Goal: Task Accomplishment & Management: Use online tool/utility

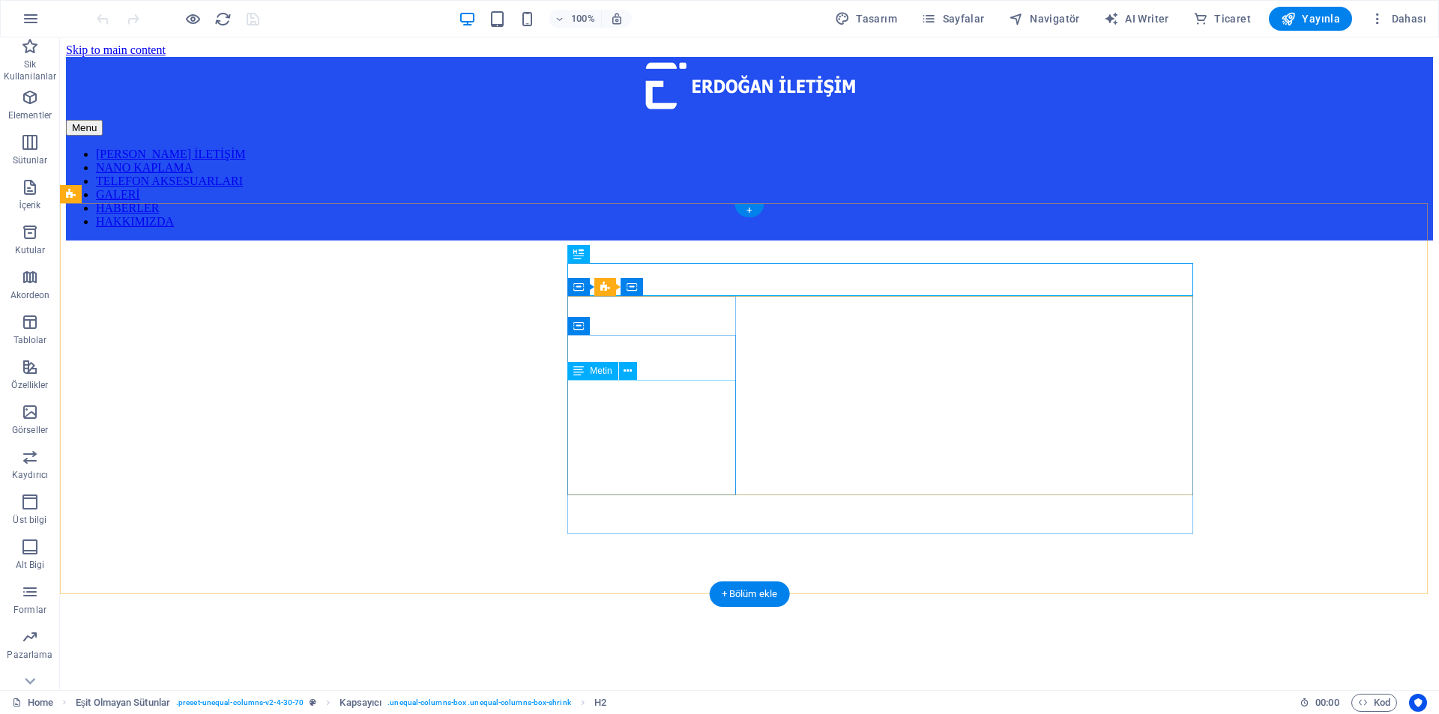
scroll to position [464, 0]
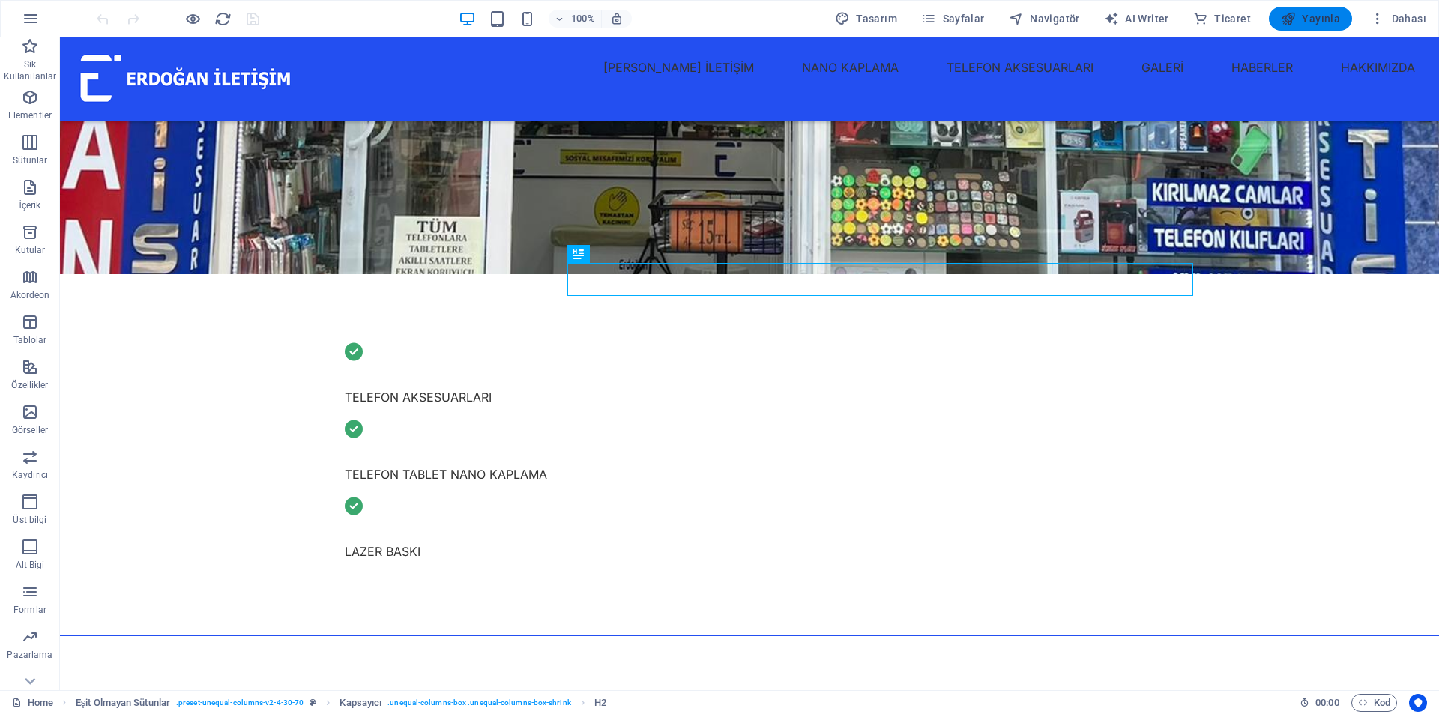
click at [1310, 13] on span "Yayınla" at bounding box center [1310, 18] width 59 height 15
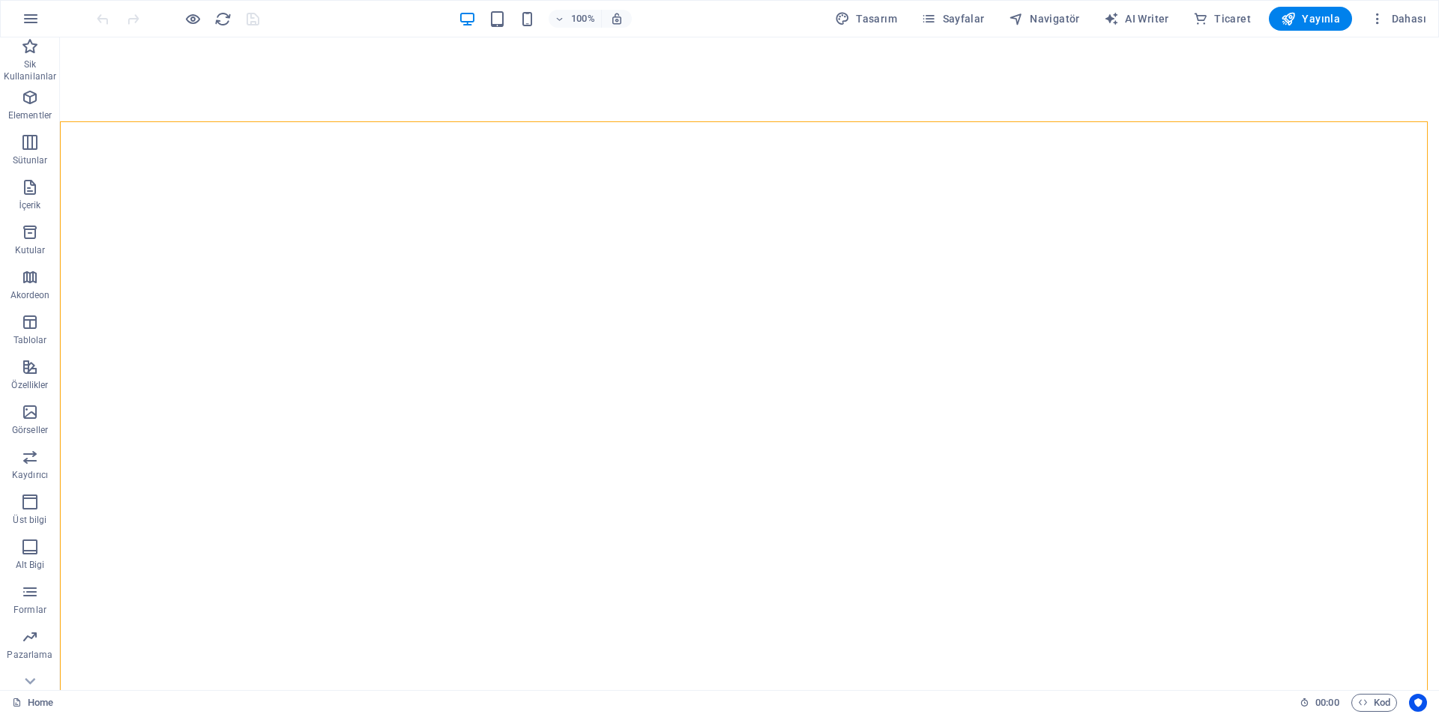
select select "vh"
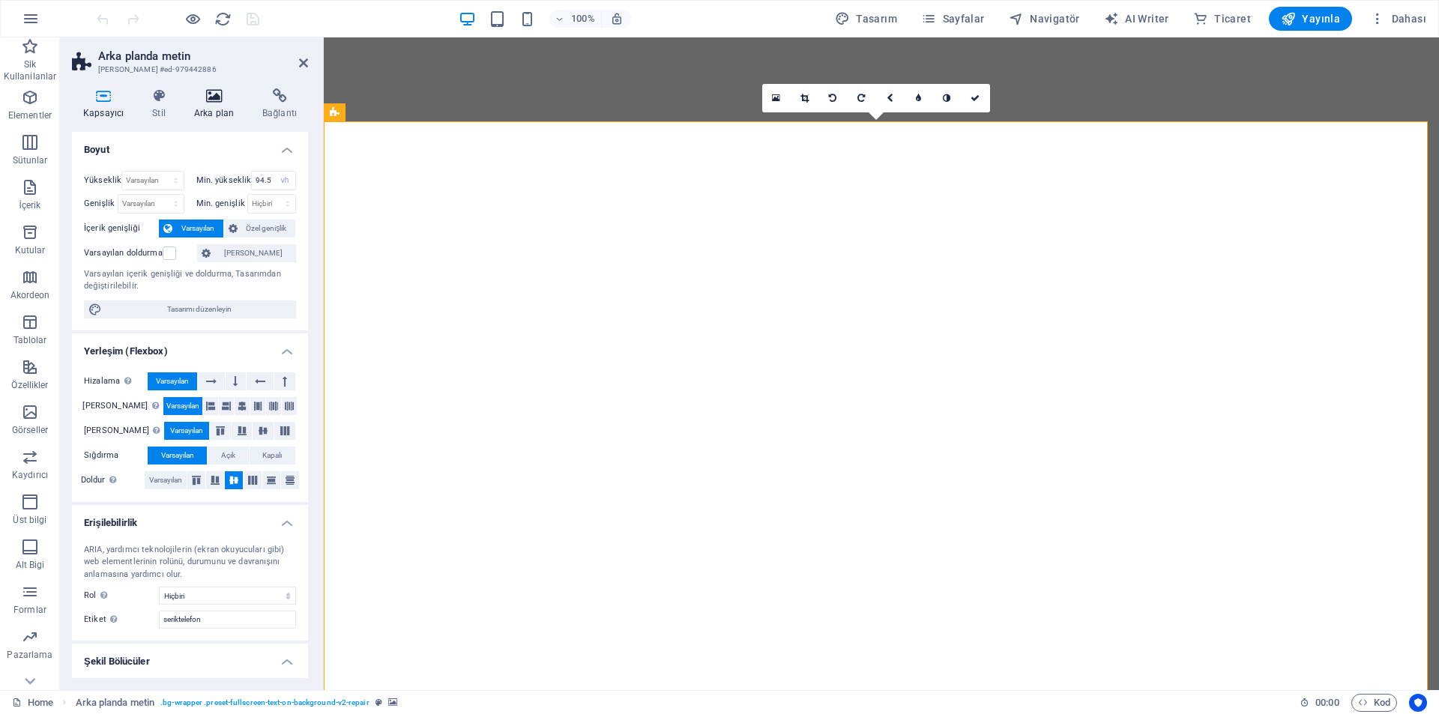
click at [218, 97] on icon at bounding box center [214, 95] width 62 height 15
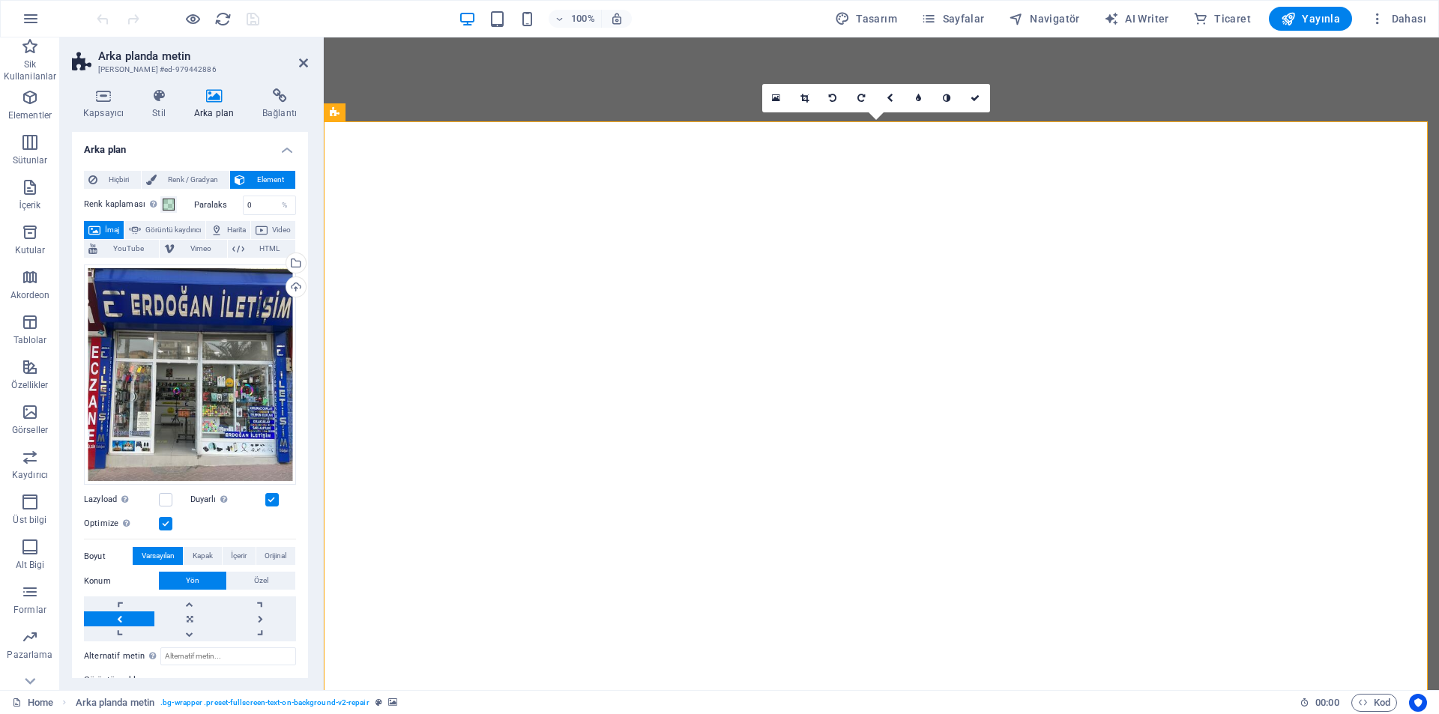
click at [172, 519] on label at bounding box center [165, 523] width 13 height 13
click at [0, 0] on input "Optimize Görseller, sayfa hızını iyileştirmek için sıkıştırılmıştır." at bounding box center [0, 0] width 0 height 0
click at [245, 316] on div "Dosyaları buraya sürükleyin, dosyaları seçmek için tıklayın veya Dosyalardan ya…" at bounding box center [190, 375] width 212 height 221
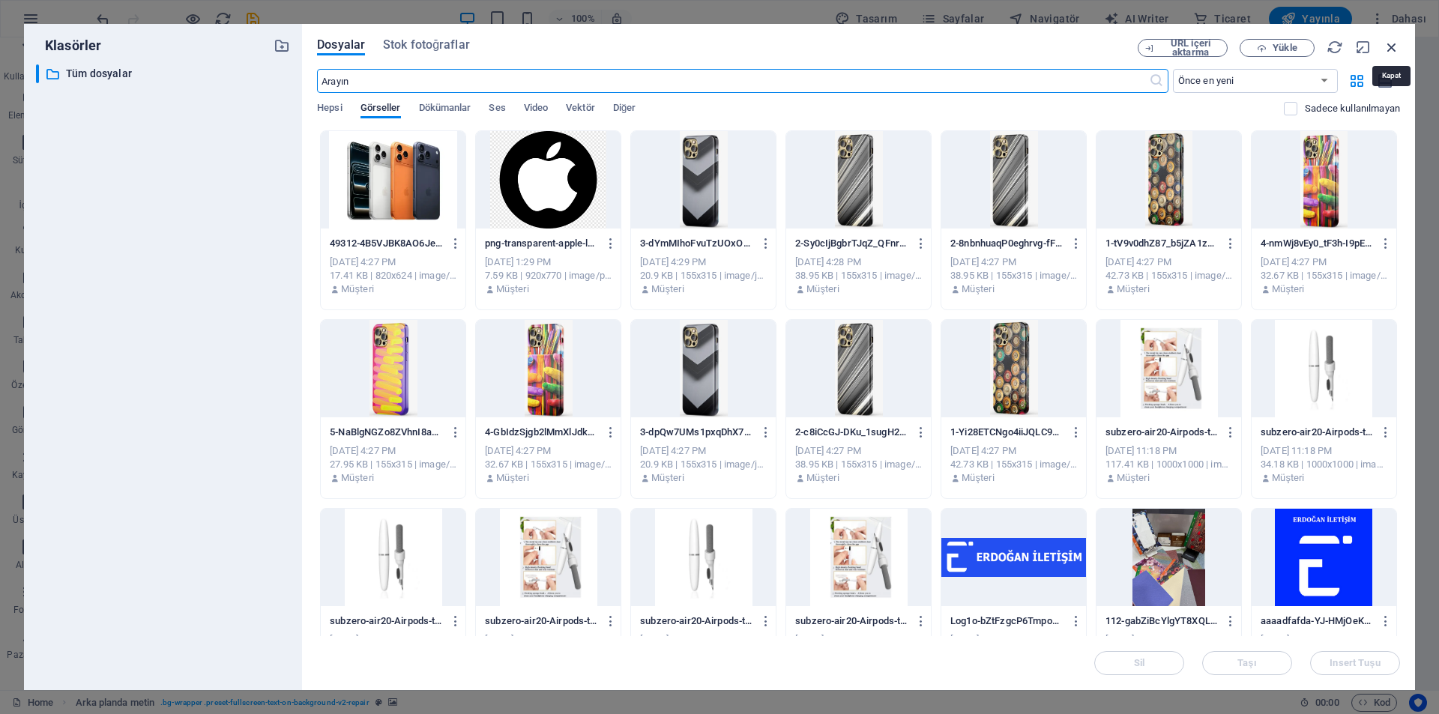
click at [1394, 49] on icon "button" at bounding box center [1392, 47] width 16 height 16
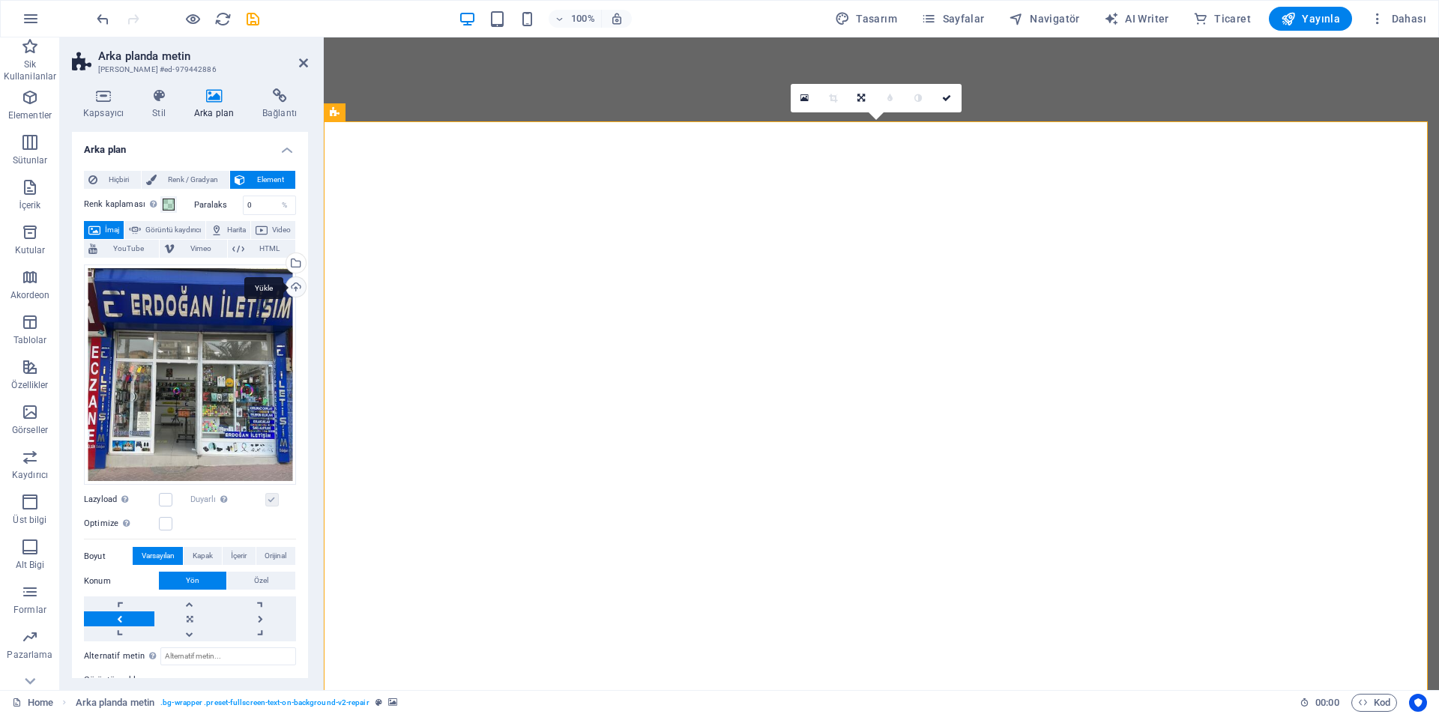
click at [289, 286] on div "Yükle" at bounding box center [294, 288] width 22 height 22
click at [292, 267] on div "Dosya yöneticisinden, stok fotoğraflardan dosyalar seçin veya dosya(lar) yükley…" at bounding box center [294, 264] width 22 height 22
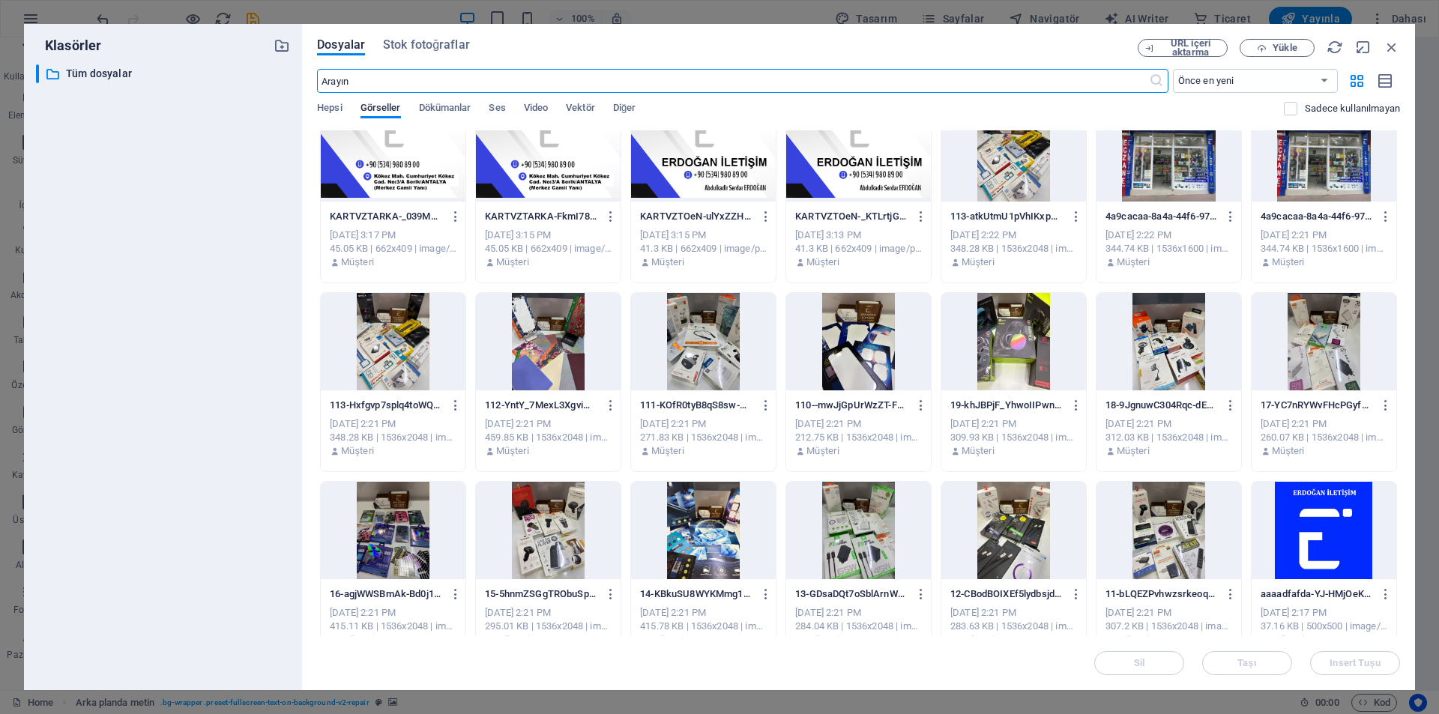
scroll to position [618, 0]
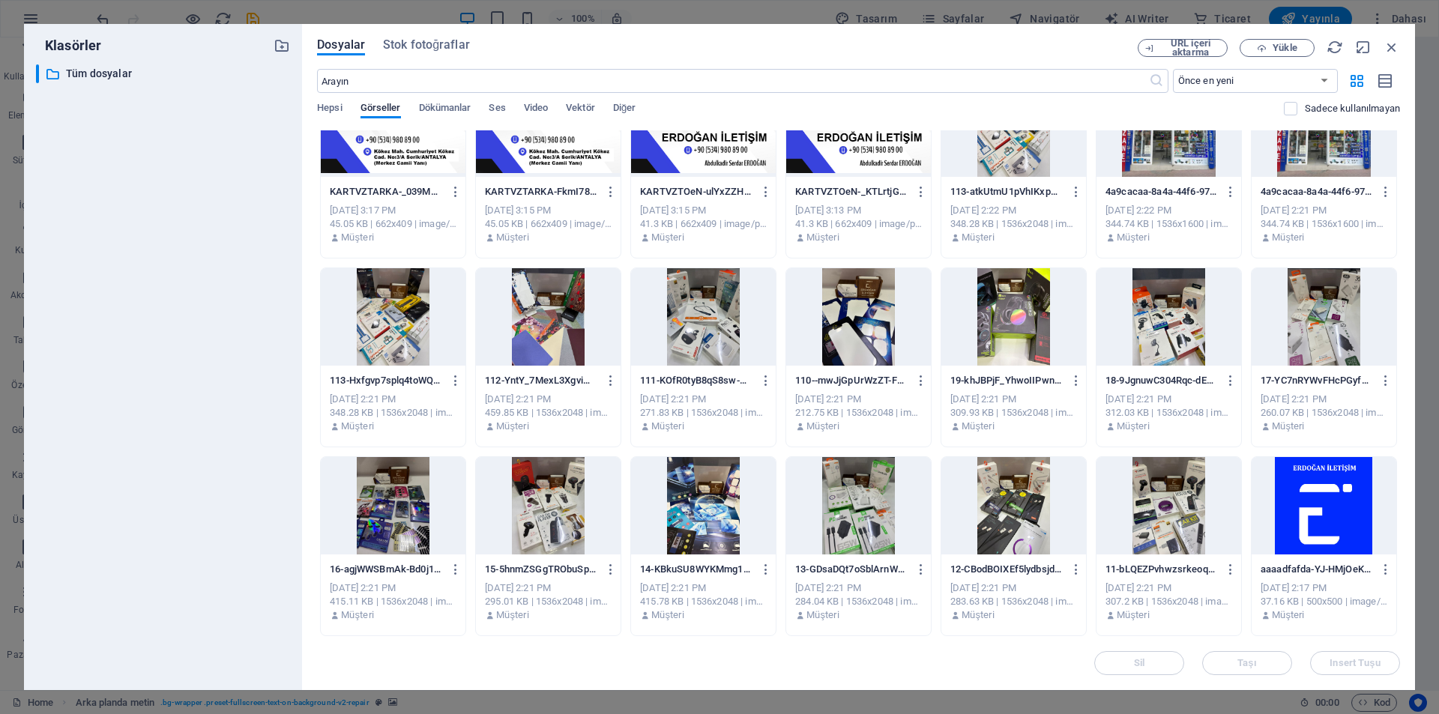
click at [875, 340] on div at bounding box center [858, 316] width 145 height 97
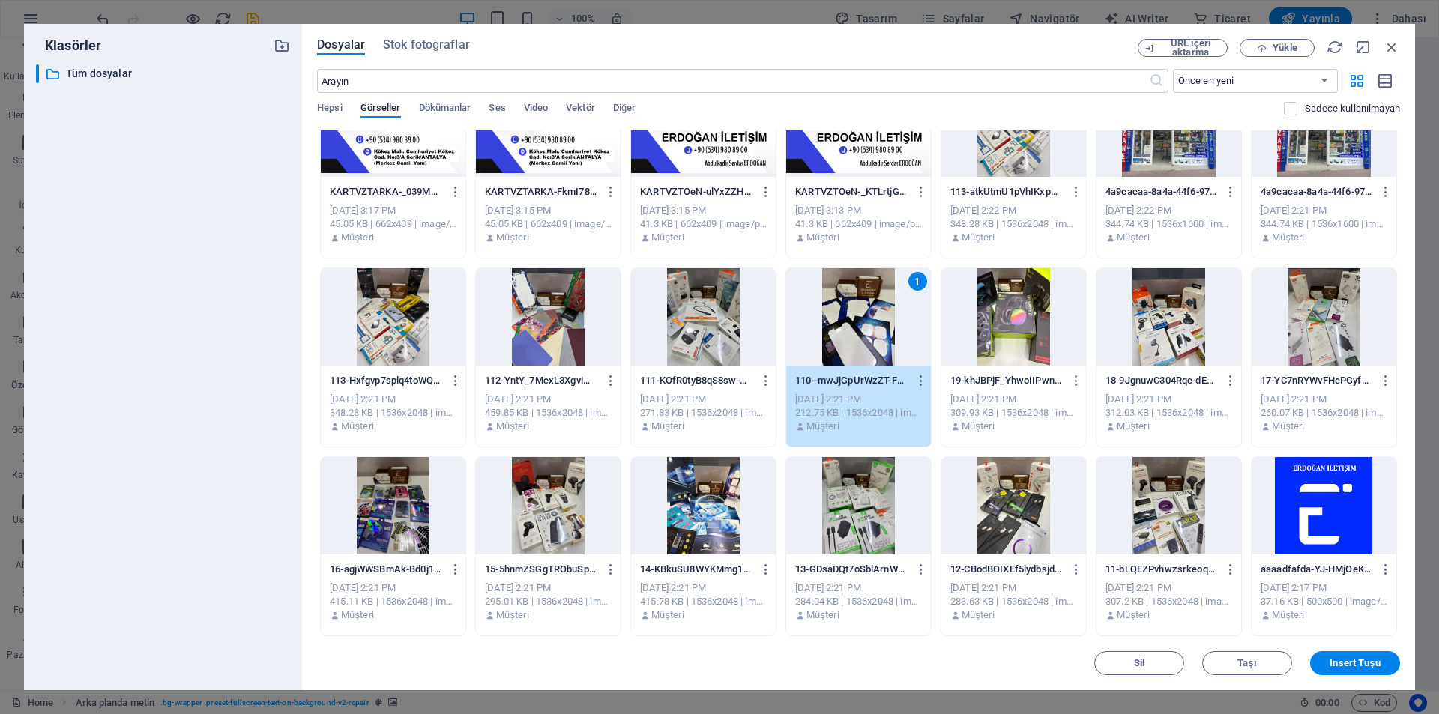
click at [1309, 340] on div at bounding box center [1324, 316] width 145 height 97
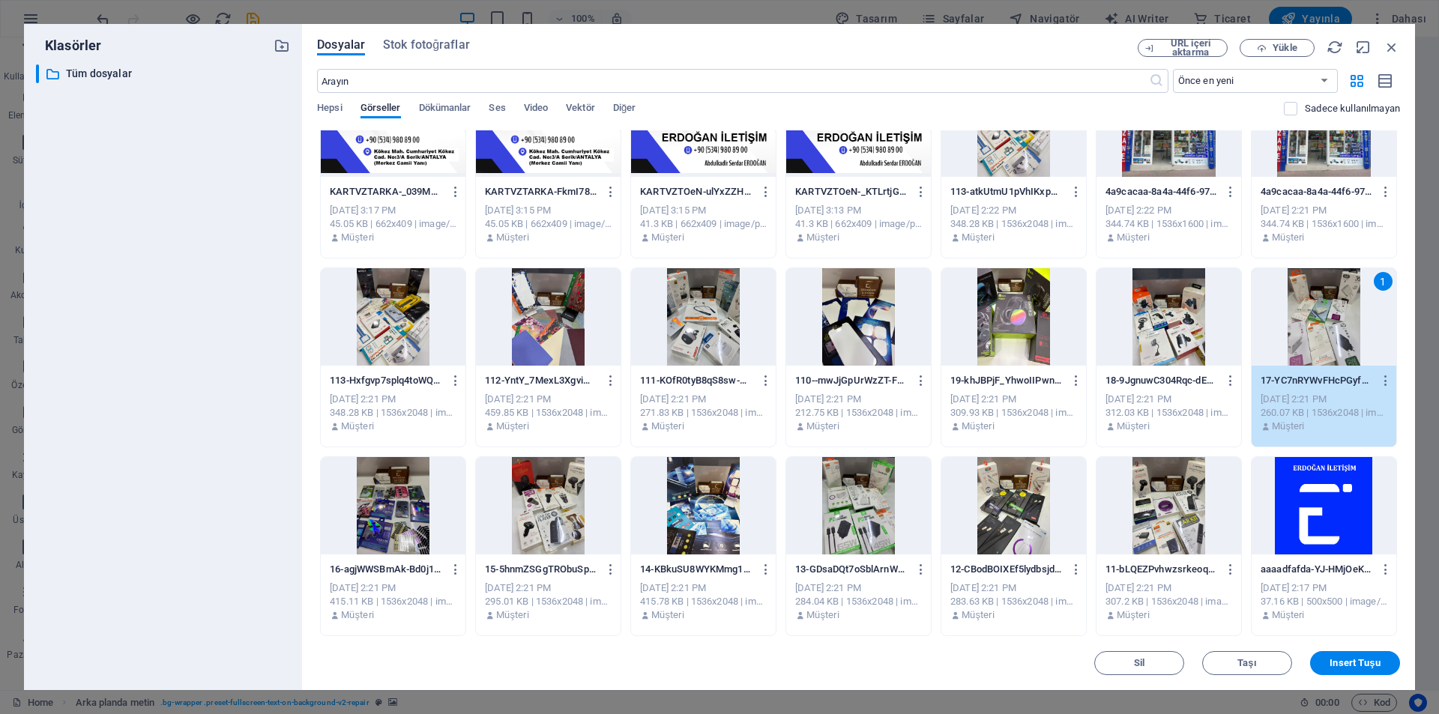
click at [1150, 328] on div at bounding box center [1169, 316] width 145 height 97
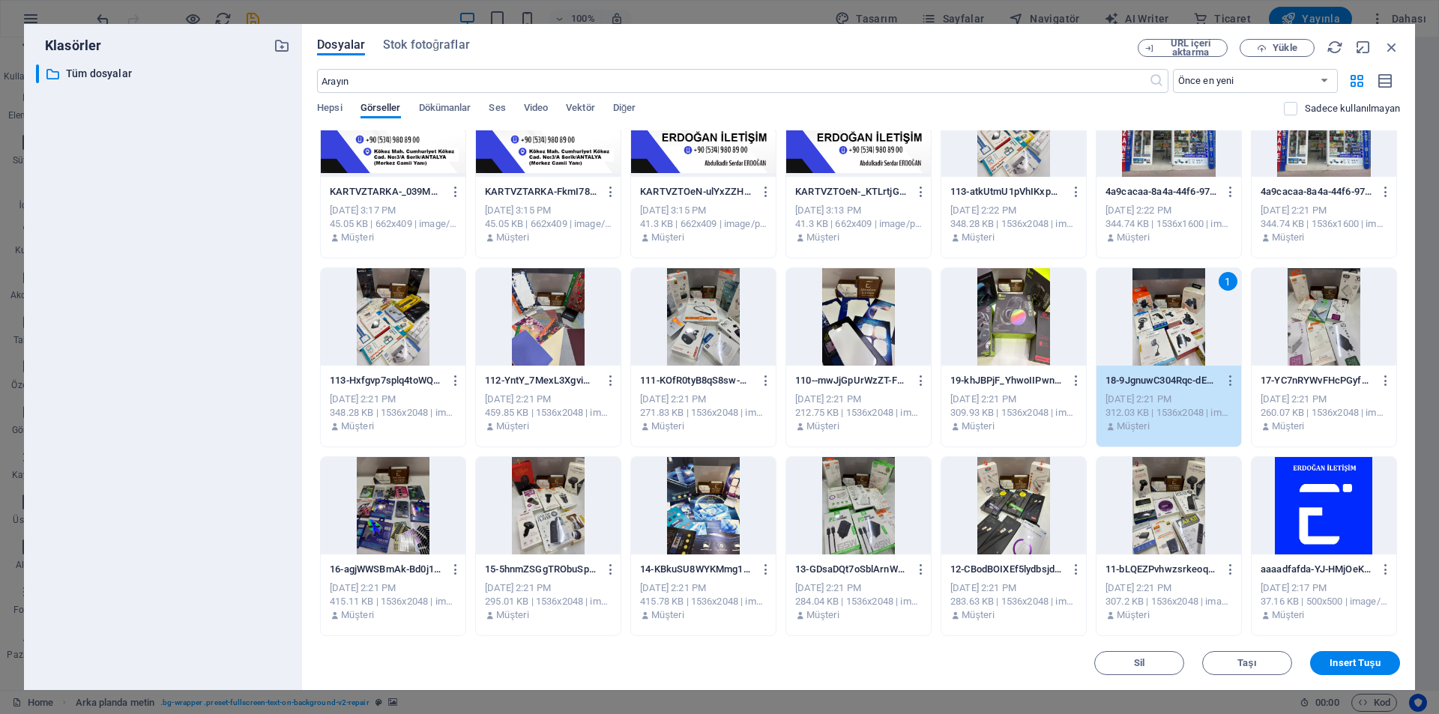
click at [1156, 326] on div "1" at bounding box center [1169, 316] width 145 height 97
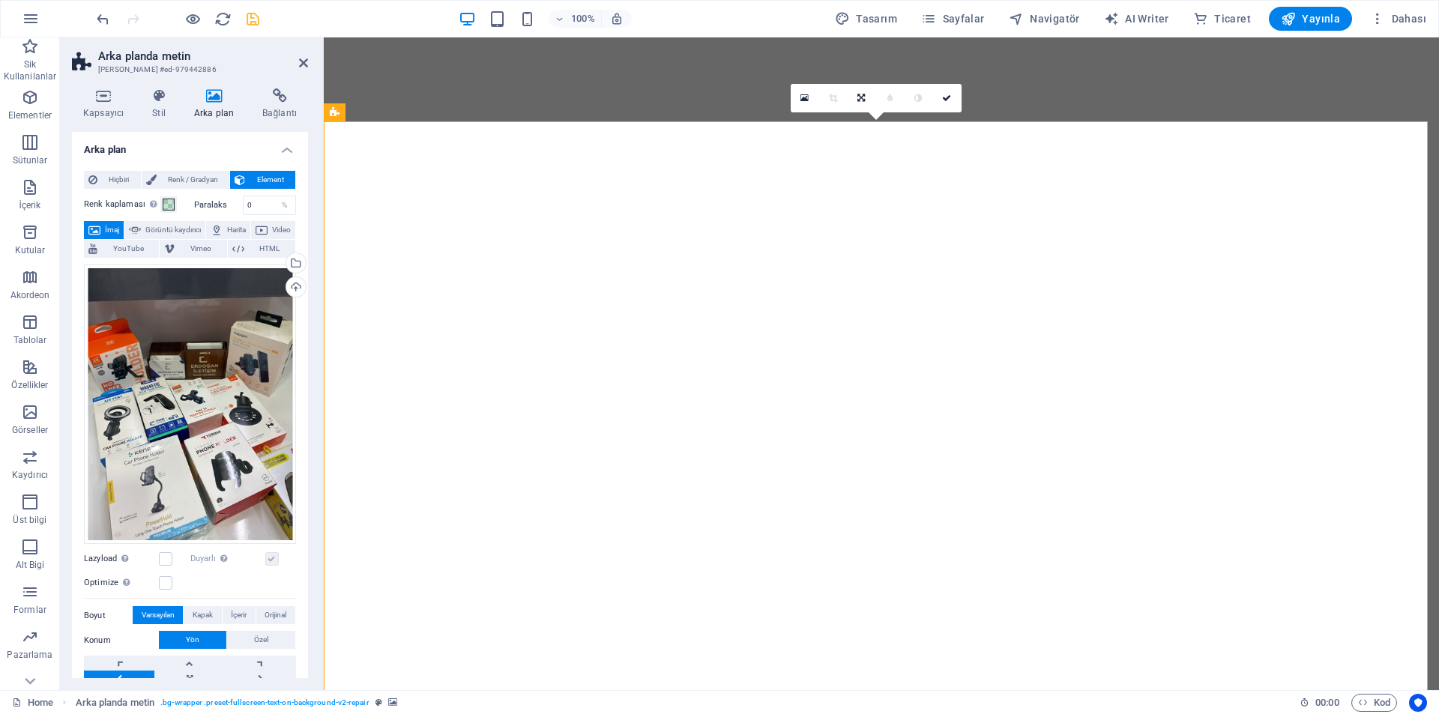
click at [249, 19] on icon "save" at bounding box center [252, 18] width 17 height 17
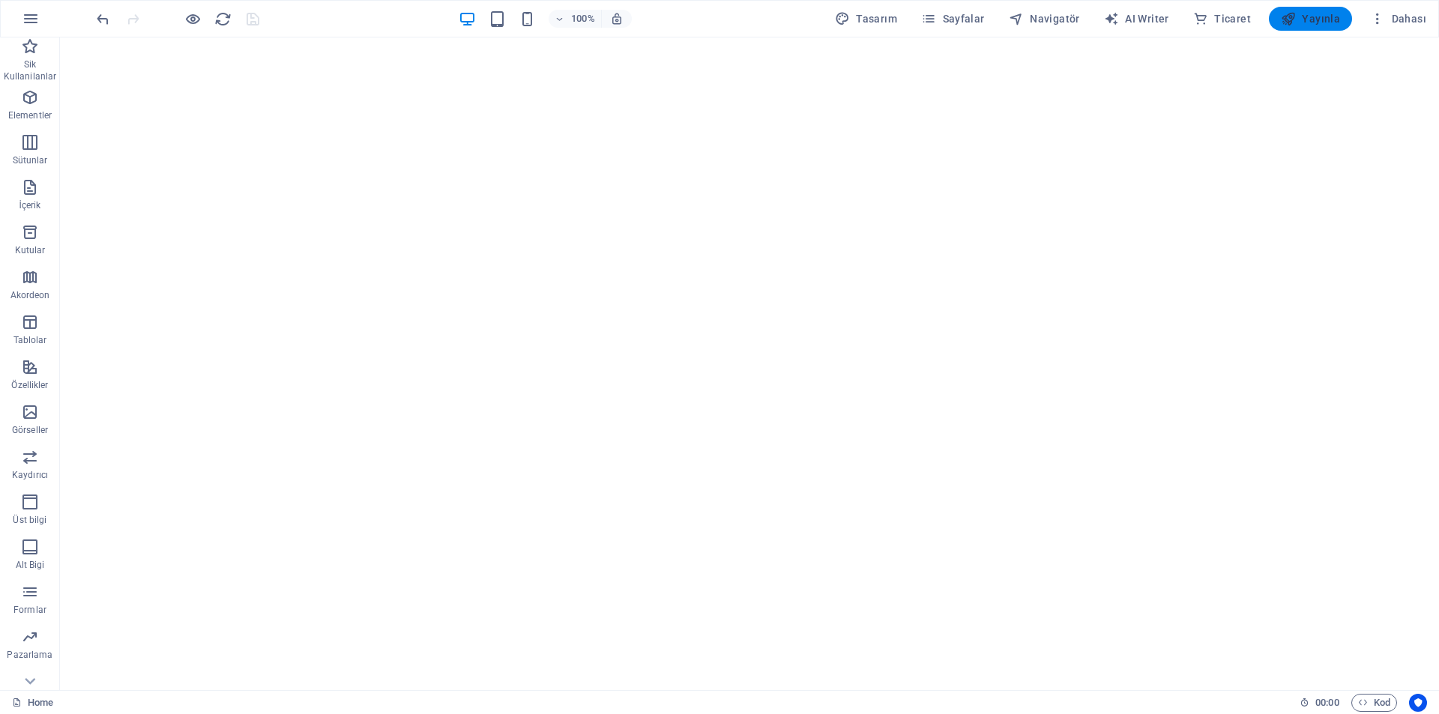
click at [1296, 19] on icon "button" at bounding box center [1288, 18] width 15 height 15
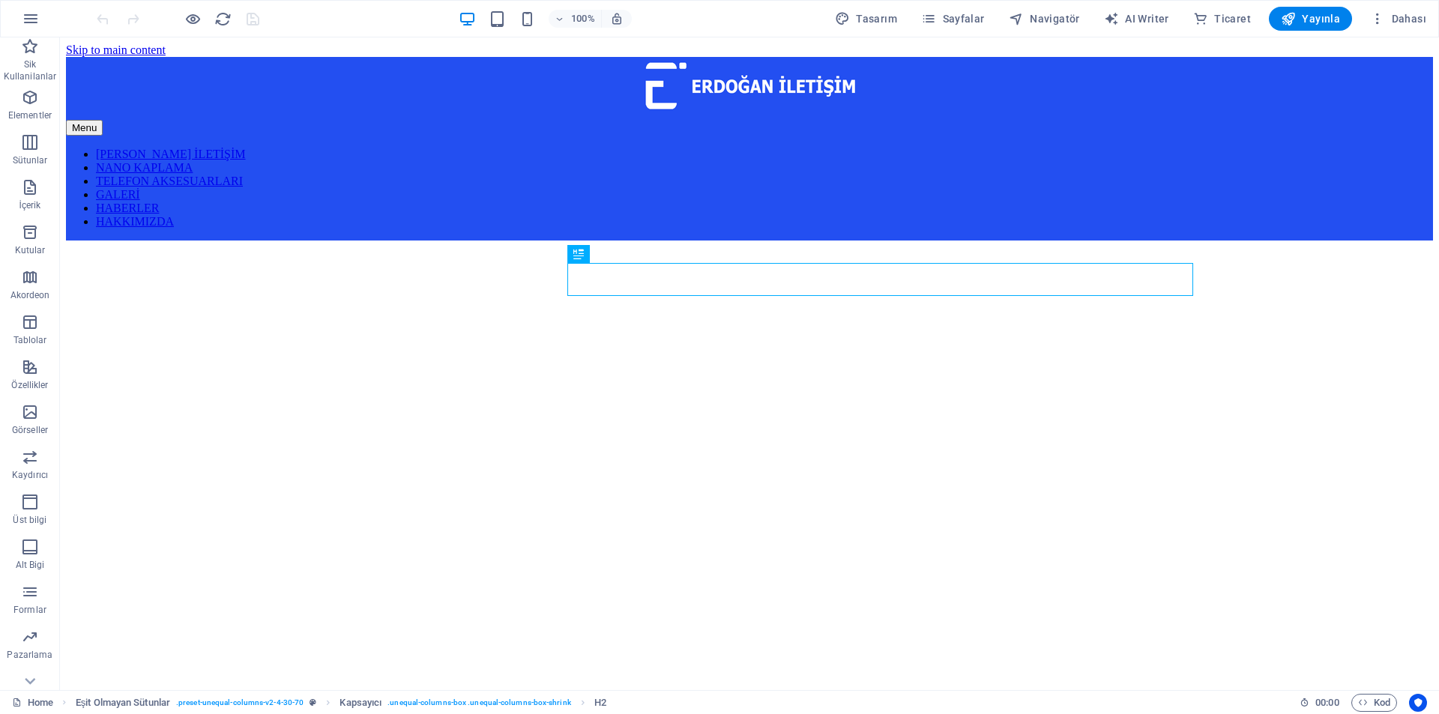
scroll to position [464, 0]
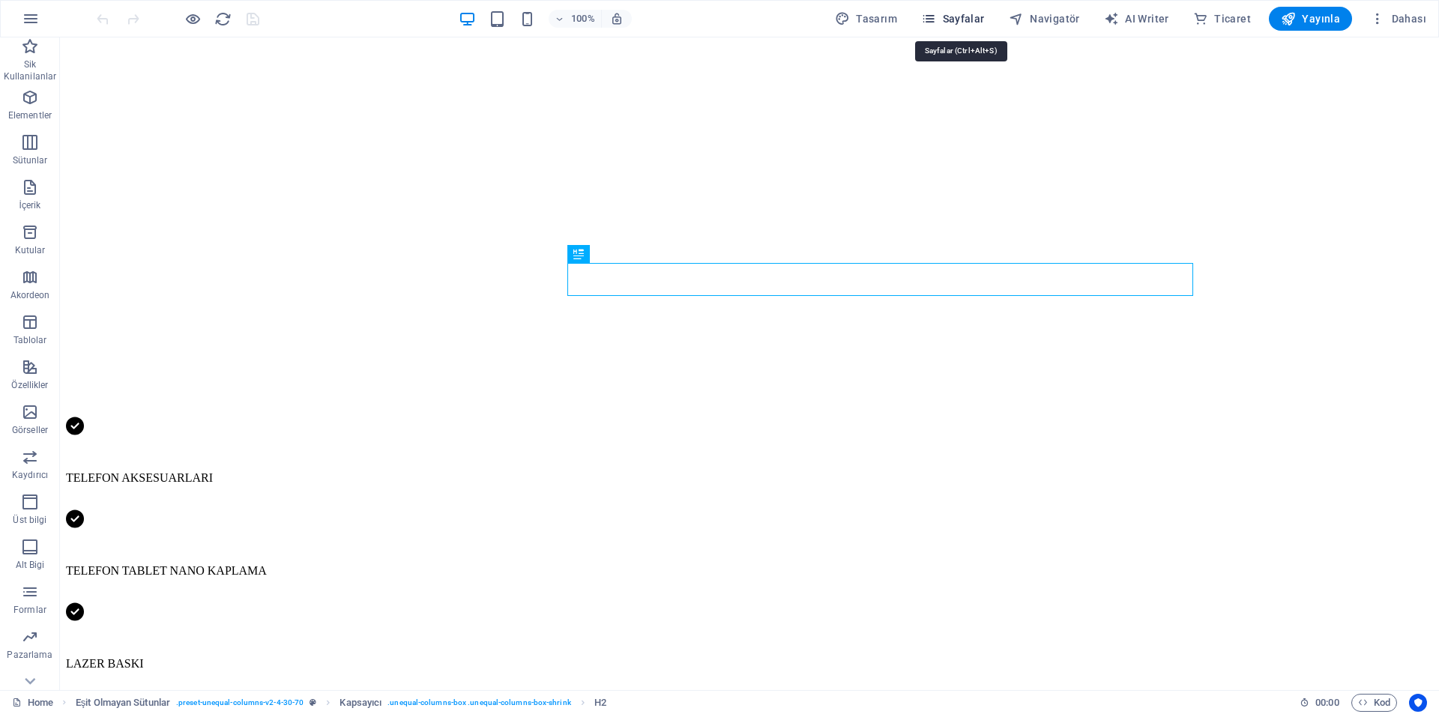
click at [964, 17] on span "Sayfalar" at bounding box center [953, 18] width 64 height 15
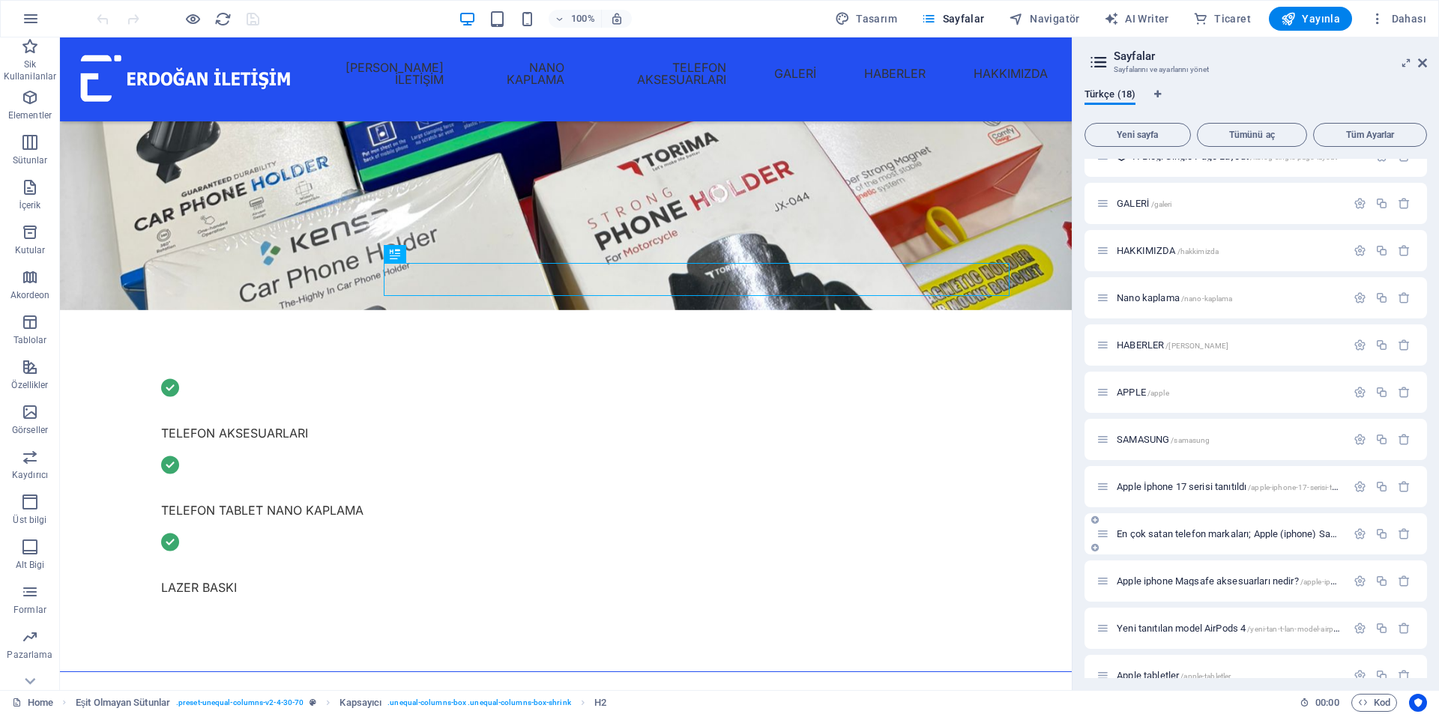
scroll to position [331, 0]
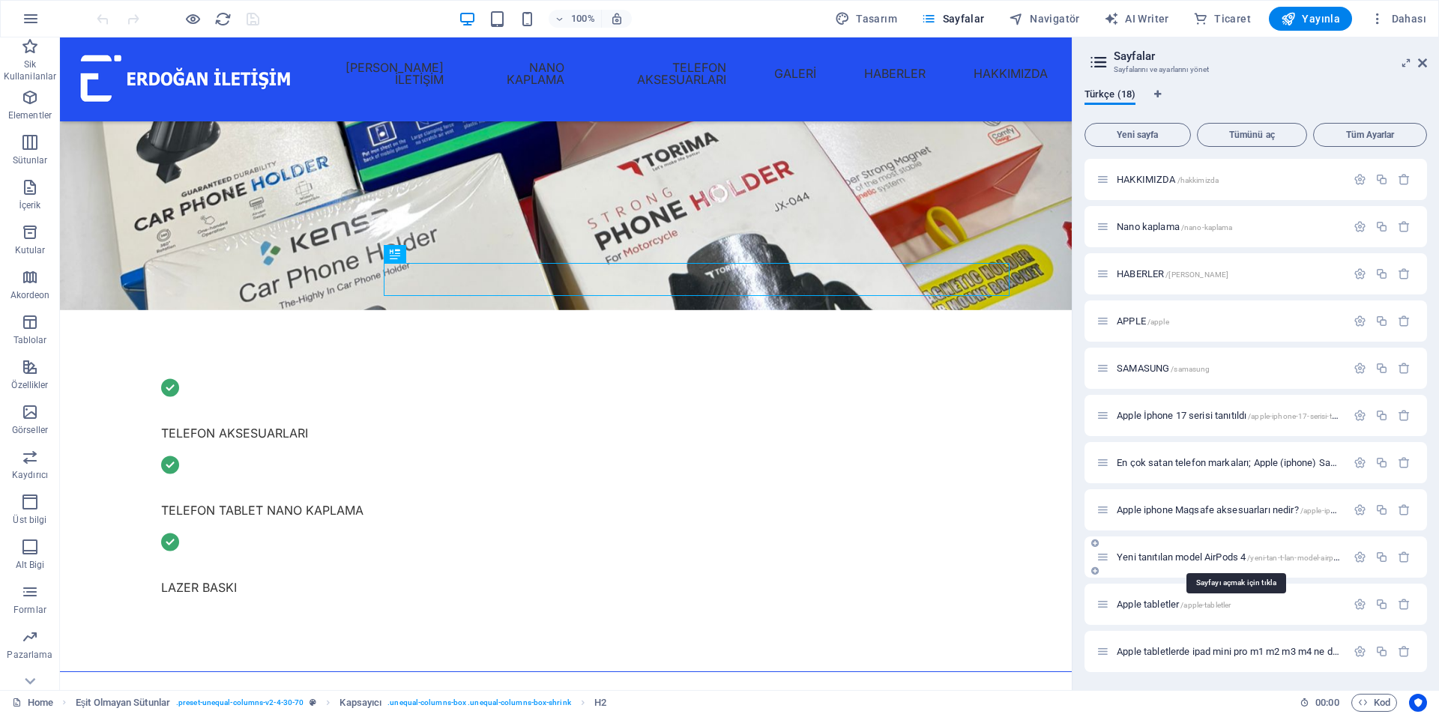
click at [1168, 557] on span "Yeni tanıtılan model AirPods 4 /yeni-tan-t-lan-model-airpods-4" at bounding box center [1235, 557] width 237 height 11
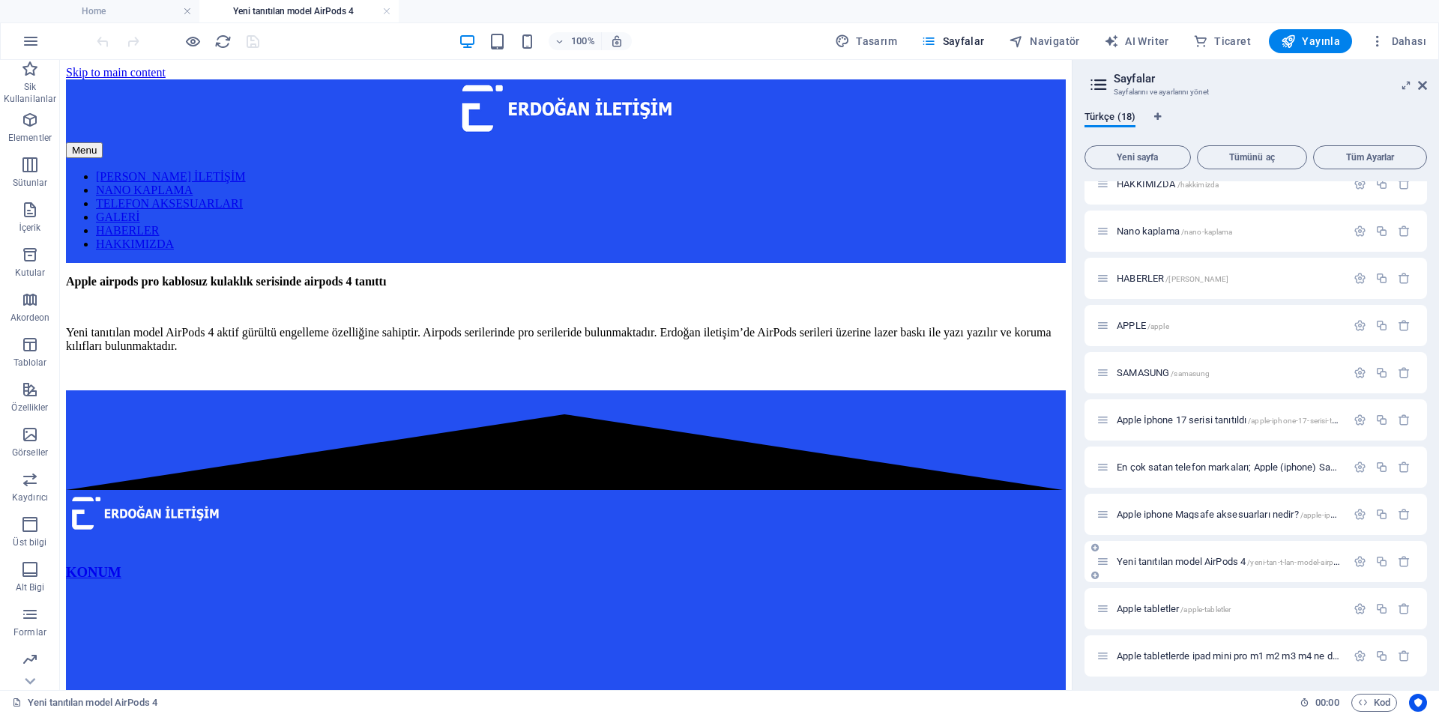
scroll to position [353, 0]
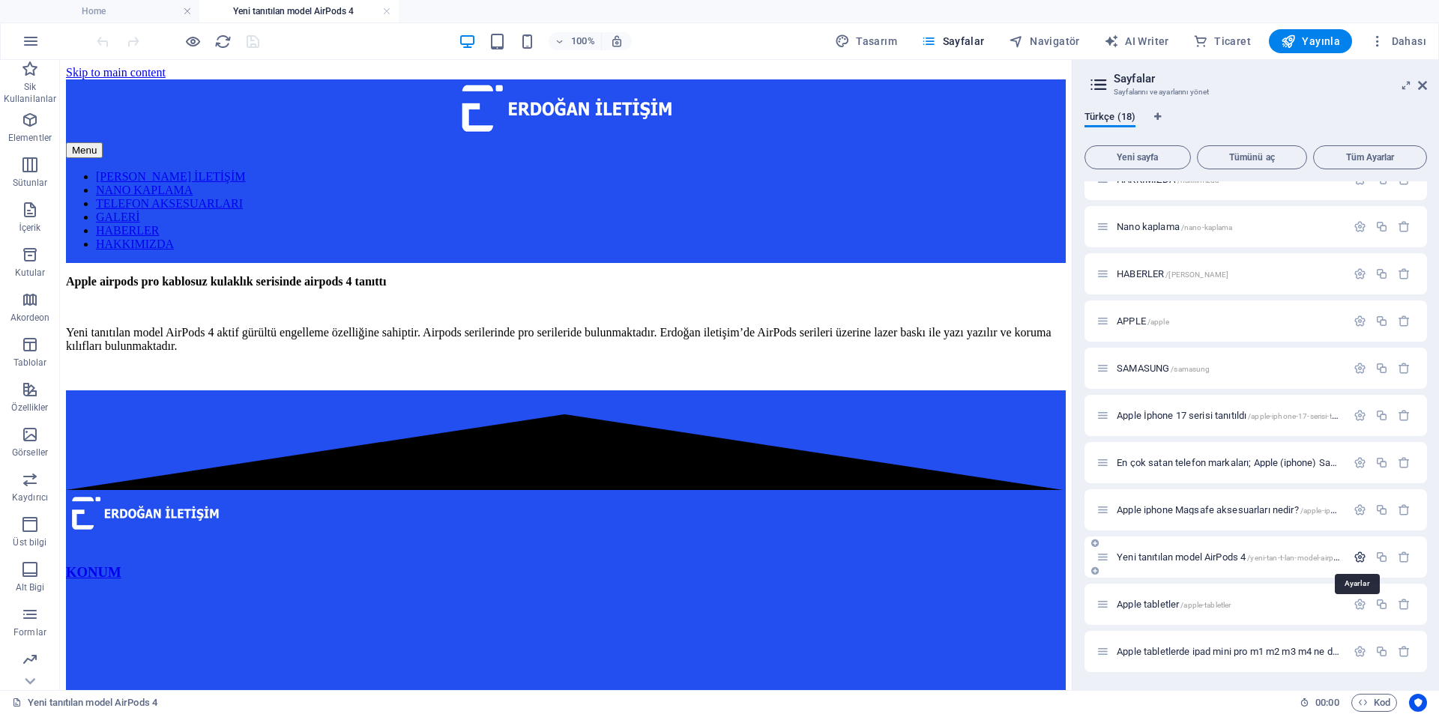
click at [1360, 559] on icon "button" at bounding box center [1360, 557] width 13 height 13
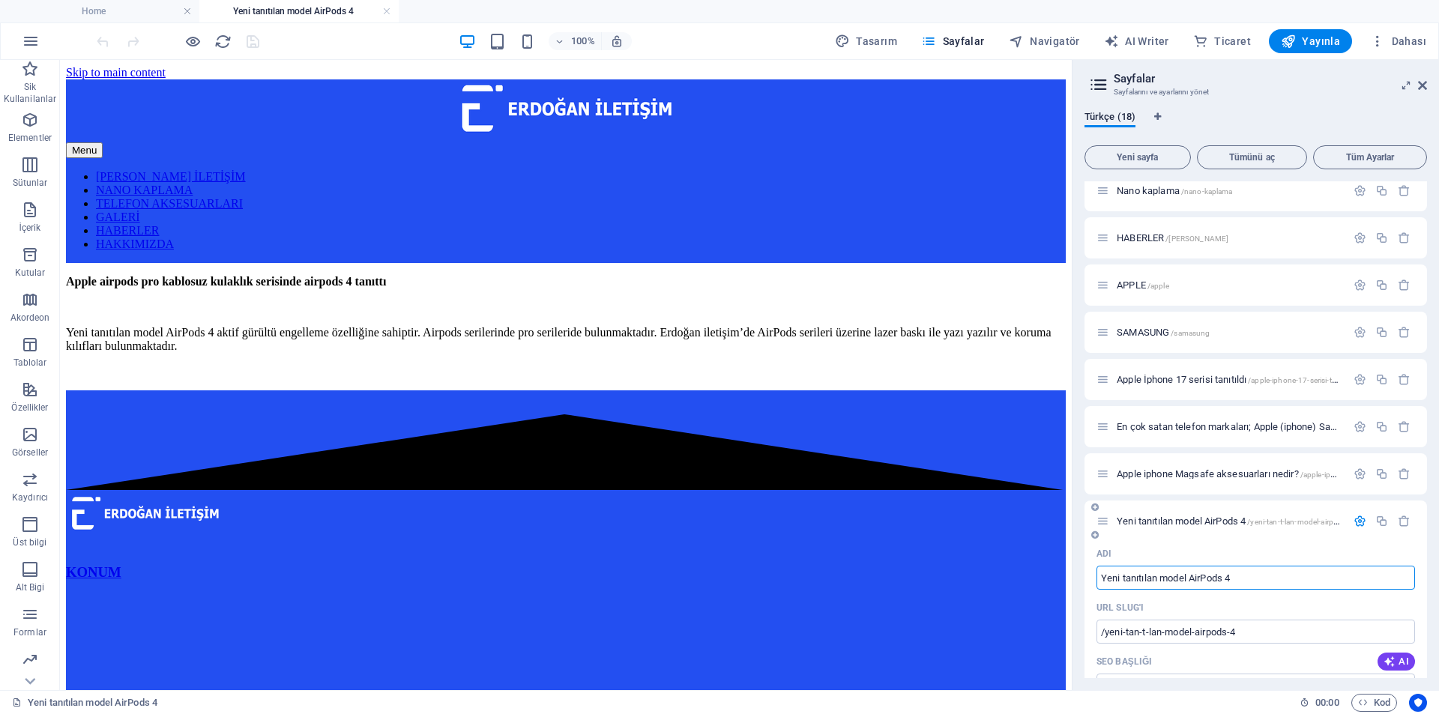
scroll to position [503, 0]
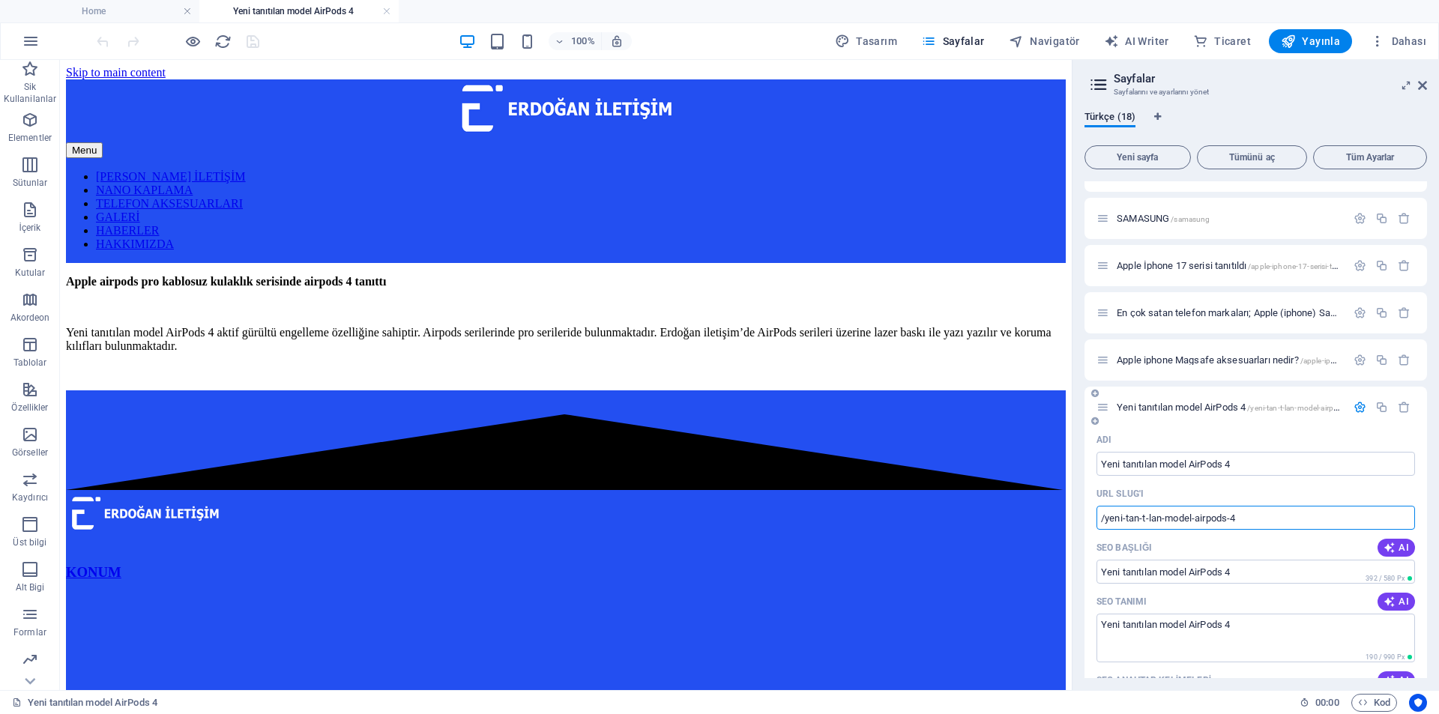
click at [1141, 516] on input "/yeni-tan-t-lan-model-airpods-4" at bounding box center [1256, 518] width 319 height 24
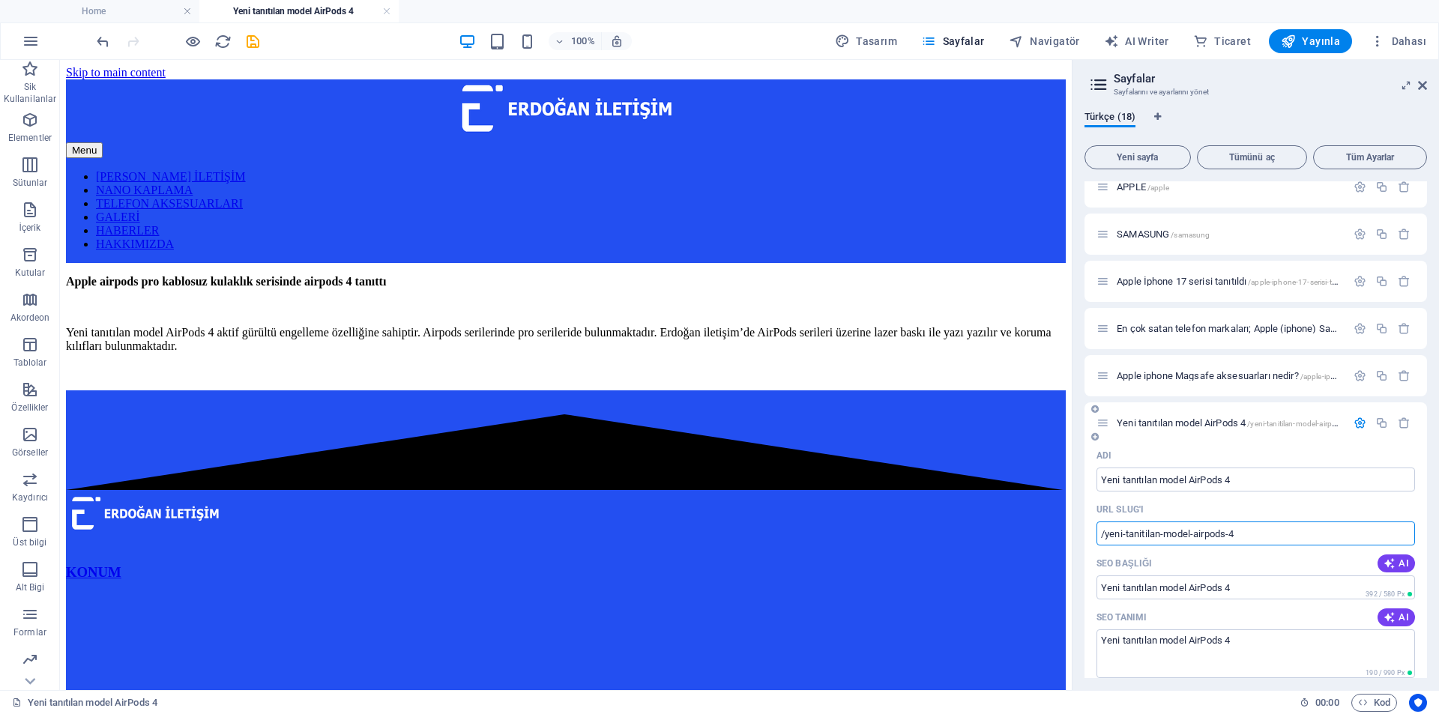
scroll to position [483, 0]
type input "/yeni-tanitilan-model-airpods-4"
click at [1185, 379] on span "Apple iphone Magsafe aksesuarları nedir? /apple-iphone-magsafe-aksesuarlar-nedir" at bounding box center [1278, 380] width 322 height 11
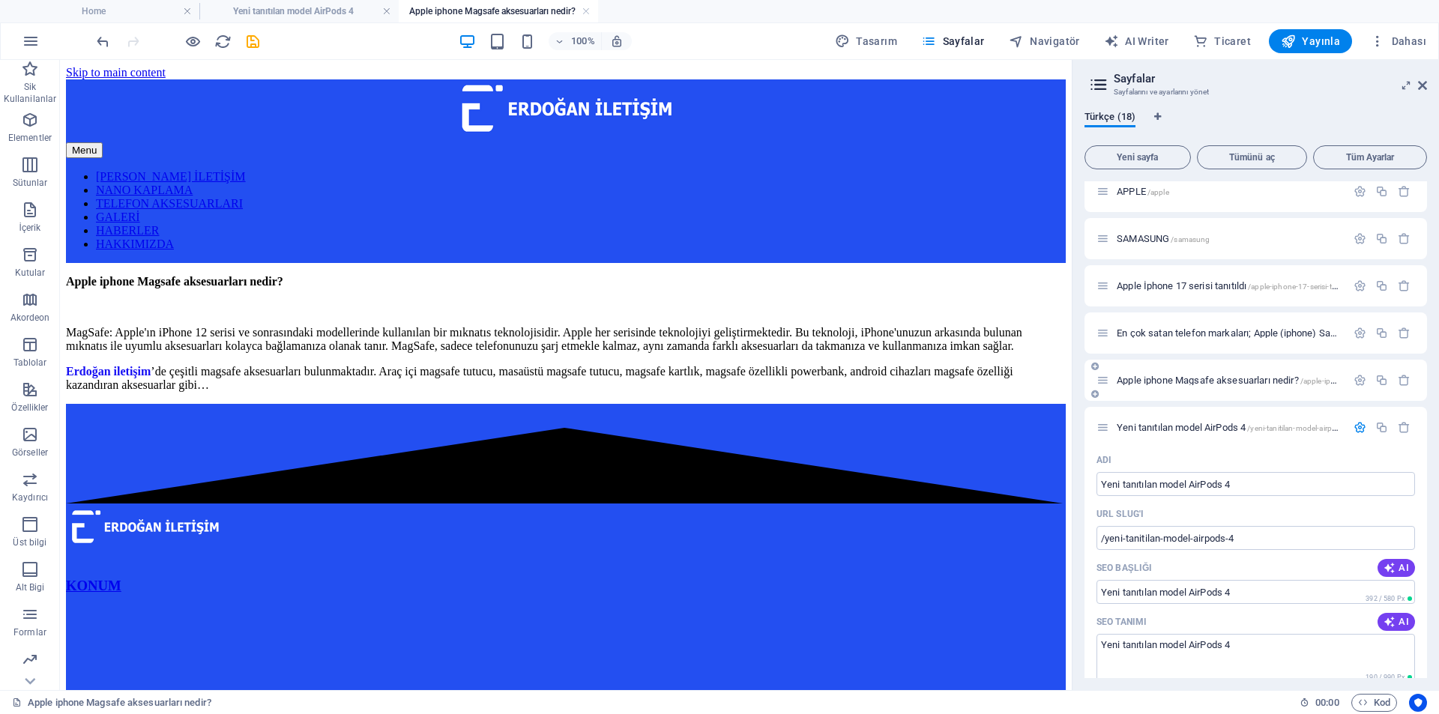
scroll to position [0, 0]
click at [1361, 383] on icon "button" at bounding box center [1360, 380] width 13 height 13
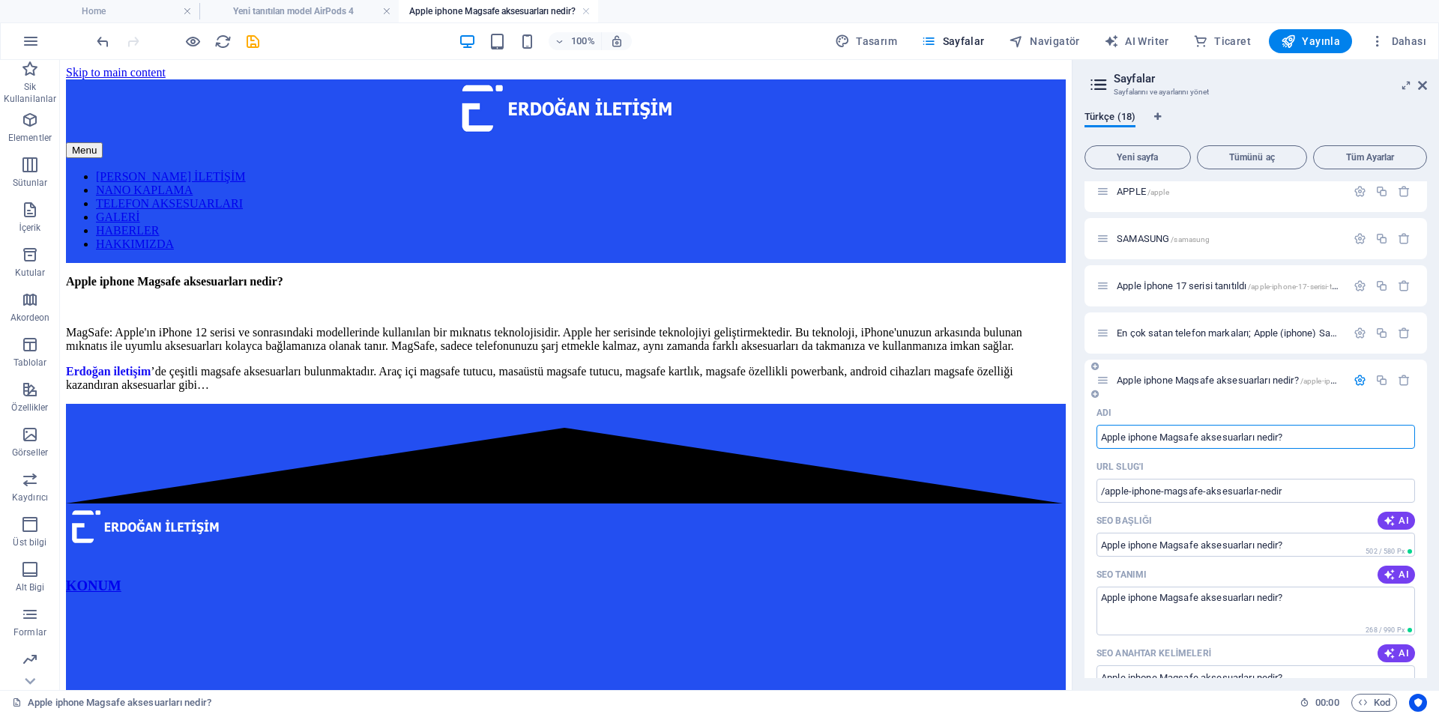
click at [1356, 380] on icon "button" at bounding box center [1360, 380] width 13 height 13
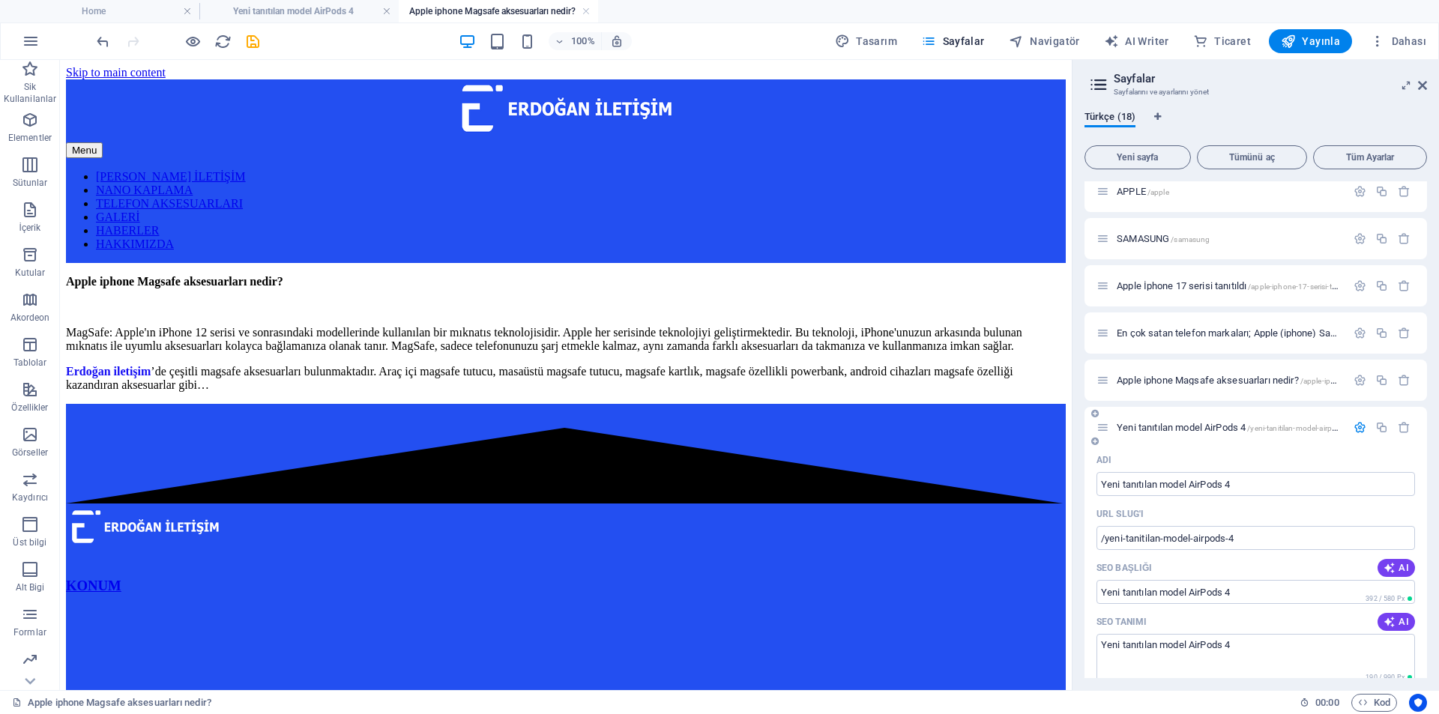
click at [1358, 429] on icon "button" at bounding box center [1360, 427] width 13 height 13
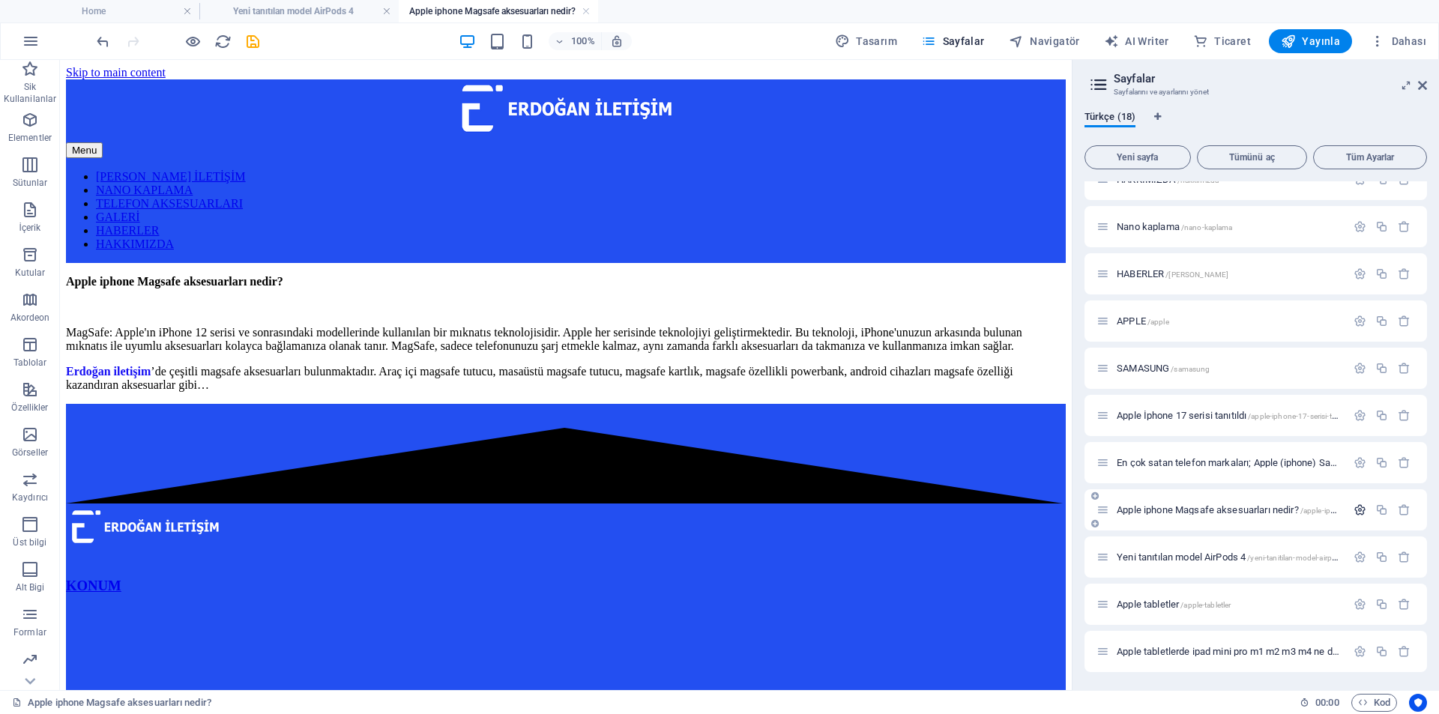
click at [1357, 513] on icon "button" at bounding box center [1360, 510] width 13 height 13
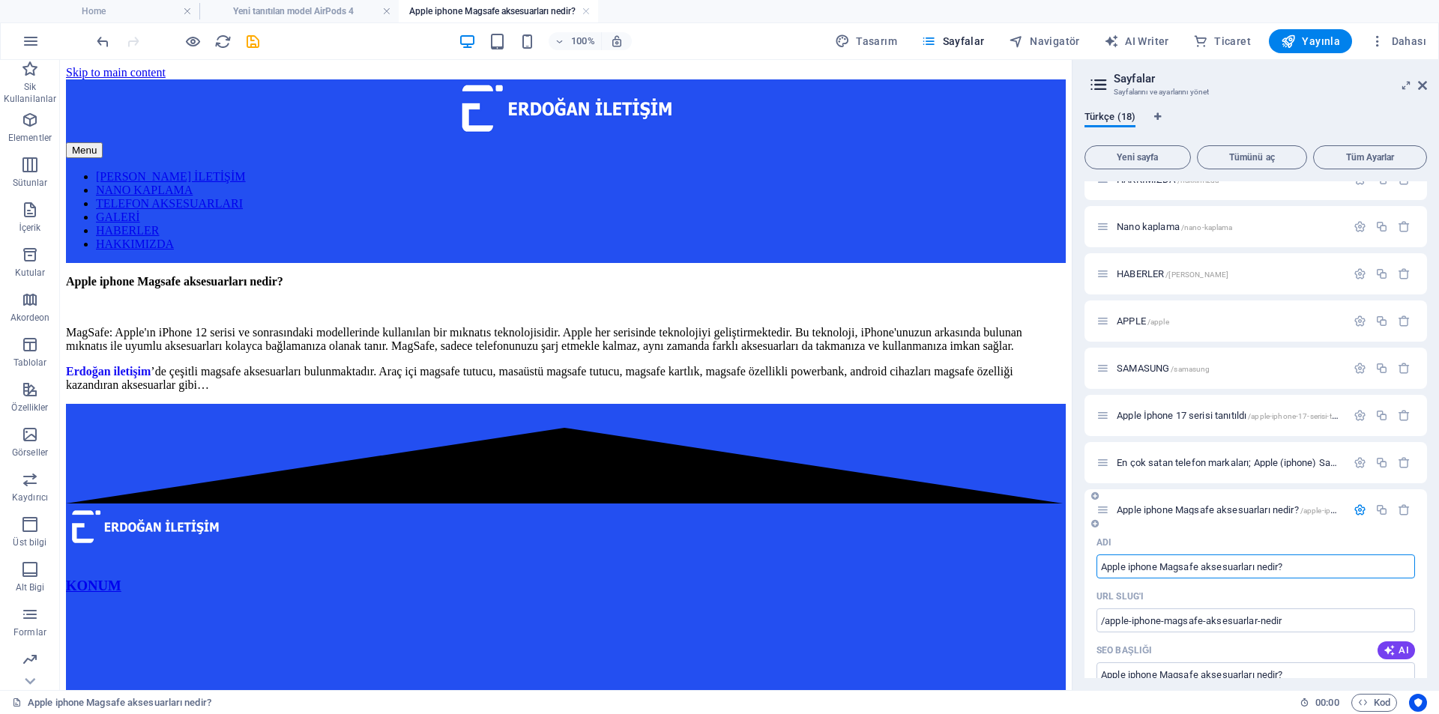
click at [1357, 513] on icon "button" at bounding box center [1360, 510] width 13 height 13
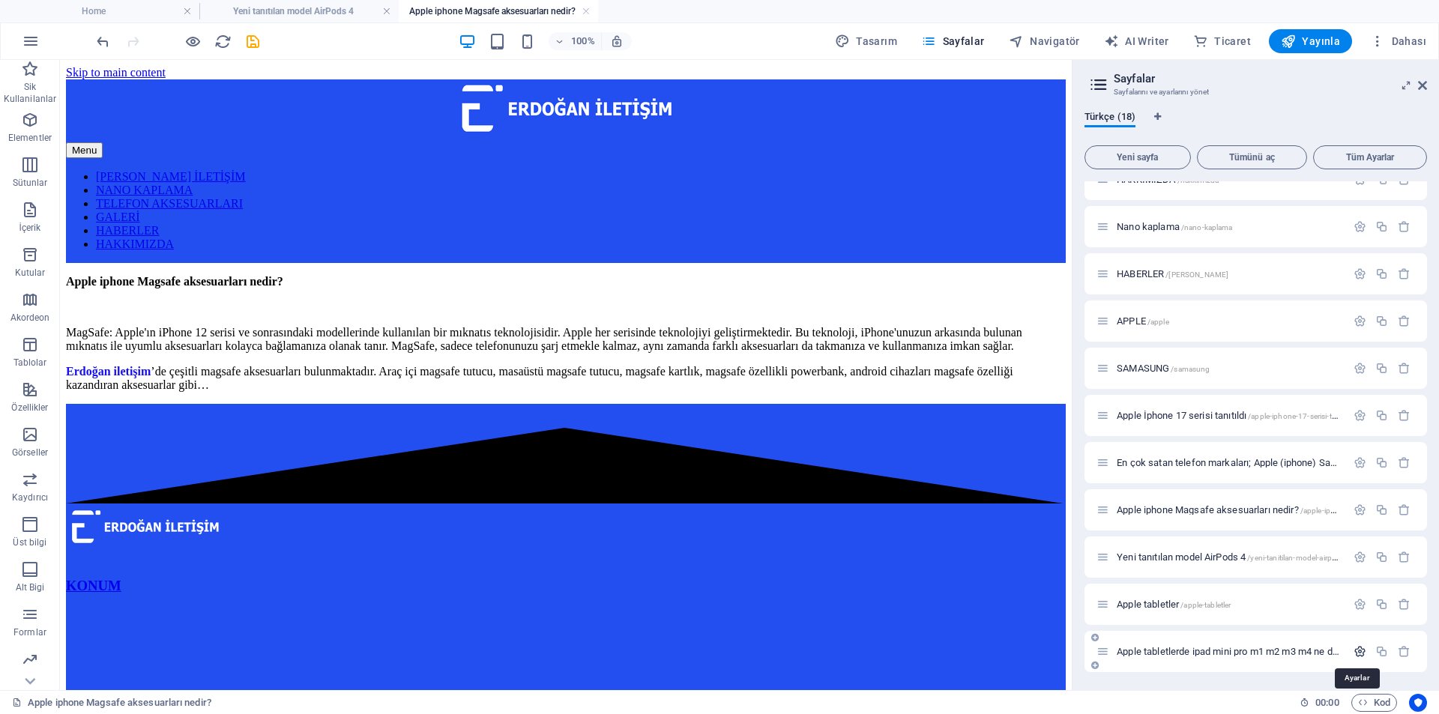
click at [1358, 648] on icon "button" at bounding box center [1360, 651] width 13 height 13
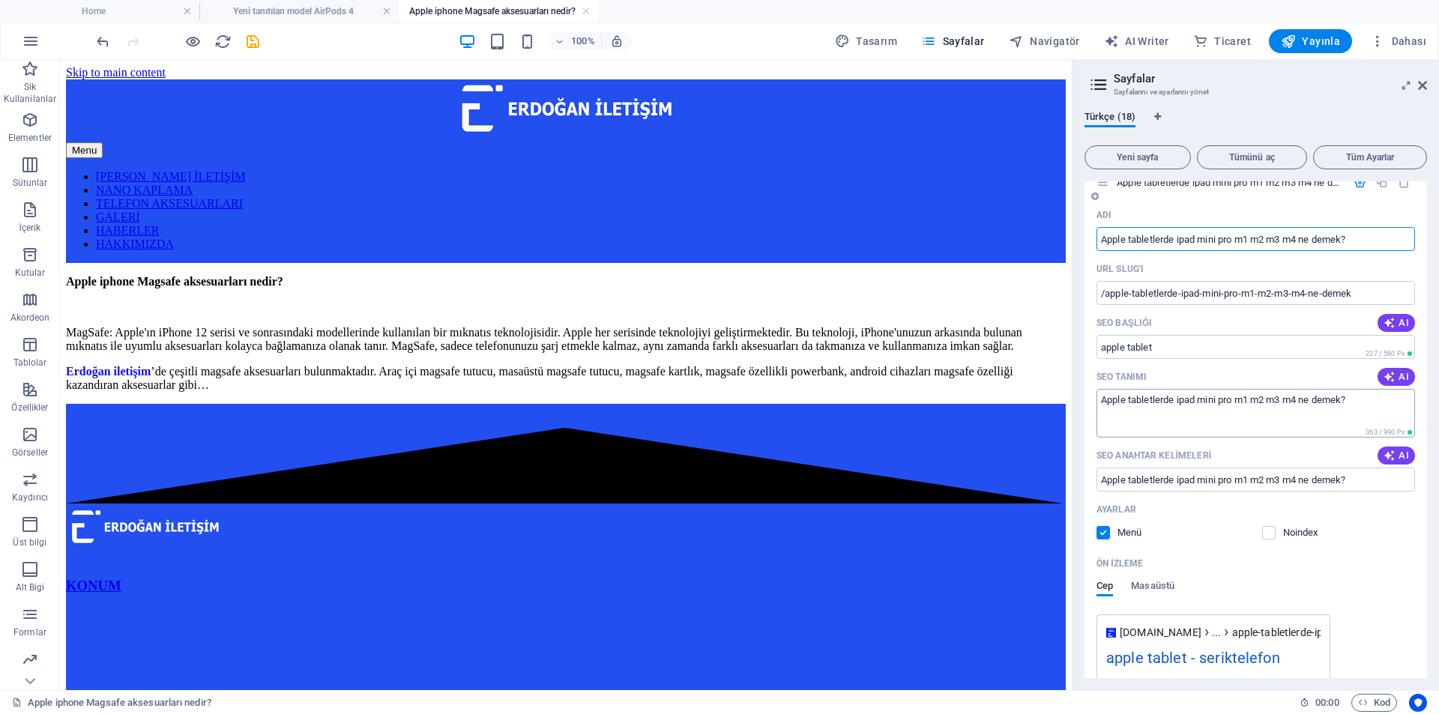
scroll to position [702, 0]
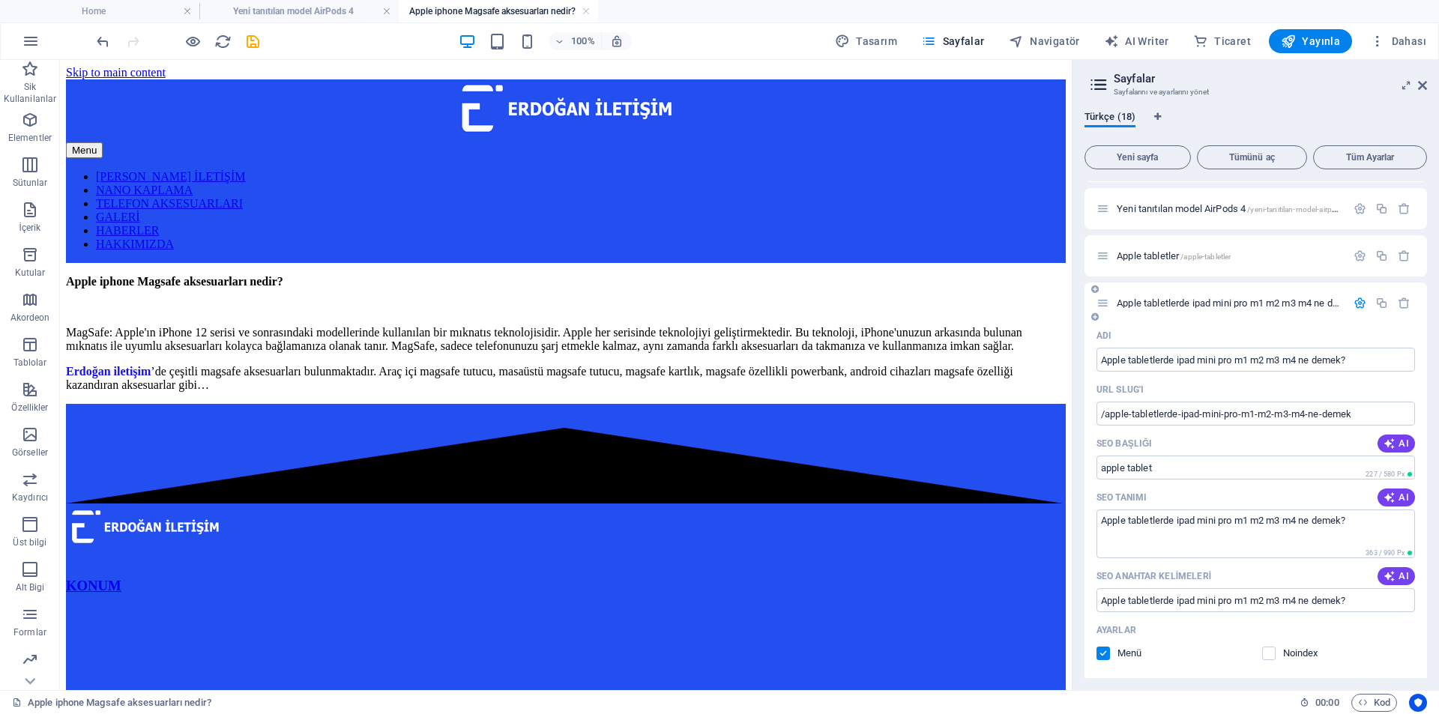
click at [1358, 303] on icon "button" at bounding box center [1360, 303] width 13 height 13
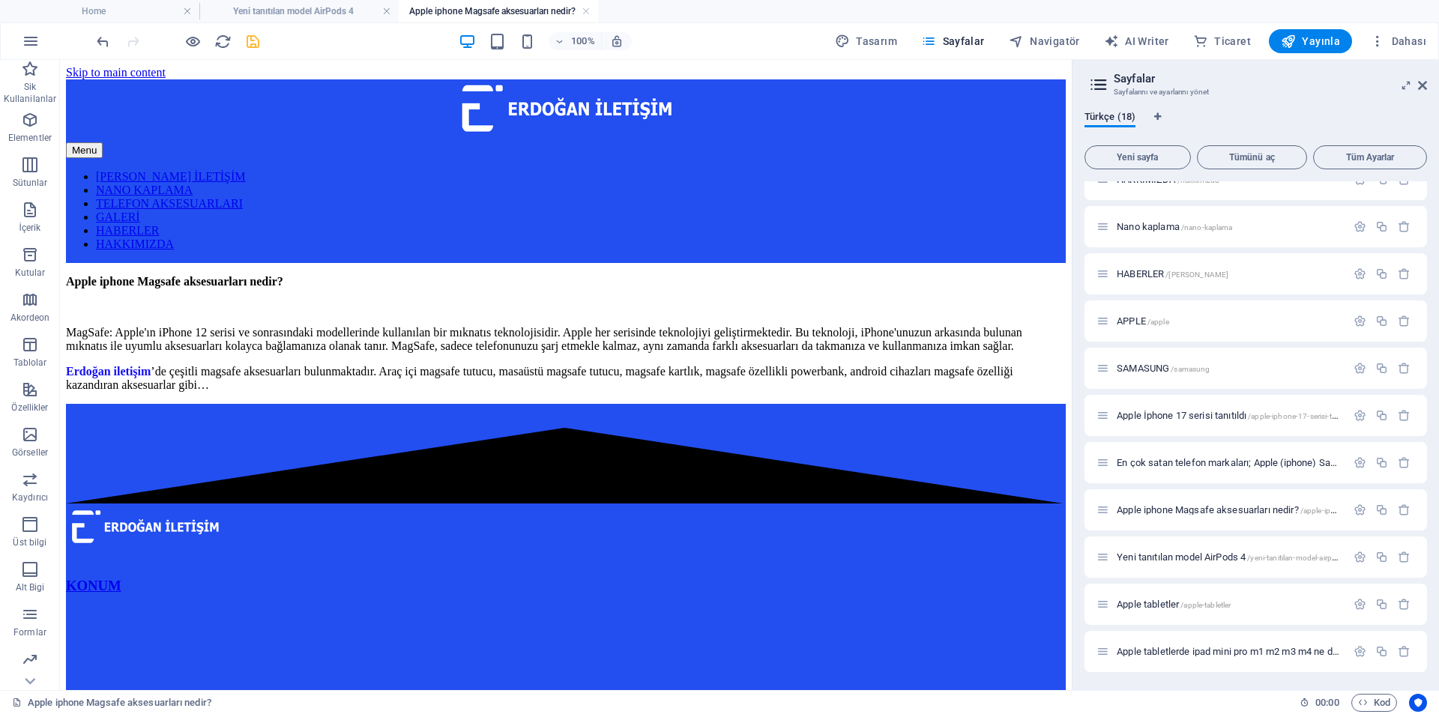
click at [250, 34] on icon "save" at bounding box center [252, 41] width 17 height 17
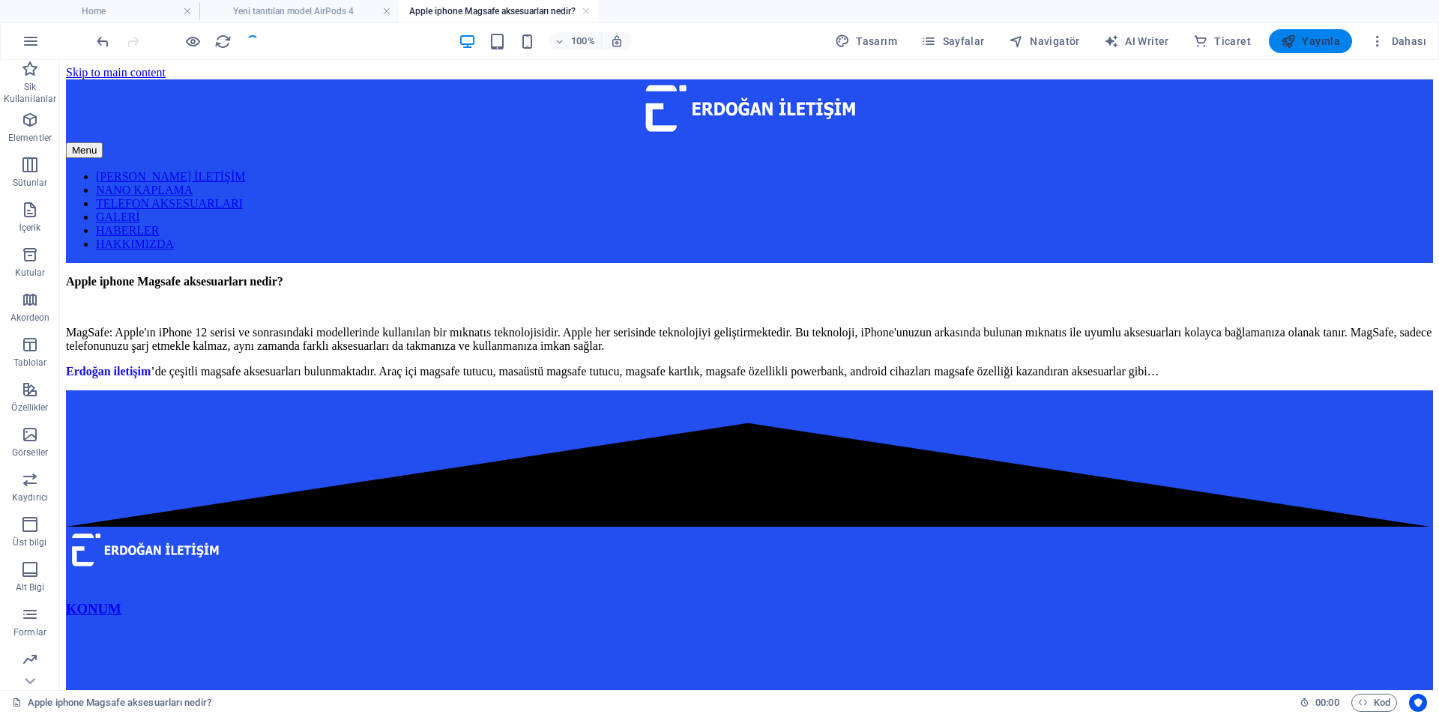
click at [1310, 31] on button "Yayınla" at bounding box center [1310, 41] width 83 height 24
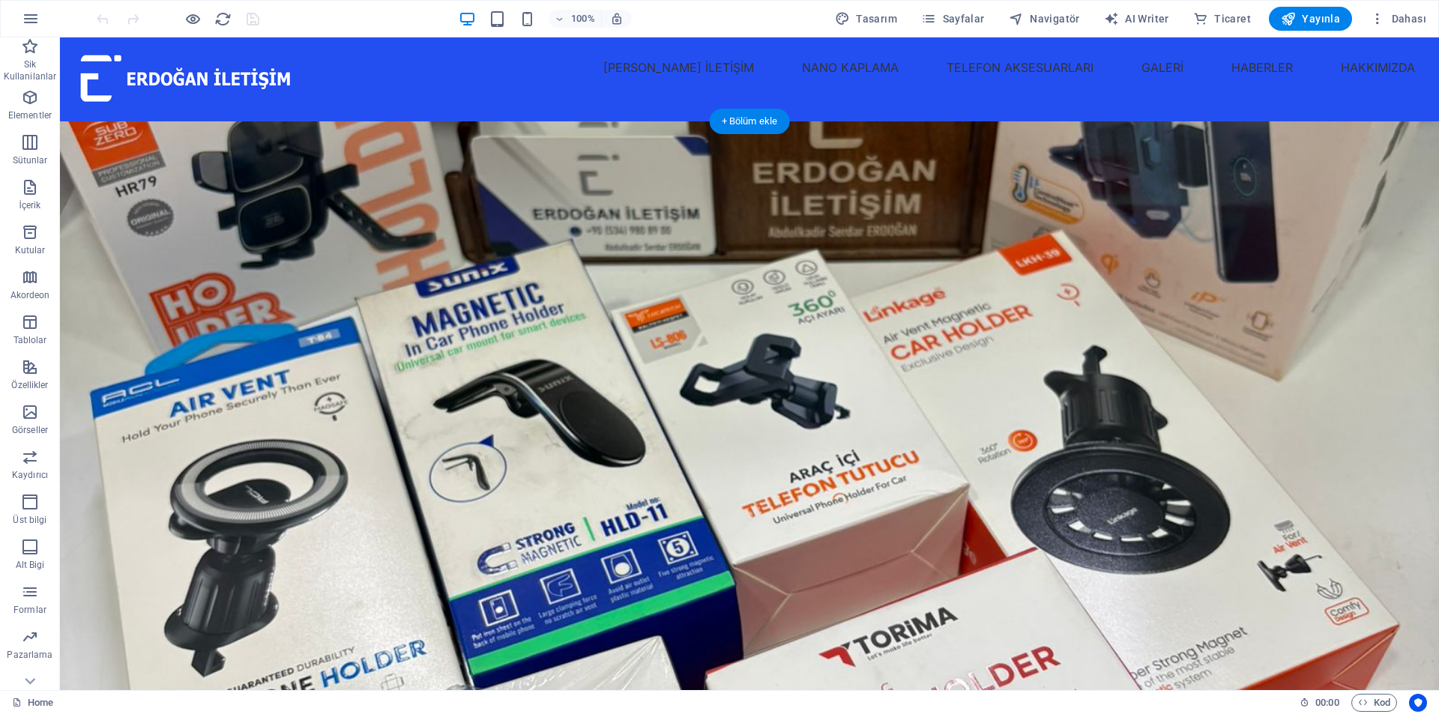
click at [946, 254] on figure at bounding box center [749, 429] width 1379 height 617
select select "vh"
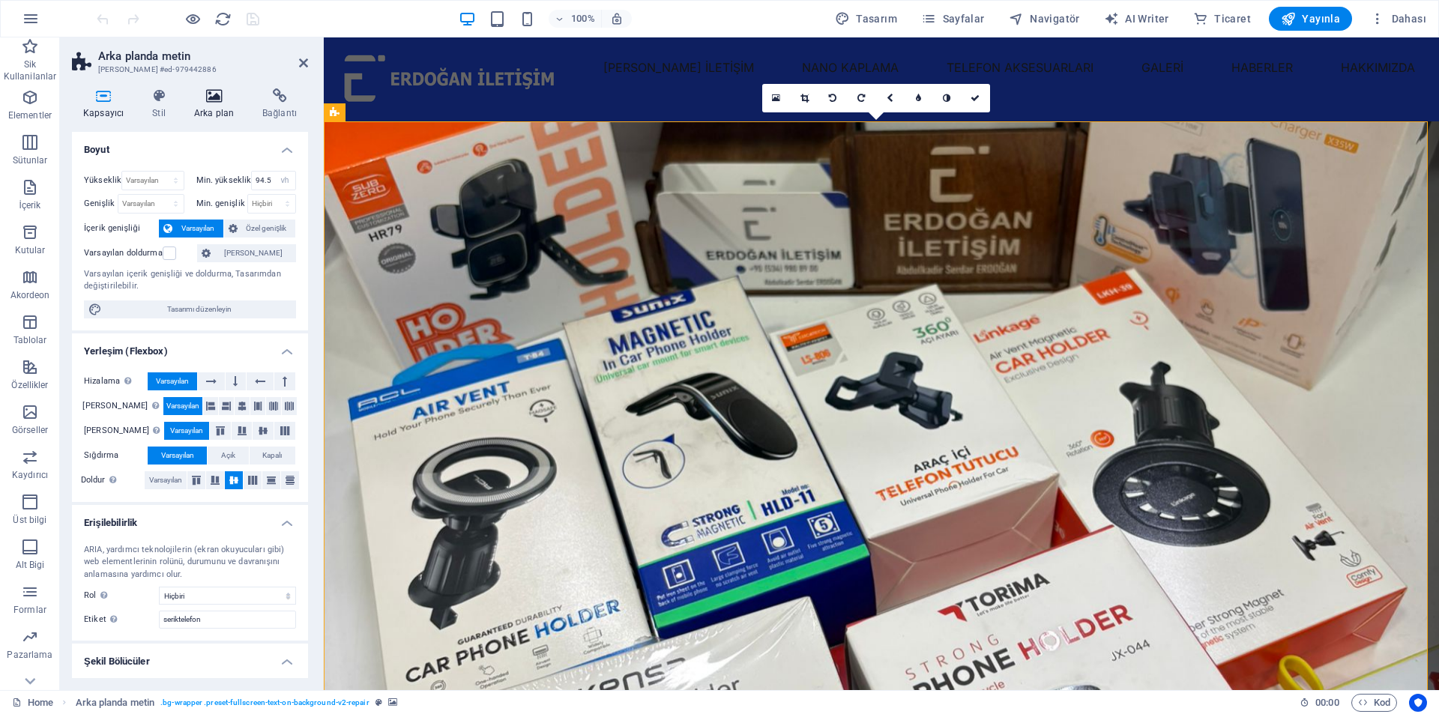
click at [206, 94] on icon at bounding box center [214, 95] width 62 height 15
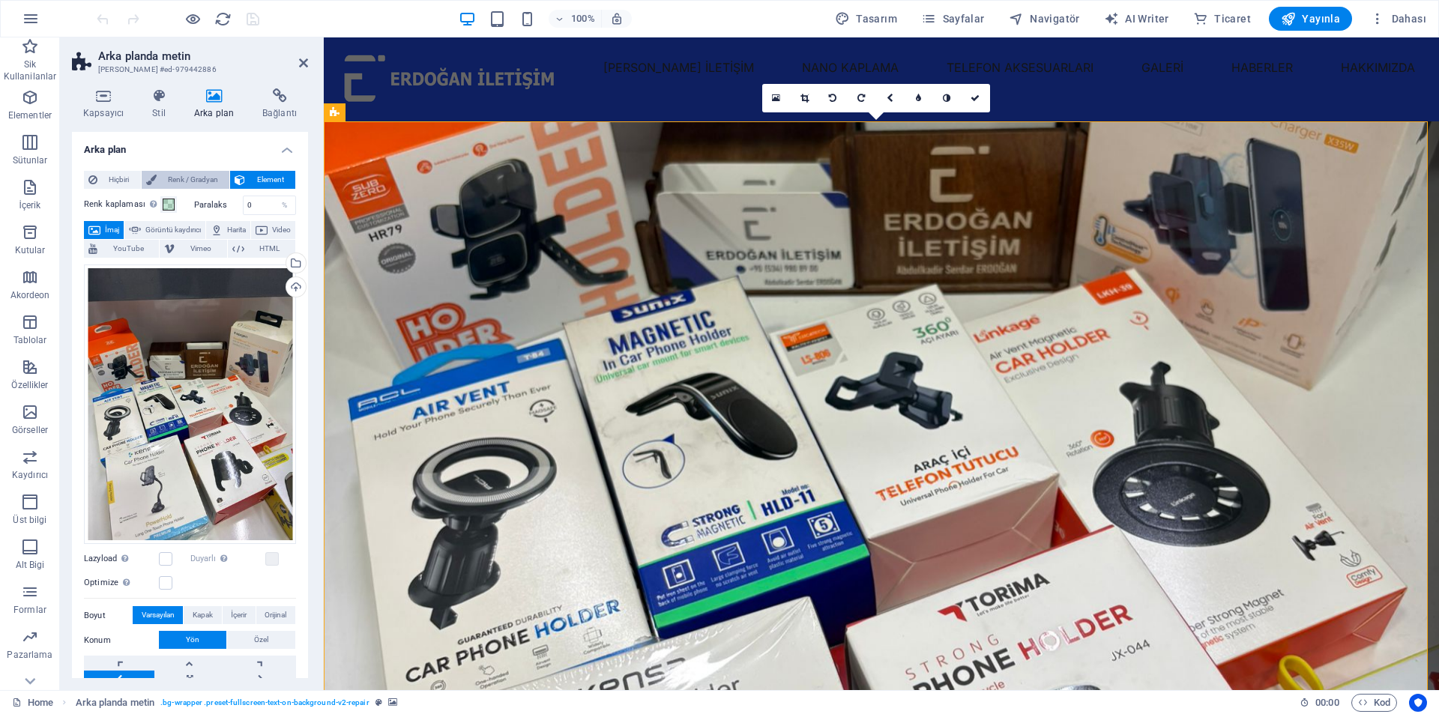
click at [171, 182] on span "Renk / Gradyan" at bounding box center [193, 180] width 64 height 18
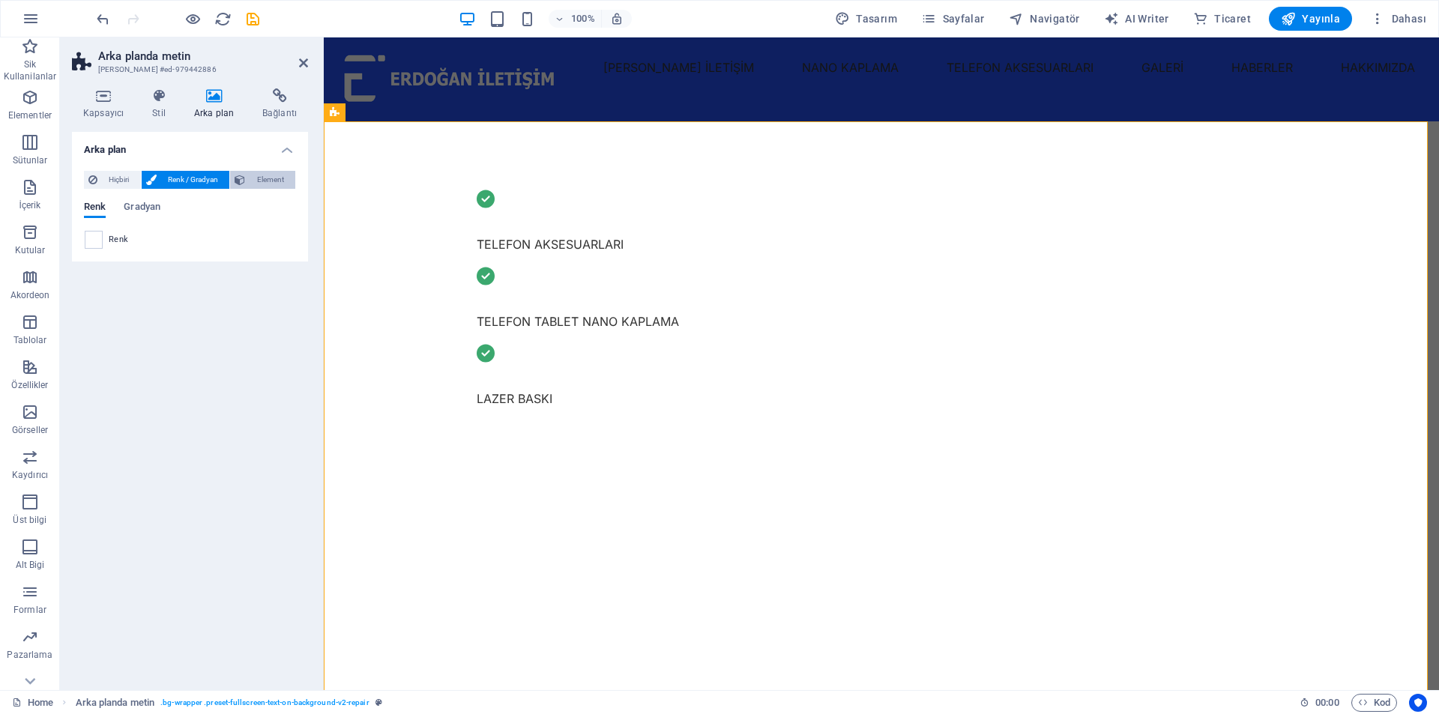
click at [267, 176] on span "Element" at bounding box center [270, 180] width 41 height 18
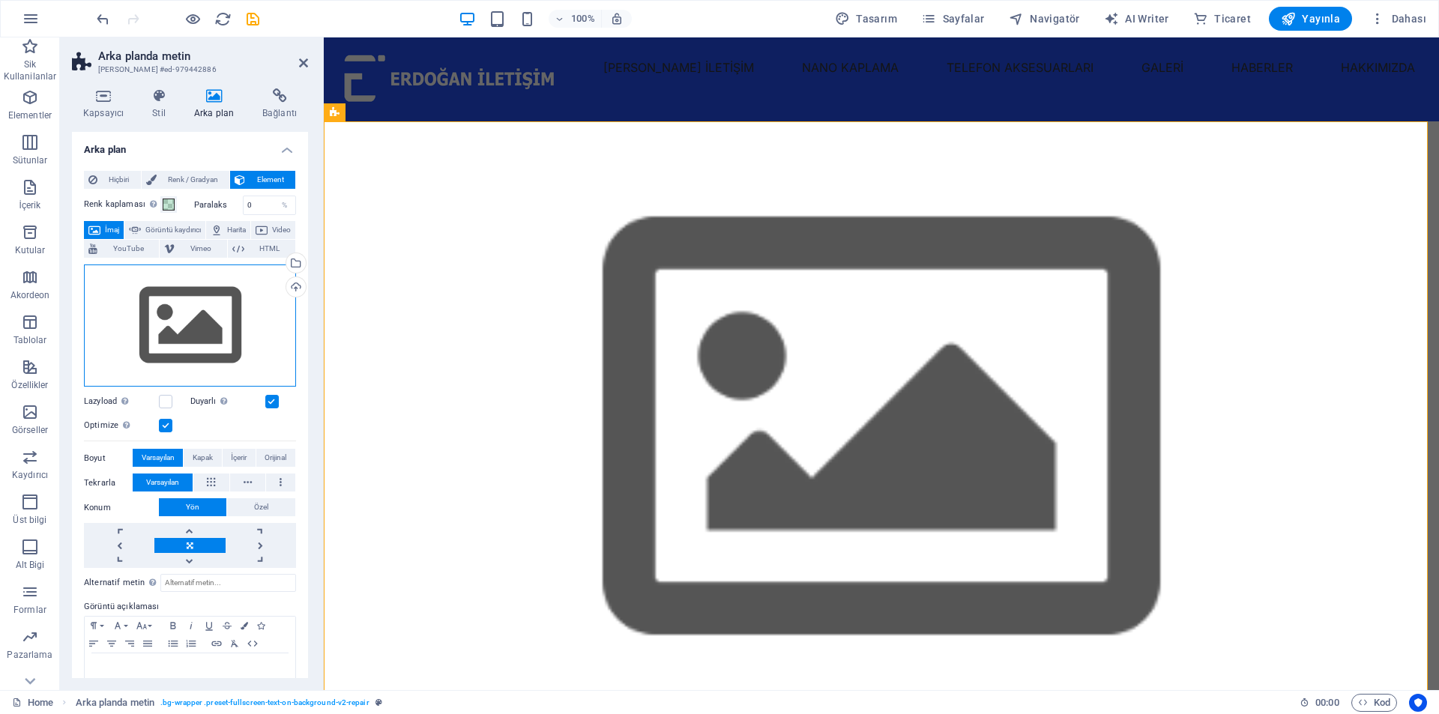
click at [217, 295] on div "Dosyaları buraya sürükleyin, dosyaları seçmek için tıklayın veya Dosyalardan ya…" at bounding box center [190, 326] width 212 height 123
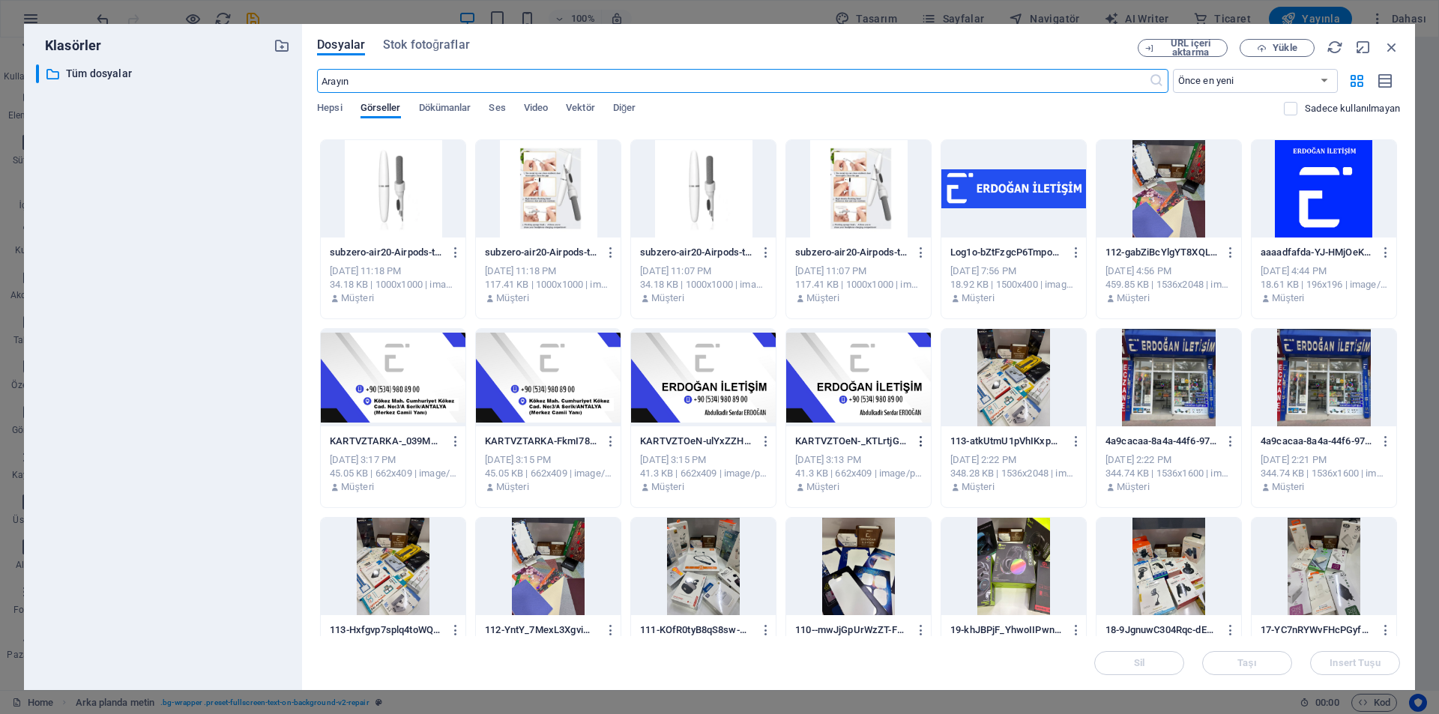
scroll to position [375, 0]
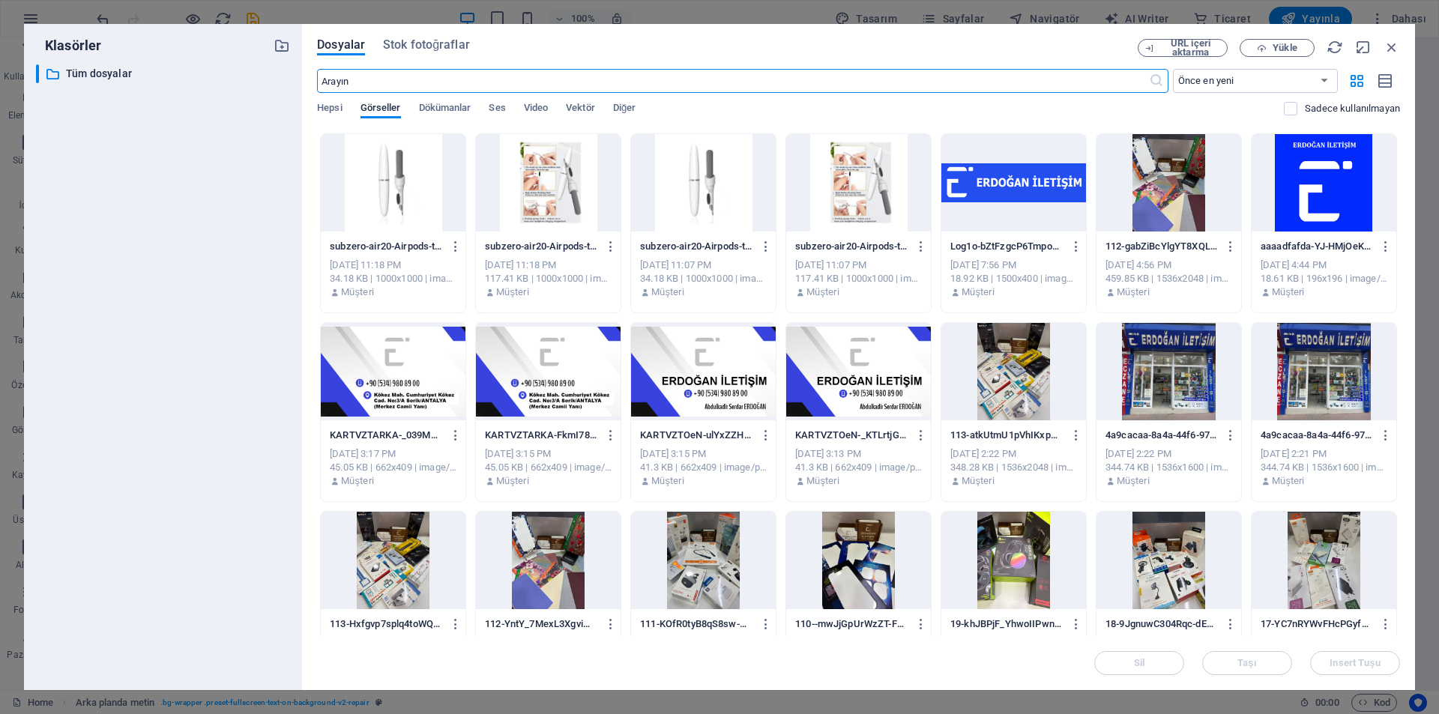
click at [1020, 392] on div at bounding box center [1013, 371] width 145 height 97
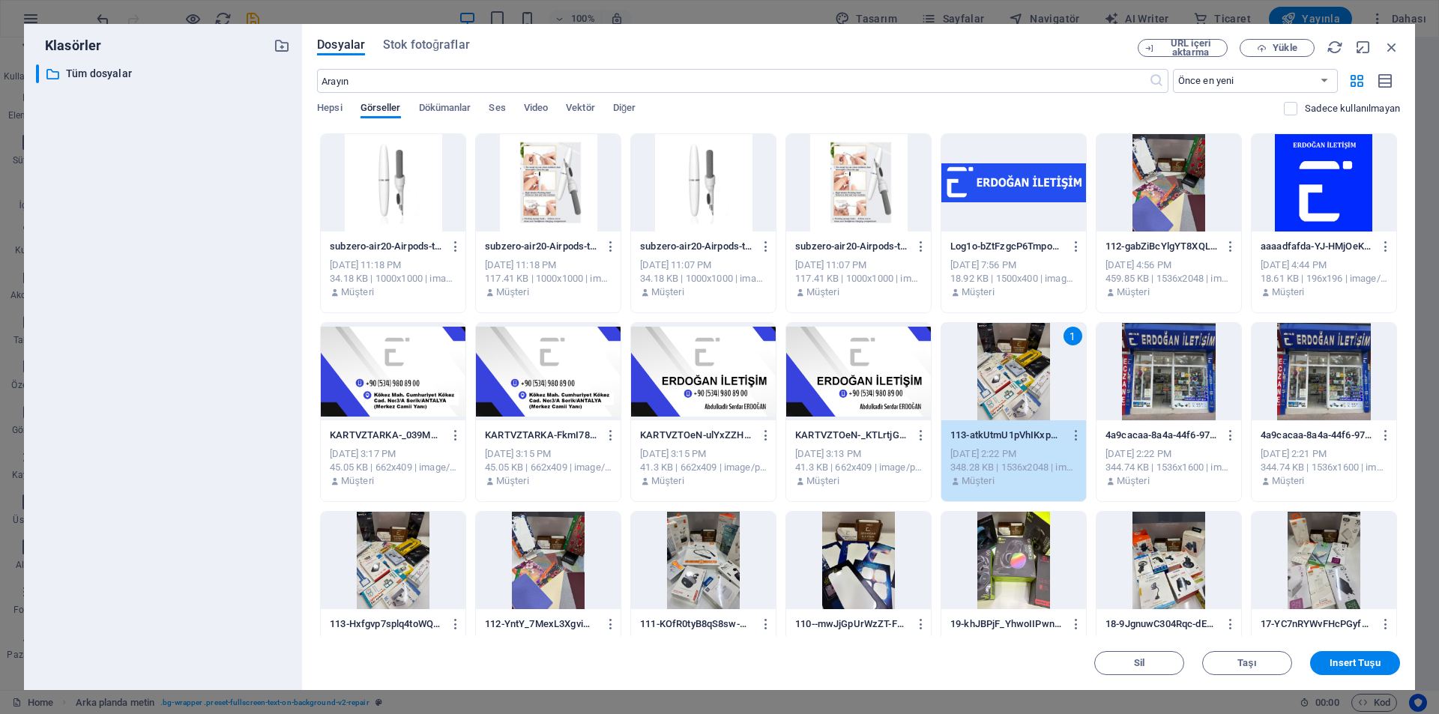
click at [1202, 403] on div at bounding box center [1169, 371] width 145 height 97
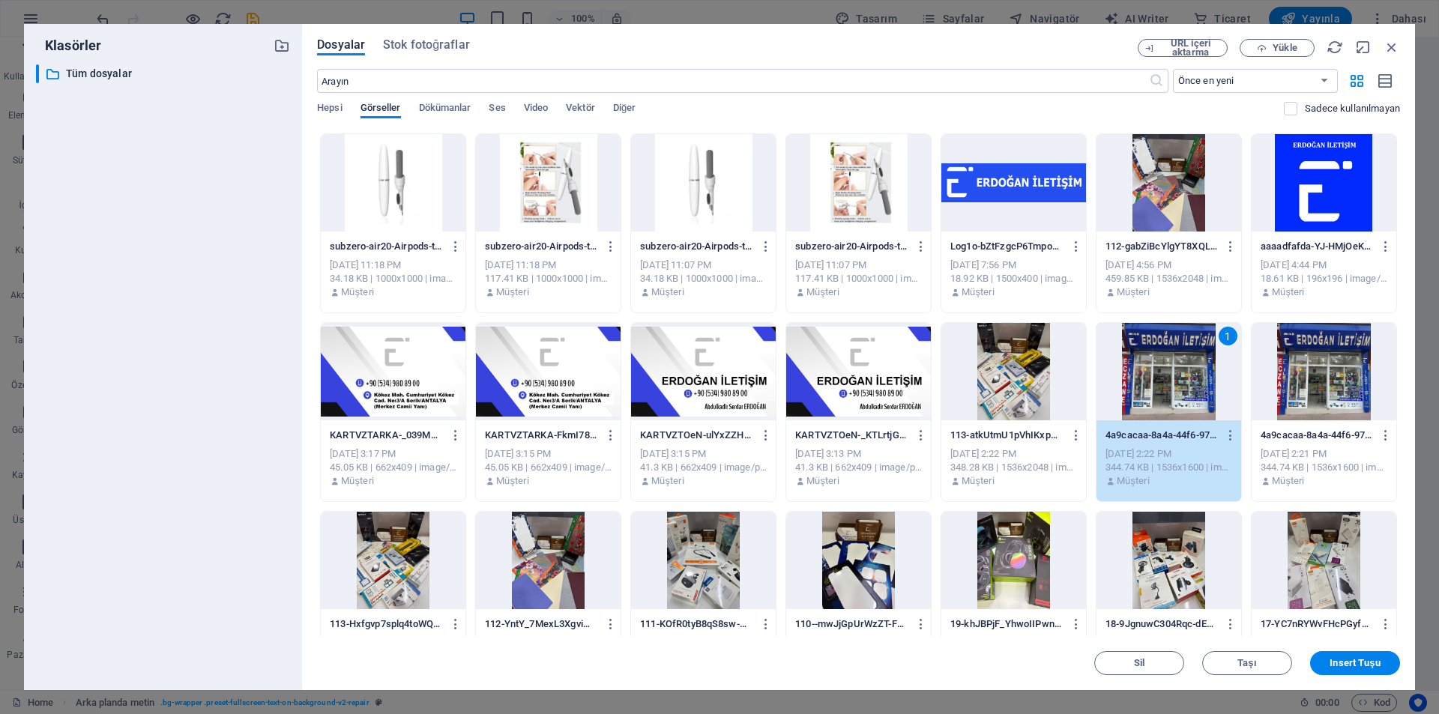
click at [1202, 403] on div "1" at bounding box center [1169, 371] width 145 height 97
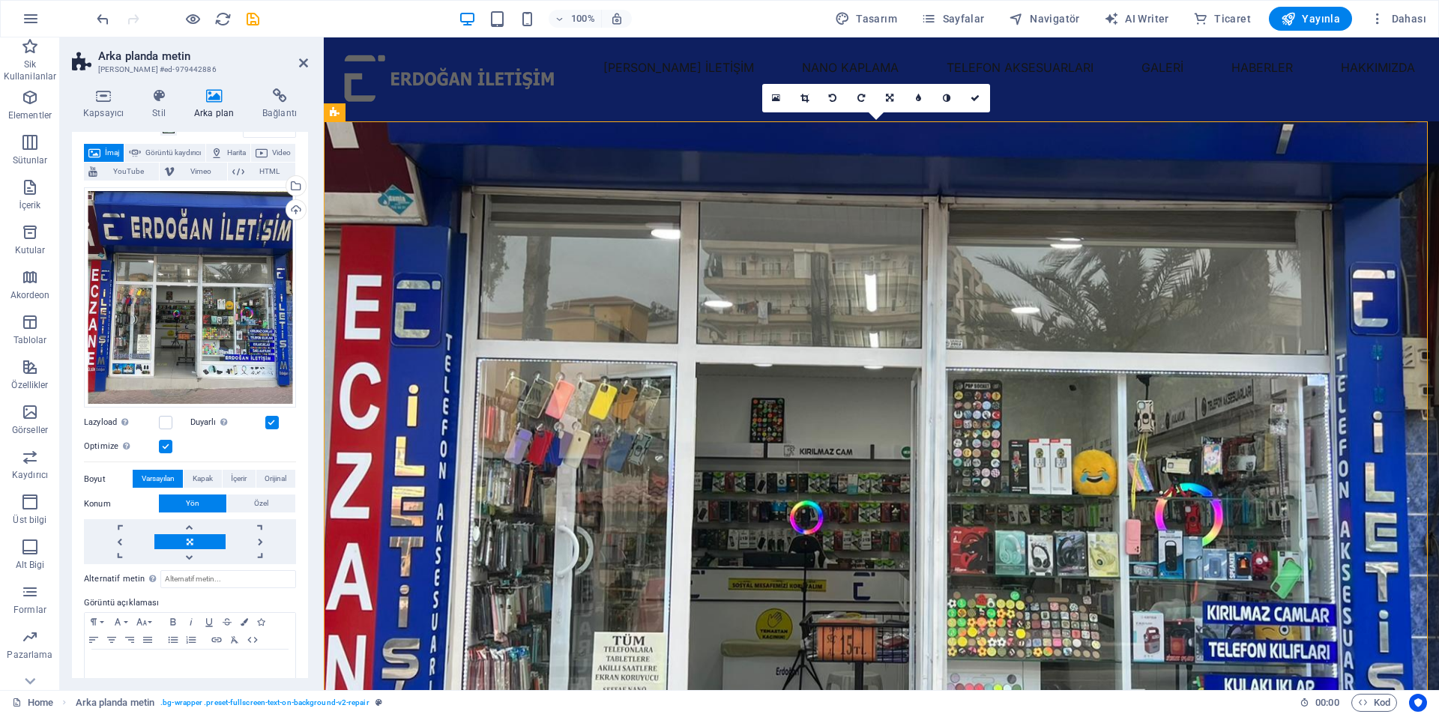
scroll to position [0, 0]
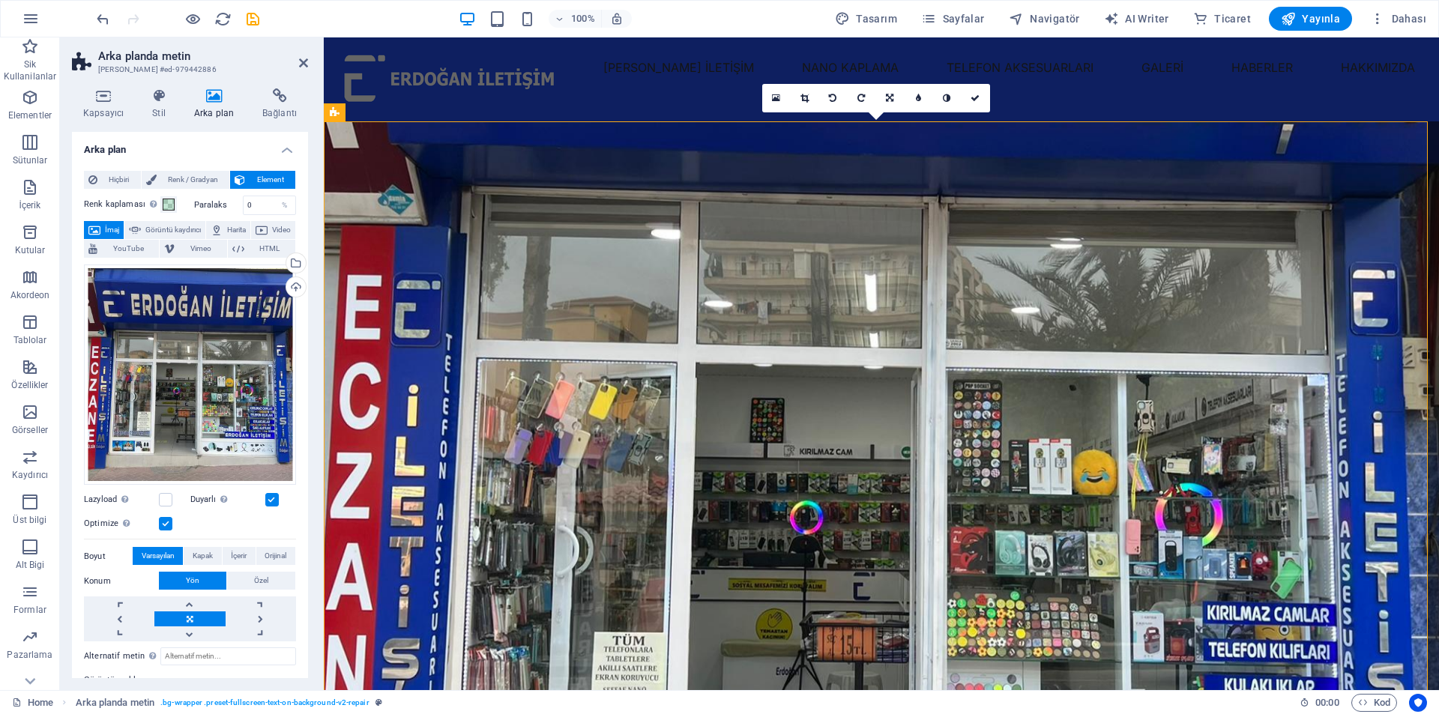
click at [717, 151] on figure at bounding box center [881, 429] width 1115 height 617
click at [1081, 85] on nav "ERDOĞAN İLETİŞİM NANO KAPLAMA TELEFON AKSESUARLARI GALERİ HABERLER HAKKIMIZDA" at bounding box center [881, 67] width 1091 height 36
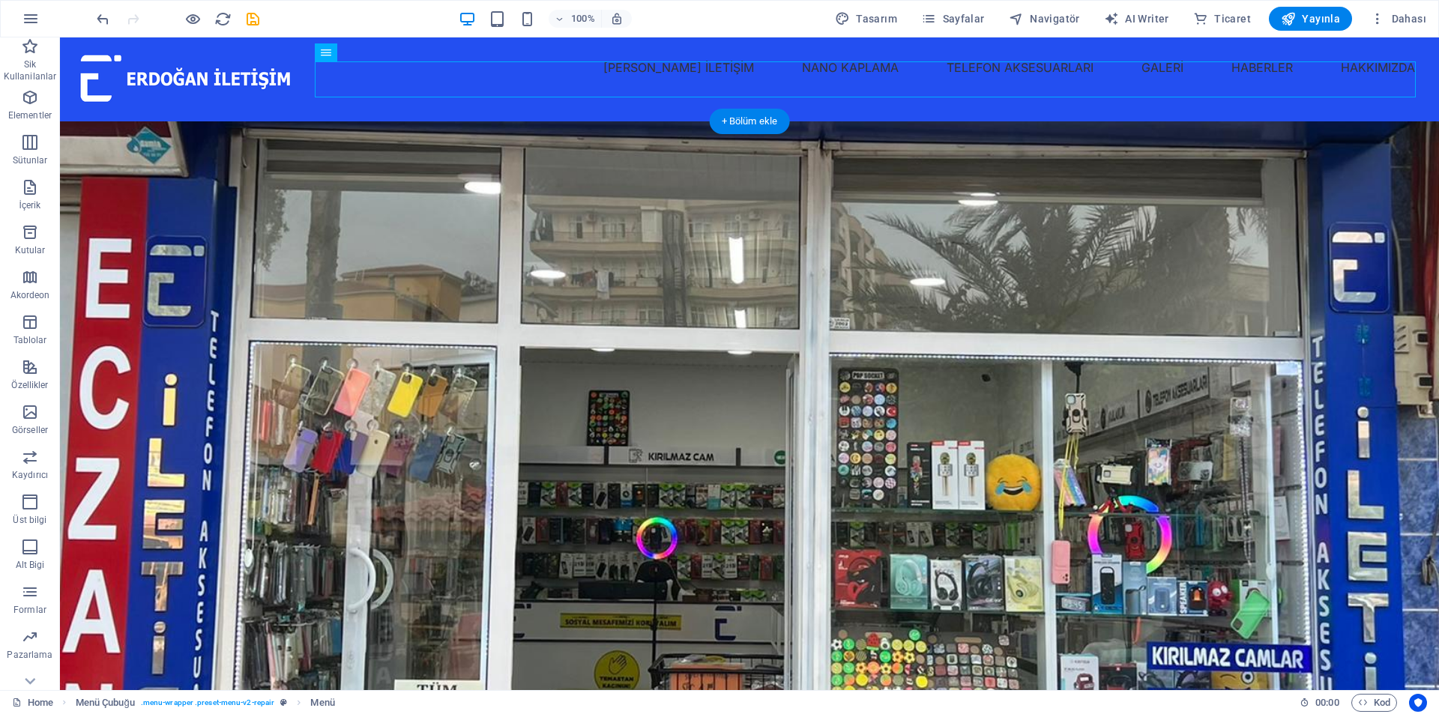
click at [1066, 280] on figure at bounding box center [749, 429] width 1379 height 617
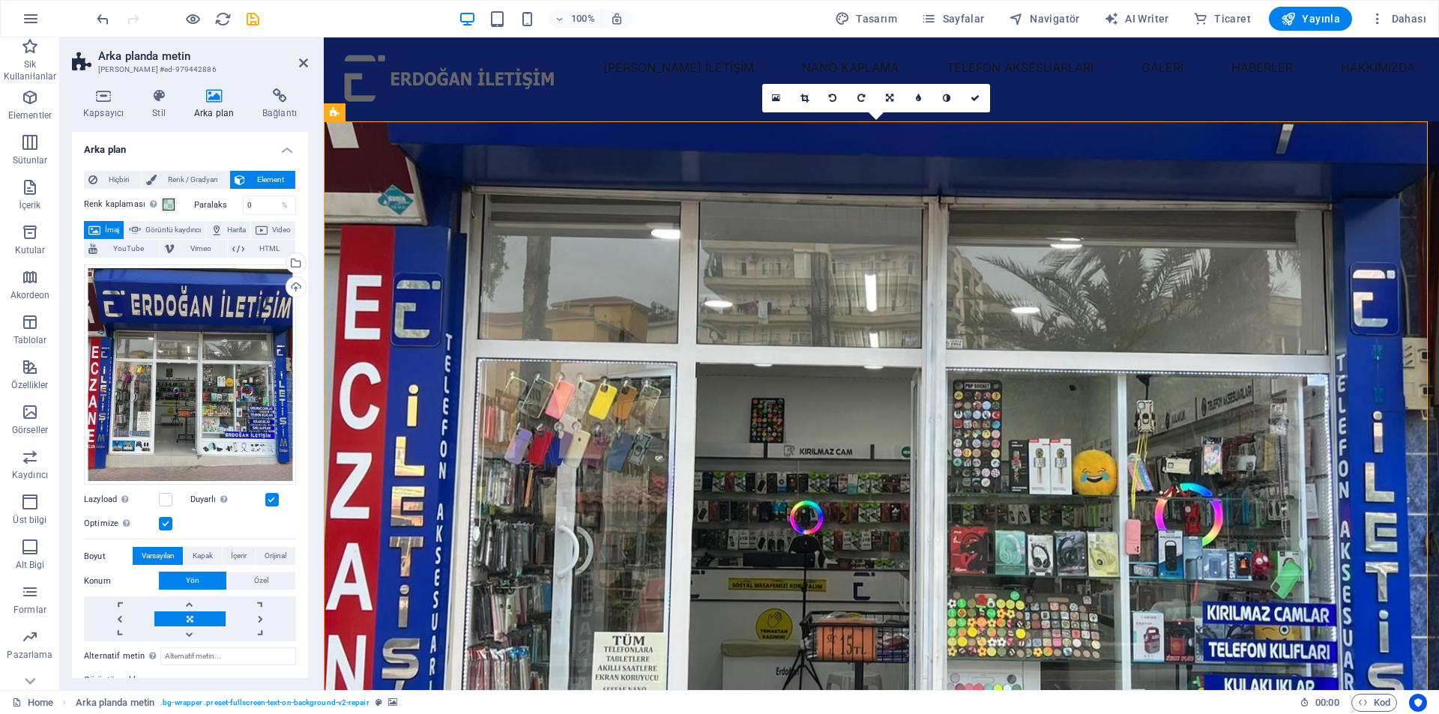
click at [564, 229] on figure at bounding box center [881, 429] width 1115 height 617
click at [163, 209] on span at bounding box center [169, 205] width 12 height 12
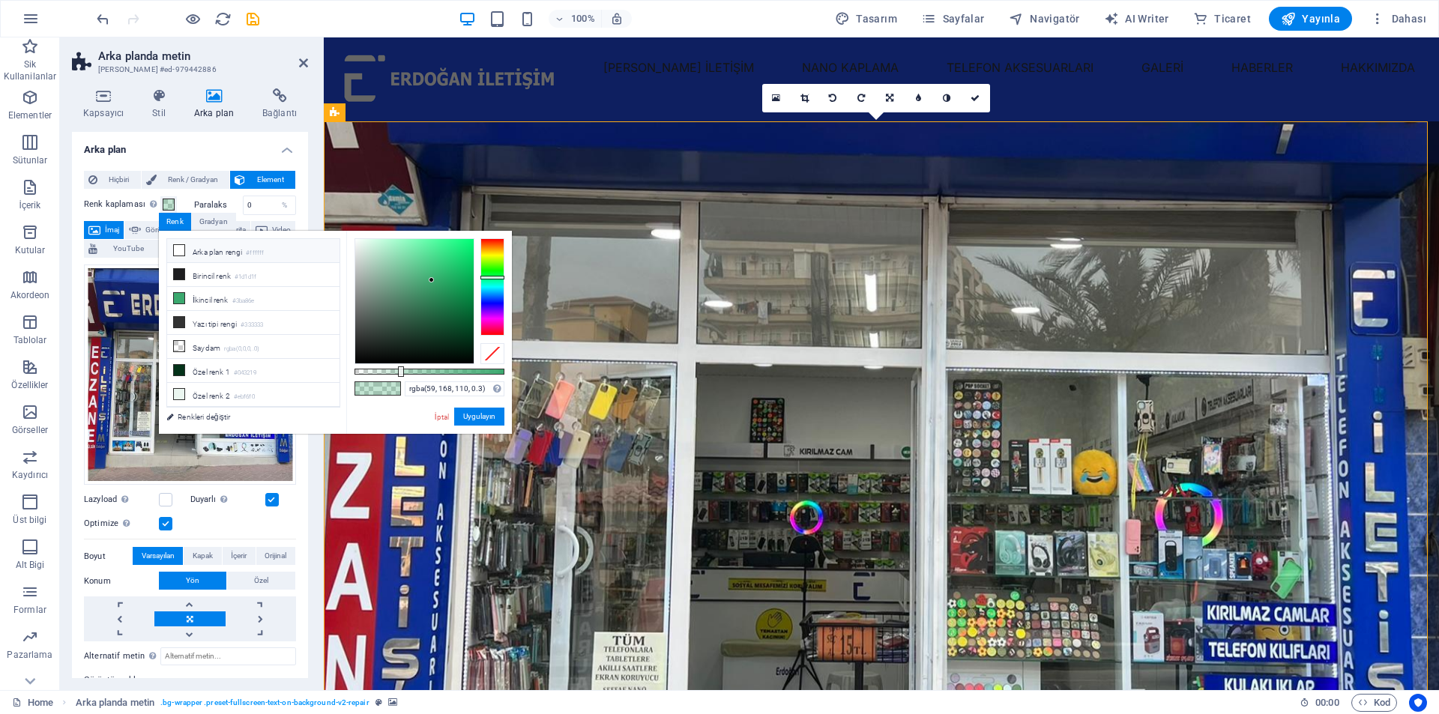
click at [182, 252] on icon at bounding box center [179, 250] width 10 height 10
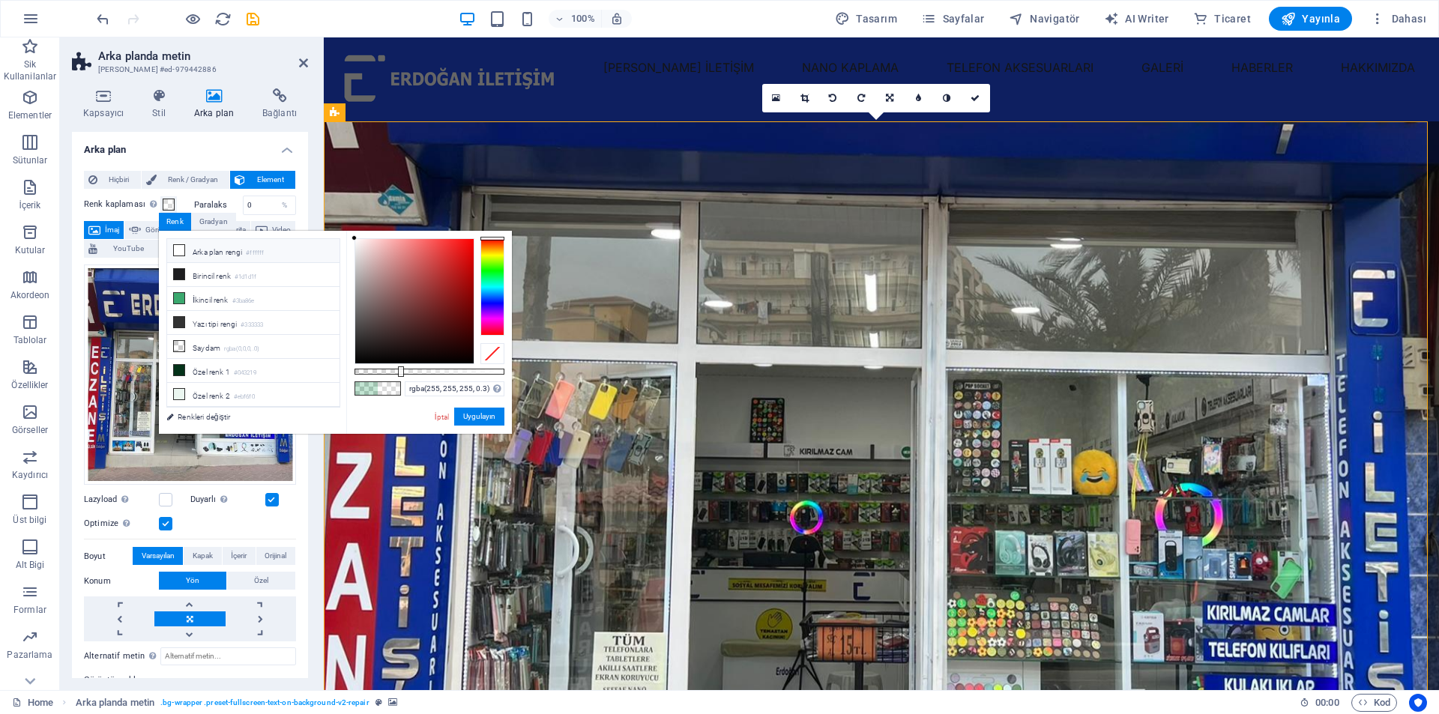
click at [639, 196] on figure at bounding box center [881, 429] width 1115 height 617
click at [658, 85] on nav "ERDOĞAN İLETİŞİM NANO KAPLAMA TELEFON AKSESUARLARI GALERİ HABERLER HAKKIMIZDA" at bounding box center [881, 67] width 1091 height 36
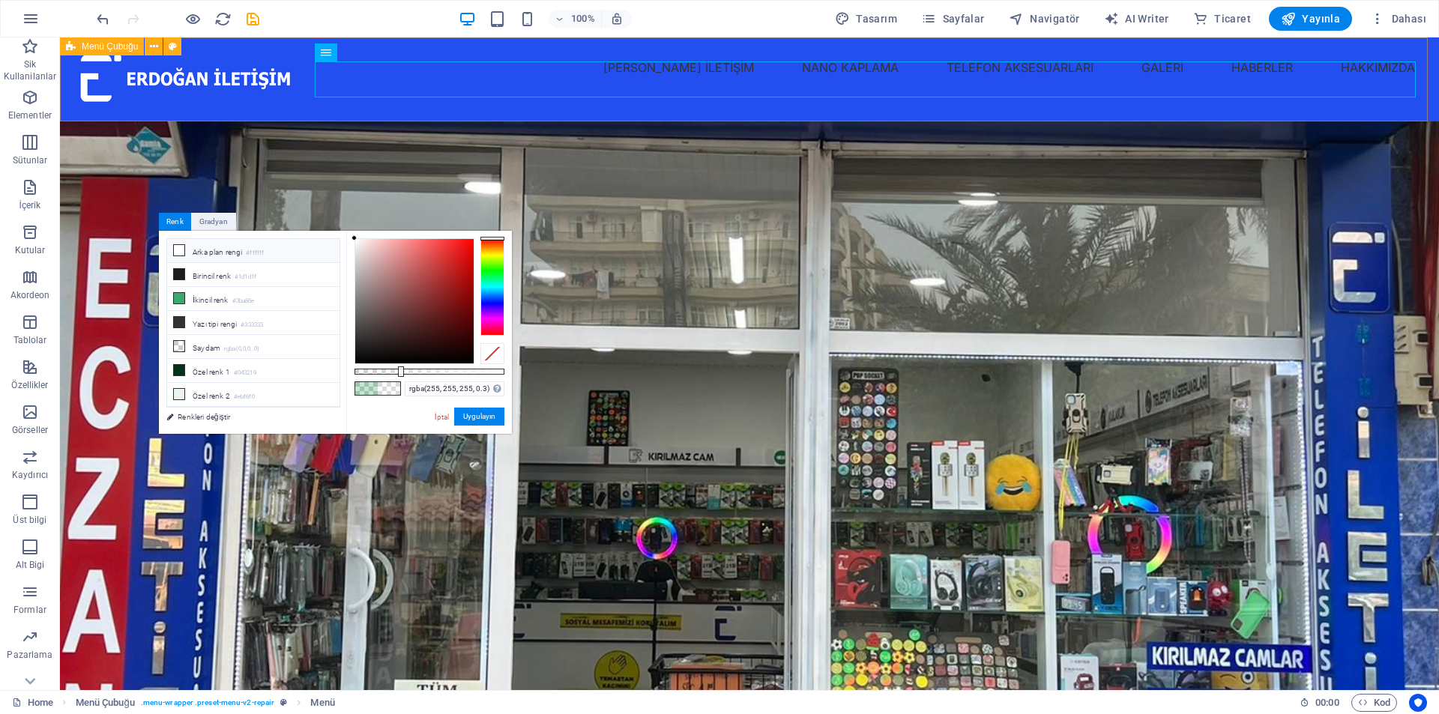
click at [636, 108] on div "[PERSON_NAME] İLETİŞİM NANO KAPLAMA TELEFON AKSESUARLARI GALERİ HABERLER HAKKIM…" at bounding box center [749, 79] width 1379 height 84
click at [794, 232] on figure at bounding box center [749, 429] width 1379 height 617
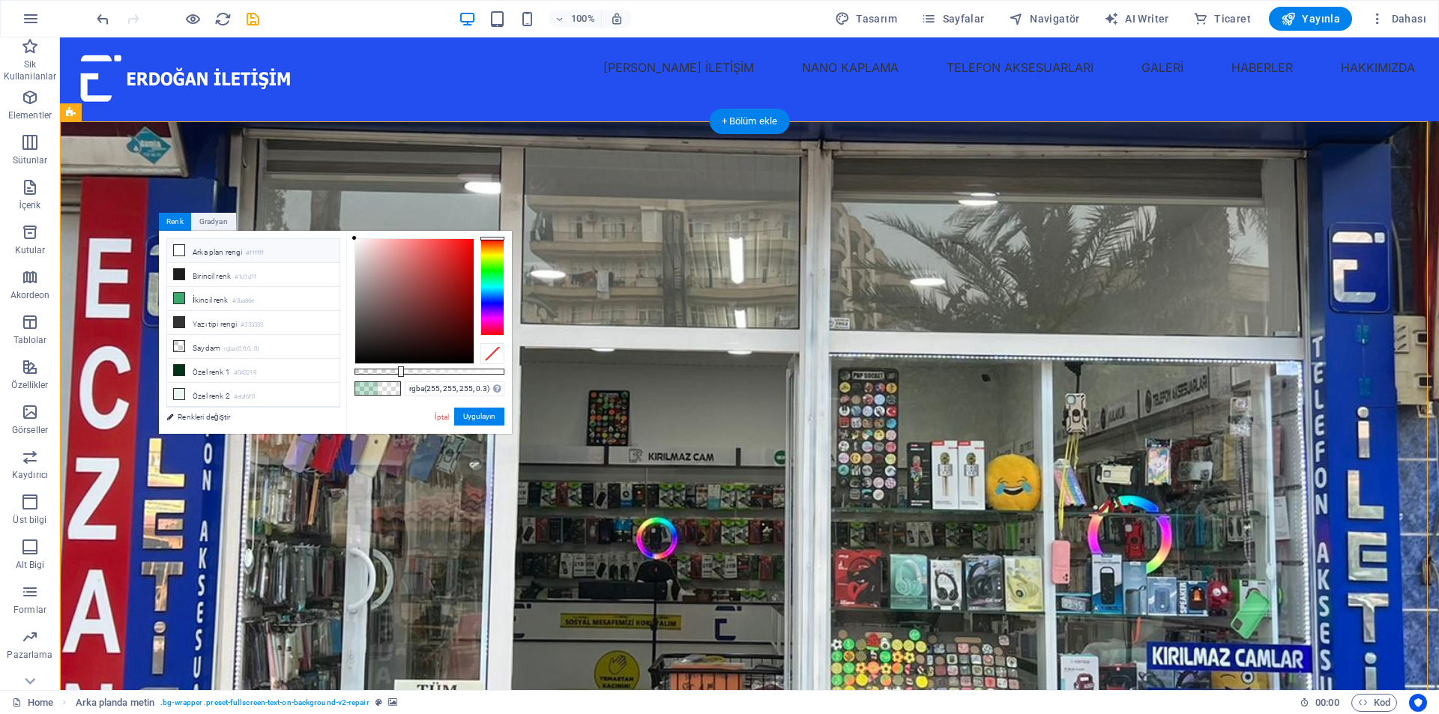
click at [794, 232] on figure at bounding box center [749, 429] width 1379 height 617
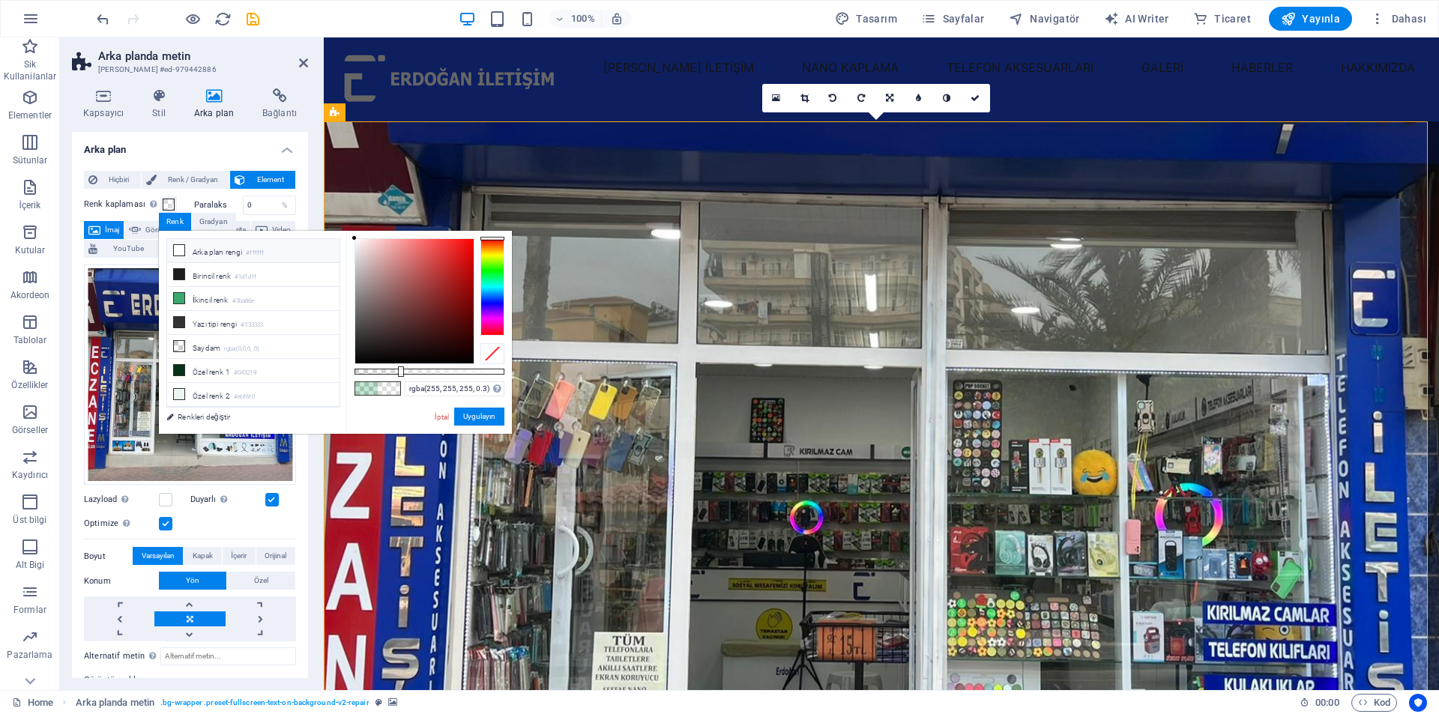
click at [181, 221] on div "Renk" at bounding box center [175, 222] width 32 height 18
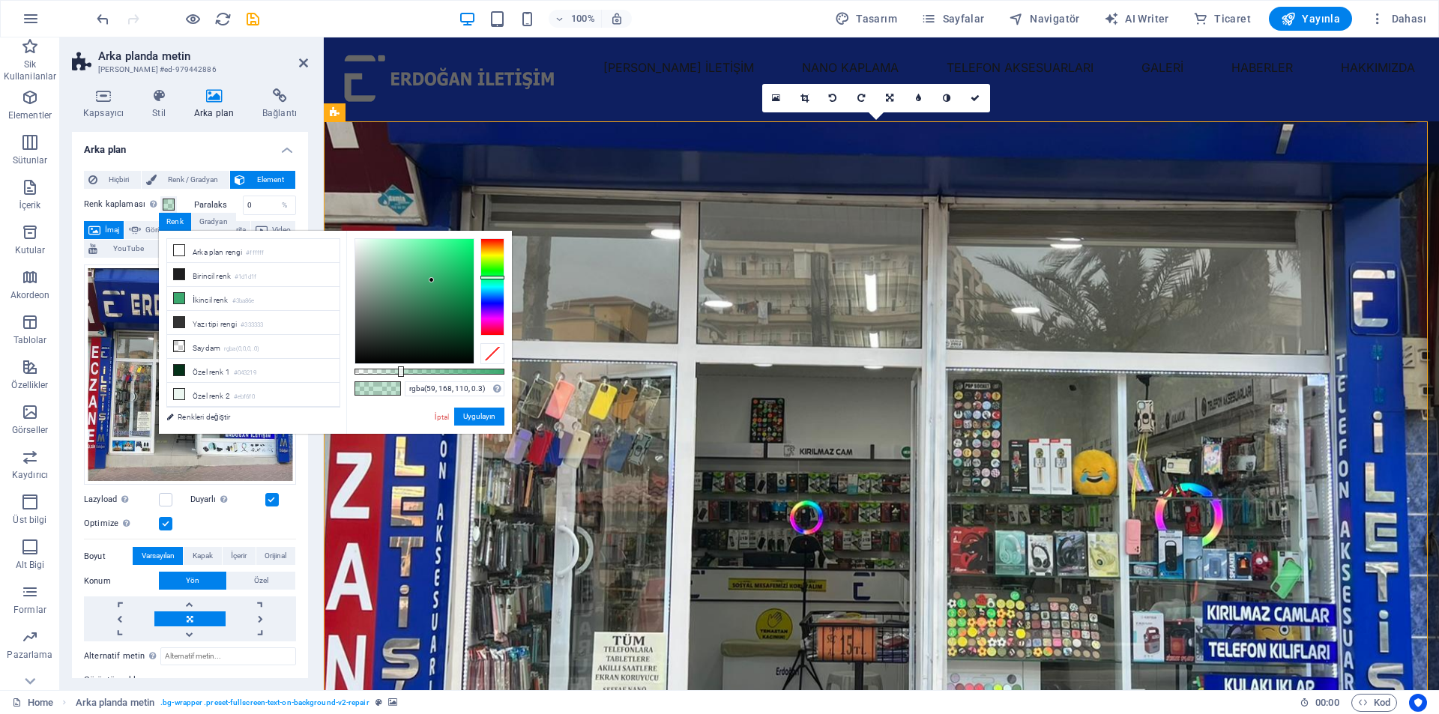
click at [181, 221] on div "Renk" at bounding box center [175, 222] width 32 height 18
click at [179, 251] on icon at bounding box center [179, 250] width 10 height 10
type input "rgba(255, 255, 255, 0.3)"
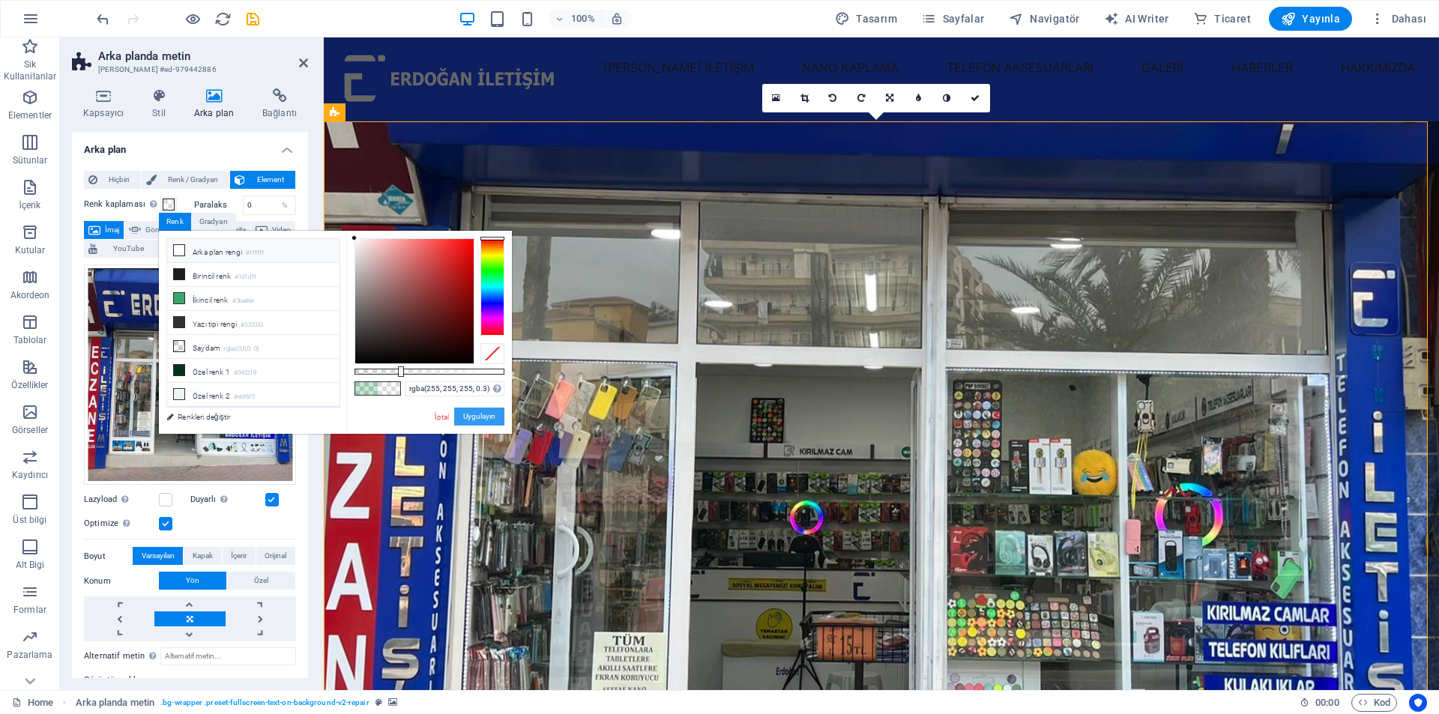
click at [477, 415] on button "Uygulayın" at bounding box center [479, 417] width 50 height 18
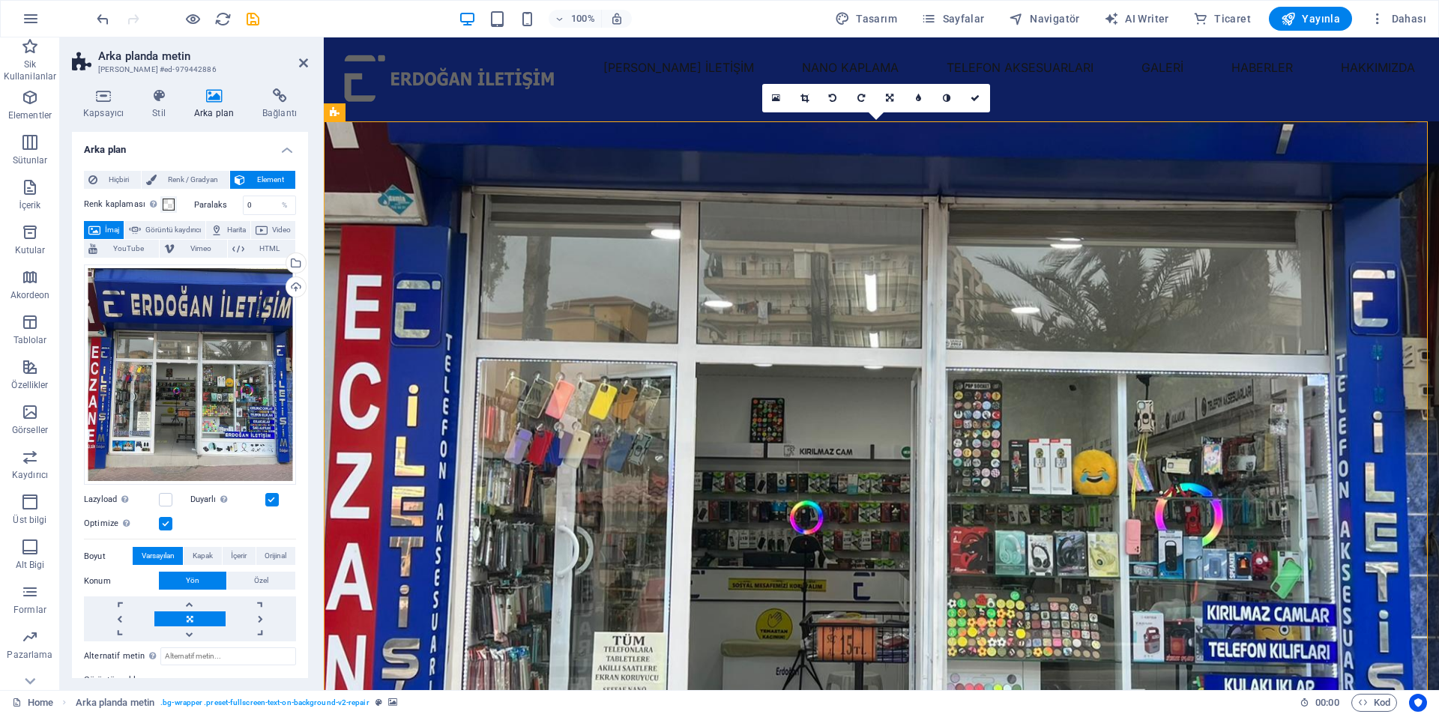
click at [618, 283] on figure at bounding box center [881, 429] width 1115 height 617
click at [583, 113] on div "[PERSON_NAME] İLETİŞİM NANO KAPLAMA TELEFON AKSESUARLARI GALERİ HABERLER HAKKIM…" at bounding box center [881, 79] width 1115 height 84
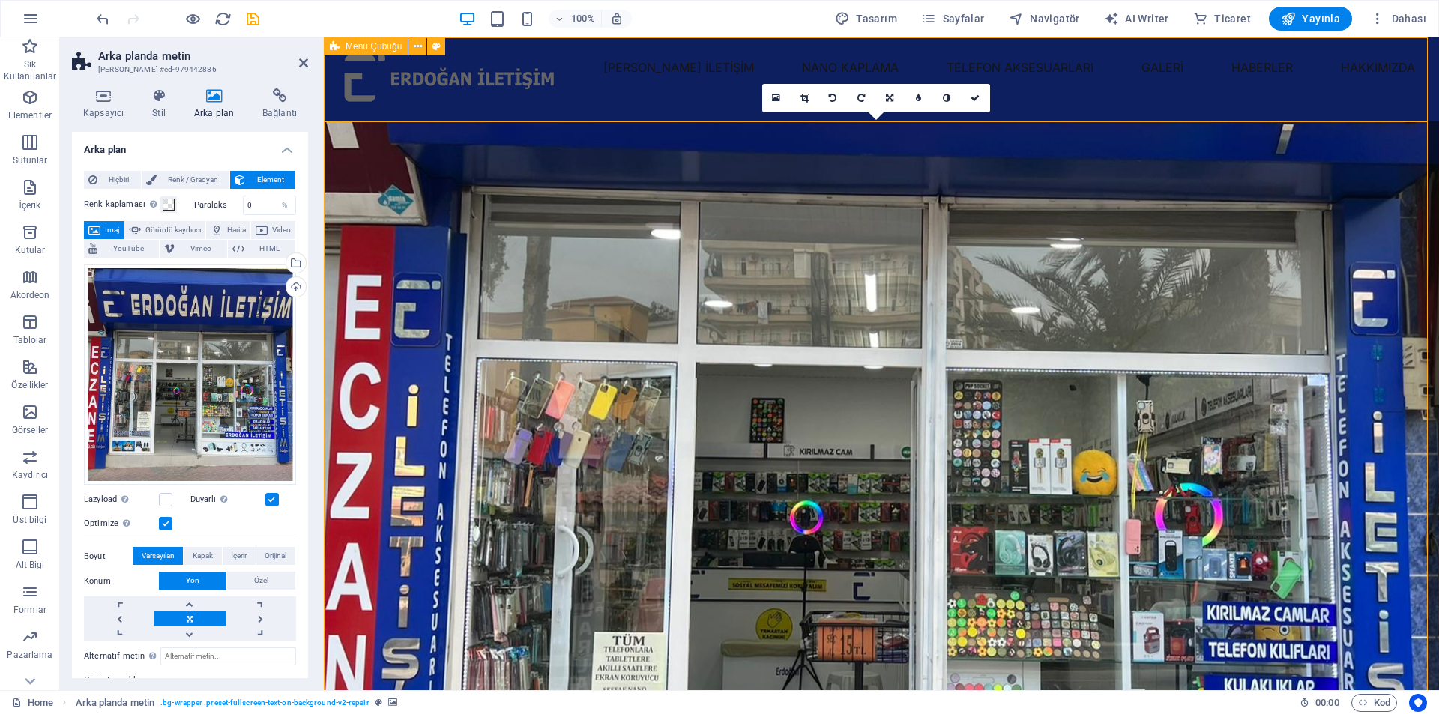
click at [583, 113] on div "[PERSON_NAME] İLETİŞİM NANO KAPLAMA TELEFON AKSESUARLARI GALERİ HABERLER HAKKIM…" at bounding box center [881, 79] width 1115 height 84
click at [593, 184] on figure at bounding box center [881, 429] width 1115 height 617
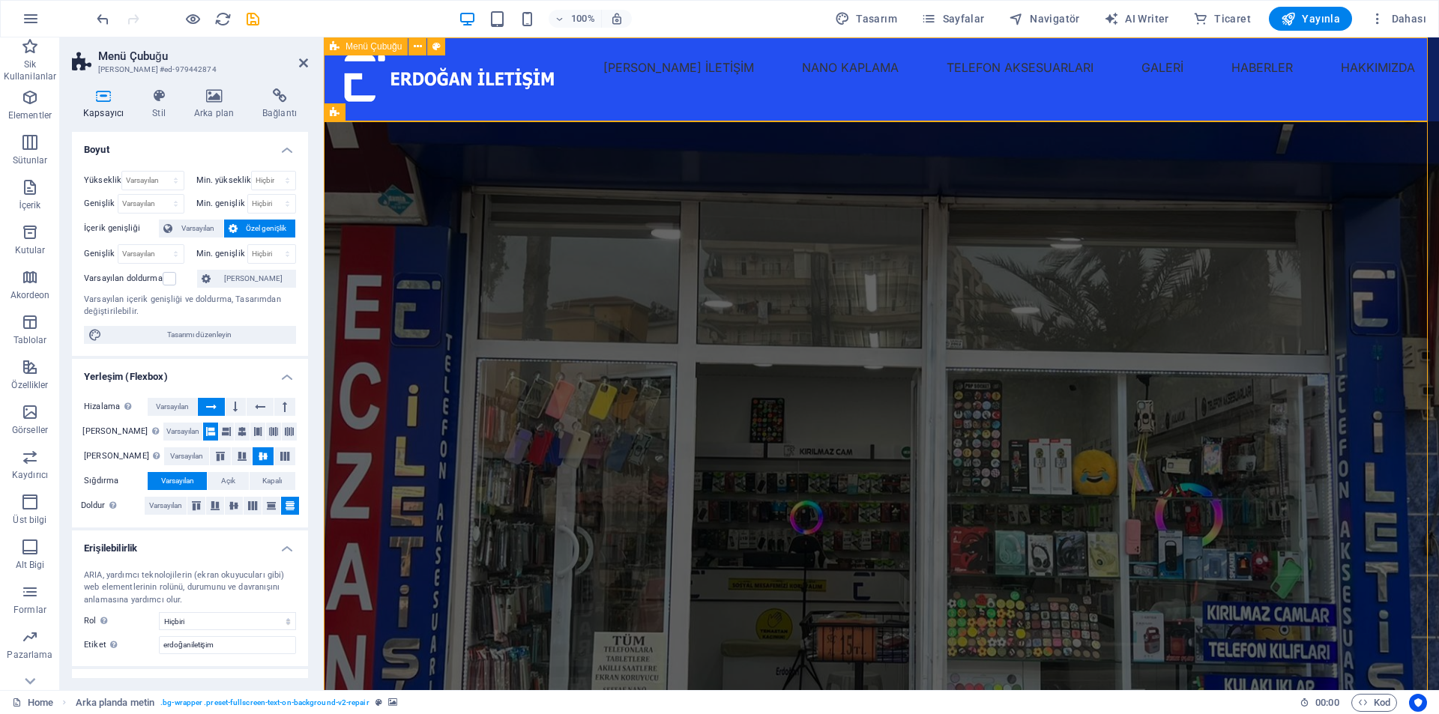
click at [873, 103] on div "[PERSON_NAME] İLETİŞİM NANO KAPLAMA TELEFON AKSESUARLARI GALERİ HABERLER HAKKIM…" at bounding box center [881, 79] width 1115 height 84
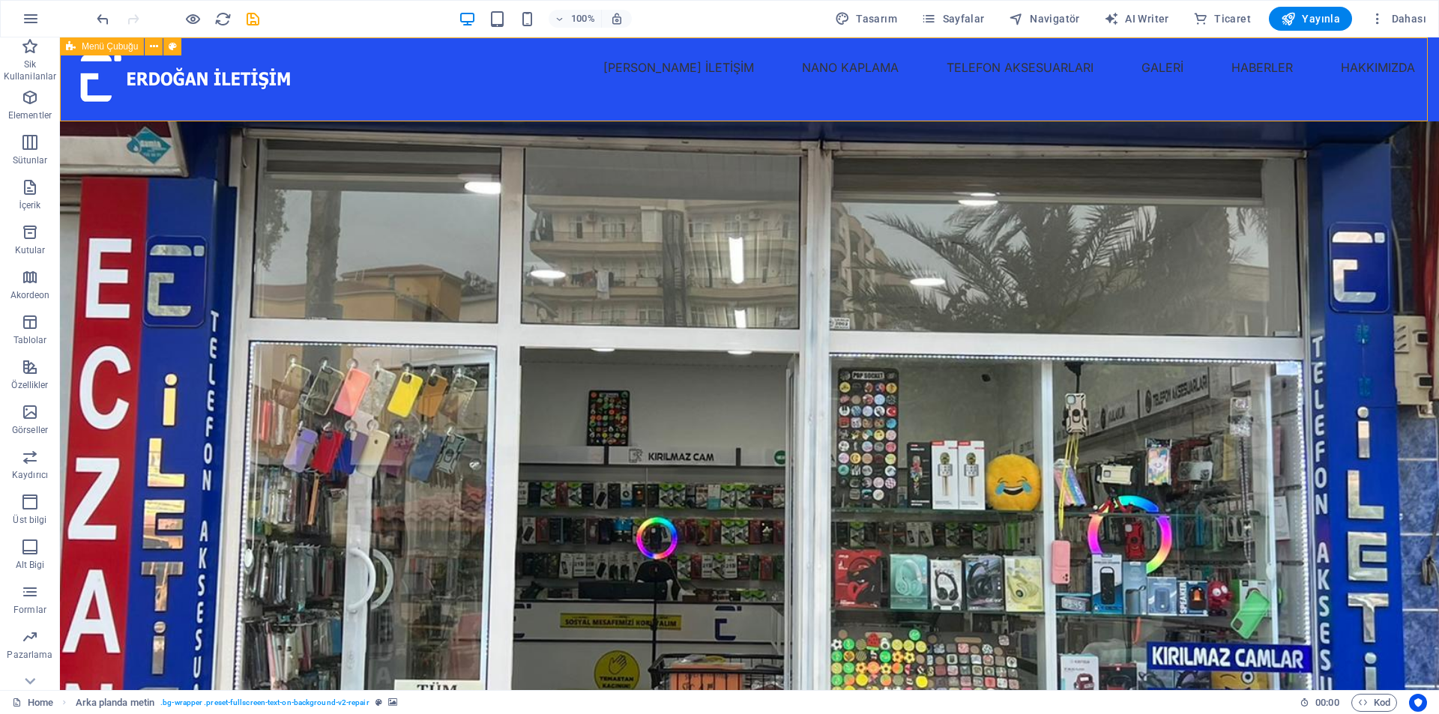
click at [609, 103] on div "[PERSON_NAME] İLETİŞİM NANO KAPLAMA TELEFON AKSESUARLARI GALERİ HABERLER HAKKIM…" at bounding box center [749, 79] width 1379 height 84
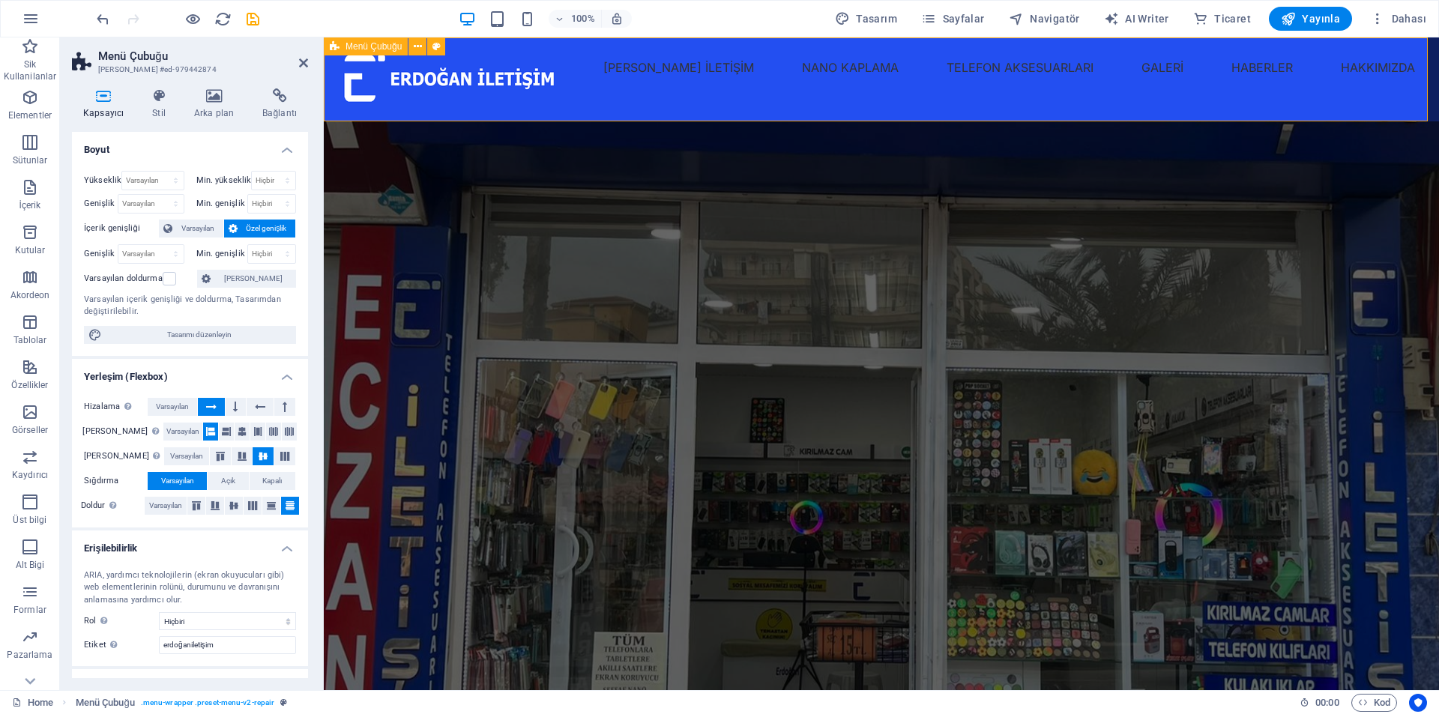
click at [609, 103] on div "[PERSON_NAME] İLETİŞİM NANO KAPLAMA TELEFON AKSESUARLARI GALERİ HABERLER HAKKIM…" at bounding box center [881, 79] width 1115 height 84
click at [615, 151] on figure at bounding box center [881, 429] width 1115 height 617
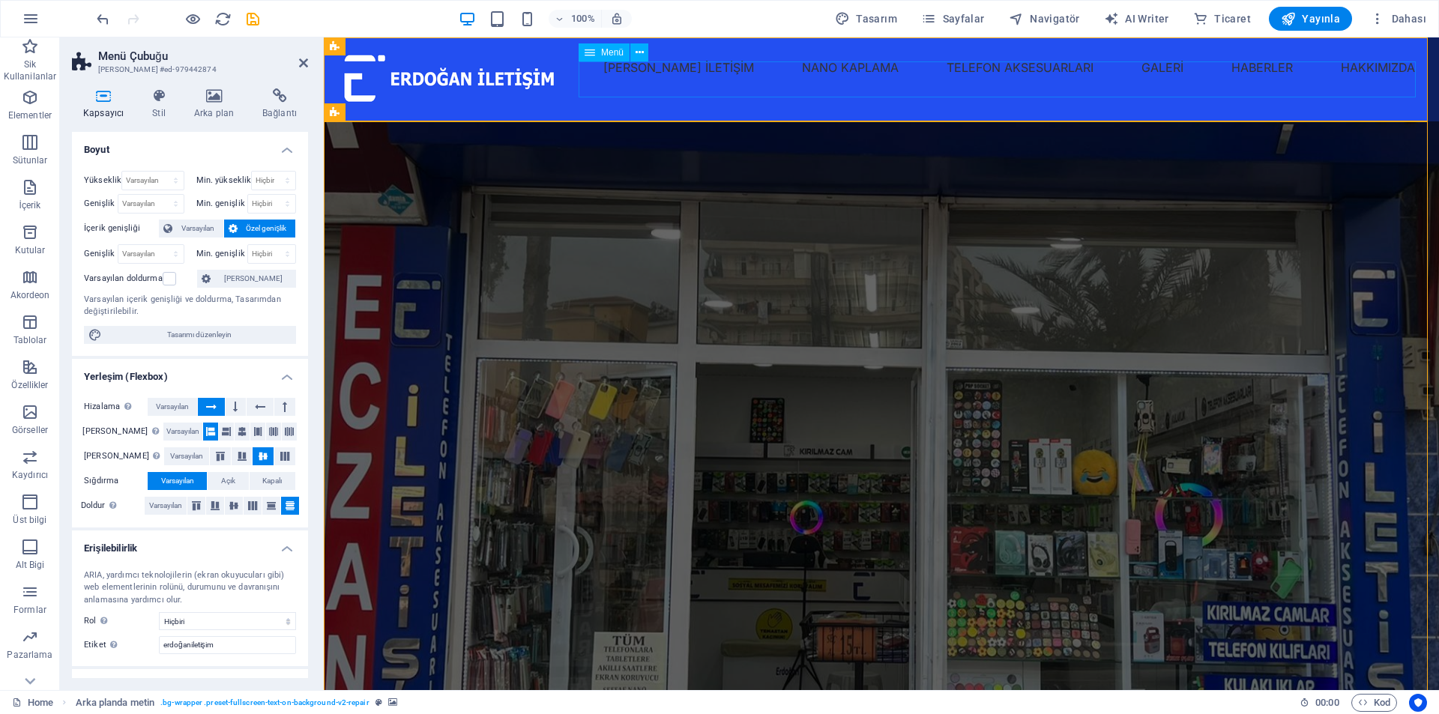
click at [847, 85] on nav "ERDOĞAN İLETİŞİM NANO KAPLAMA TELEFON AKSESUARLARI GALERİ HABERLER HAKKIMIZDA" at bounding box center [881, 67] width 1091 height 36
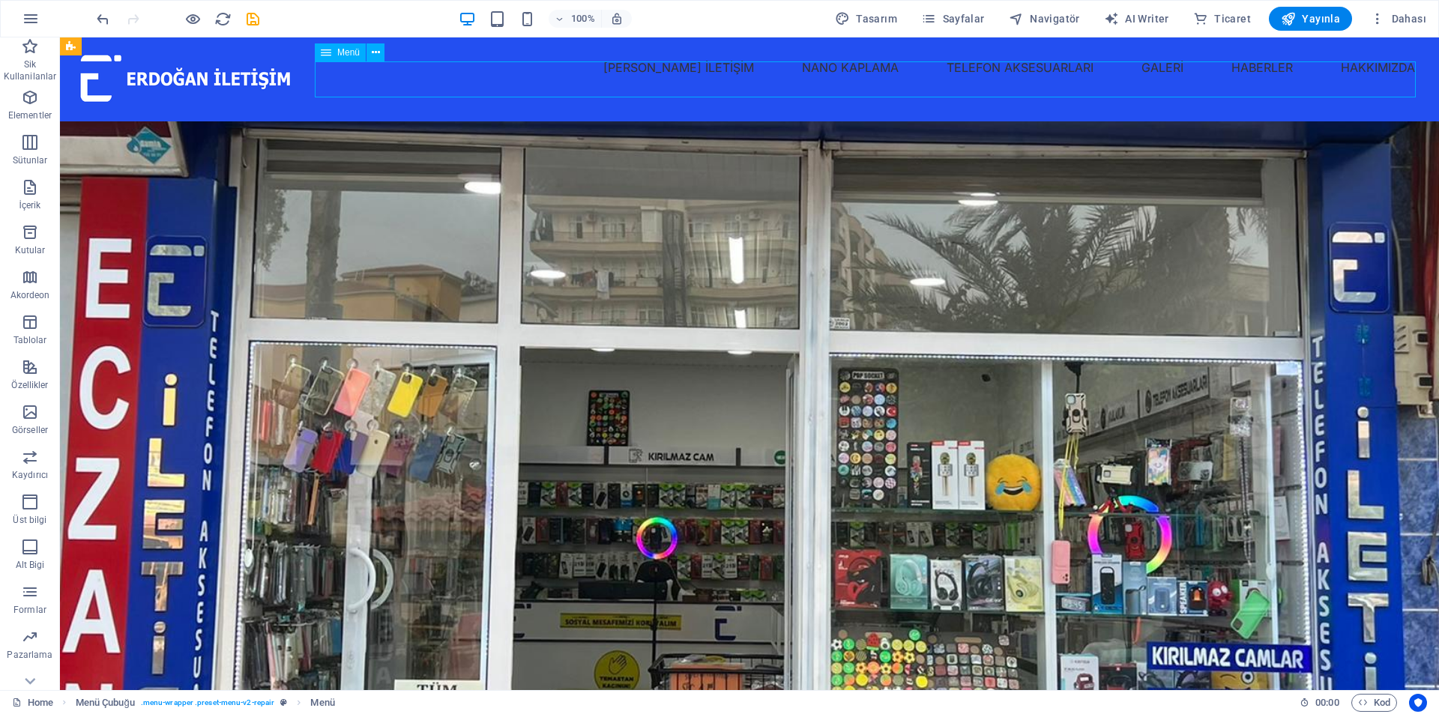
click at [583, 85] on nav "ERDOĞAN İLETİŞİM NANO KAPLAMA TELEFON AKSESUARLARI GALERİ HABERLER HAKKIMIZDA" at bounding box center [749, 67] width 1355 height 36
select select "7"
select select
select select "5"
select select
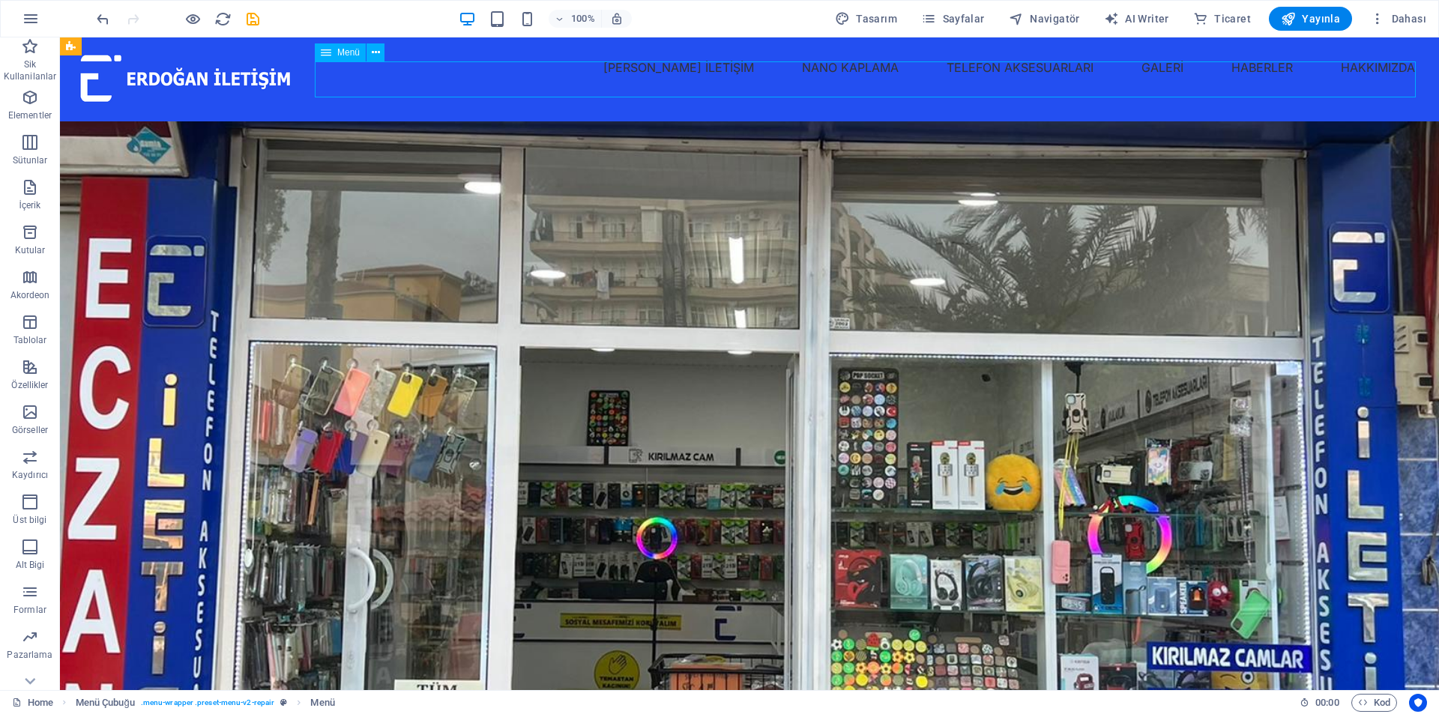
select select "8"
select select
select select "6"
select select
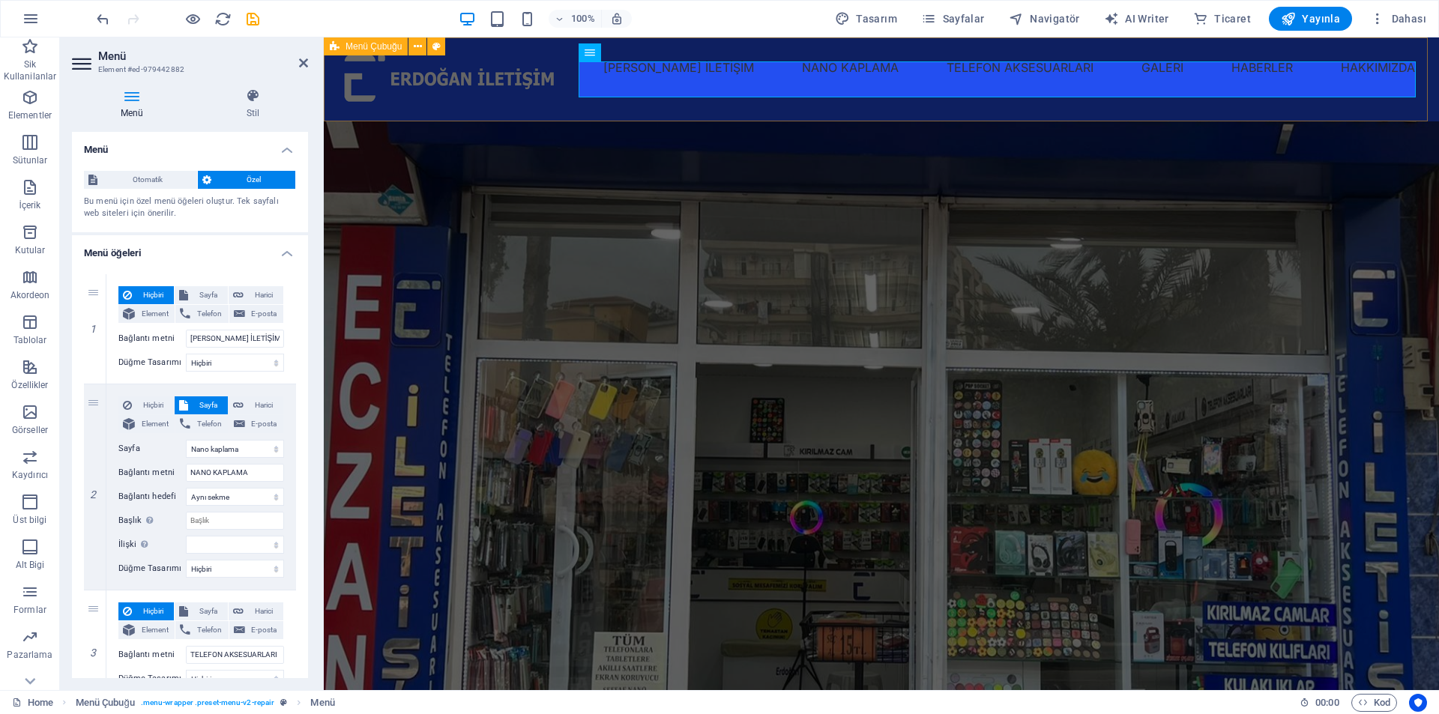
click at [566, 103] on div "[PERSON_NAME] İLETİŞİM NANO KAPLAMA TELEFON AKSESUARLARI GALERİ HABERLER HAKKIM…" at bounding box center [881, 79] width 1115 height 84
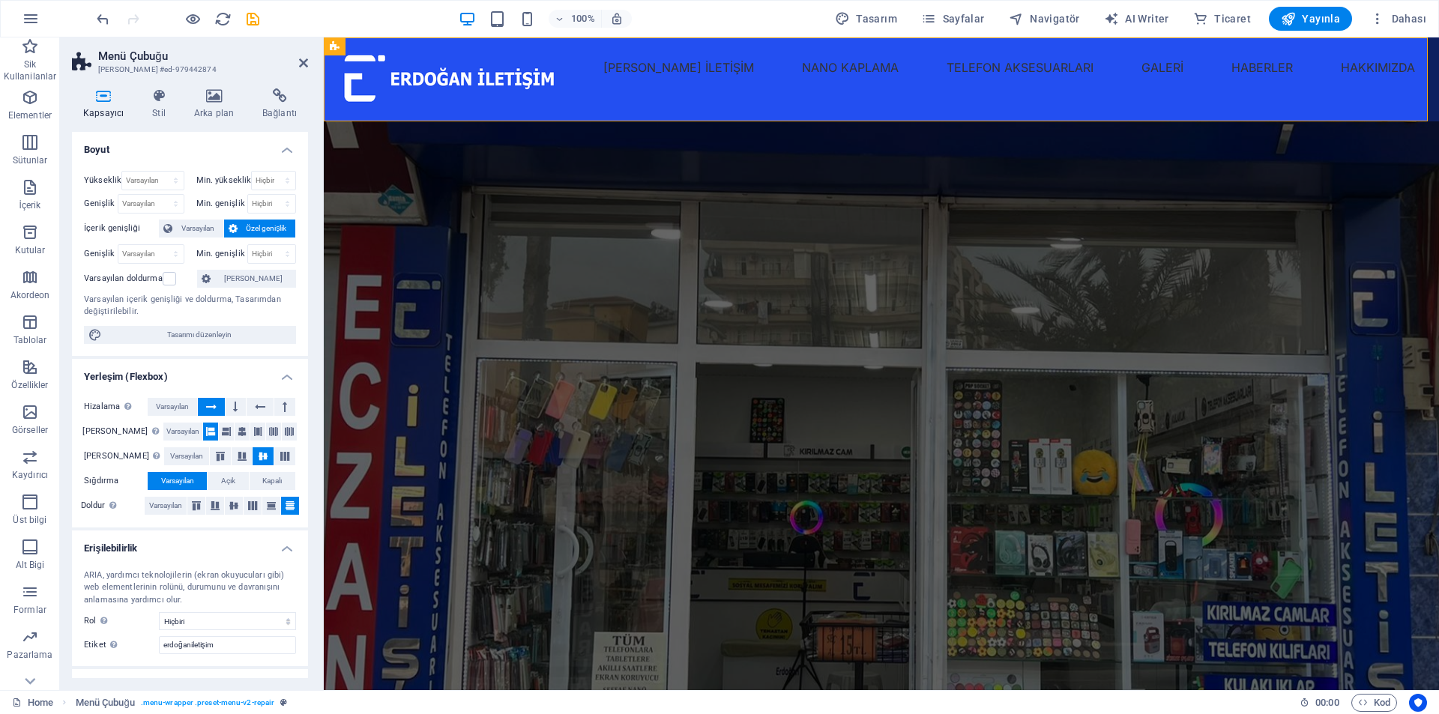
click at [264, 17] on div "100% Tasarım Sayfalar Navigatör AI Writer Ticaret Yayınla Dahası" at bounding box center [763, 19] width 1339 height 24
click at [251, 17] on icon "save" at bounding box center [252, 18] width 17 height 17
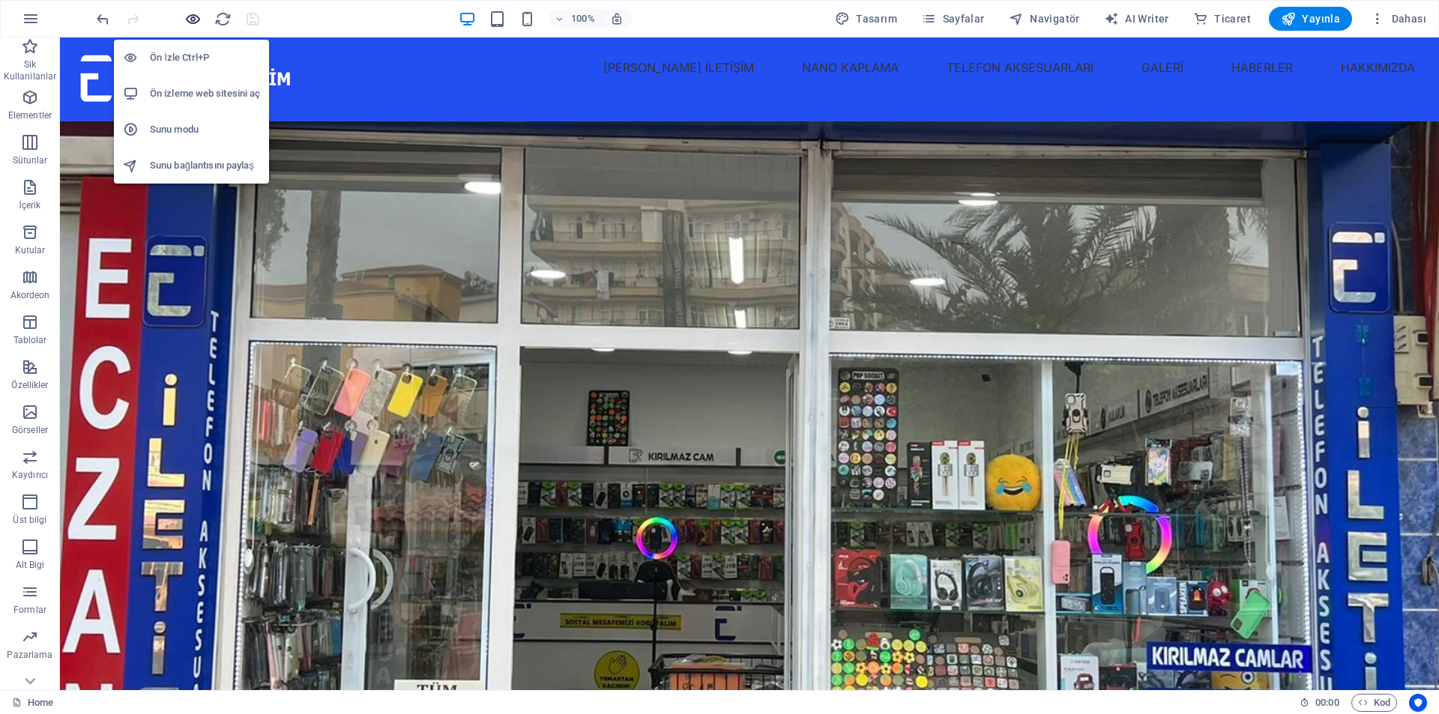
click at [196, 24] on icon "button" at bounding box center [192, 18] width 17 height 17
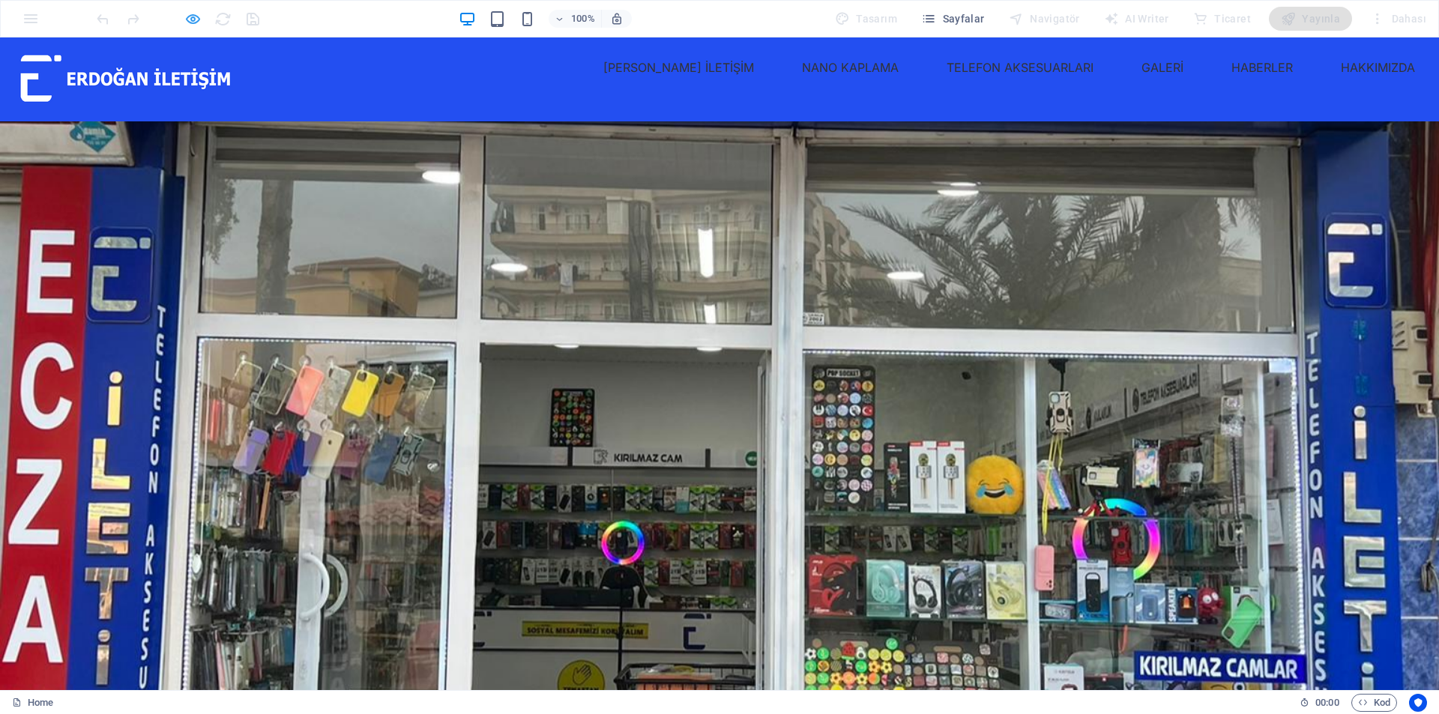
click at [188, 16] on icon "button" at bounding box center [192, 18] width 17 height 17
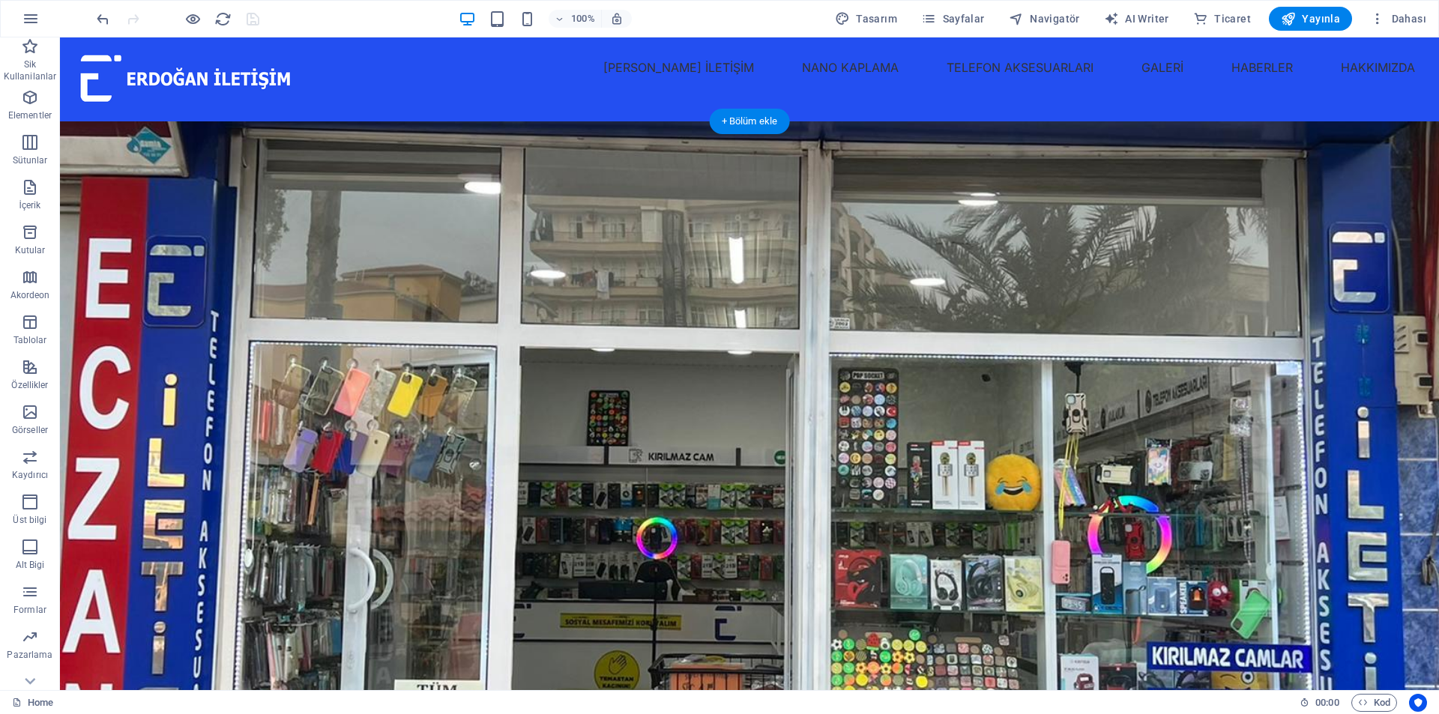
click at [1076, 225] on figure at bounding box center [749, 429] width 1379 height 617
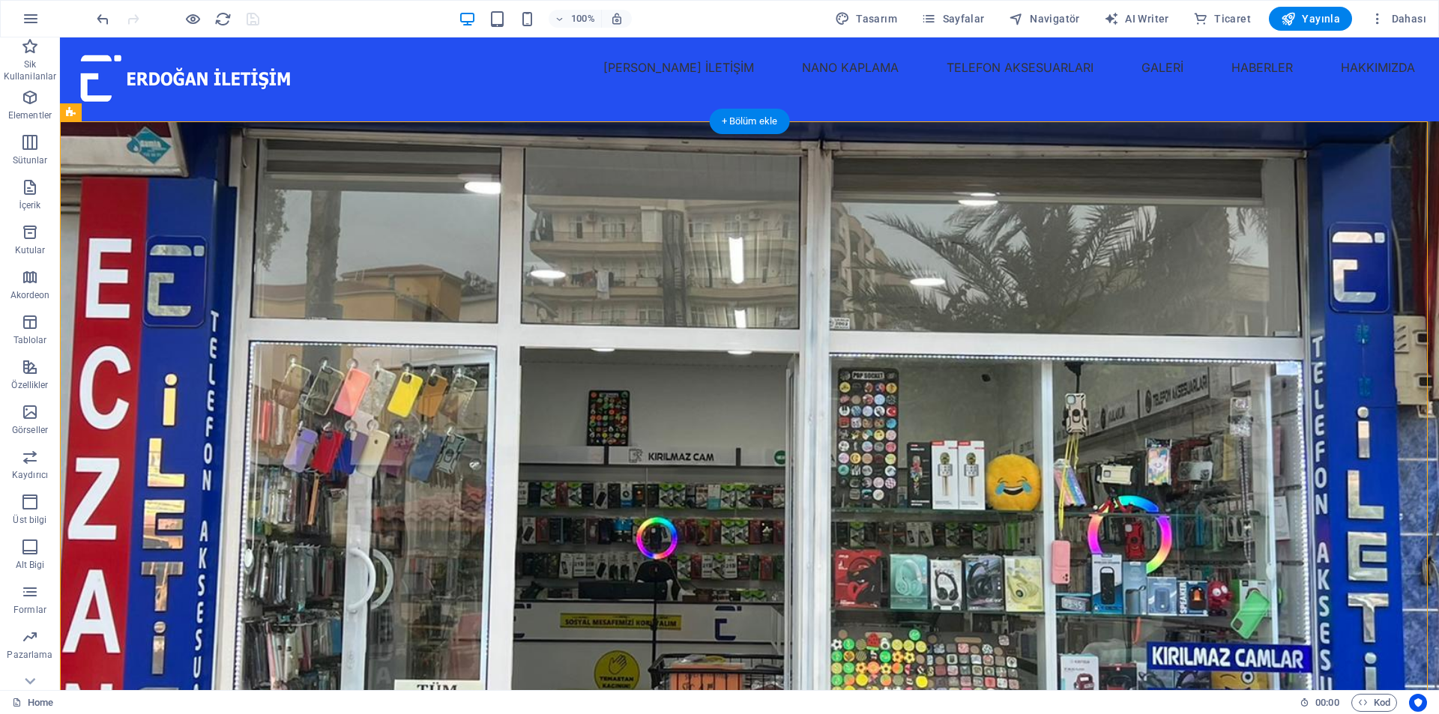
click at [1076, 225] on figure at bounding box center [749, 429] width 1379 height 617
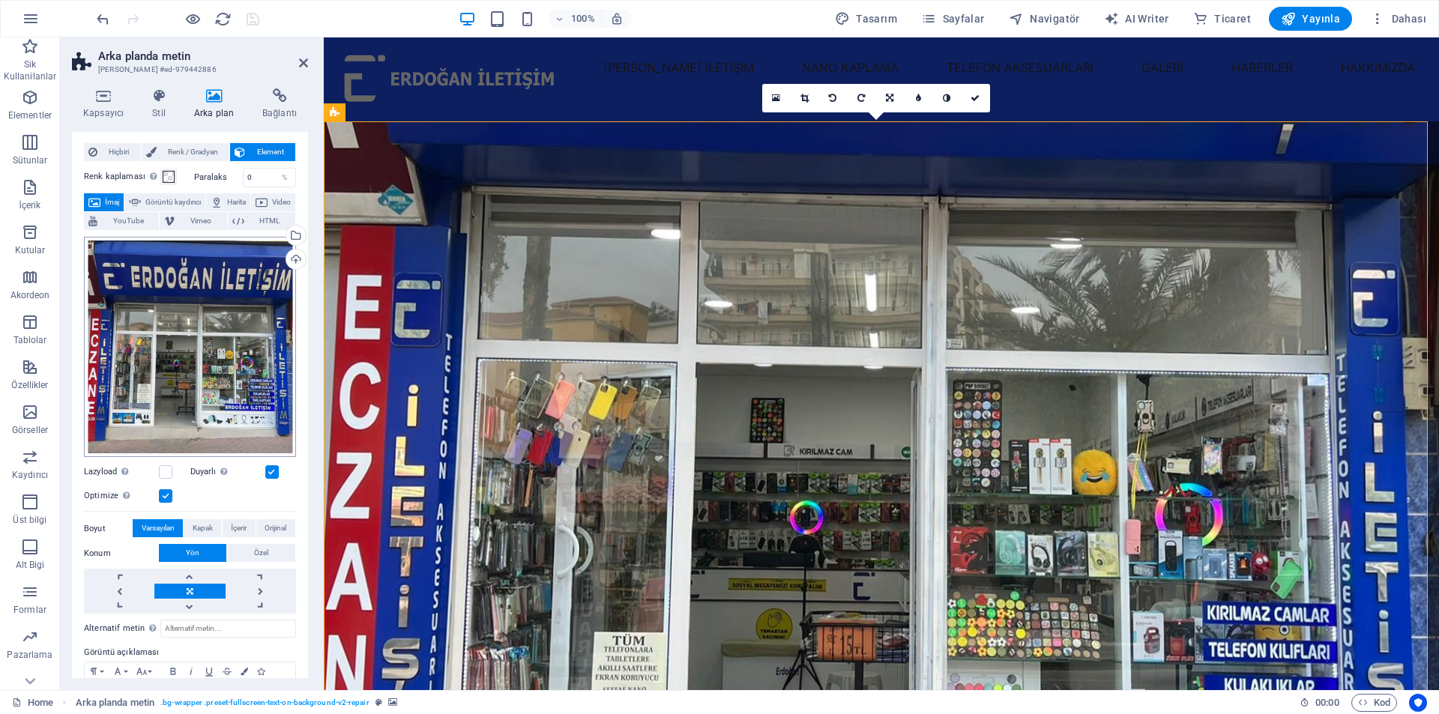
scroll to position [104, 0]
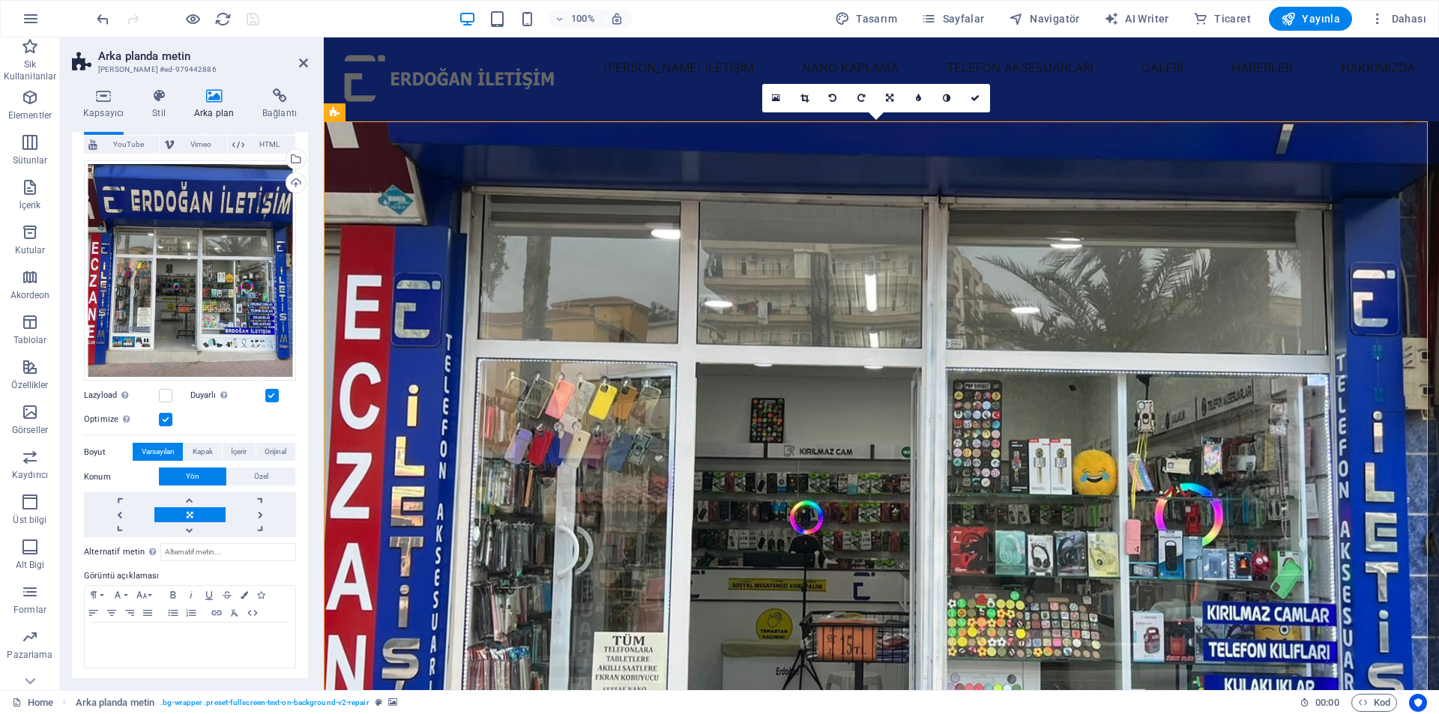
click at [160, 418] on label at bounding box center [165, 419] width 13 height 13
click at [0, 0] on input "Optimize Görseller, sayfa hızını iyileştirmek için sıkıştırılmıştır." at bounding box center [0, 0] width 0 height 0
click at [169, 414] on label at bounding box center [165, 419] width 13 height 13
click at [0, 0] on input "Optimize Görseller, sayfa hızını iyileştirmek için sıkıştırılmıştır." at bounding box center [0, 0] width 0 height 0
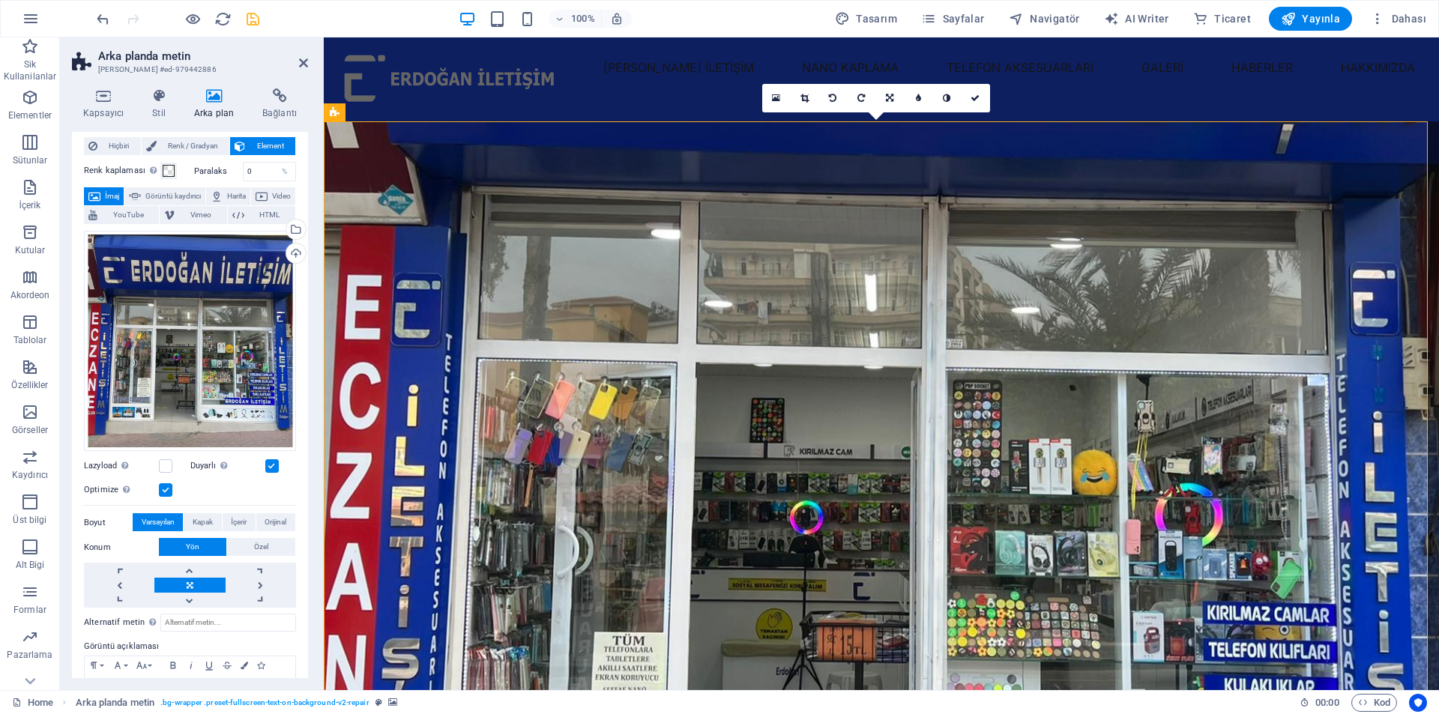
scroll to position [29, 0]
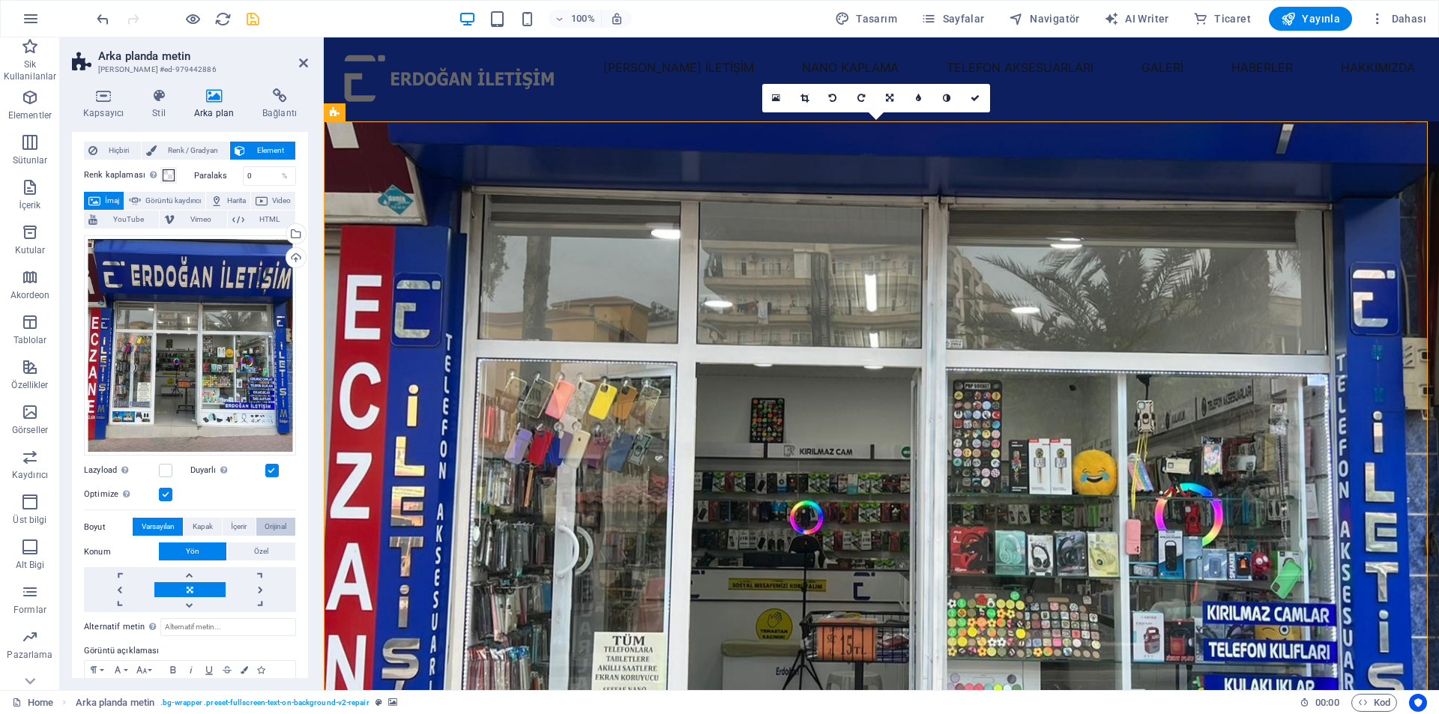
click at [271, 520] on span "Orijinal" at bounding box center [276, 527] width 22 height 18
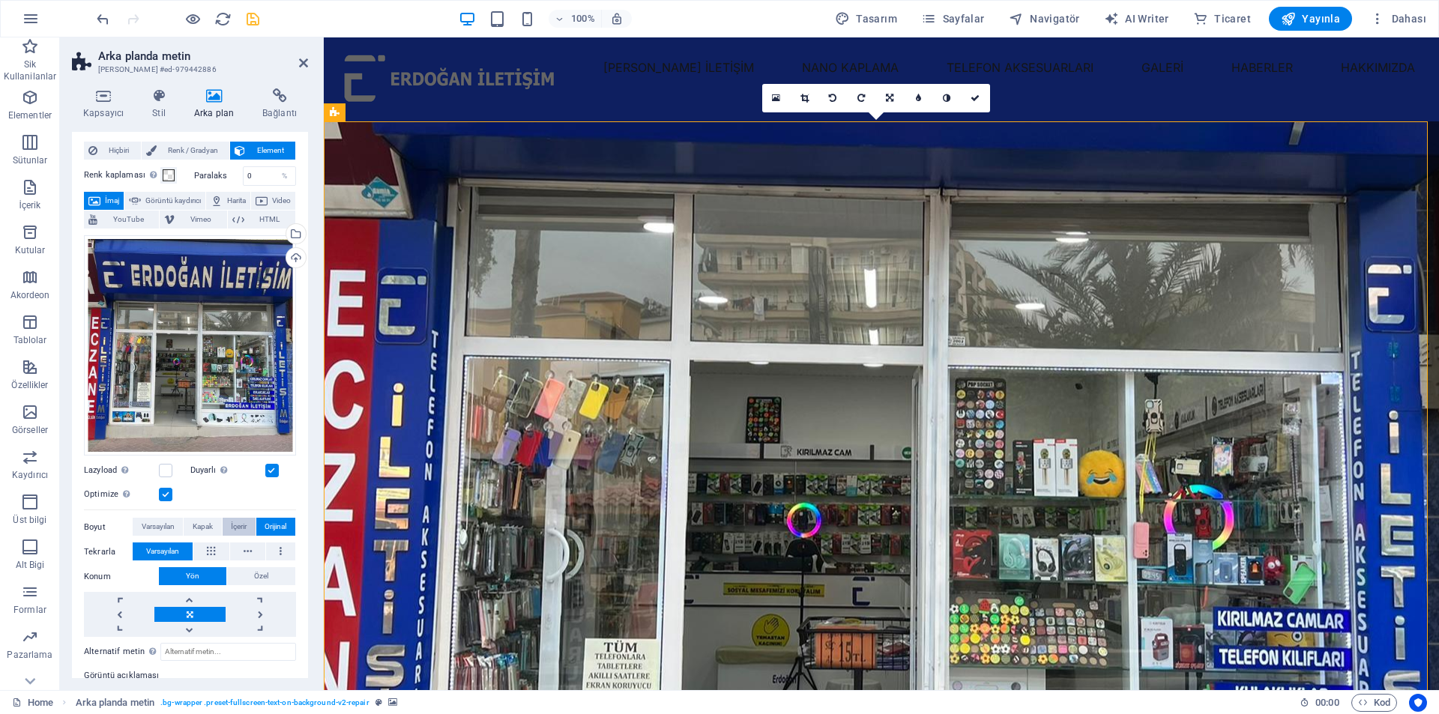
click at [231, 521] on span "İçerir" at bounding box center [239, 527] width 16 height 18
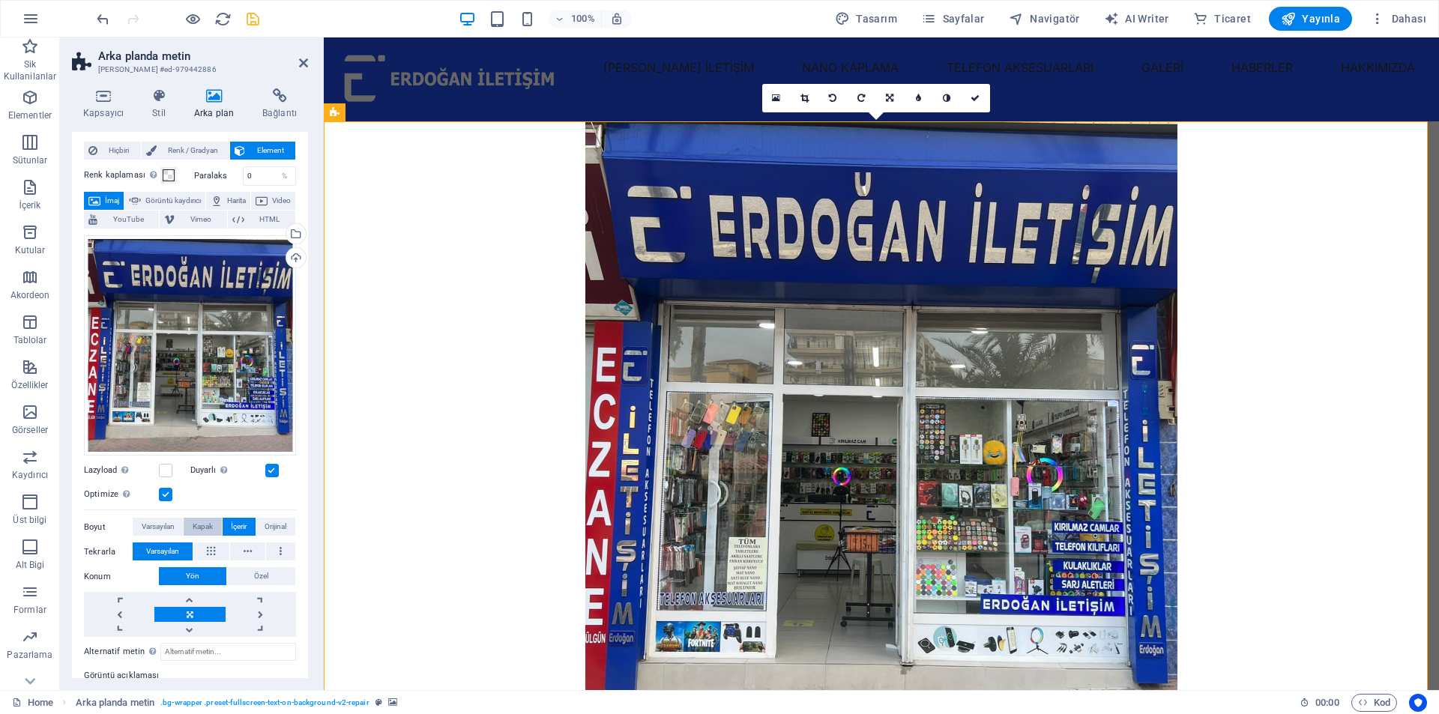
click at [211, 523] on span "Kapak" at bounding box center [203, 527] width 20 height 18
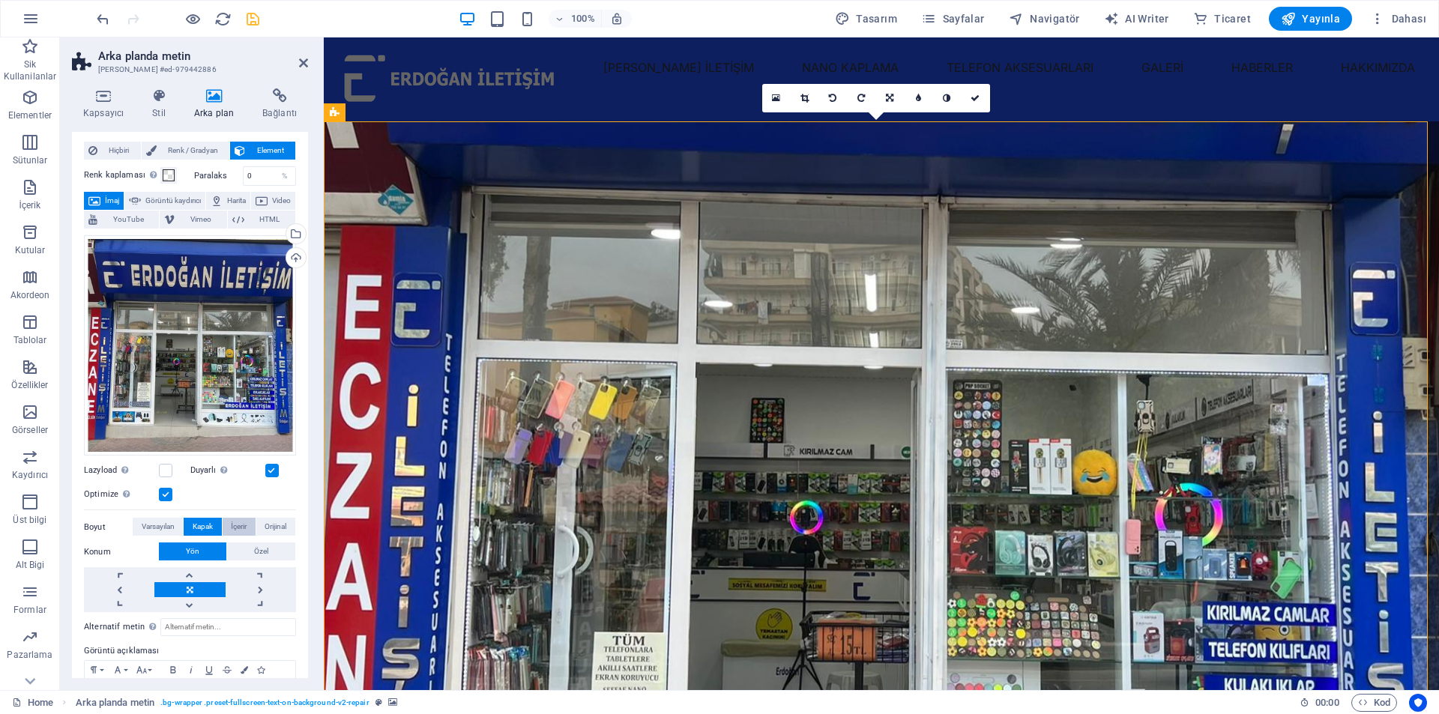
click at [240, 526] on span "İçerir" at bounding box center [239, 527] width 16 height 18
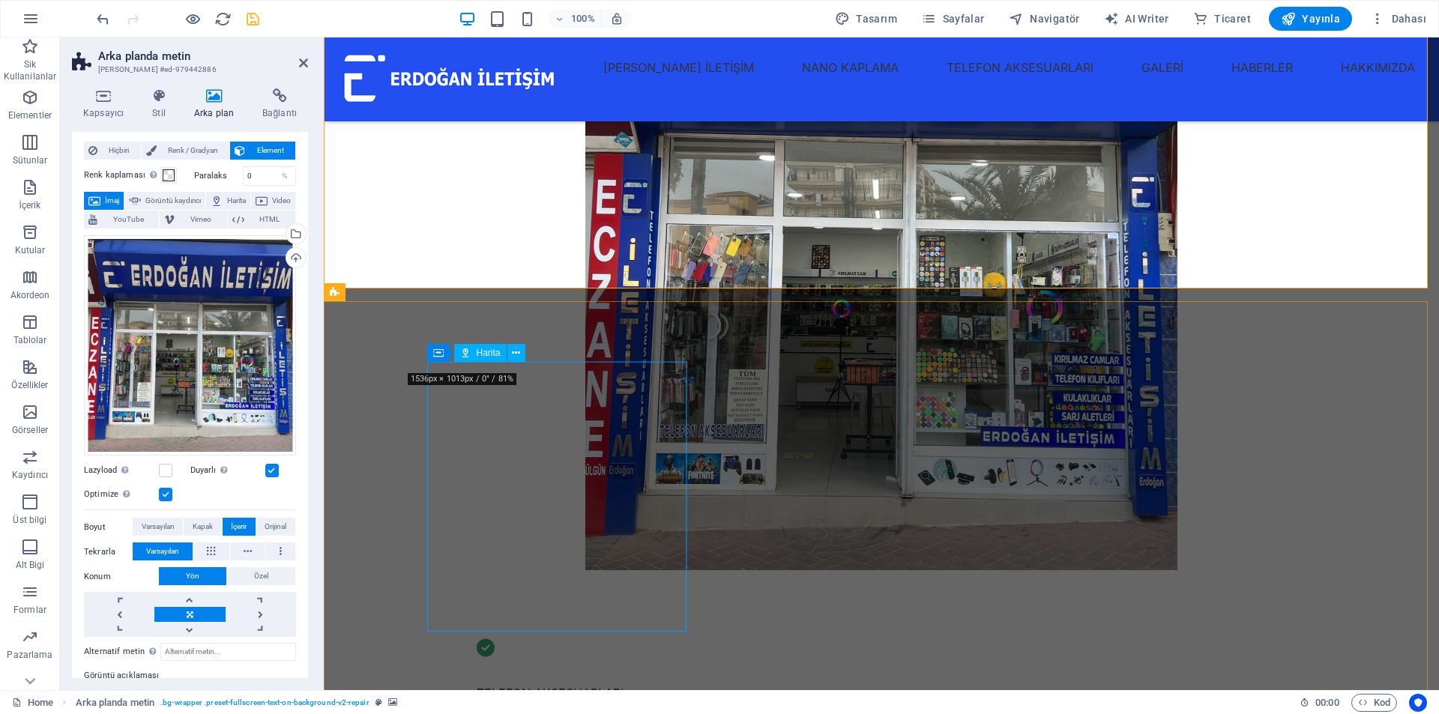
scroll to position [75, 0]
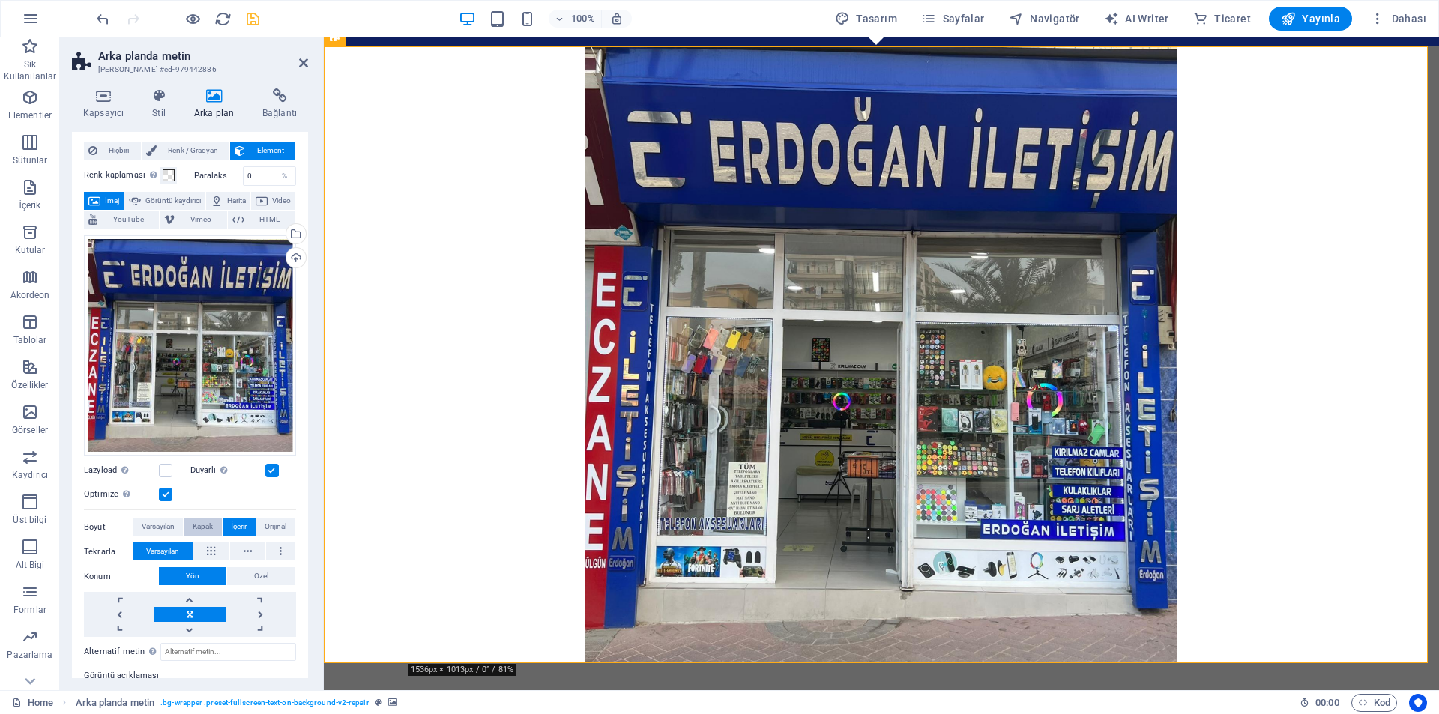
click at [202, 528] on span "Kapak" at bounding box center [203, 527] width 20 height 18
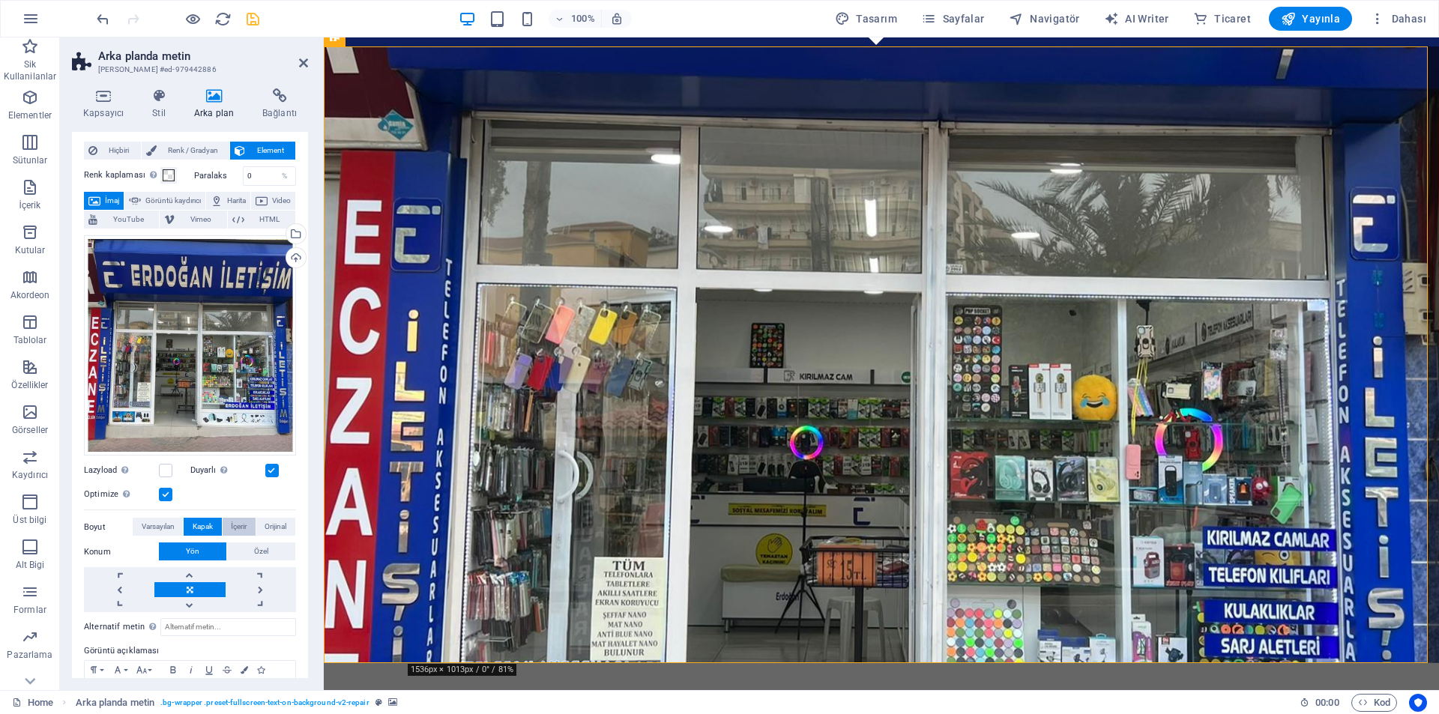
click at [235, 525] on span "İçerir" at bounding box center [239, 527] width 16 height 18
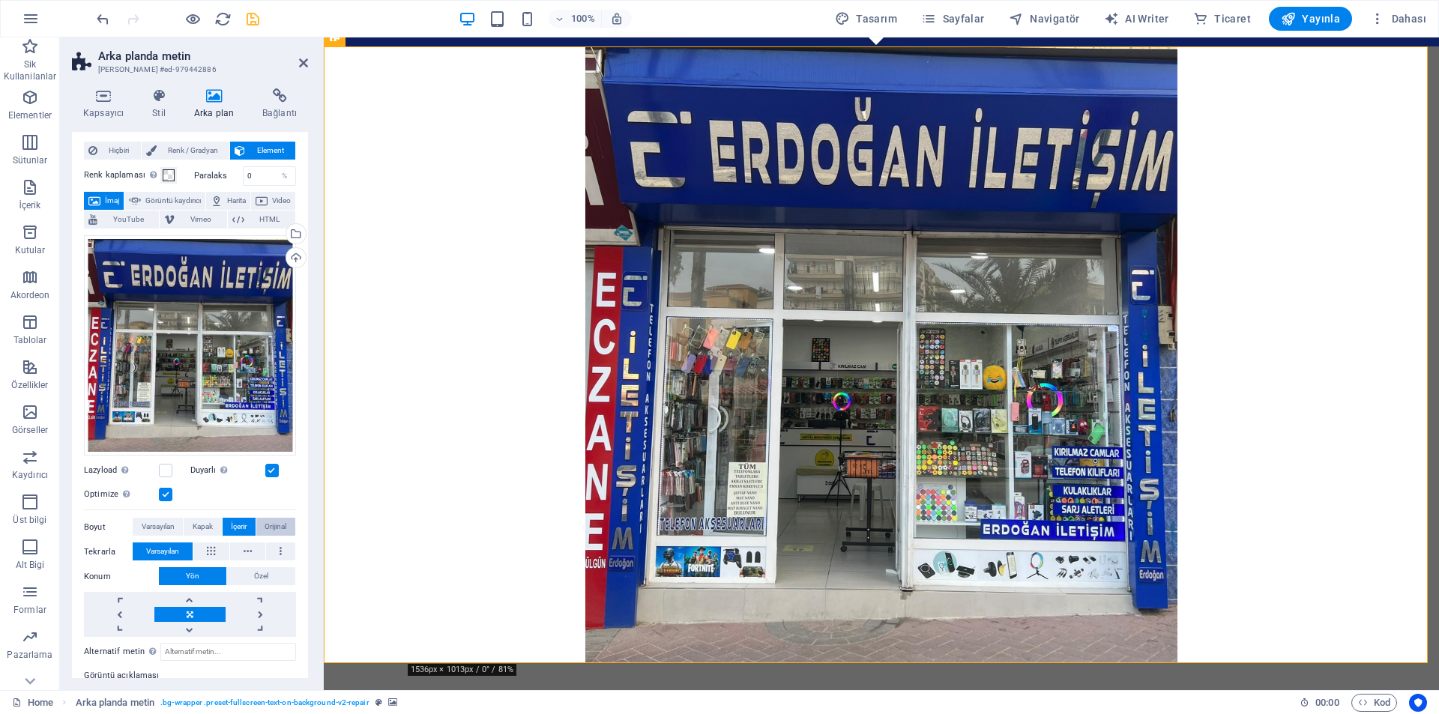
click at [281, 524] on span "Orijinal" at bounding box center [276, 527] width 22 height 18
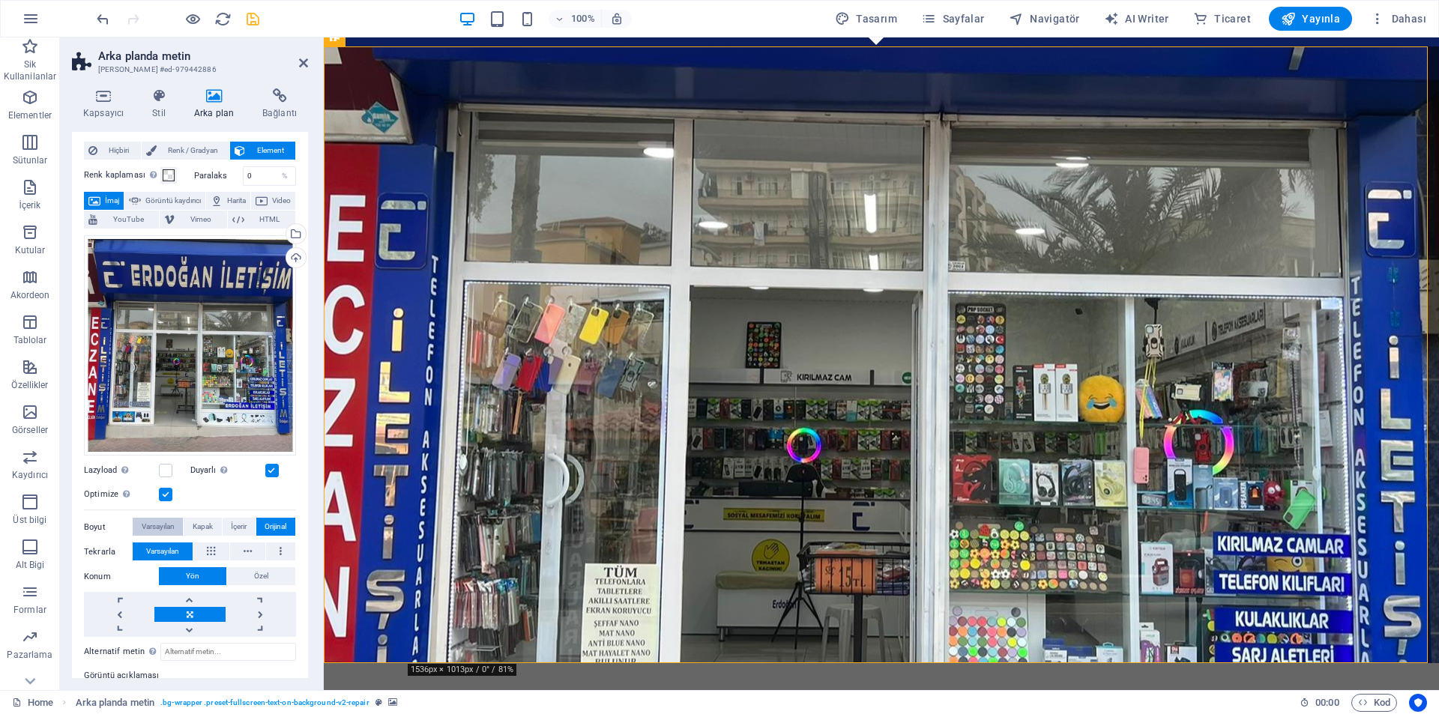
click at [163, 521] on span "Varsayılan" at bounding box center [158, 527] width 33 height 18
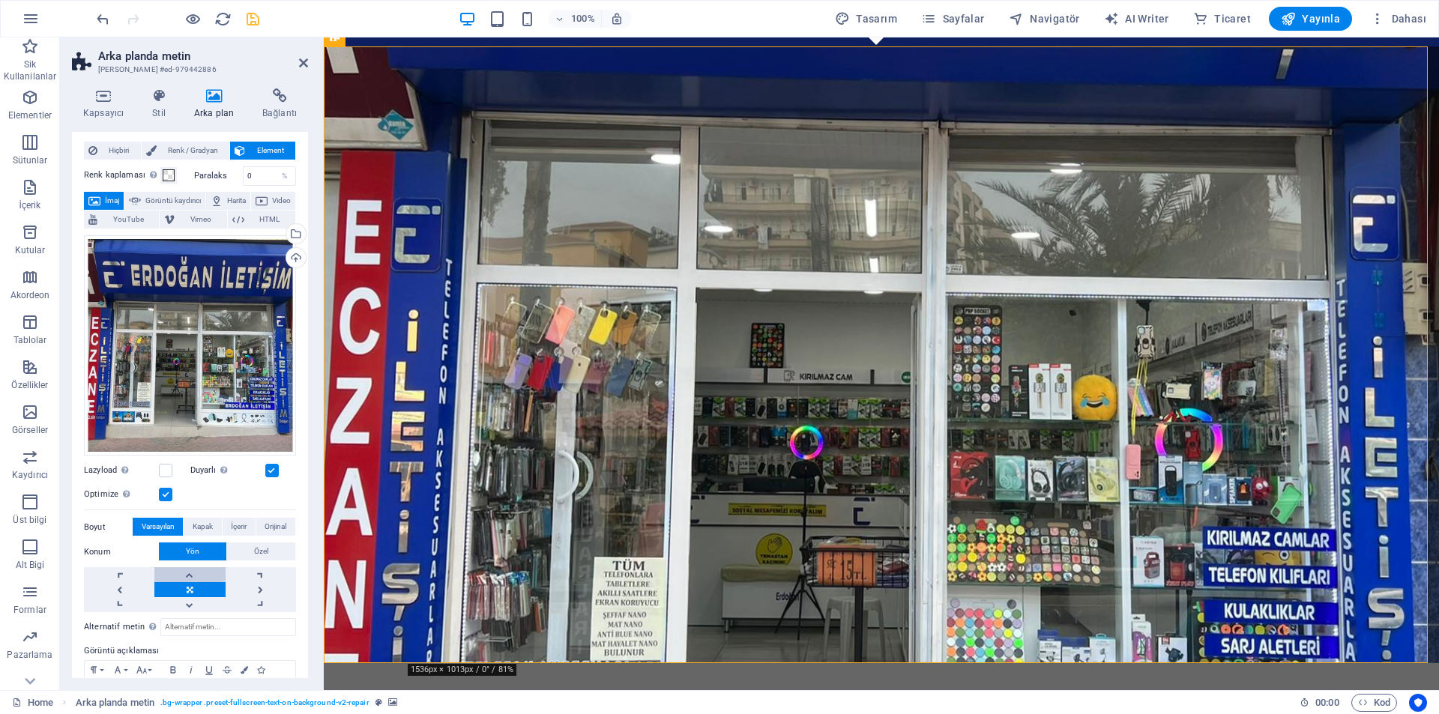
click at [216, 573] on link at bounding box center [189, 574] width 70 height 15
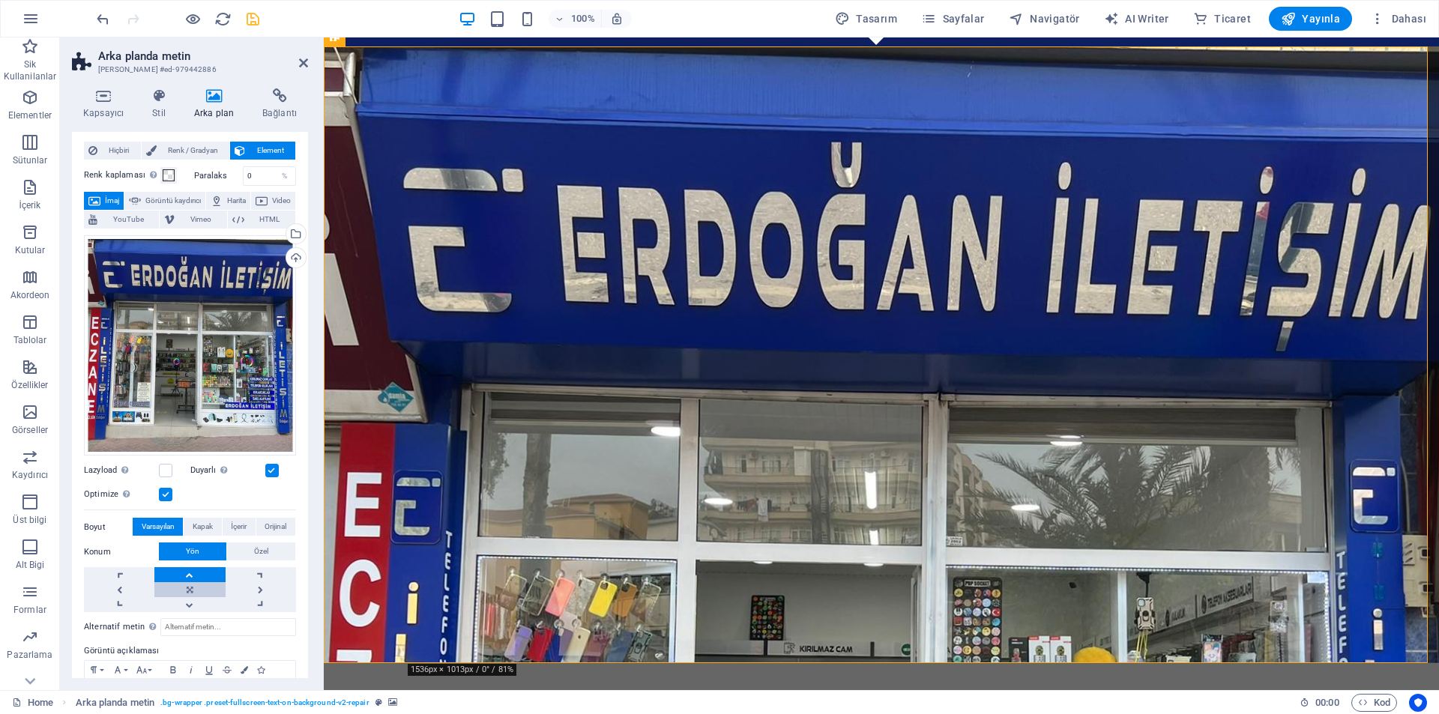
click at [208, 588] on link at bounding box center [189, 589] width 70 height 15
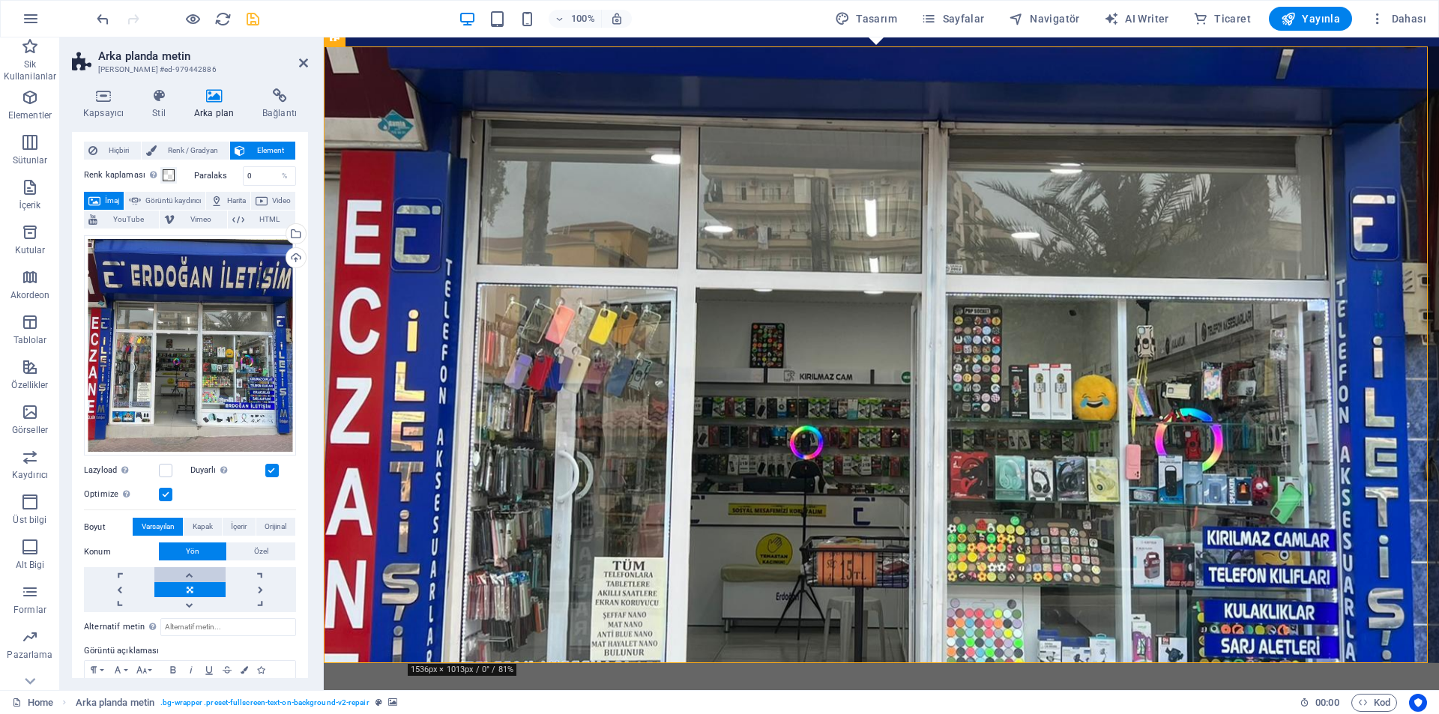
click at [203, 567] on link at bounding box center [189, 574] width 70 height 15
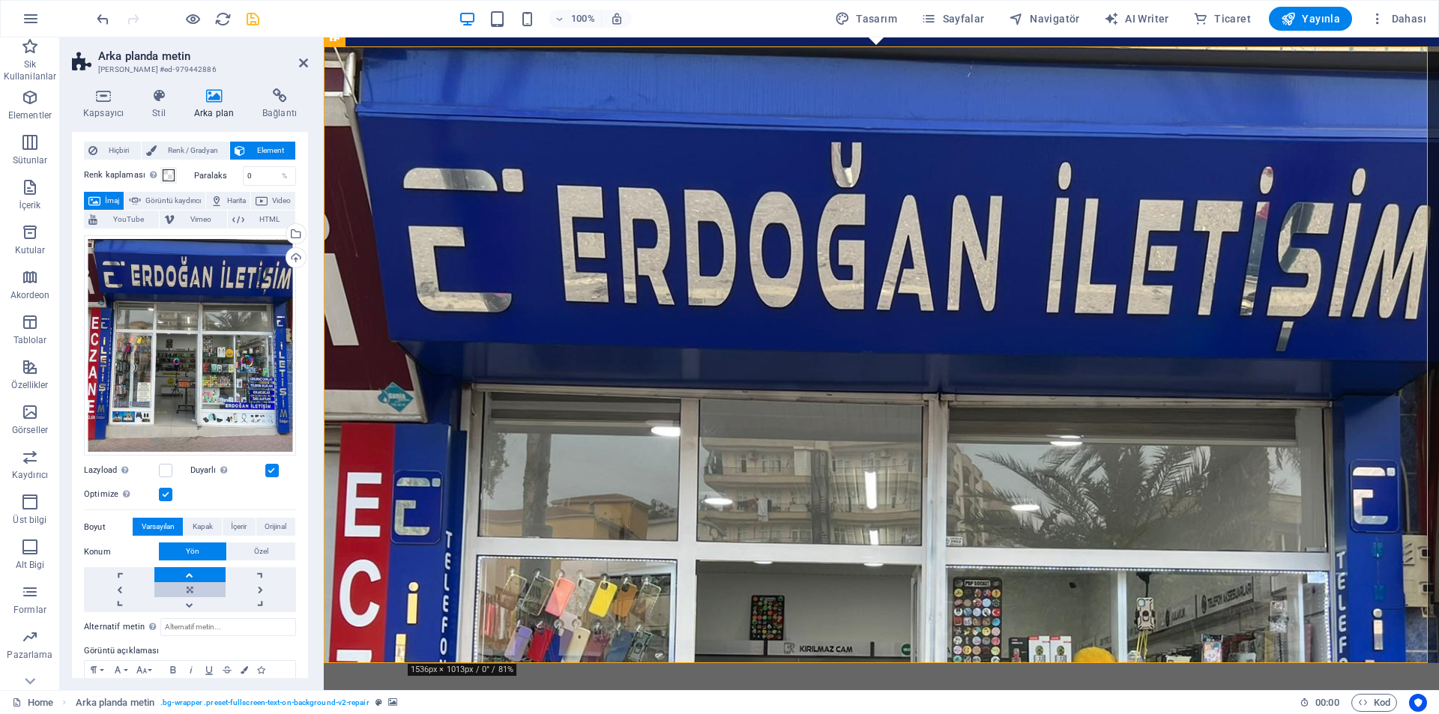
click at [202, 588] on link at bounding box center [189, 589] width 70 height 15
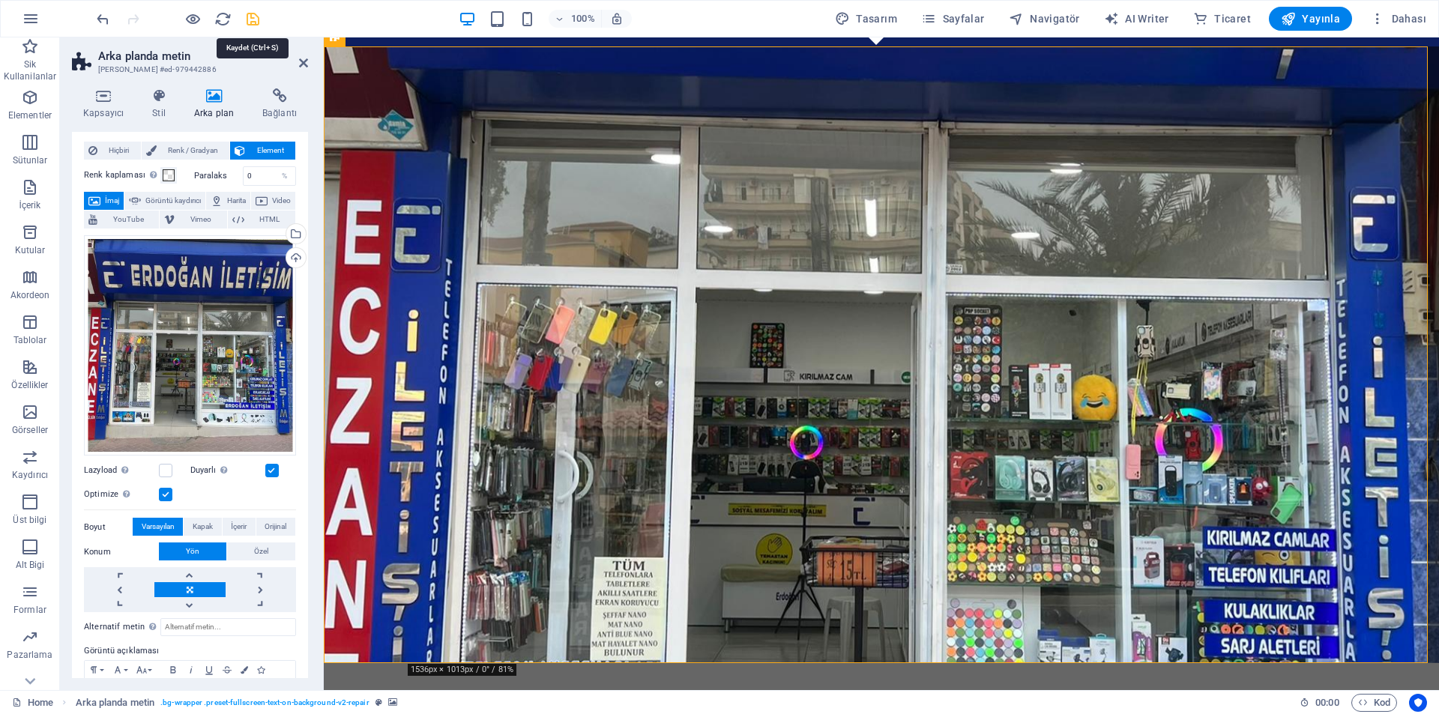
click at [251, 15] on icon "save" at bounding box center [252, 18] width 17 height 17
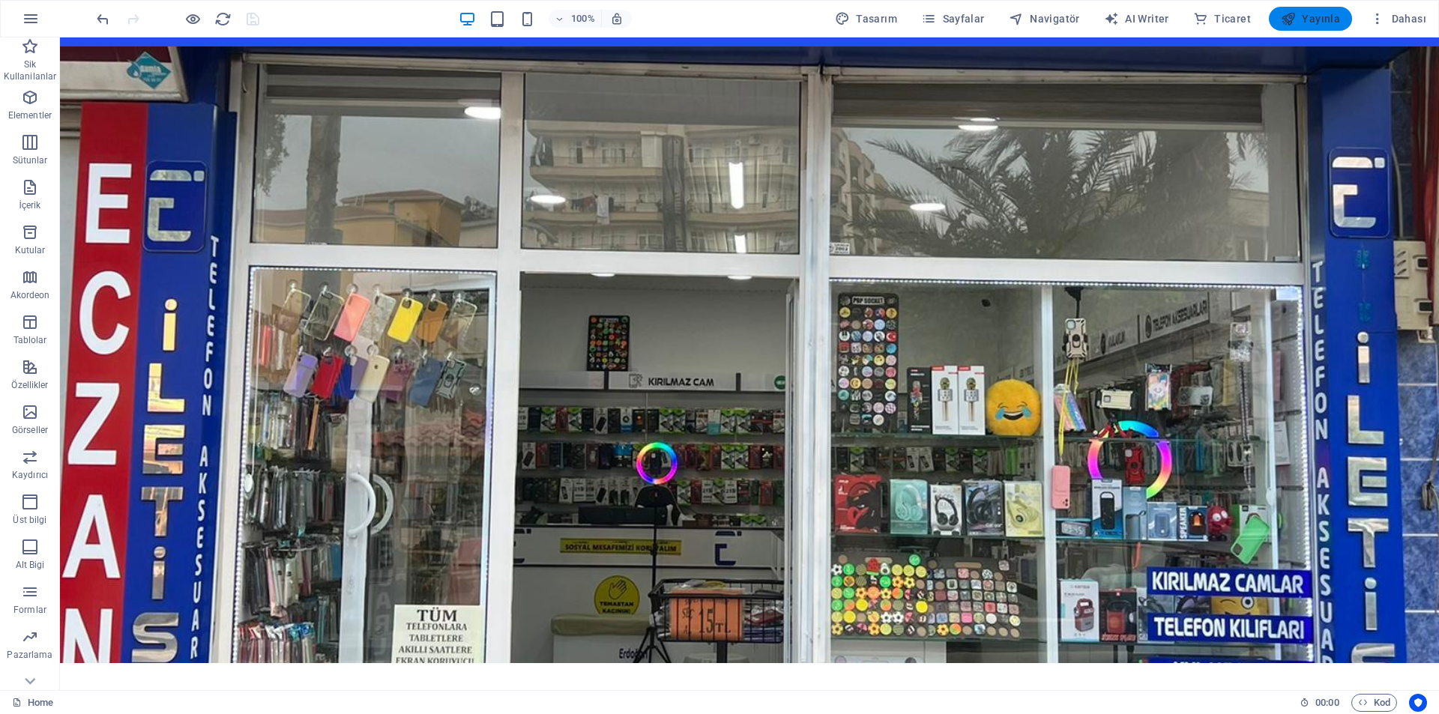
click at [1296, 18] on icon "button" at bounding box center [1288, 18] width 15 height 15
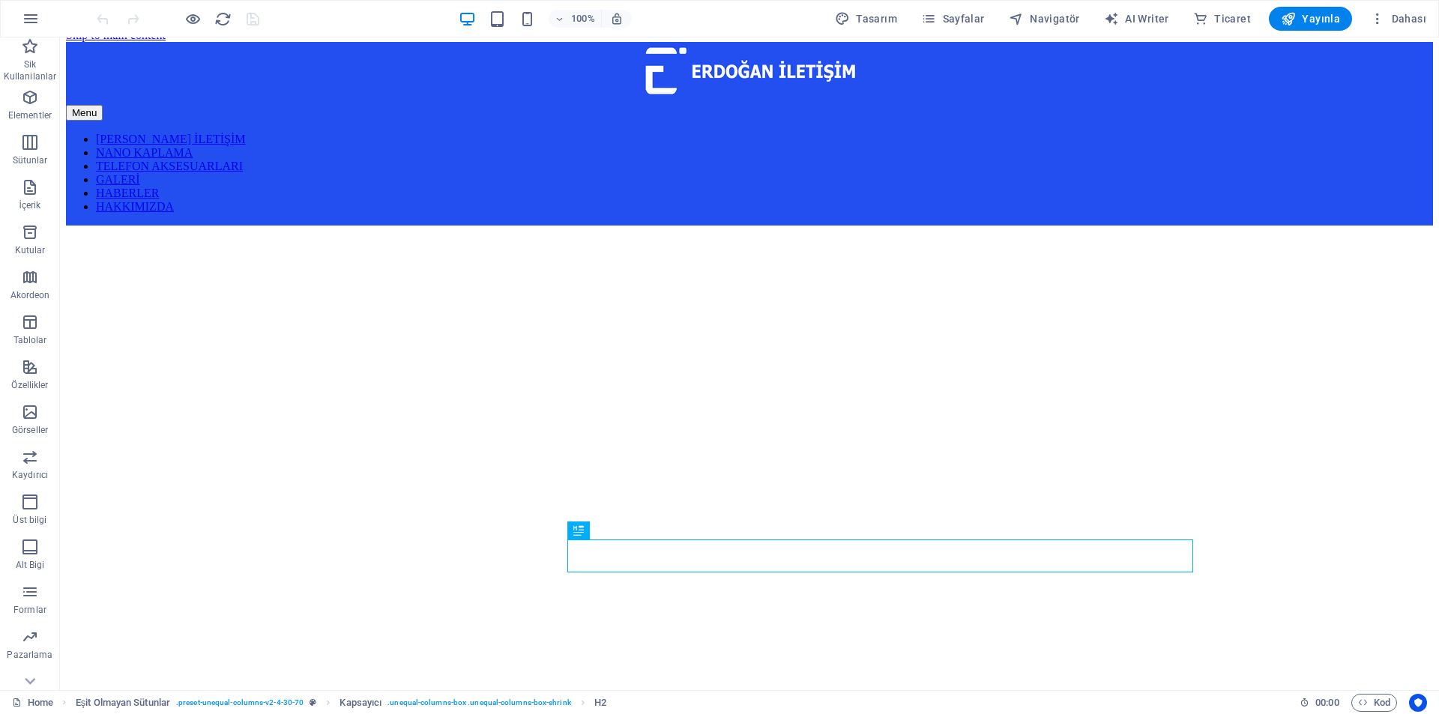
scroll to position [14, 0]
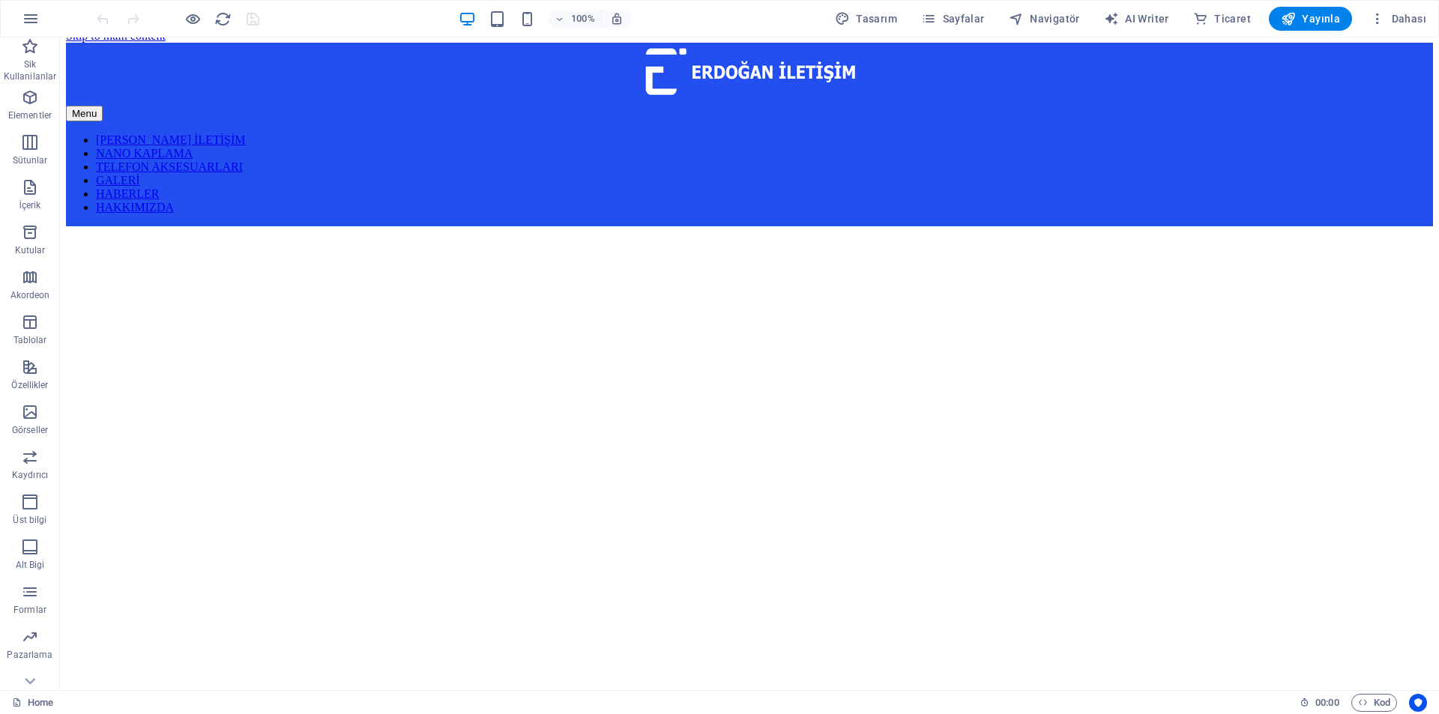
click at [979, 226] on figure at bounding box center [749, 226] width 1367 height 0
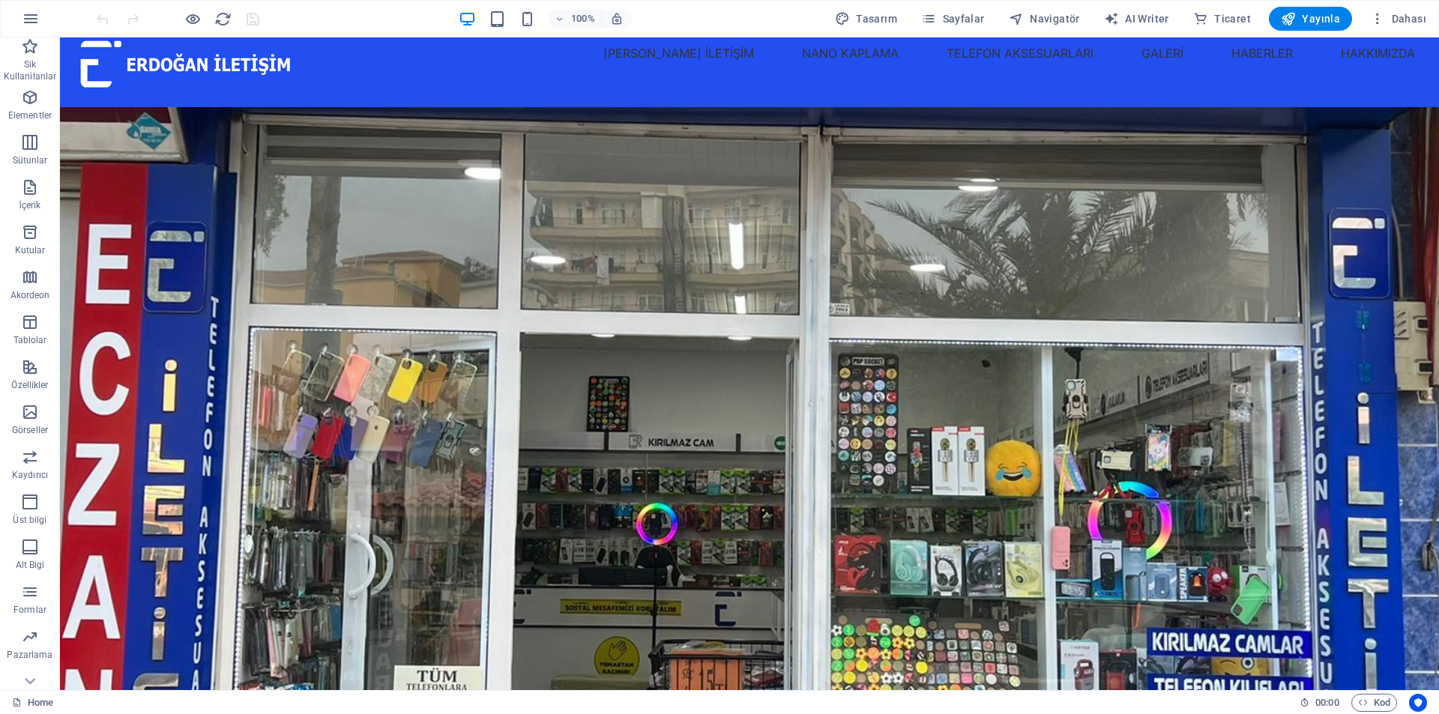
click at [979, 276] on figure at bounding box center [749, 415] width 1379 height 617
select select "vh"
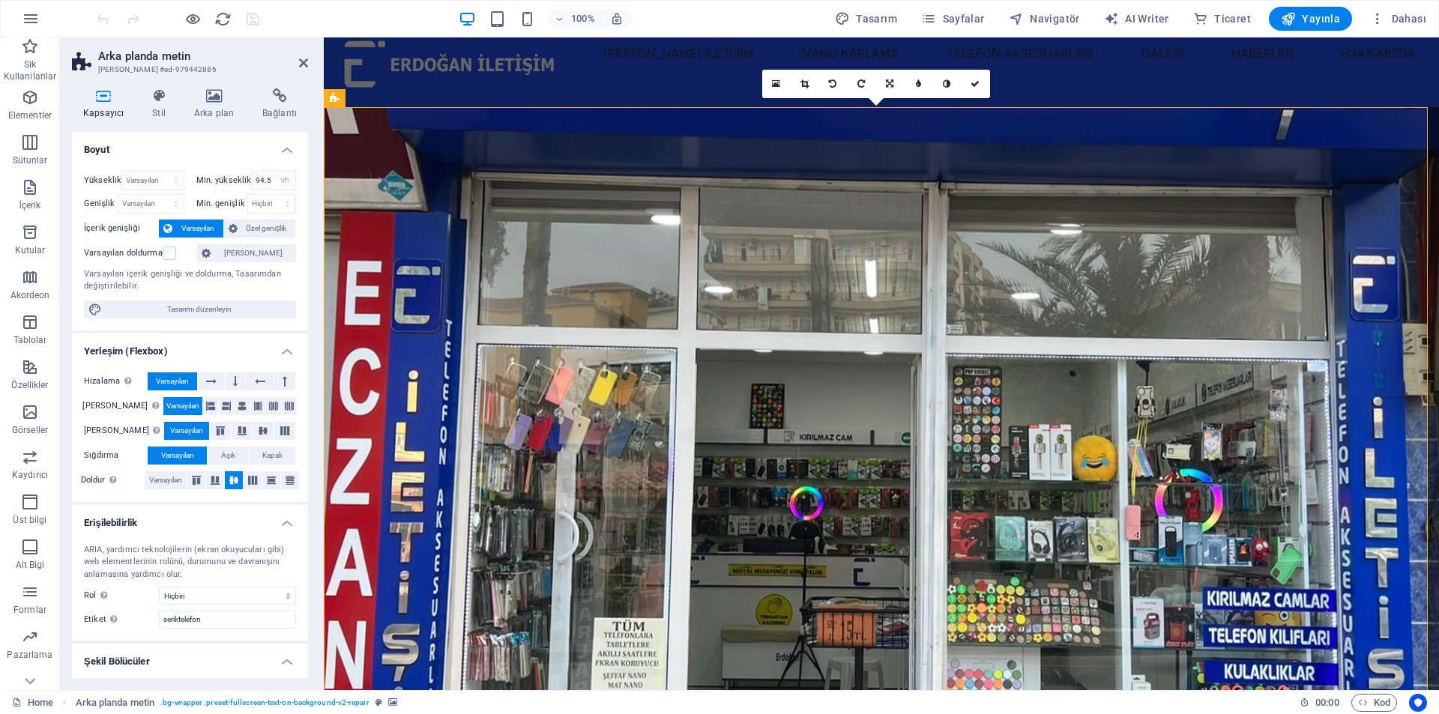
click at [886, 208] on figure at bounding box center [881, 415] width 1115 height 617
click at [215, 110] on h4 "Arka plan" at bounding box center [217, 103] width 68 height 31
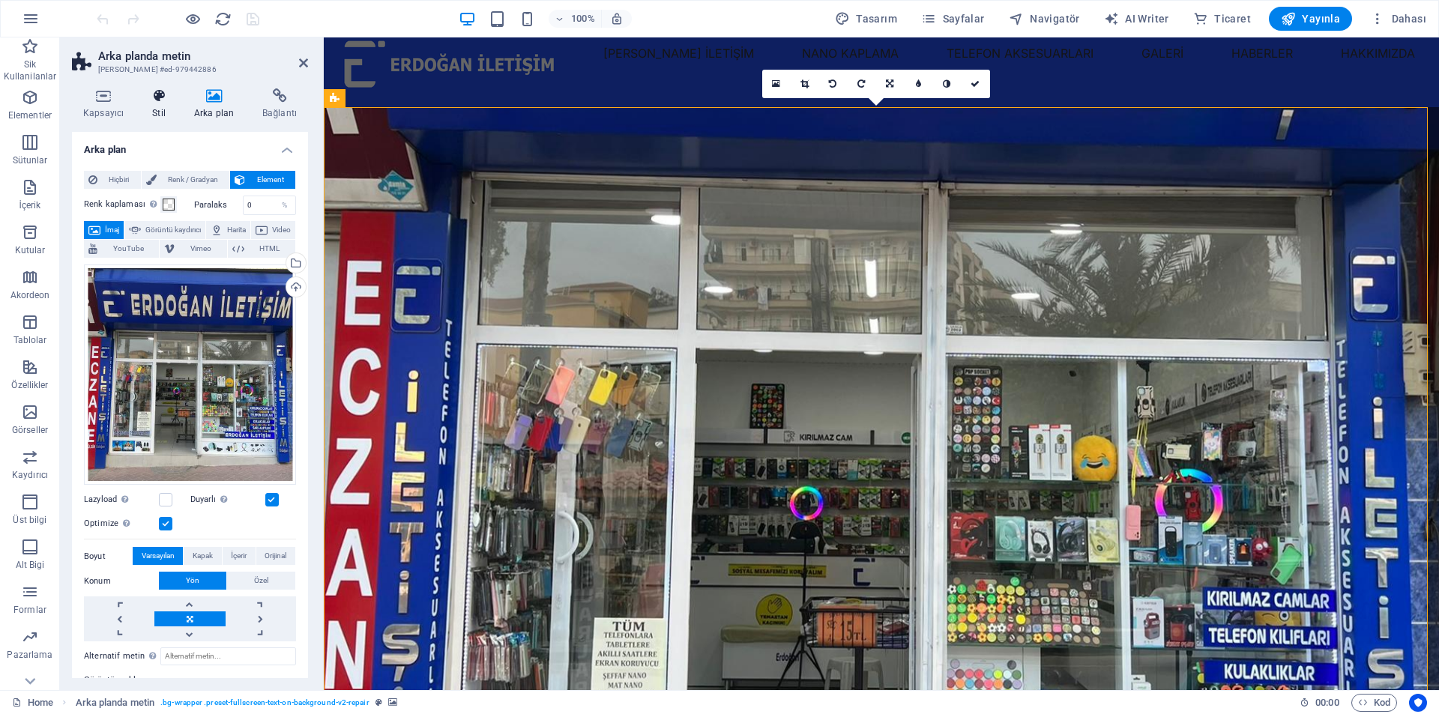
click at [144, 109] on h4 "Stil" at bounding box center [162, 103] width 42 height 31
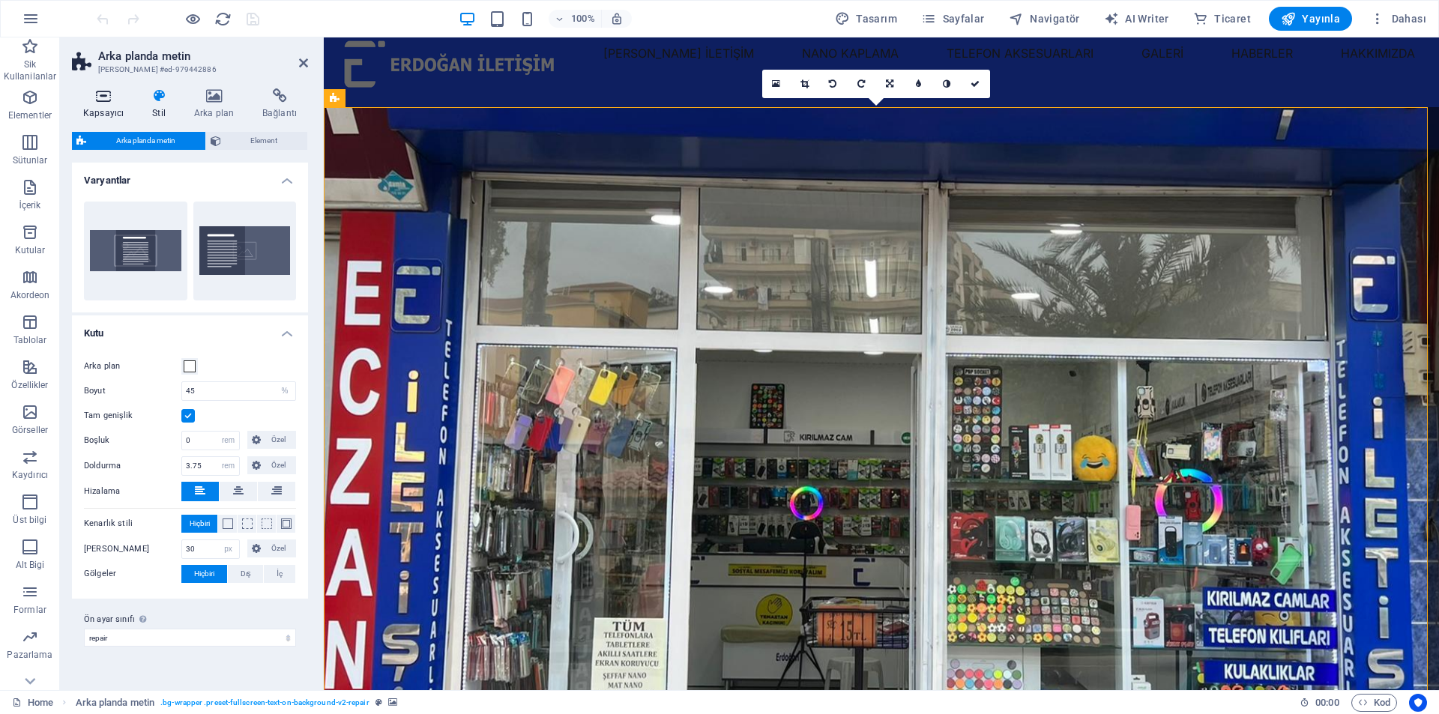
click at [102, 106] on h4 "Kapsayıcı" at bounding box center [106, 103] width 69 height 31
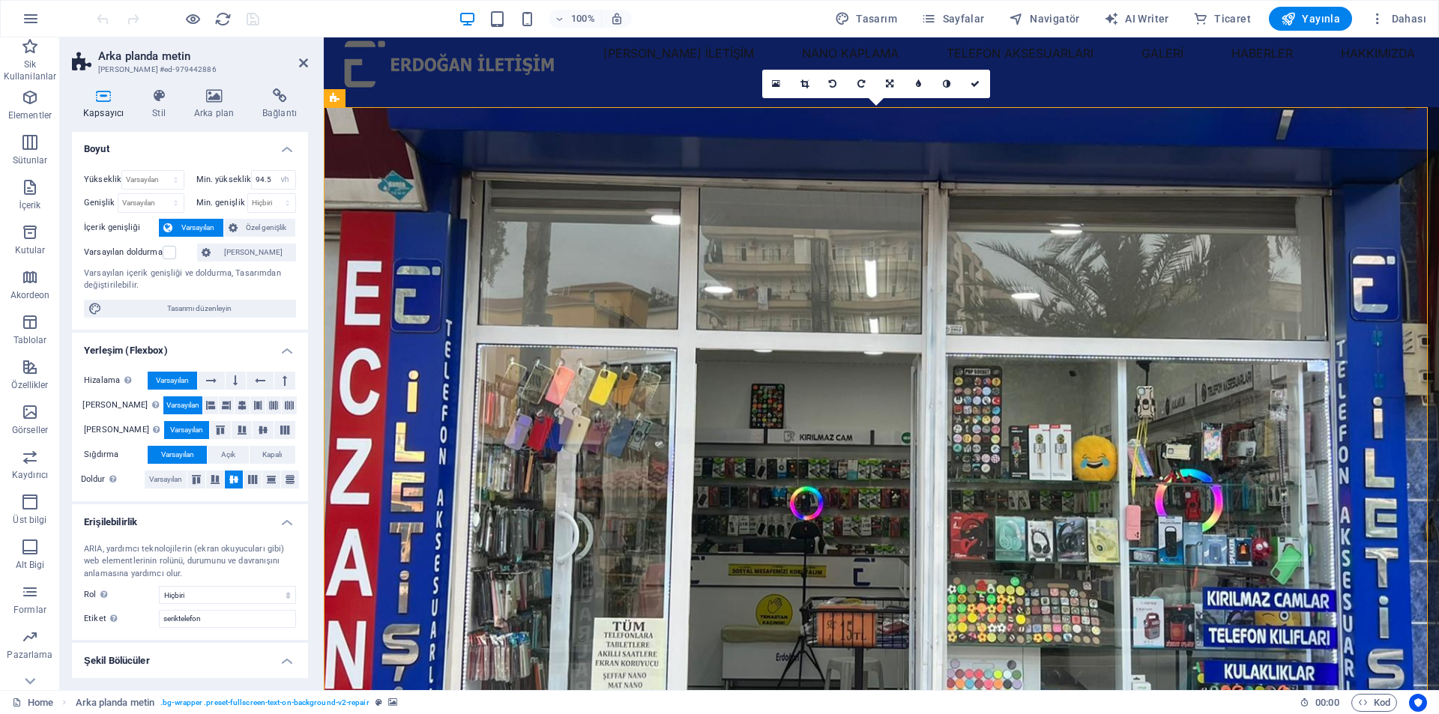
scroll to position [0, 0]
click at [198, 100] on icon at bounding box center [214, 95] width 62 height 15
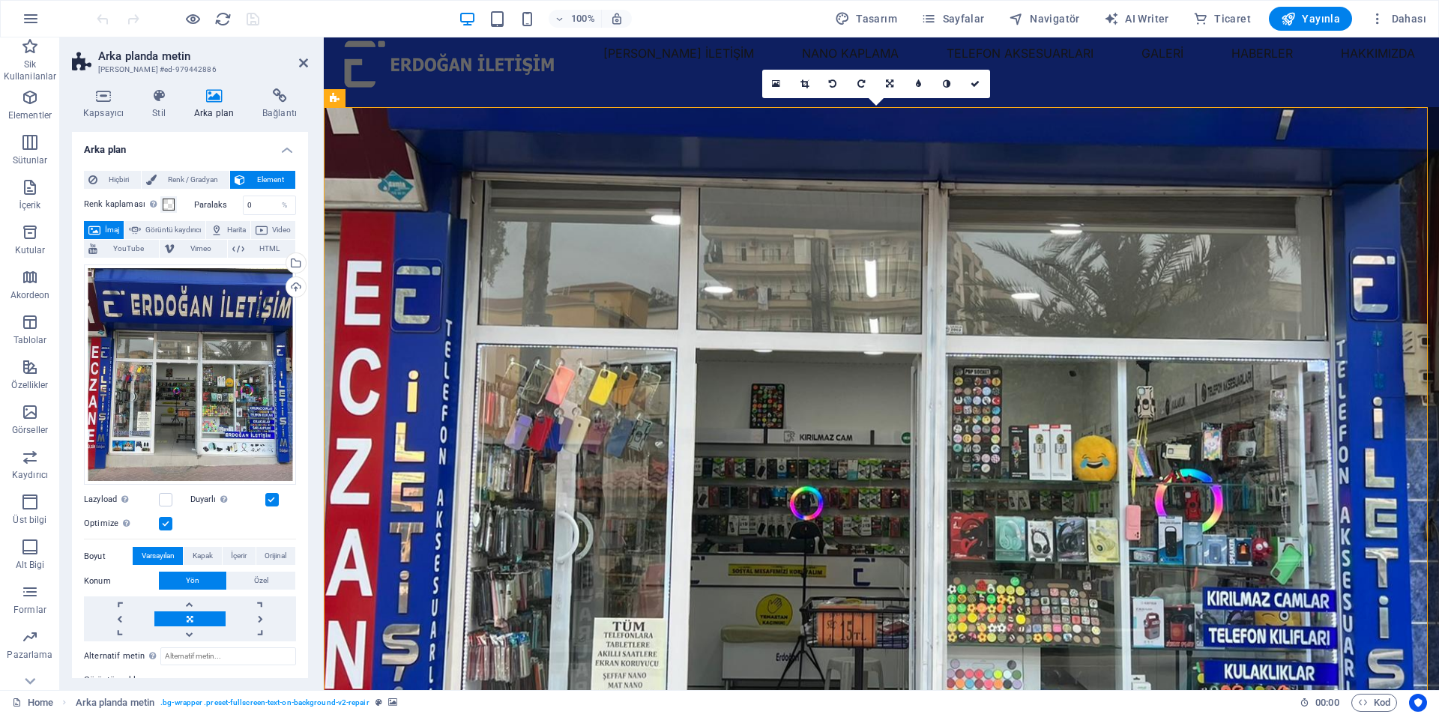
click at [495, 249] on figure at bounding box center [881, 415] width 1115 height 617
click at [295, 265] on div "Dosya yöneticisinden, stok fotoğraflardan dosyalar seçin veya dosya(lar) yükley…" at bounding box center [294, 264] width 22 height 22
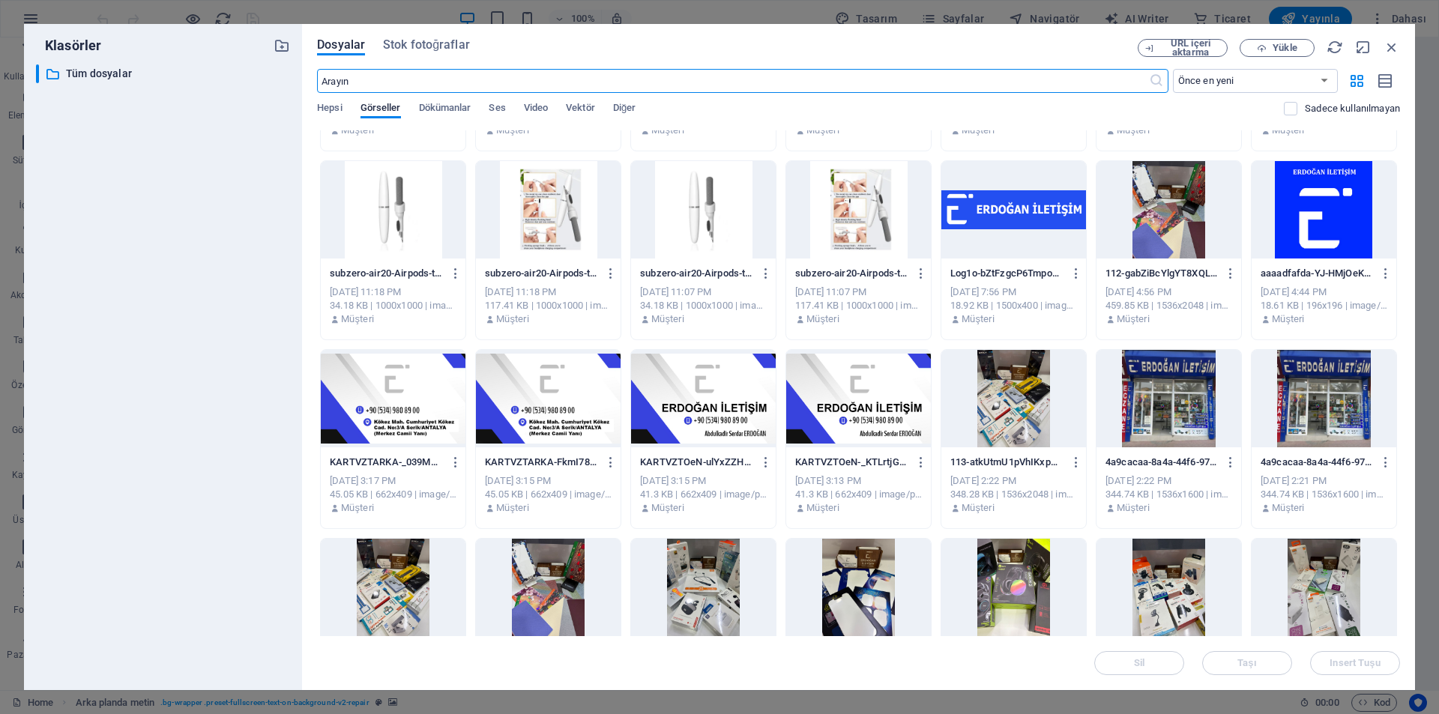
scroll to position [375, 0]
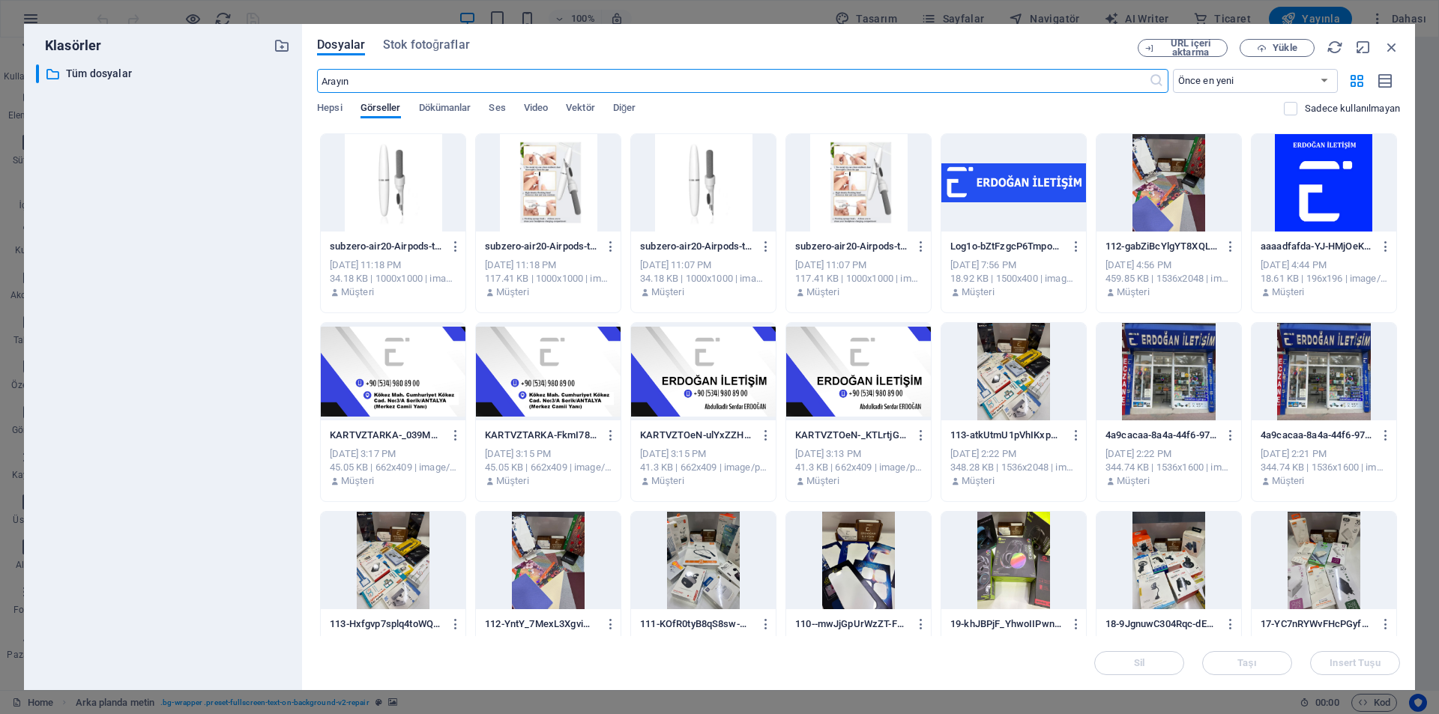
click at [1170, 393] on div at bounding box center [1169, 371] width 145 height 97
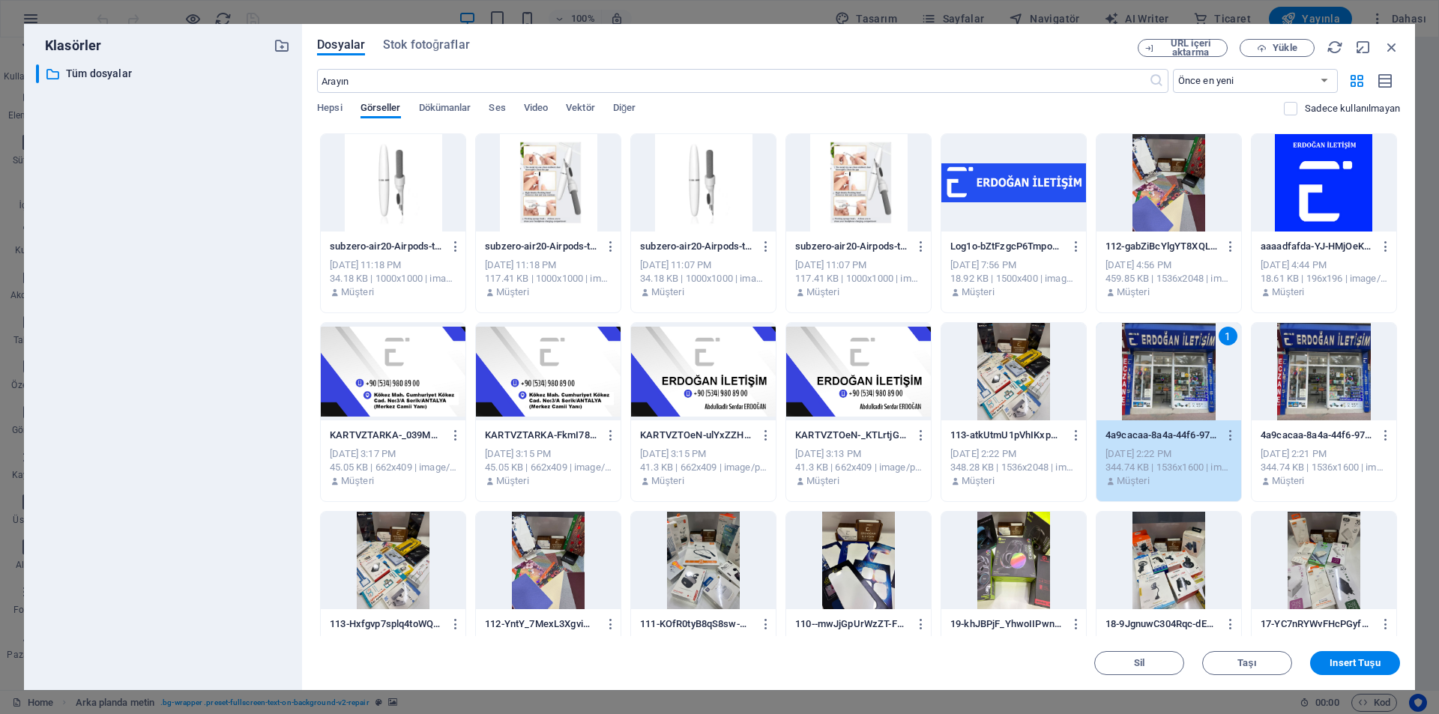
click at [1306, 397] on div at bounding box center [1324, 371] width 145 height 97
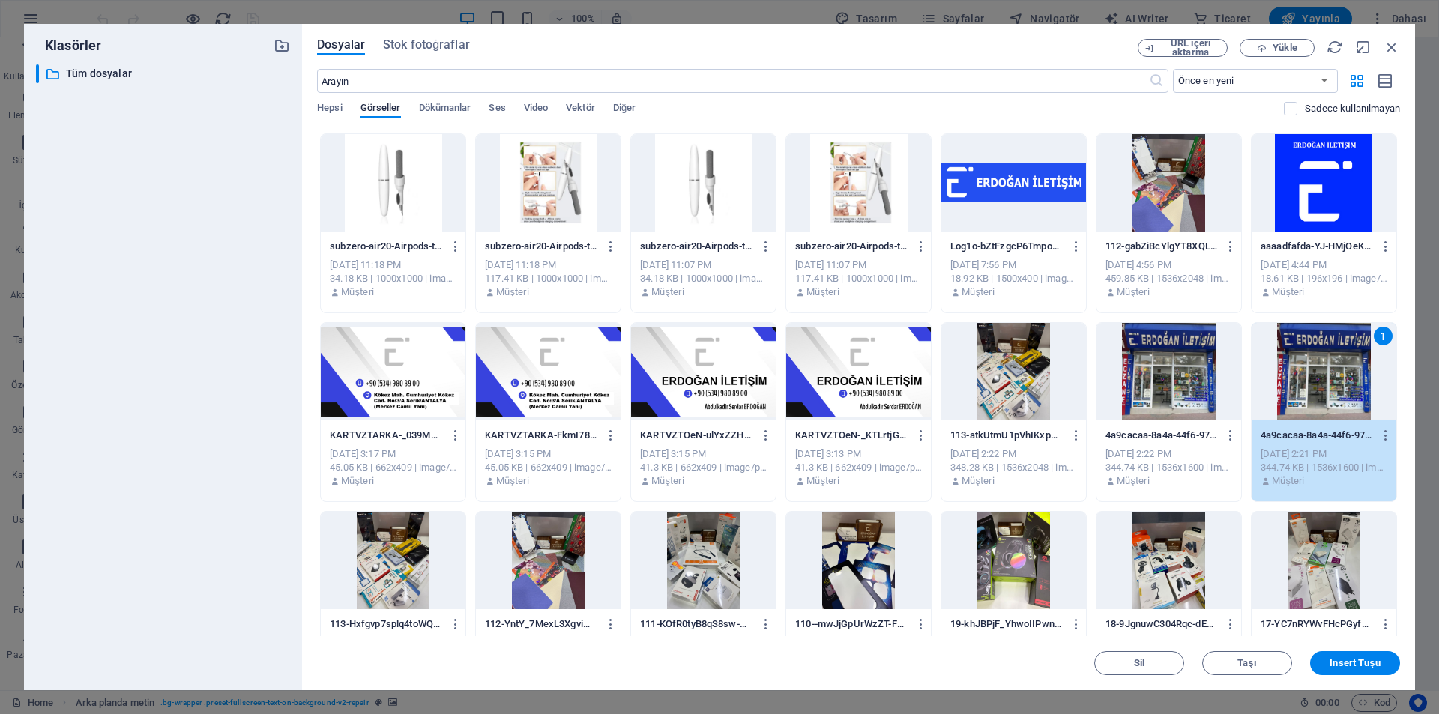
click at [1306, 397] on div "1" at bounding box center [1324, 371] width 145 height 97
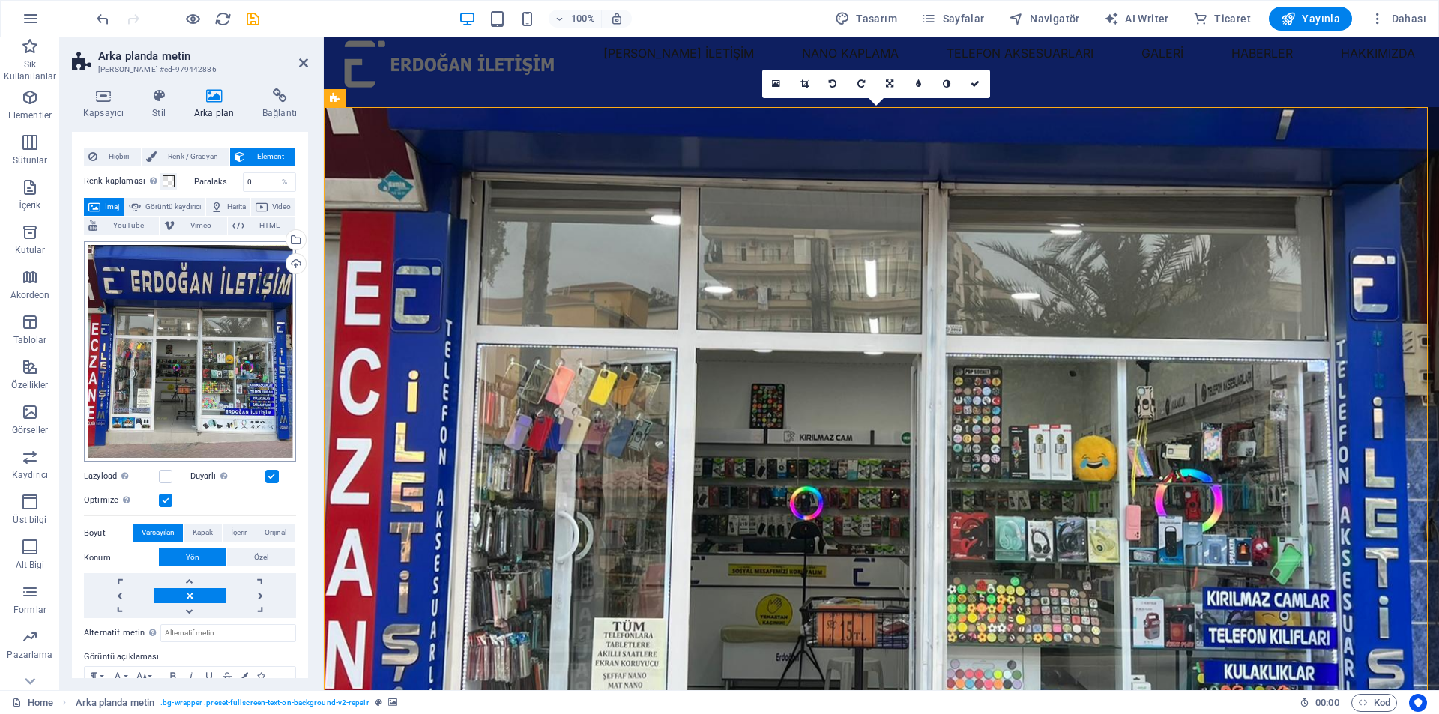
scroll to position [0, 0]
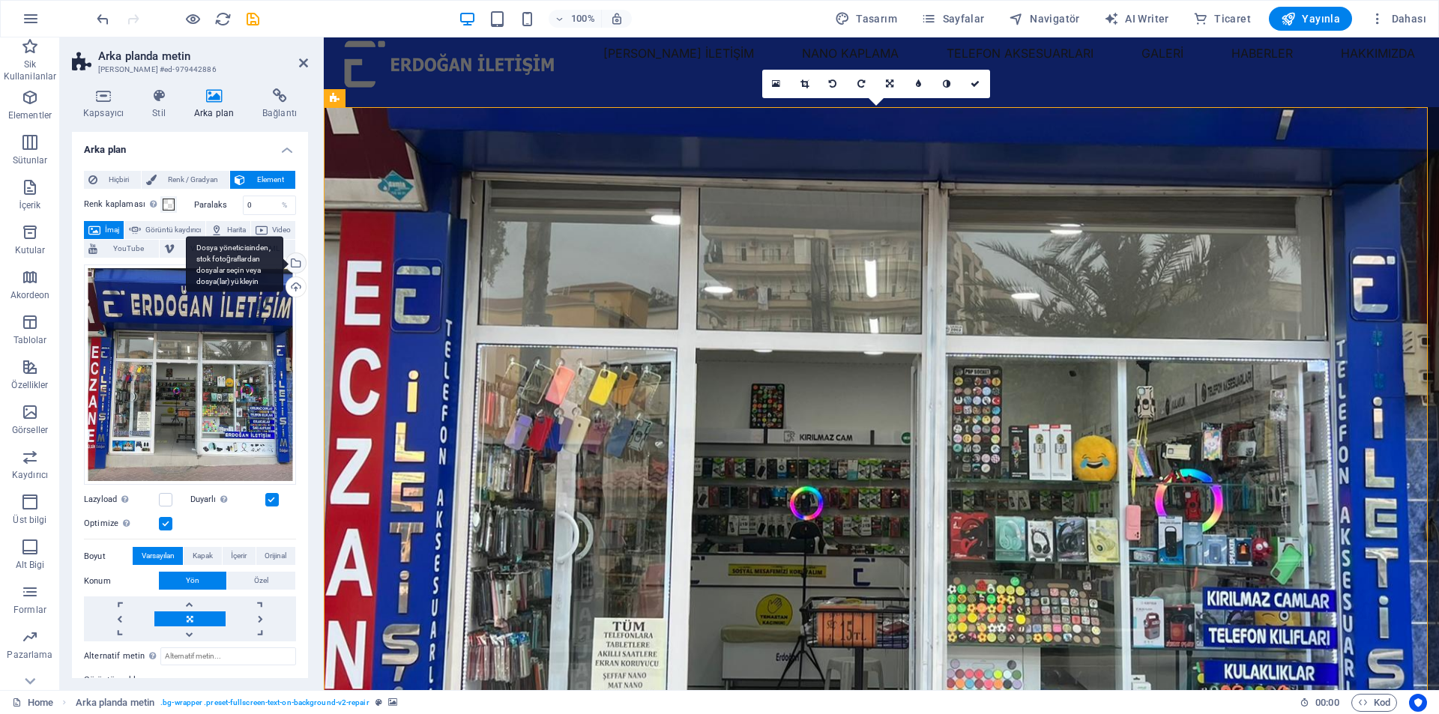
click at [292, 258] on div "Dosya yöneticisinden, stok fotoğraflardan dosyalar seçin veya dosya(lar) yükley…" at bounding box center [294, 264] width 22 height 22
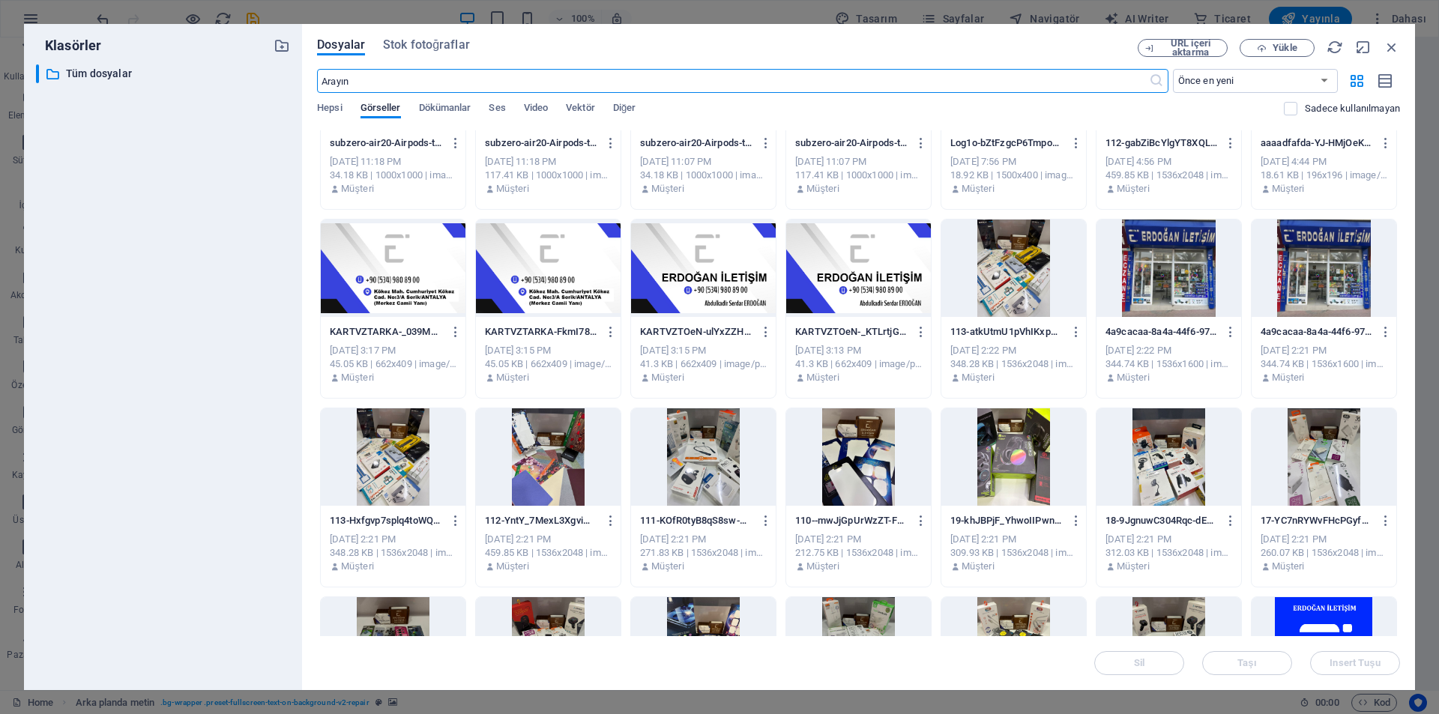
scroll to position [450, 0]
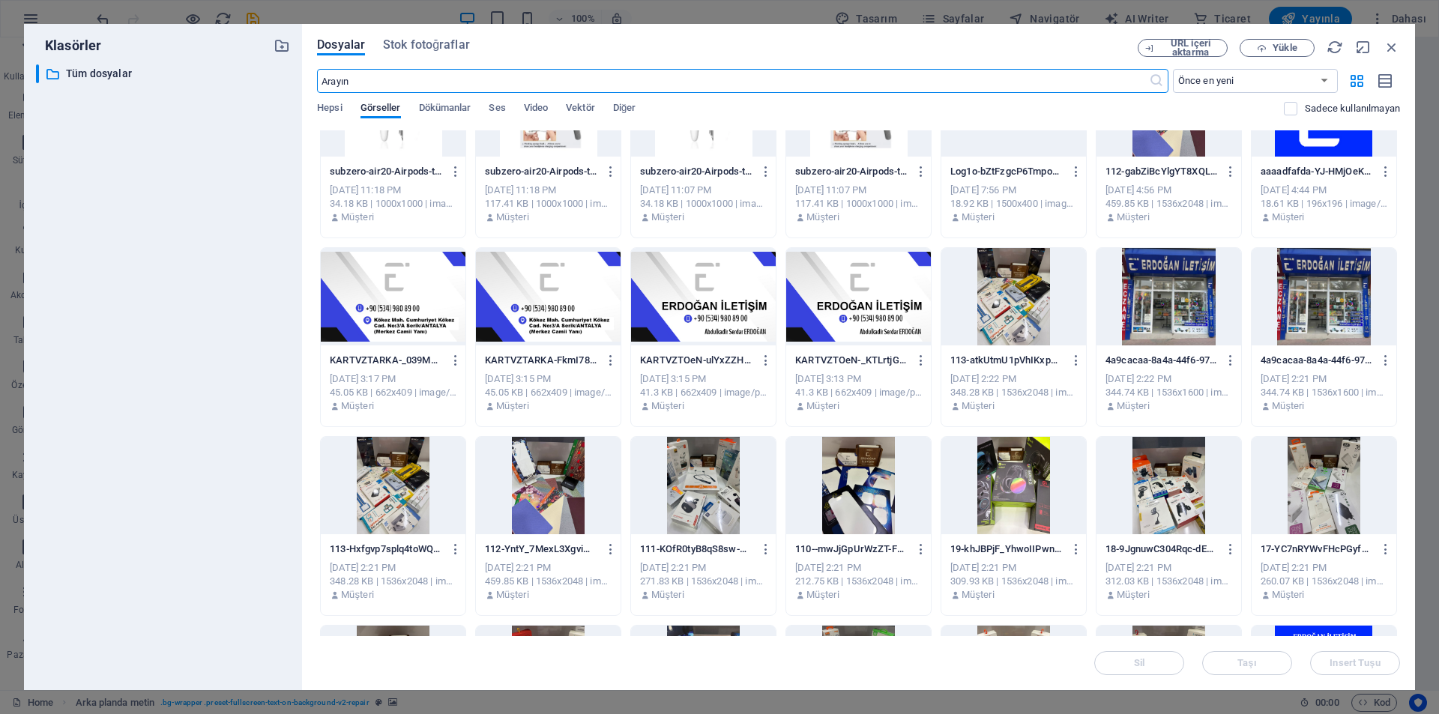
click at [1173, 275] on div at bounding box center [1169, 296] width 145 height 97
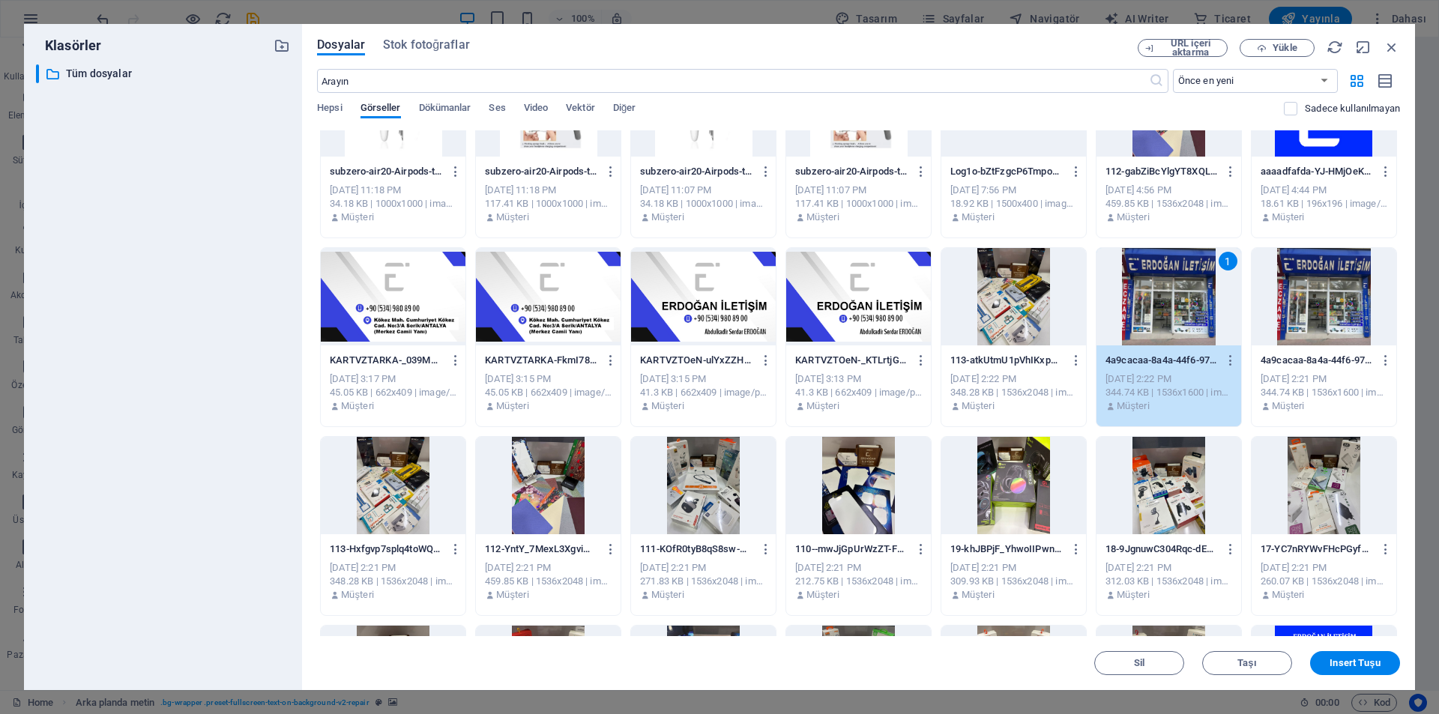
click at [1304, 301] on div at bounding box center [1324, 296] width 145 height 97
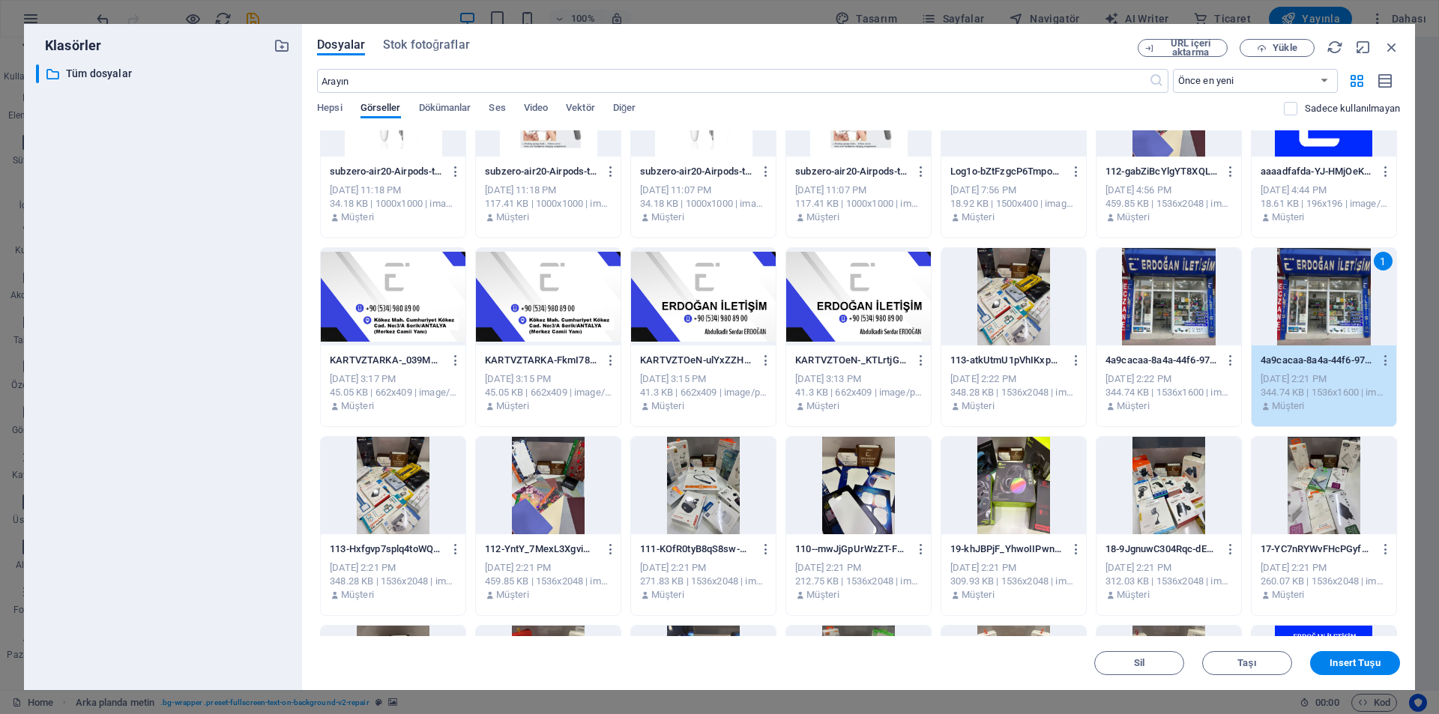
click at [1188, 328] on div at bounding box center [1169, 296] width 145 height 97
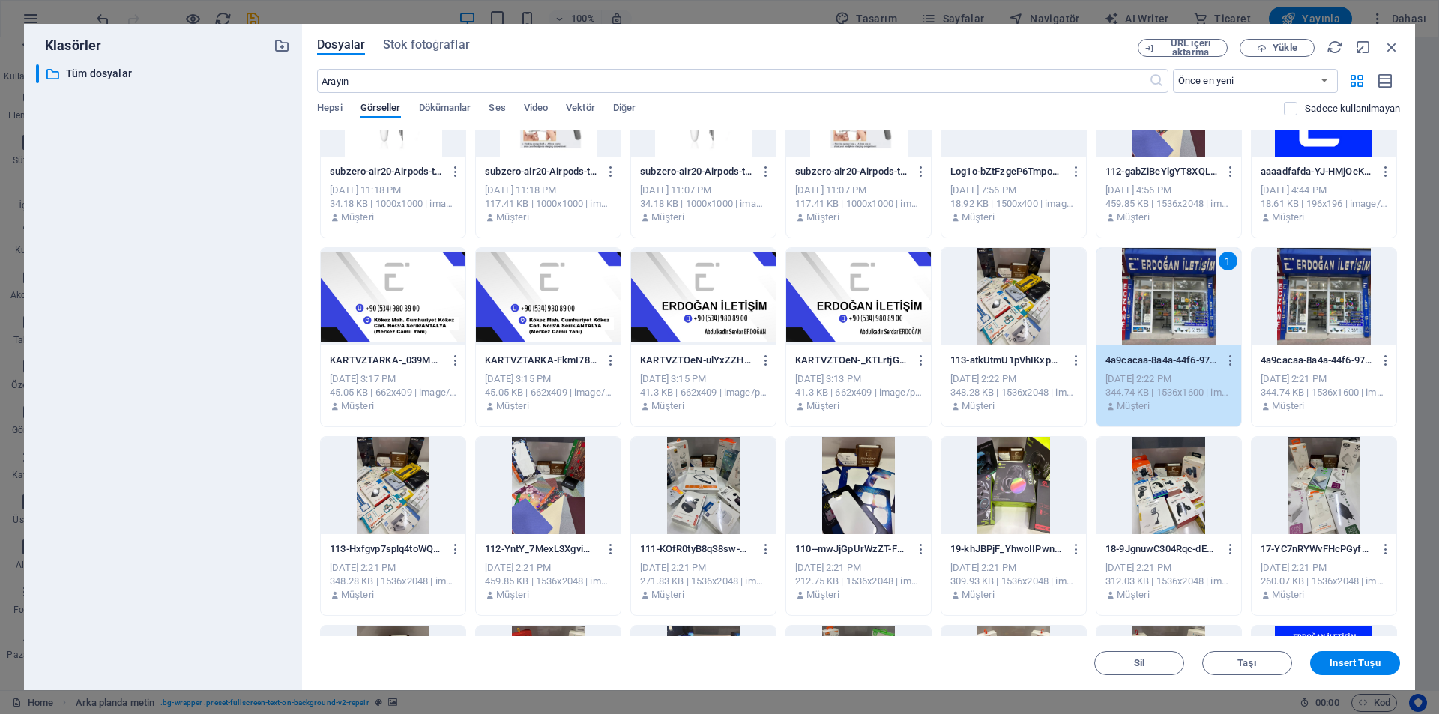
click at [1311, 320] on div at bounding box center [1324, 296] width 145 height 97
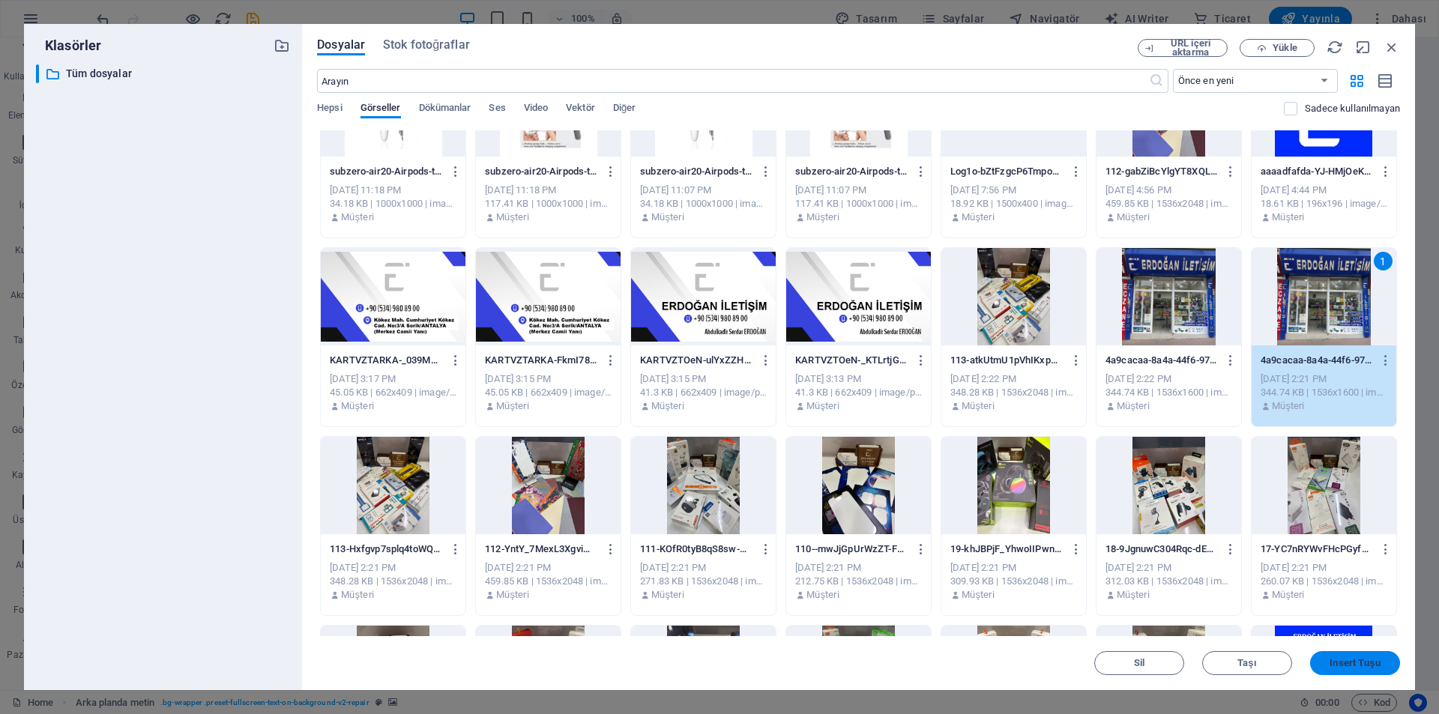
click at [1353, 662] on span "Insert Tuşu" at bounding box center [1355, 663] width 50 height 9
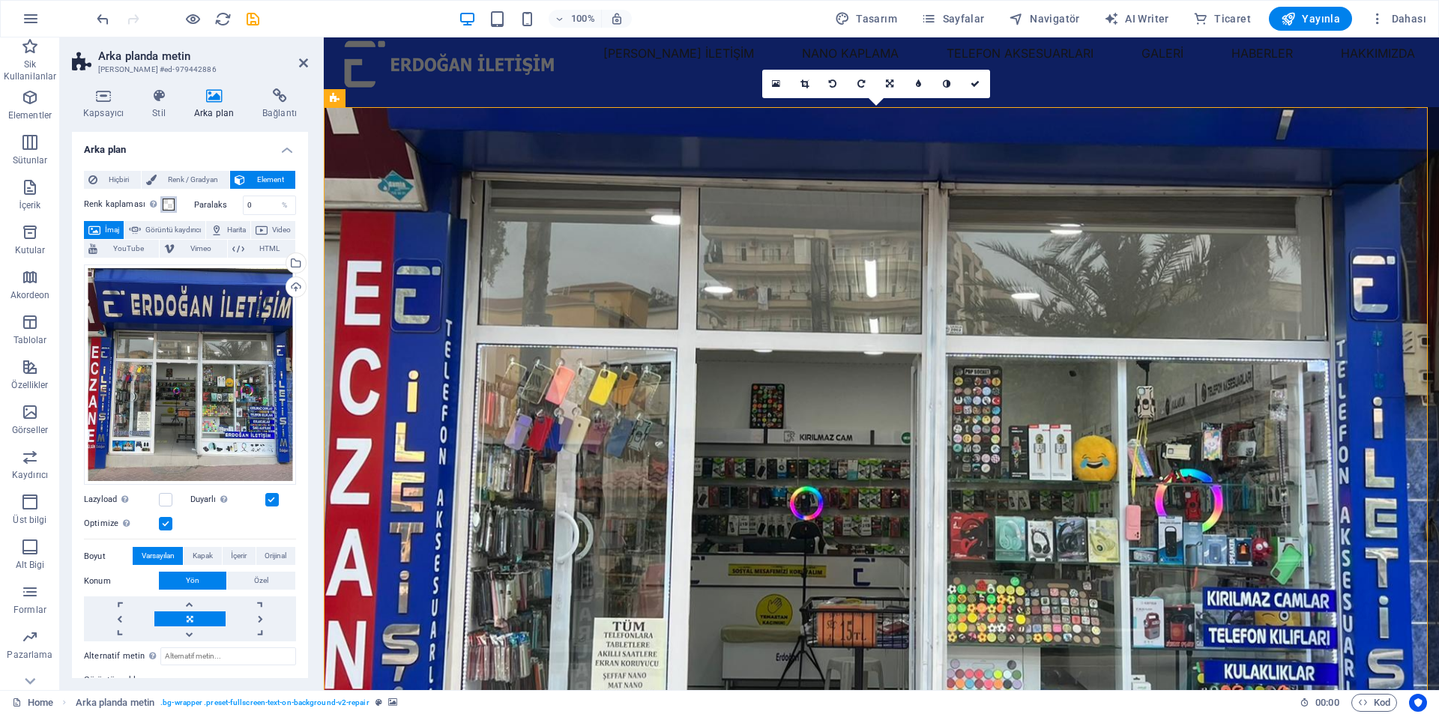
click at [173, 206] on span at bounding box center [169, 205] width 12 height 12
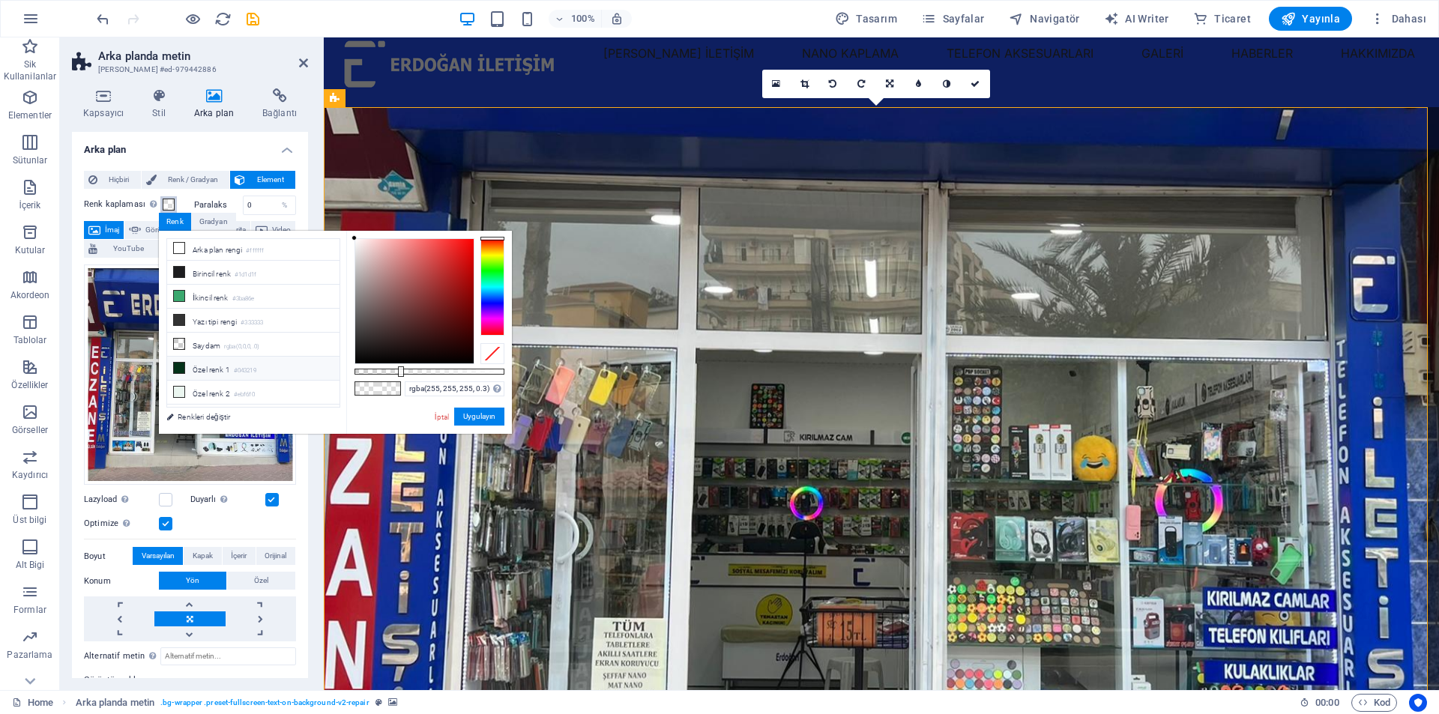
scroll to position [0, 0]
click at [171, 205] on span at bounding box center [169, 205] width 12 height 12
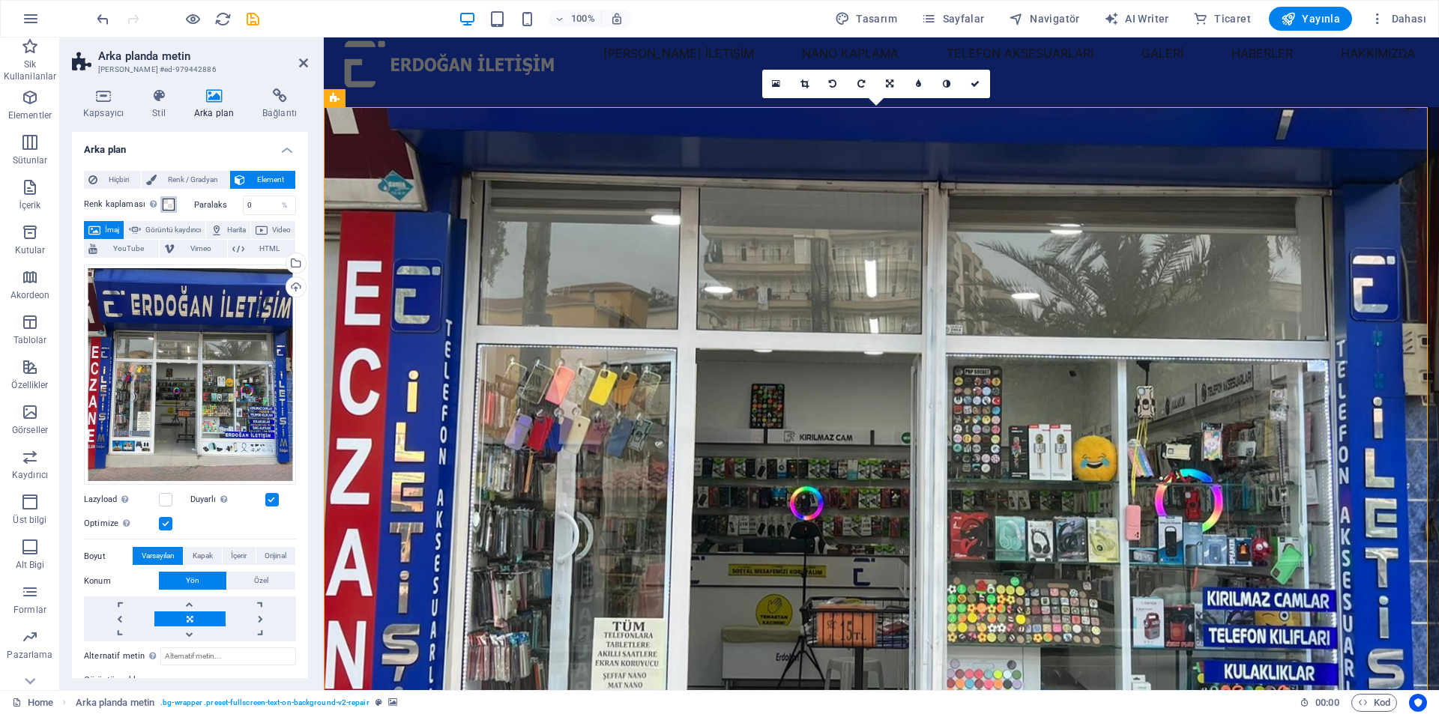
click at [166, 202] on span at bounding box center [169, 205] width 12 height 12
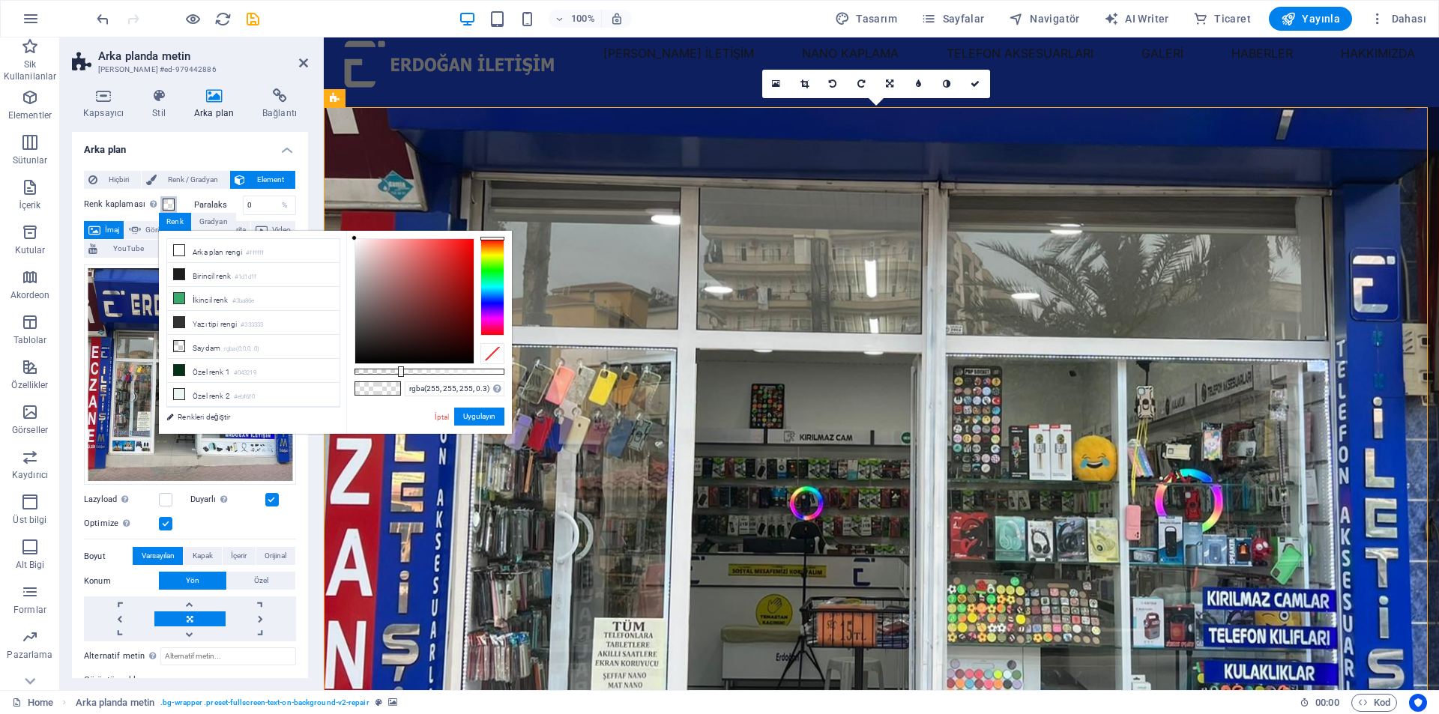
click at [166, 202] on span at bounding box center [169, 205] width 12 height 12
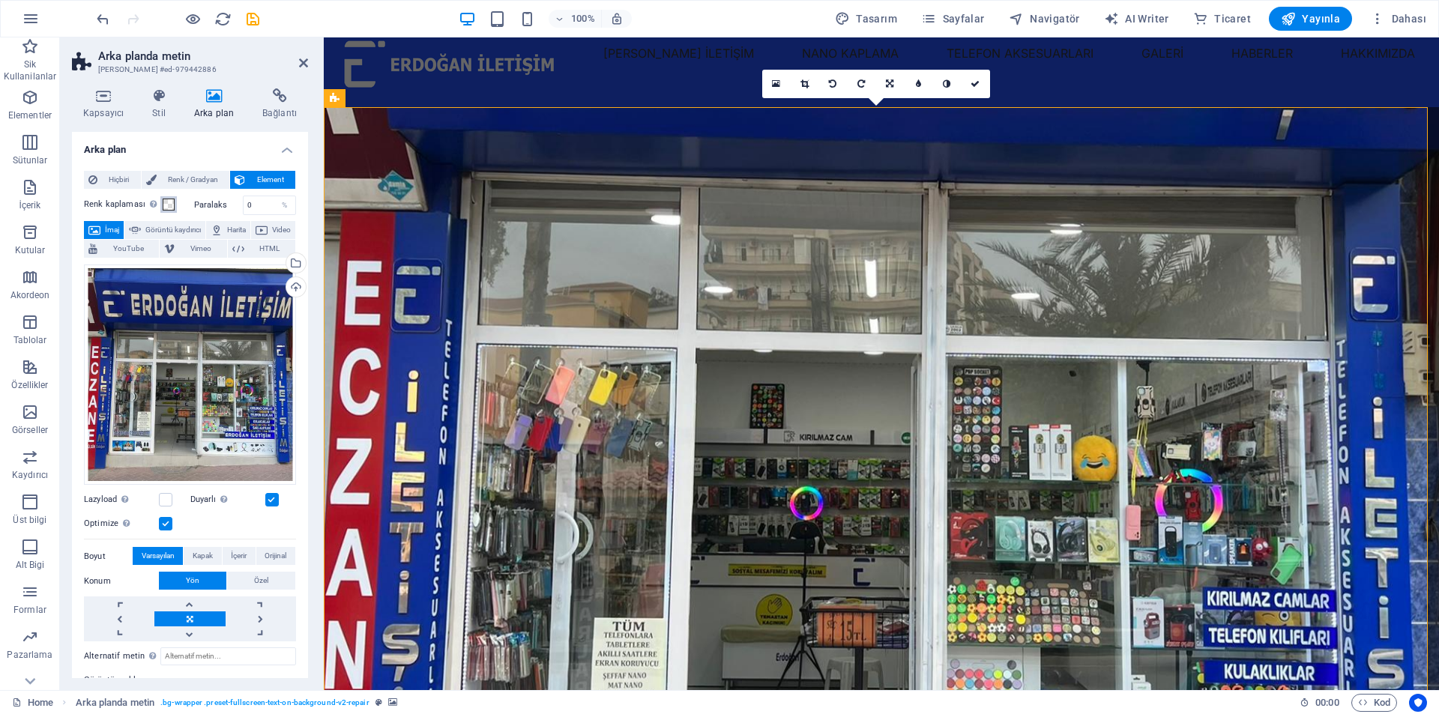
click at [166, 202] on span at bounding box center [169, 205] width 12 height 12
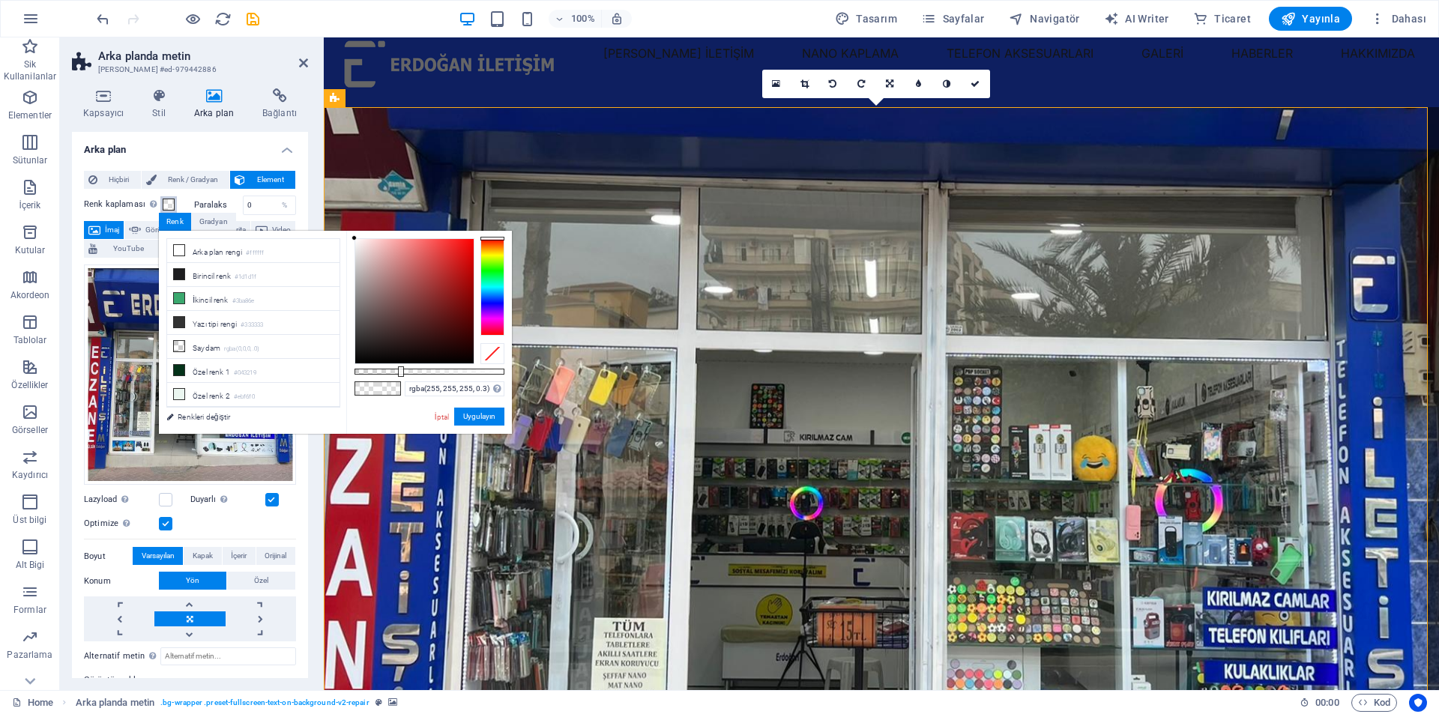
click at [166, 202] on span at bounding box center [169, 205] width 12 height 12
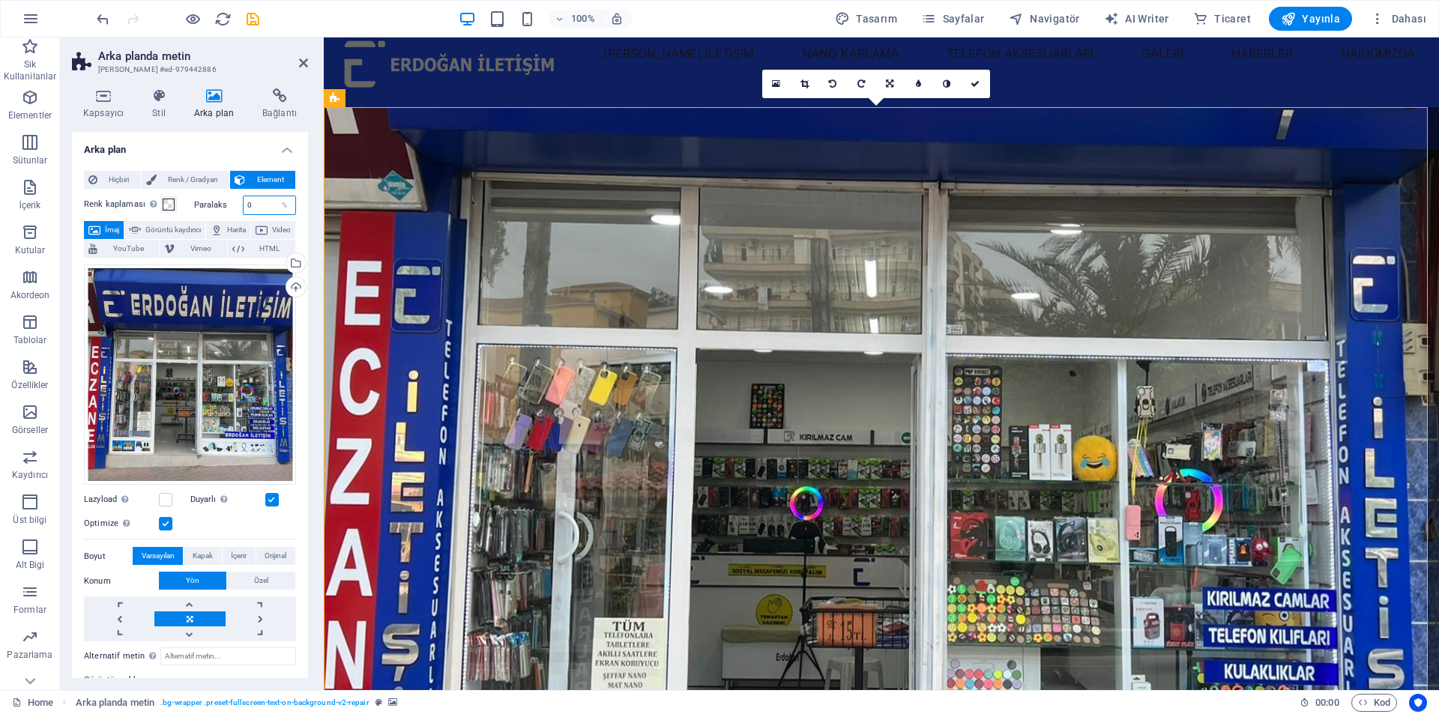
click at [266, 204] on input "0" at bounding box center [270, 205] width 52 height 18
click at [285, 206] on div "%" at bounding box center [284, 205] width 21 height 18
drag, startPoint x: 263, startPoint y: 204, endPoint x: 225, endPoint y: 204, distance: 38.2
click at [225, 204] on div "Paralaks 0 %" at bounding box center [245, 205] width 103 height 19
drag, startPoint x: 268, startPoint y: 207, endPoint x: 223, endPoint y: 210, distance: 44.3
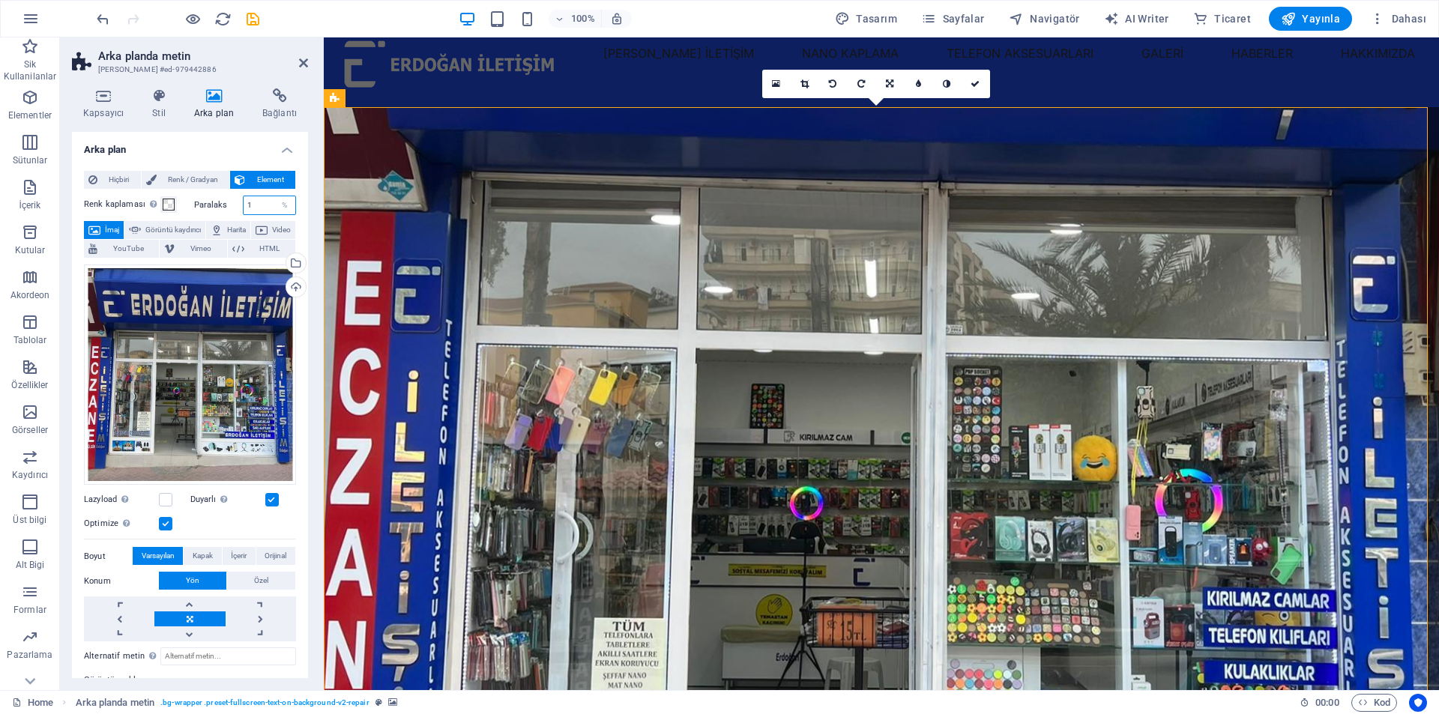
click at [223, 210] on div "Paralaks 1 %" at bounding box center [245, 205] width 103 height 19
type input "100"
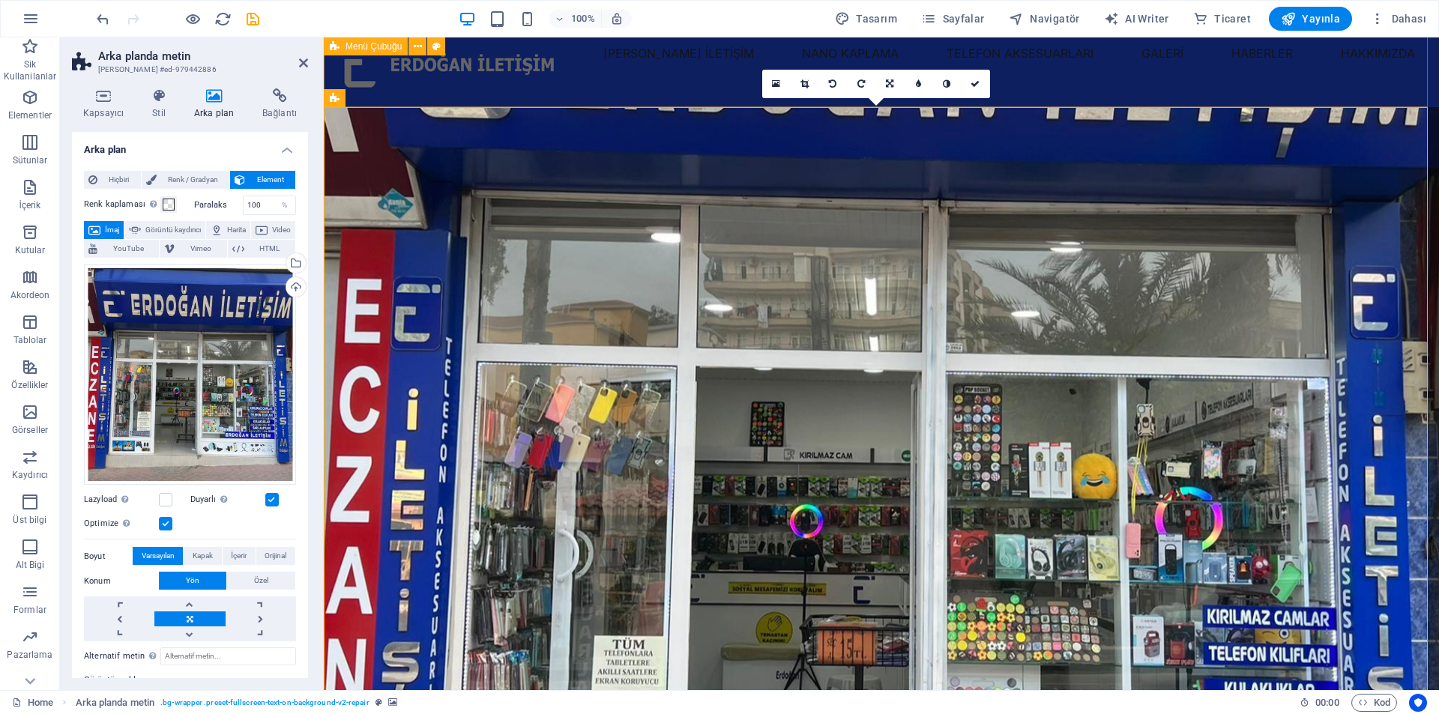
click at [575, 88] on div "[PERSON_NAME] İLETİŞİM NANO KAPLAMA TELEFON AKSESUARLARI GALERİ HABERLER HAKKIM…" at bounding box center [881, 65] width 1115 height 84
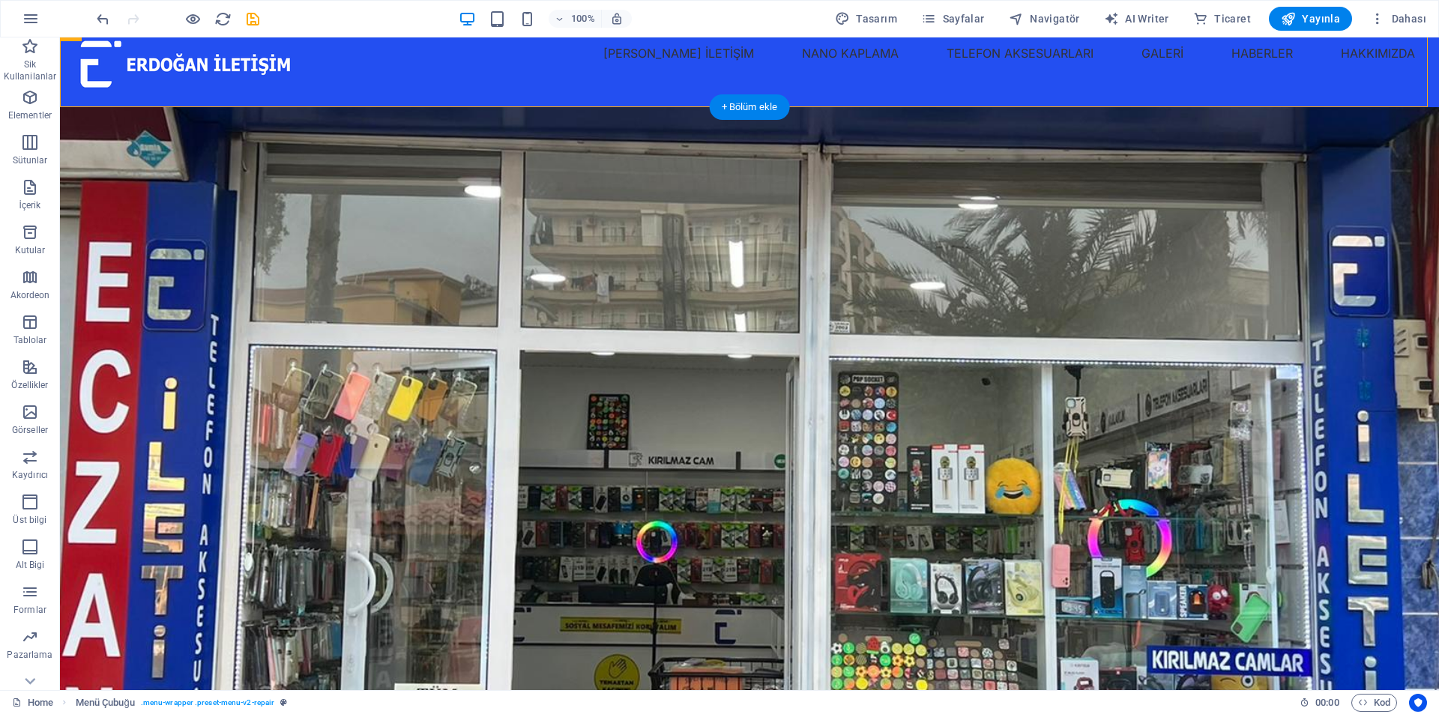
click at [451, 176] on figure at bounding box center [749, 433] width 1379 height 653
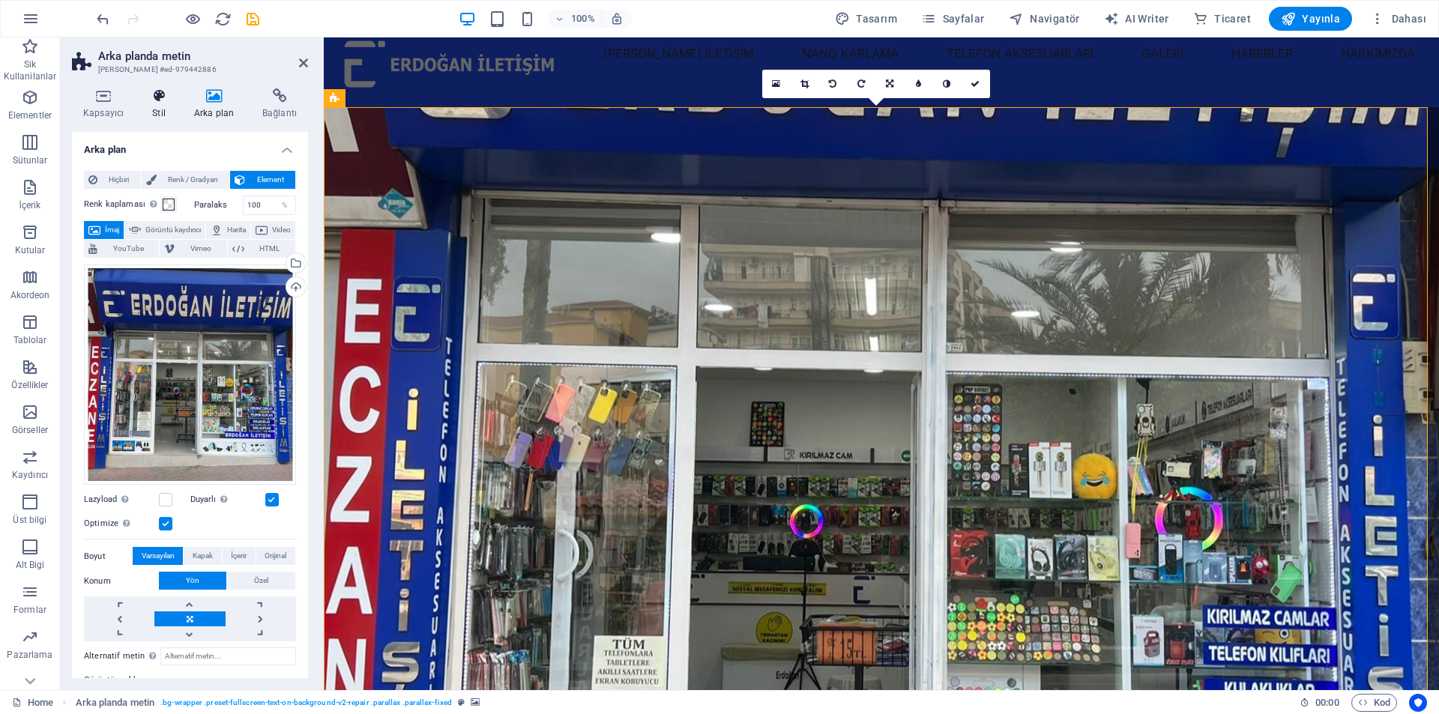
click at [163, 103] on icon at bounding box center [159, 95] width 36 height 15
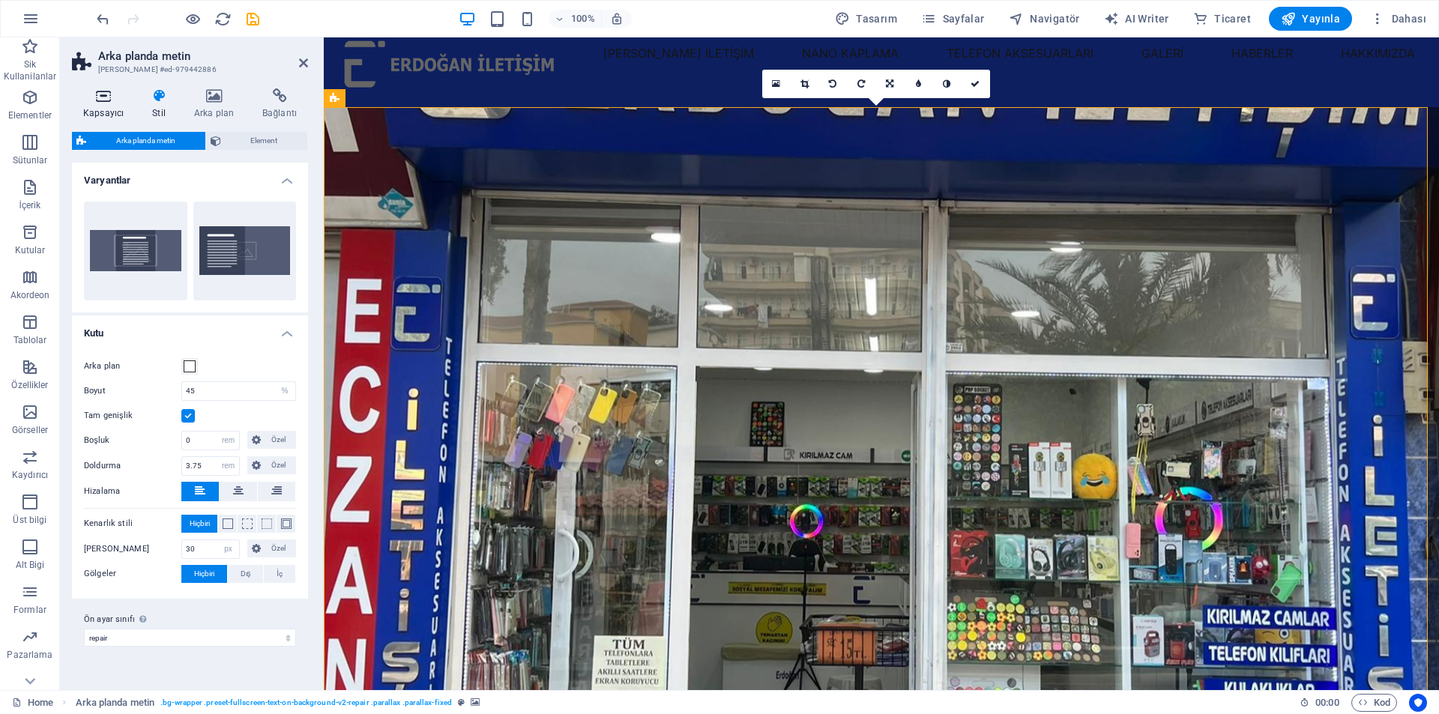
click at [85, 94] on icon at bounding box center [103, 95] width 63 height 15
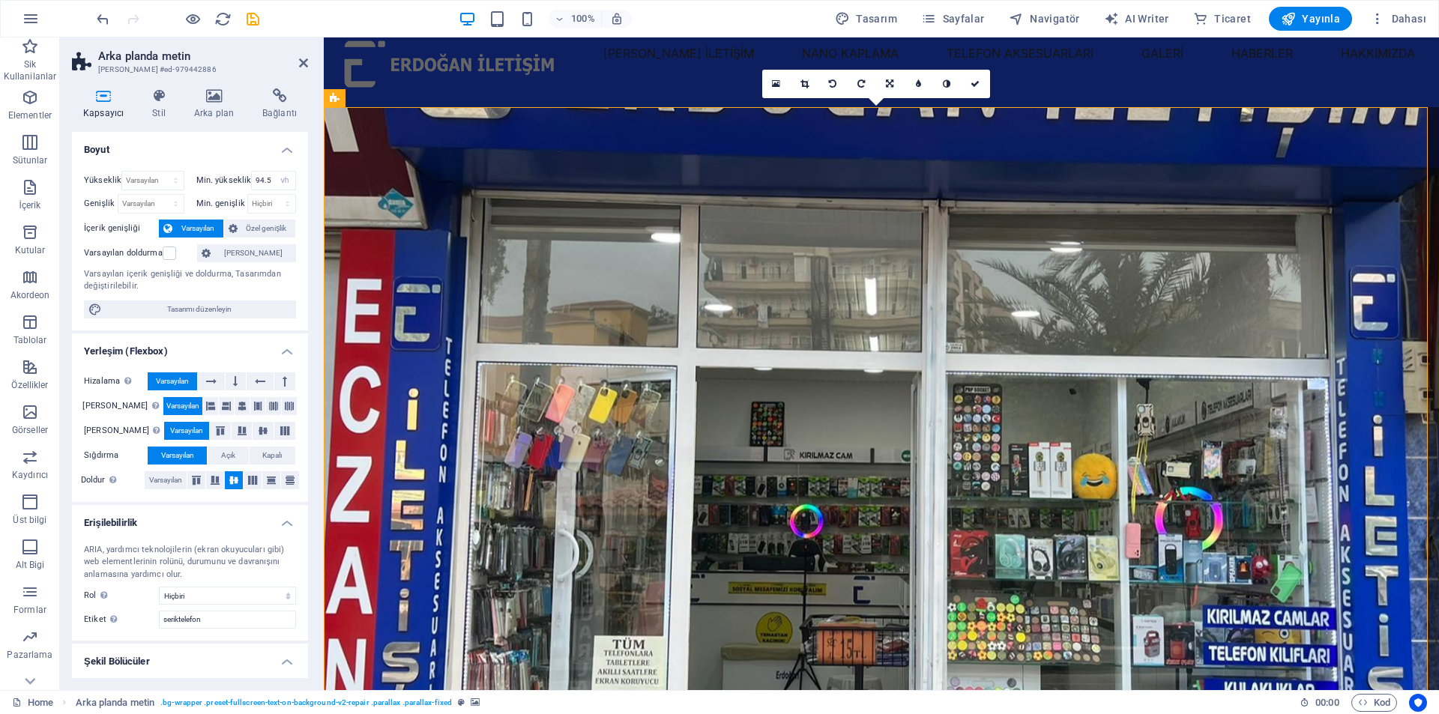
click at [519, 210] on figure at bounding box center [881, 433] width 1115 height 653
click at [582, 175] on div "seriktelefon" at bounding box center [882, 163] width 810 height 22
select select "px"
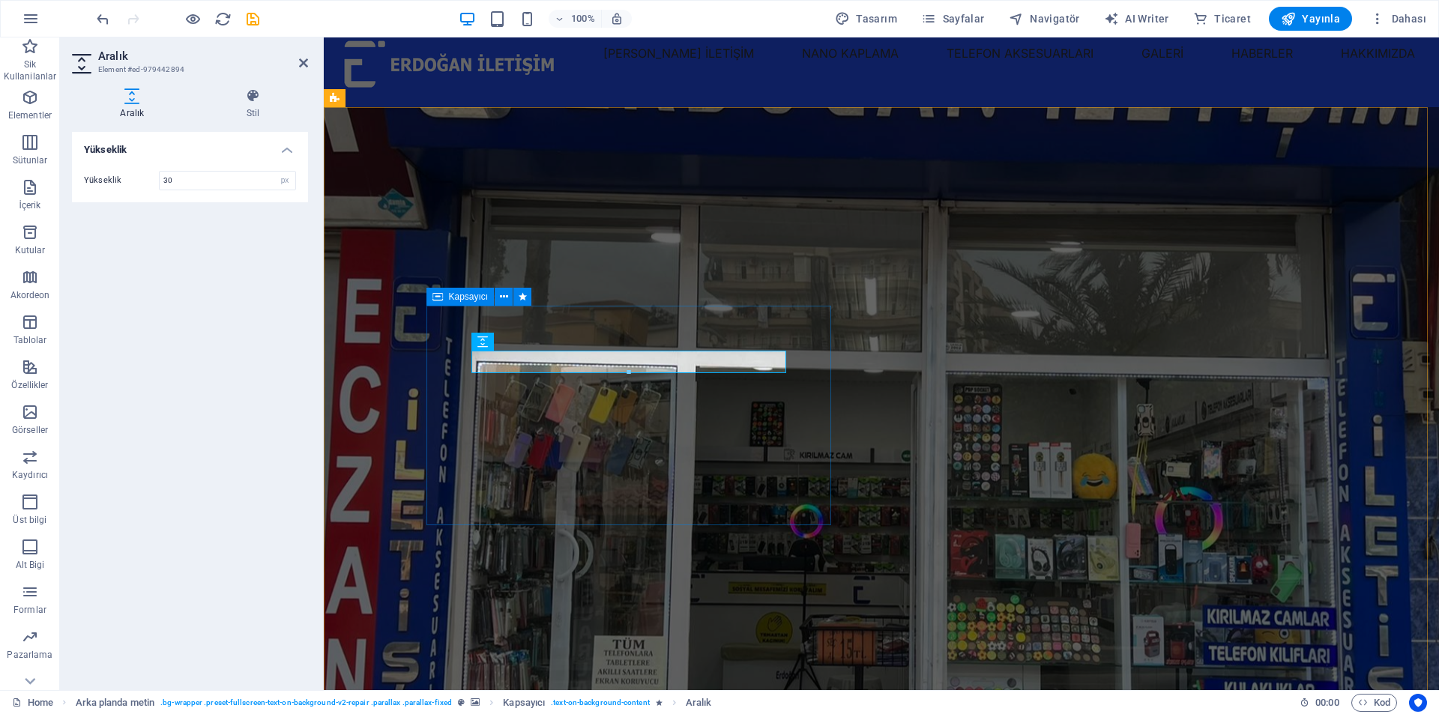
click at [605, 322] on div "TELEFON AKSESUARLARI TELEFON TABLET NANO KAPLAMA LAZER BASKI" at bounding box center [882, 284] width 900 height 355
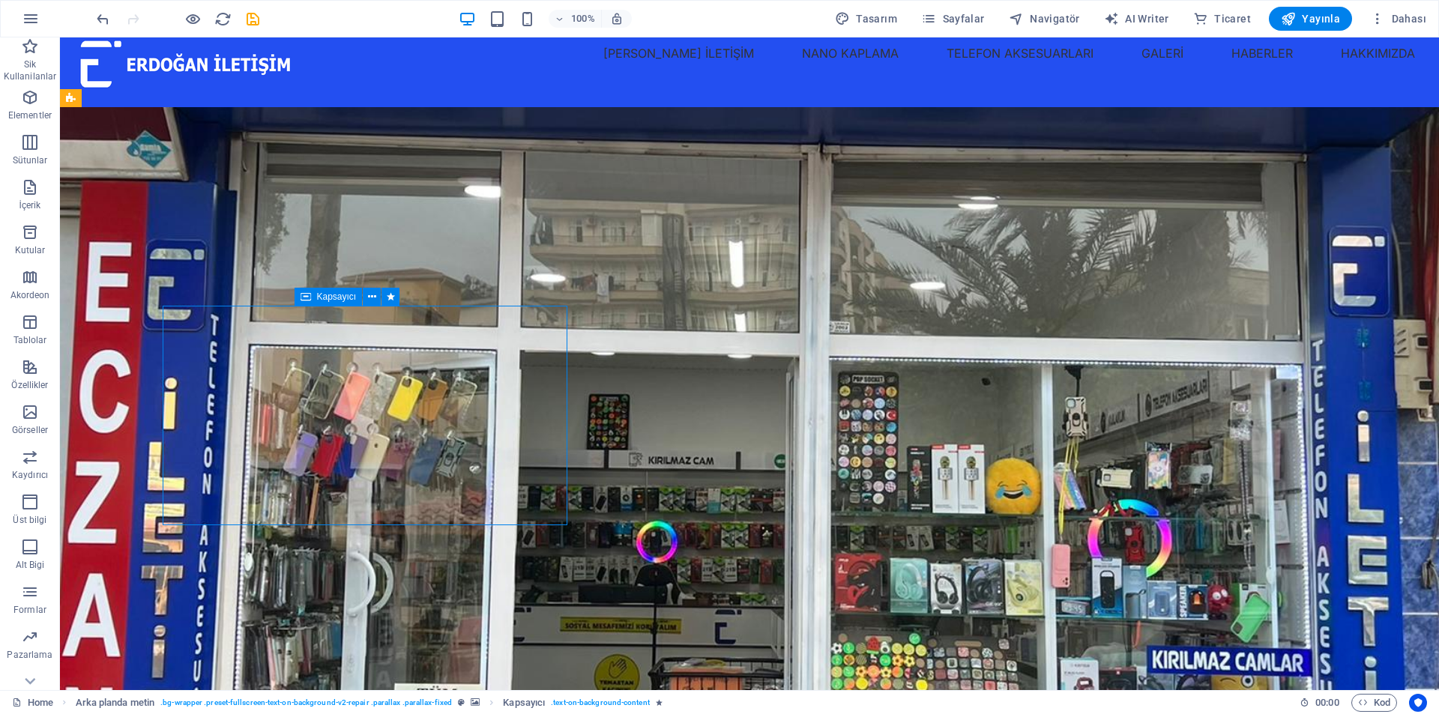
click at [605, 322] on div "TELEFON AKSESUARLARI TELEFON TABLET NANO KAPLAMA LAZER BASKI" at bounding box center [750, 284] width 900 height 355
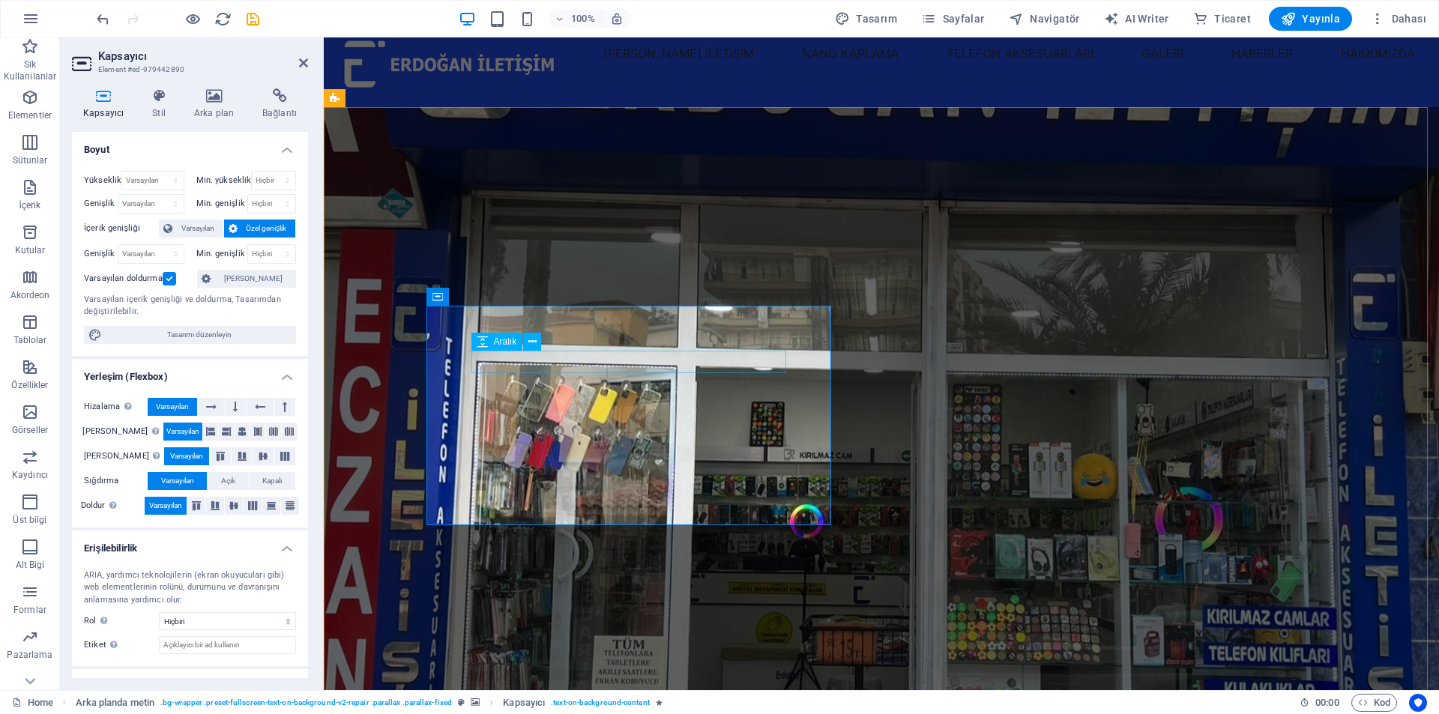
click at [574, 175] on div "seriktelefon" at bounding box center [882, 163] width 810 height 22
select select "px"
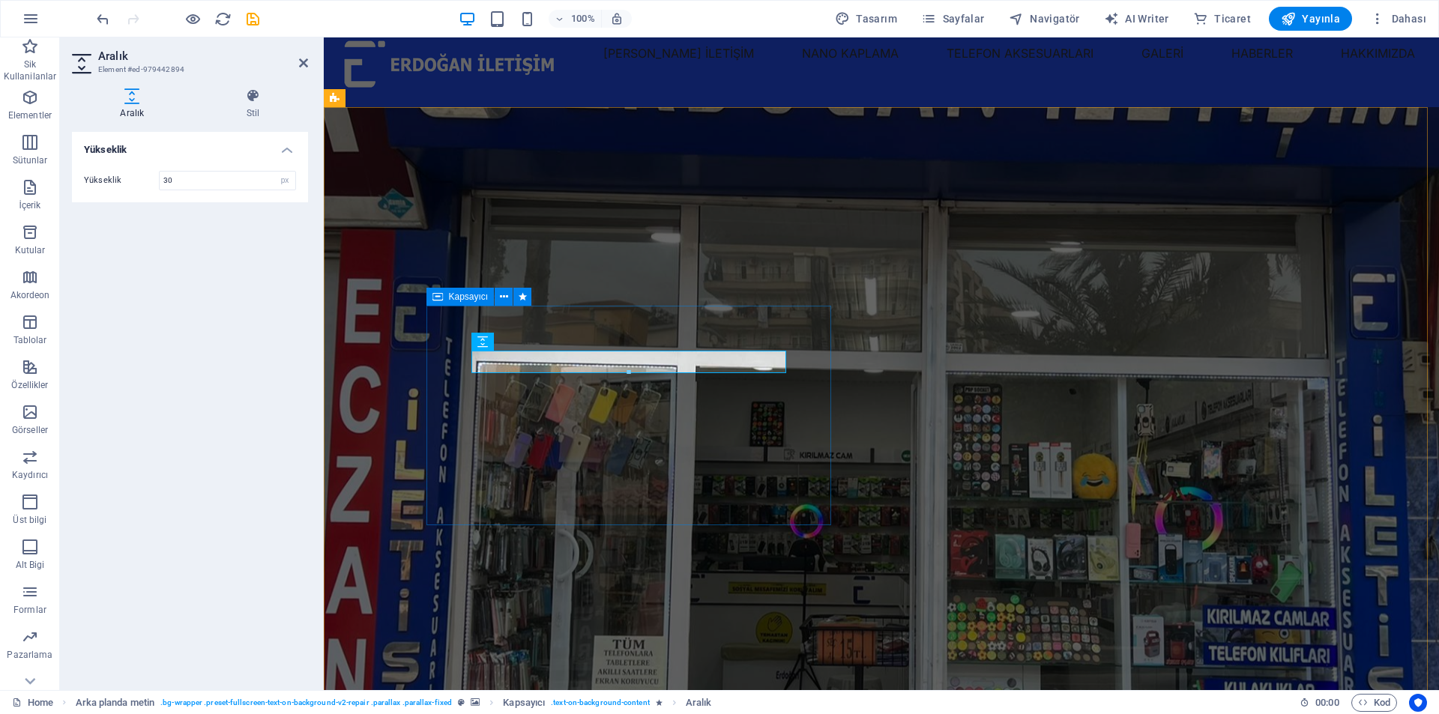
click at [550, 336] on div "TELEFON AKSESUARLARI TELEFON TABLET NANO KAPLAMA LAZER BASKI" at bounding box center [882, 284] width 900 height 355
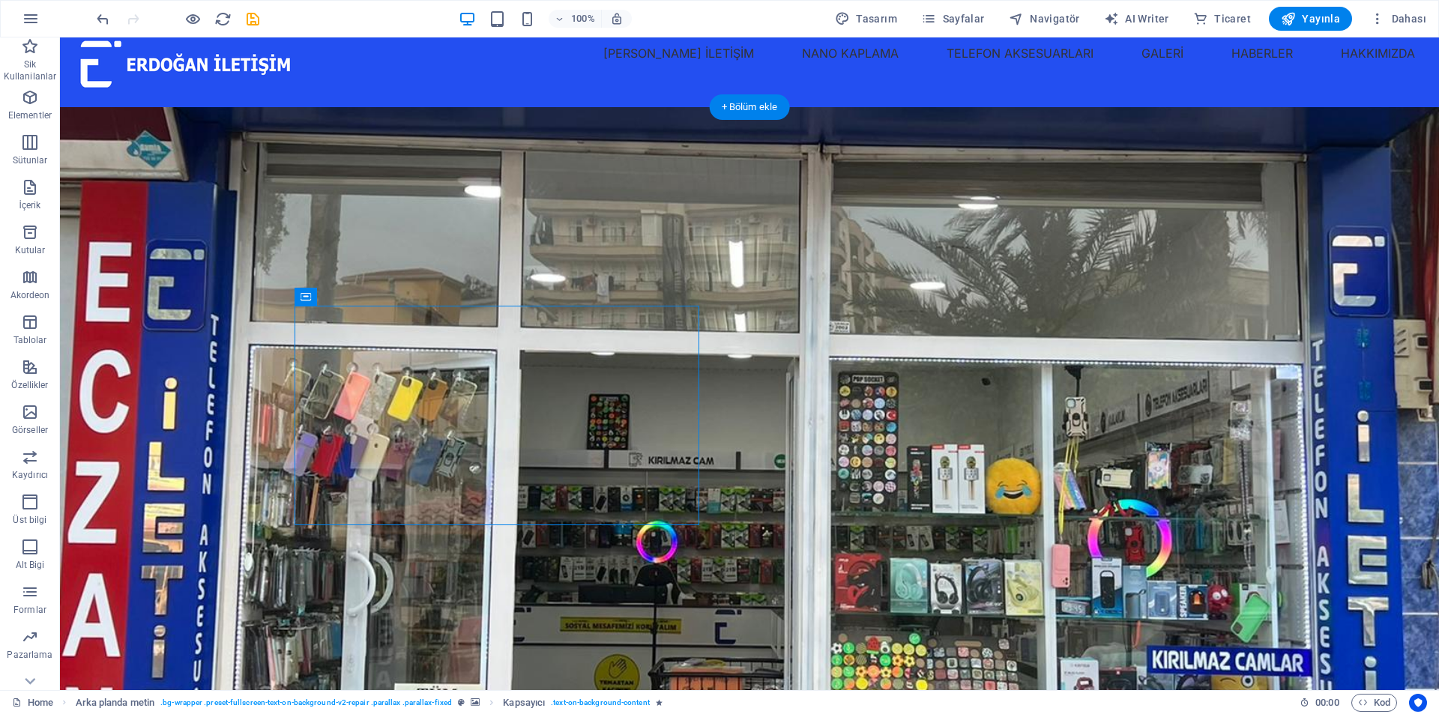
click at [732, 243] on figure at bounding box center [749, 433] width 1379 height 653
click at [828, 230] on figure at bounding box center [749, 433] width 1379 height 653
select select "vh"
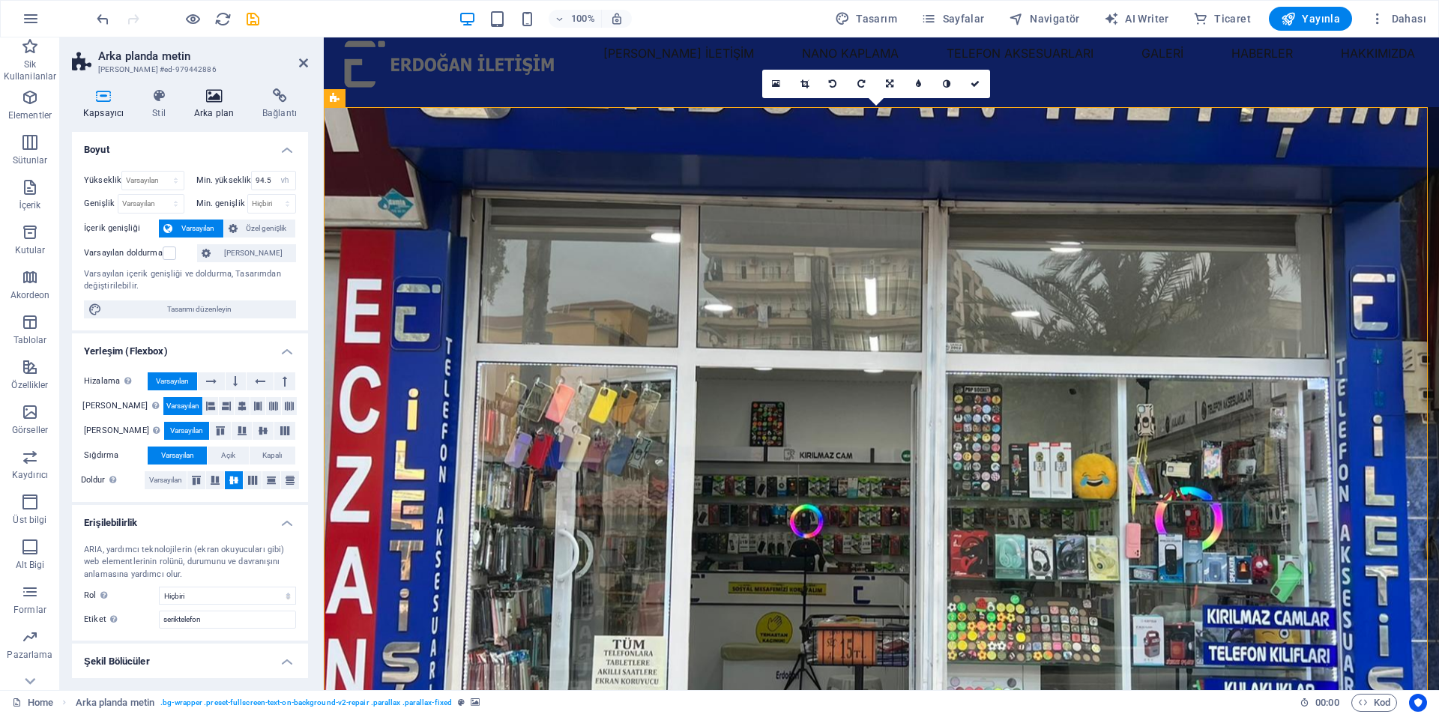
click at [211, 103] on h4 "Arka plan" at bounding box center [217, 103] width 68 height 31
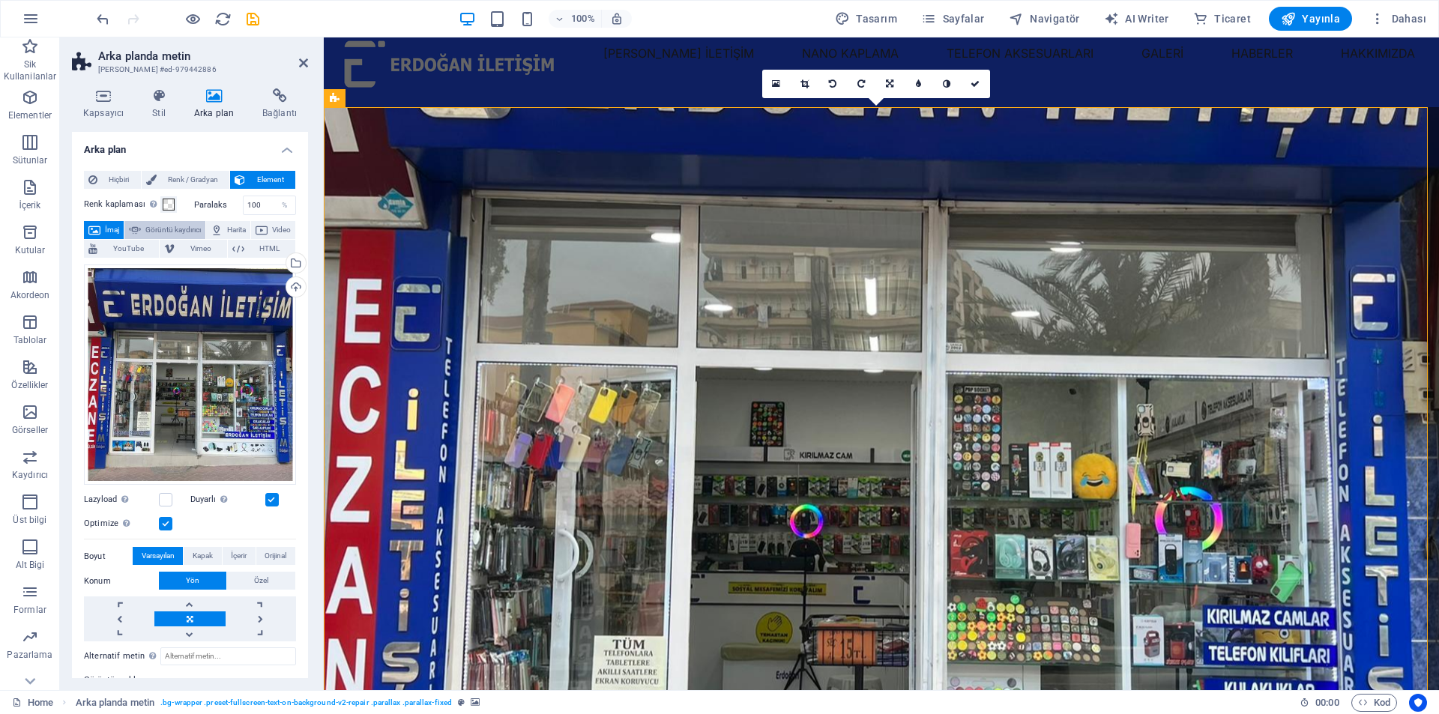
click at [181, 232] on span "Görüntü kaydırıcı" at bounding box center [172, 230] width 55 height 18
select select "ms"
select select "s"
select select "progressive"
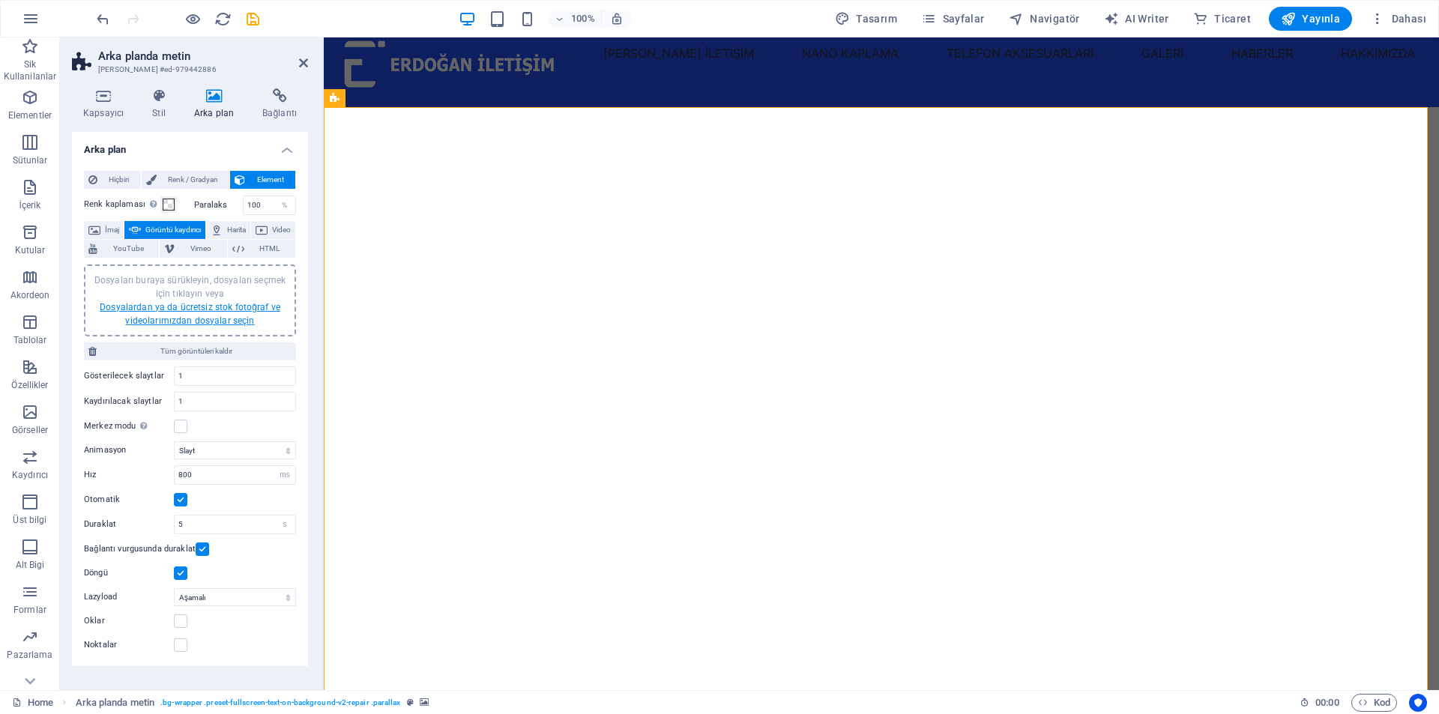
click at [238, 312] on link "Dosyalardan ya da ücretsiz stok fotoğraf ve videolarımızdan dosyalar seçin" at bounding box center [190, 314] width 181 height 24
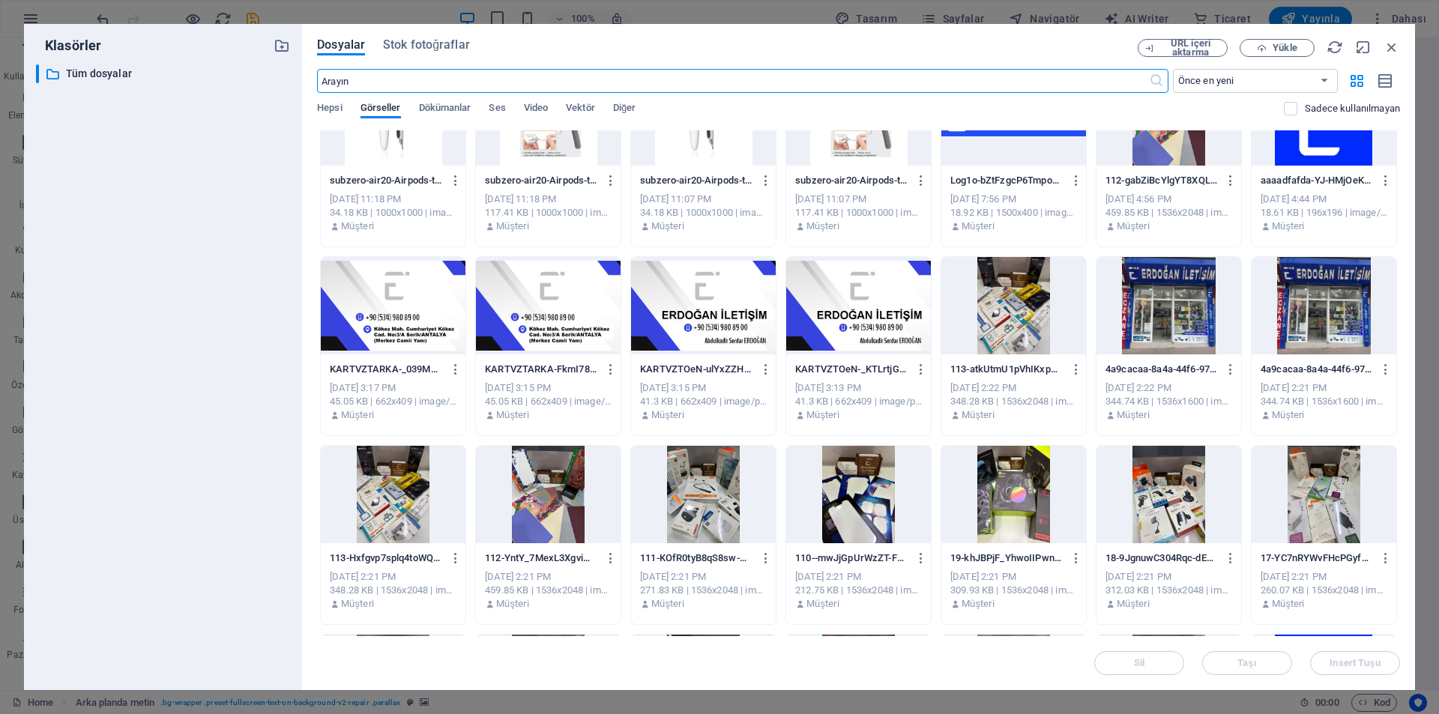
scroll to position [450, 0]
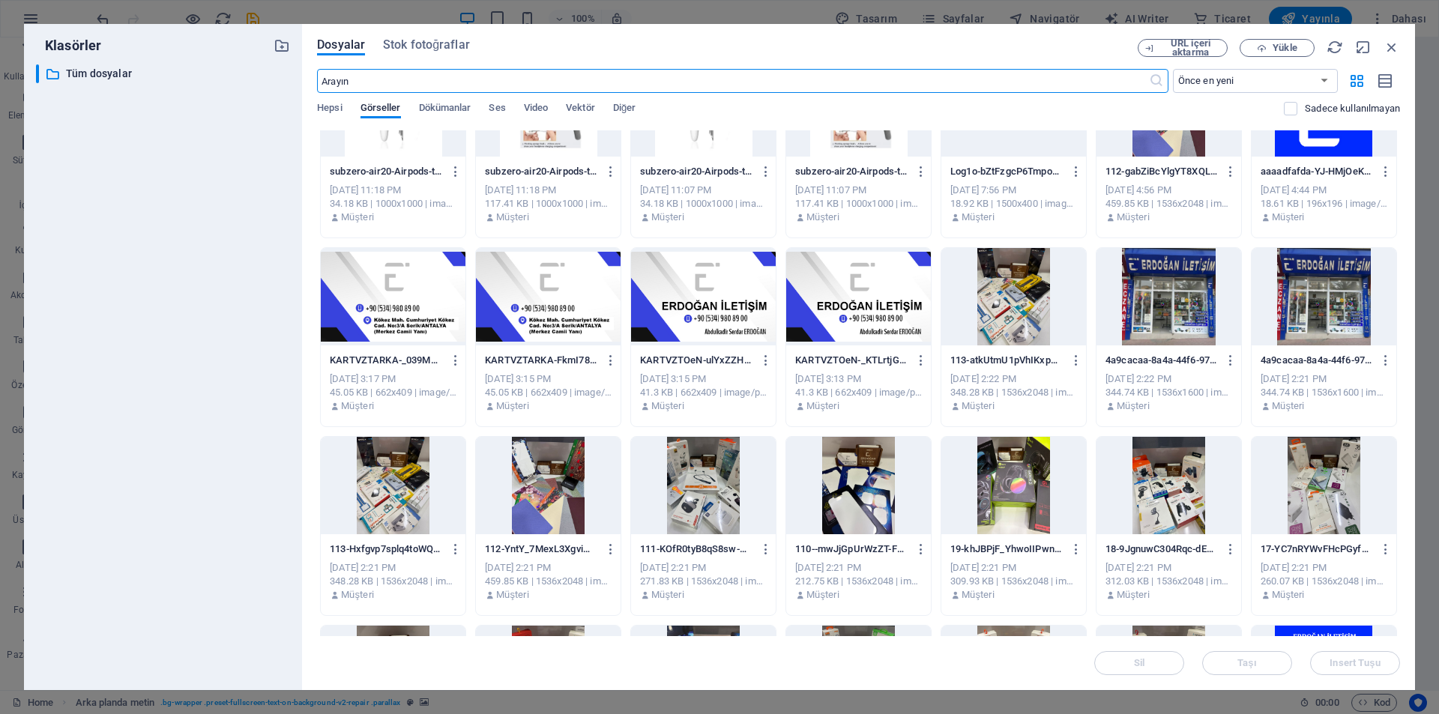
click at [1144, 326] on div at bounding box center [1169, 296] width 145 height 97
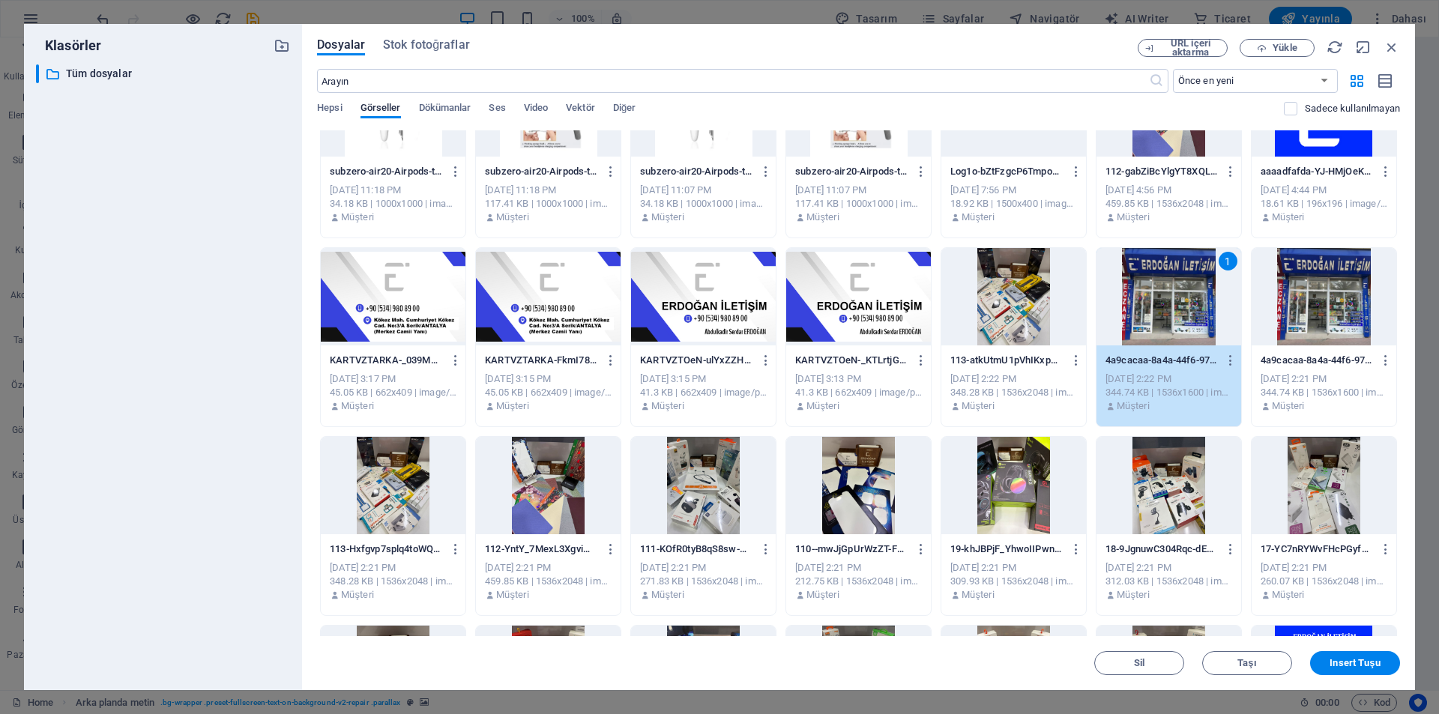
click at [1323, 319] on div at bounding box center [1324, 296] width 145 height 97
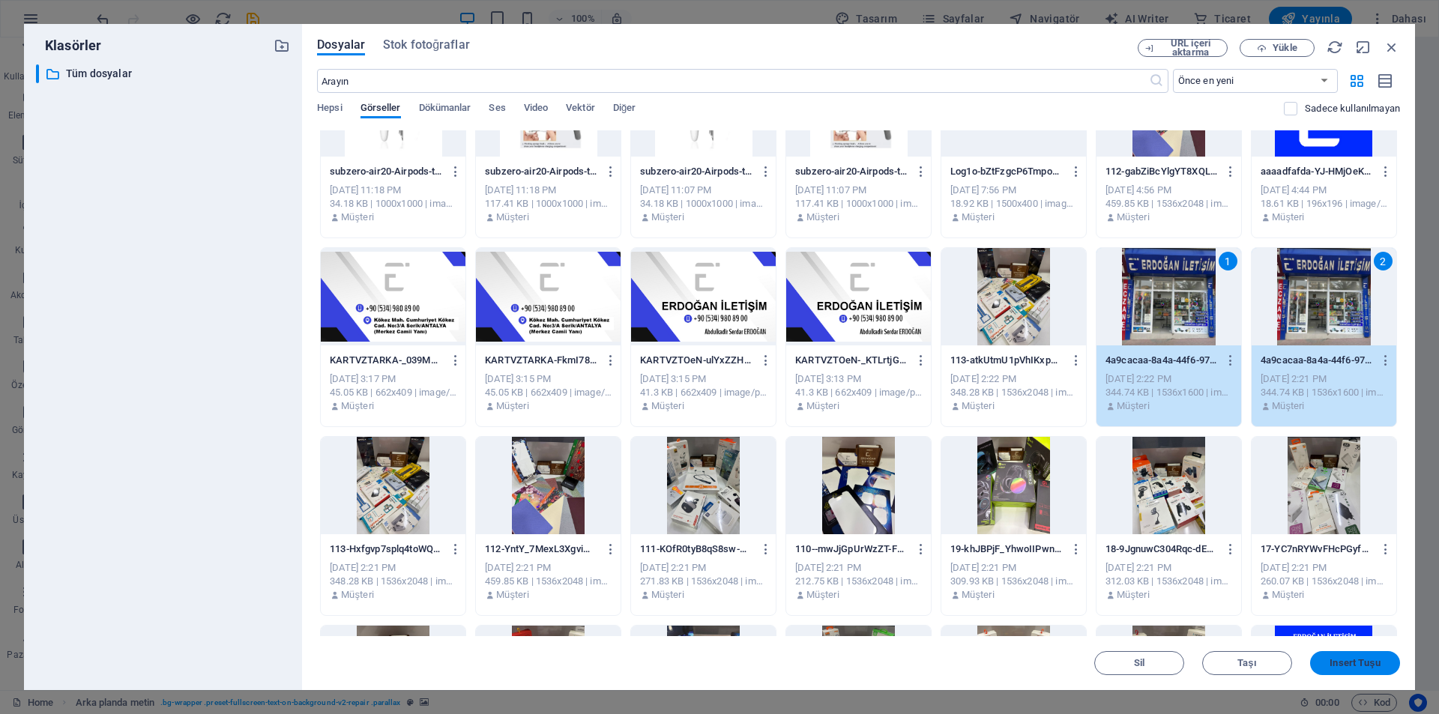
click at [1349, 668] on span "Insert Tuşu" at bounding box center [1355, 663] width 50 height 9
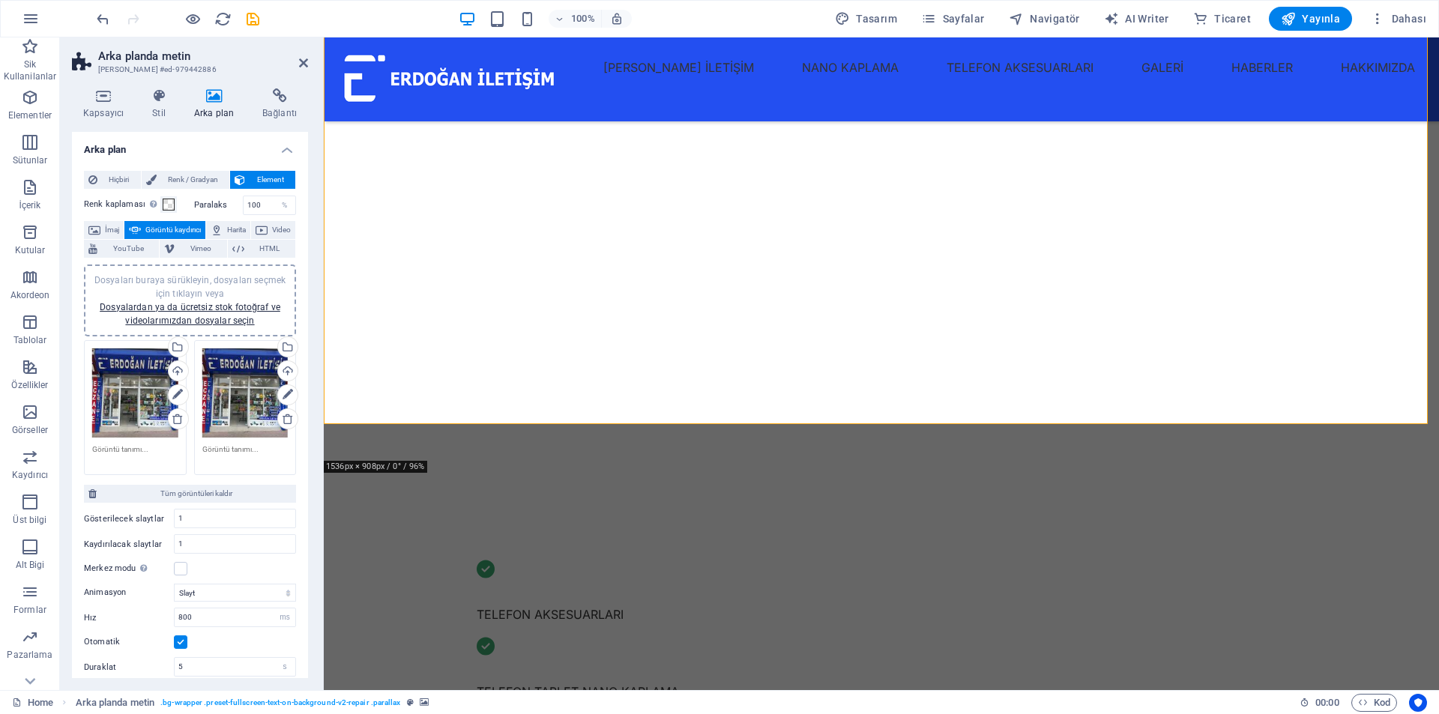
scroll to position [314, 0]
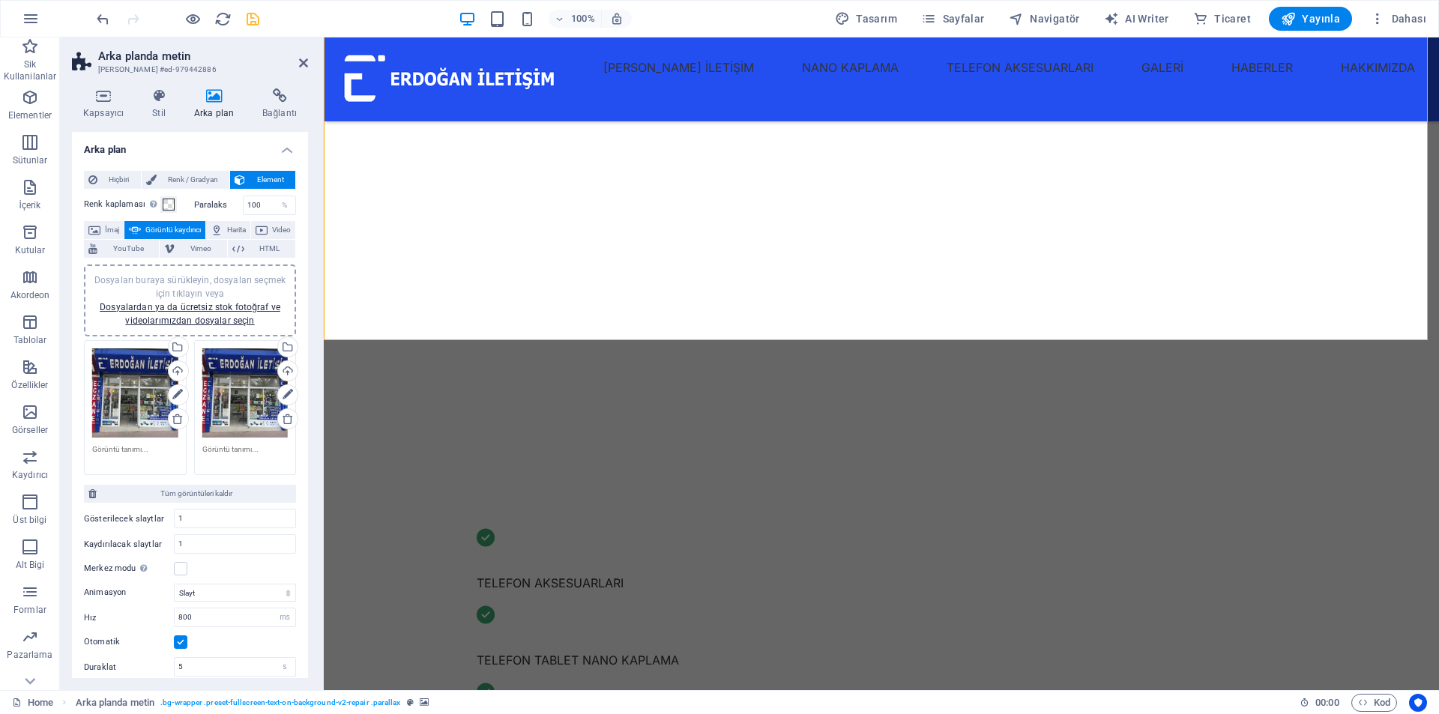
click at [251, 14] on icon "save" at bounding box center [252, 18] width 17 height 17
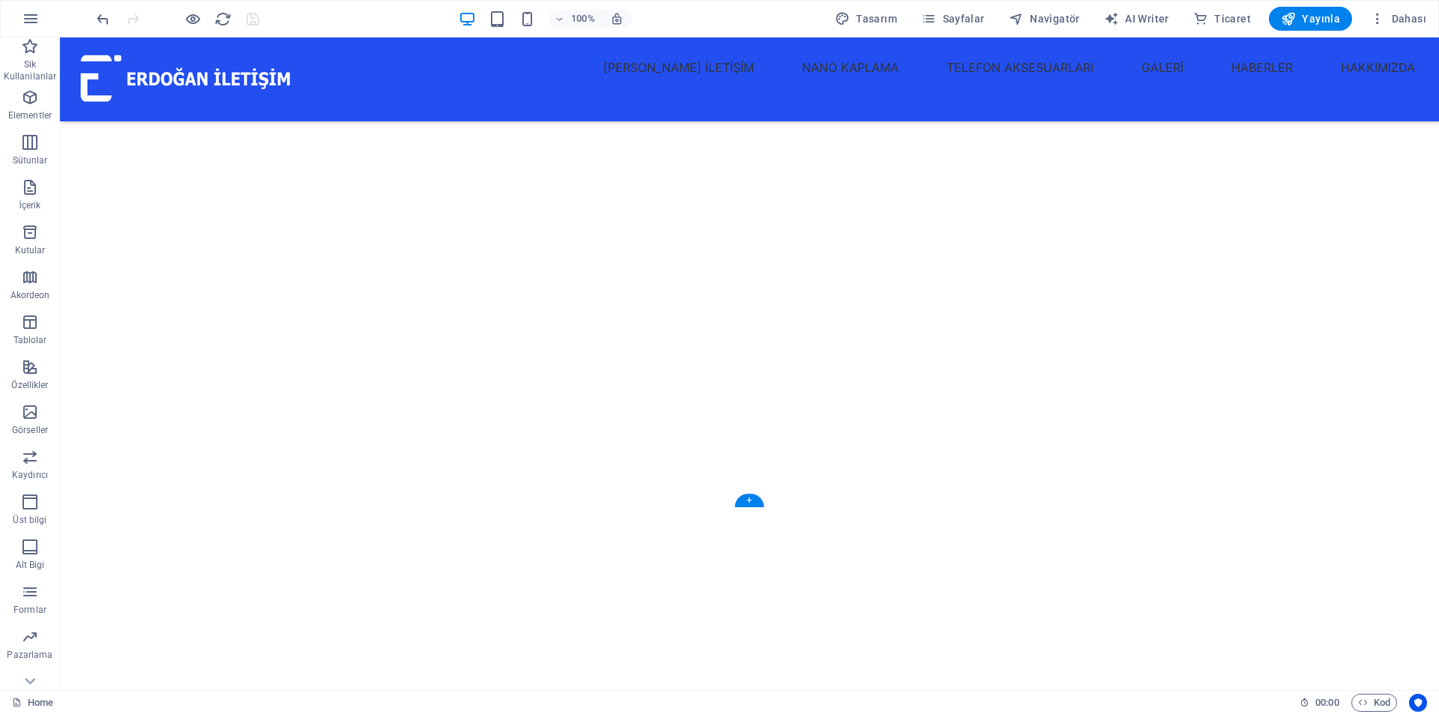
scroll to position [0, 0]
click at [1293, 15] on icon "button" at bounding box center [1288, 18] width 15 height 15
